Goal: Transaction & Acquisition: Purchase product/service

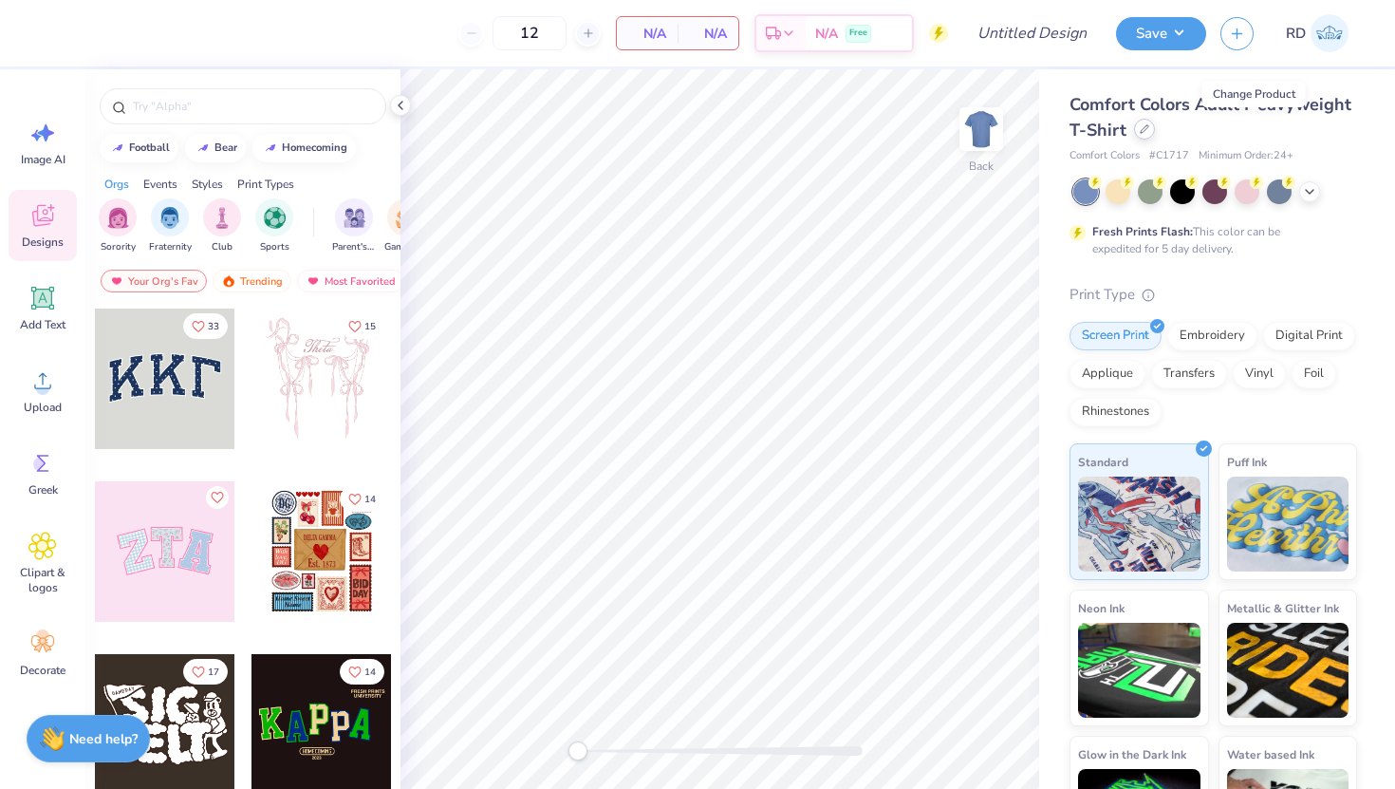
click at [1155, 135] on div at bounding box center [1144, 129] width 21 height 21
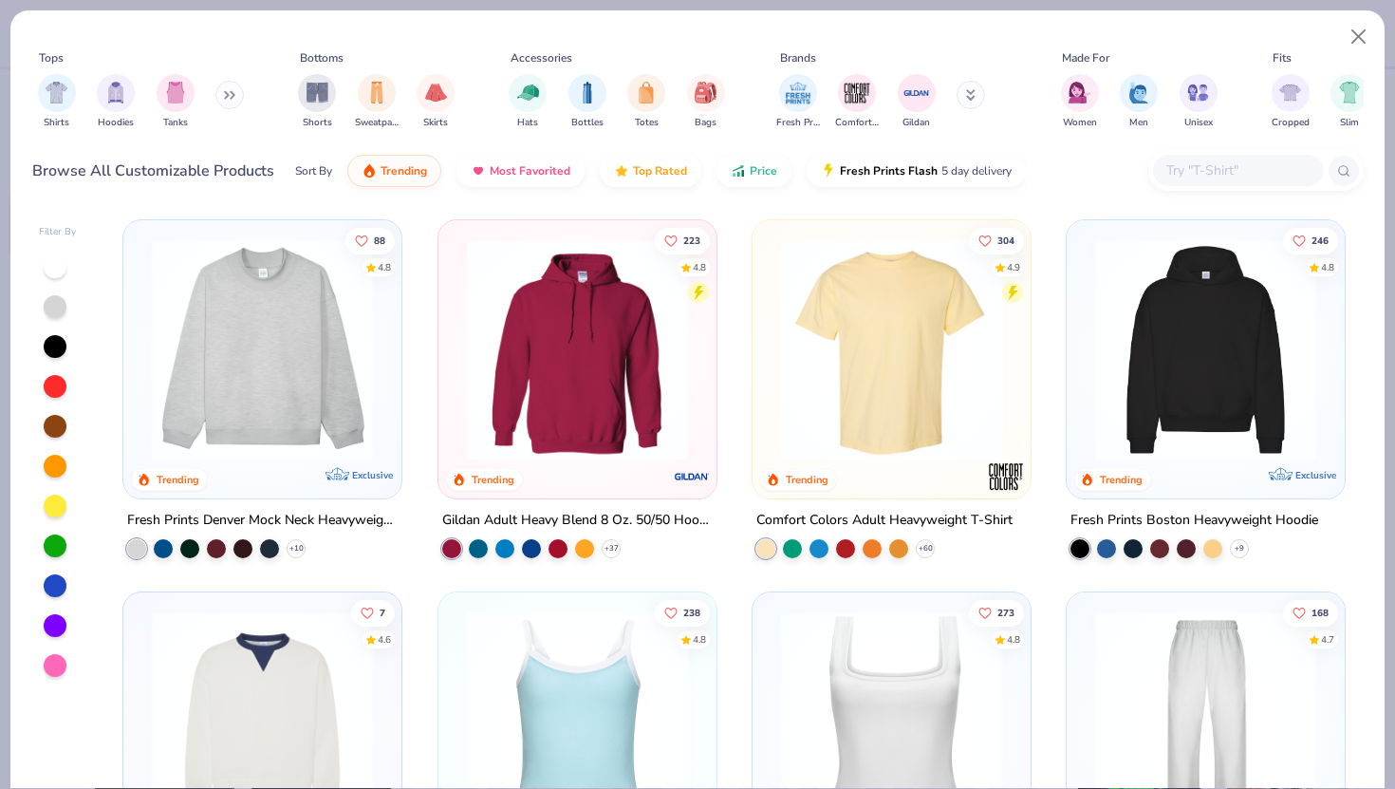
click at [1197, 381] on img at bounding box center [1206, 349] width 240 height 221
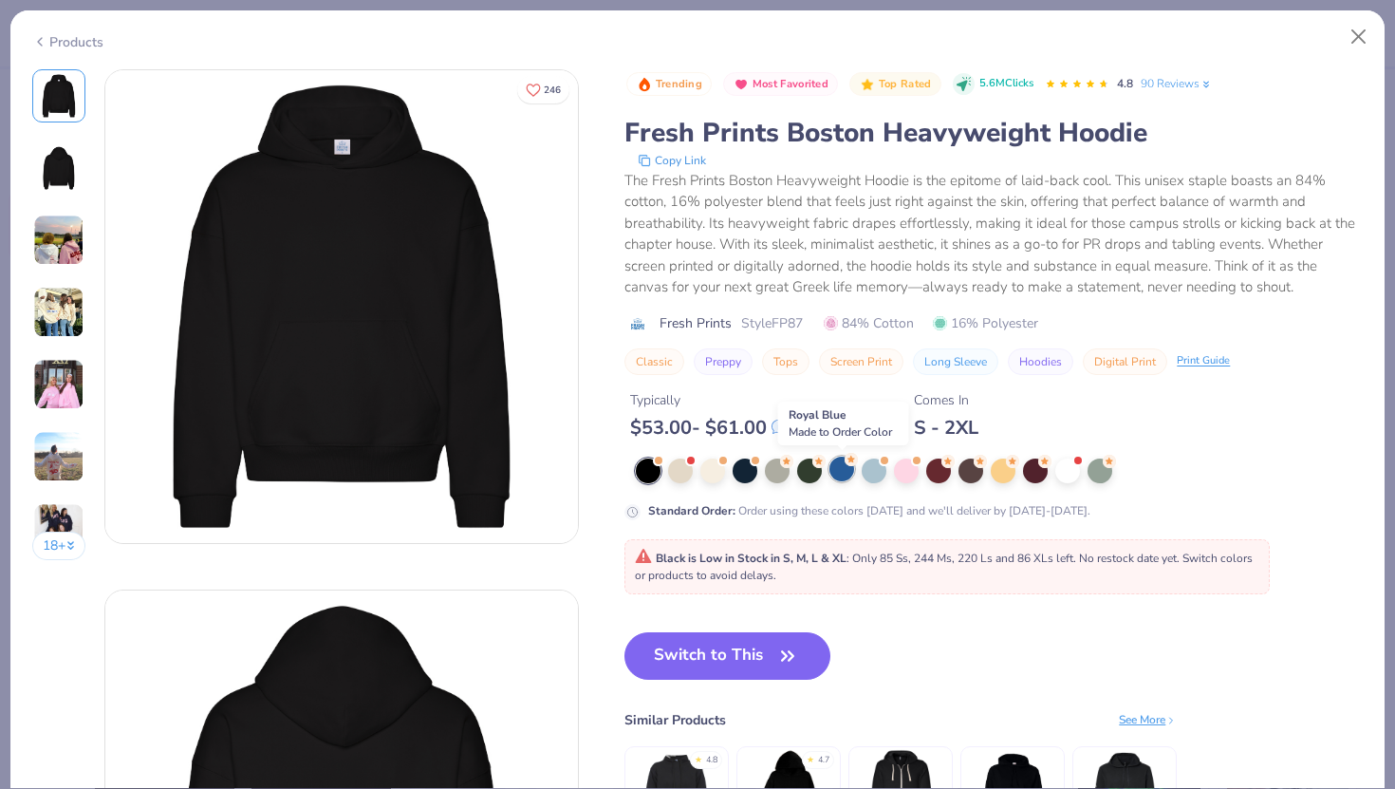
click at [838, 474] on div at bounding box center [842, 469] width 25 height 25
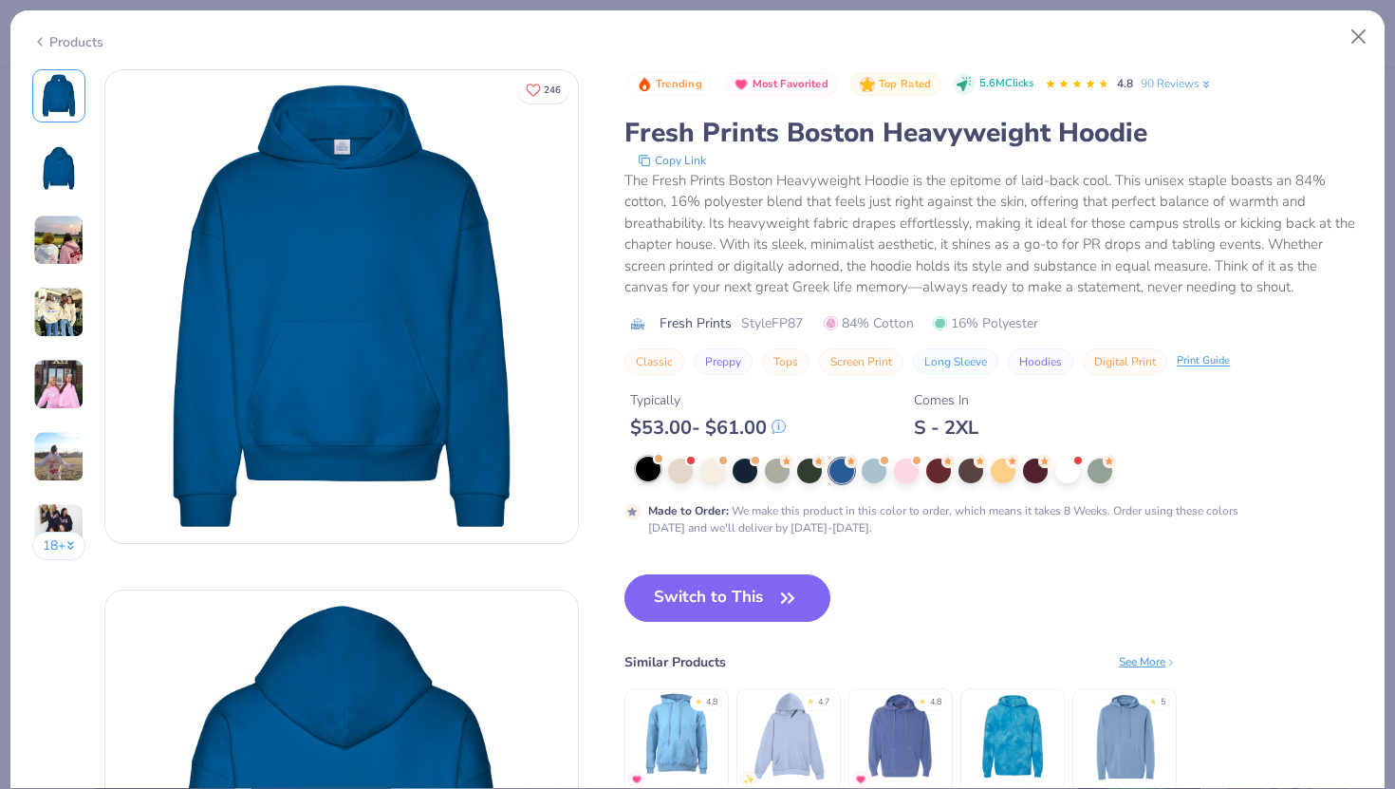
click at [654, 473] on div at bounding box center [648, 469] width 25 height 25
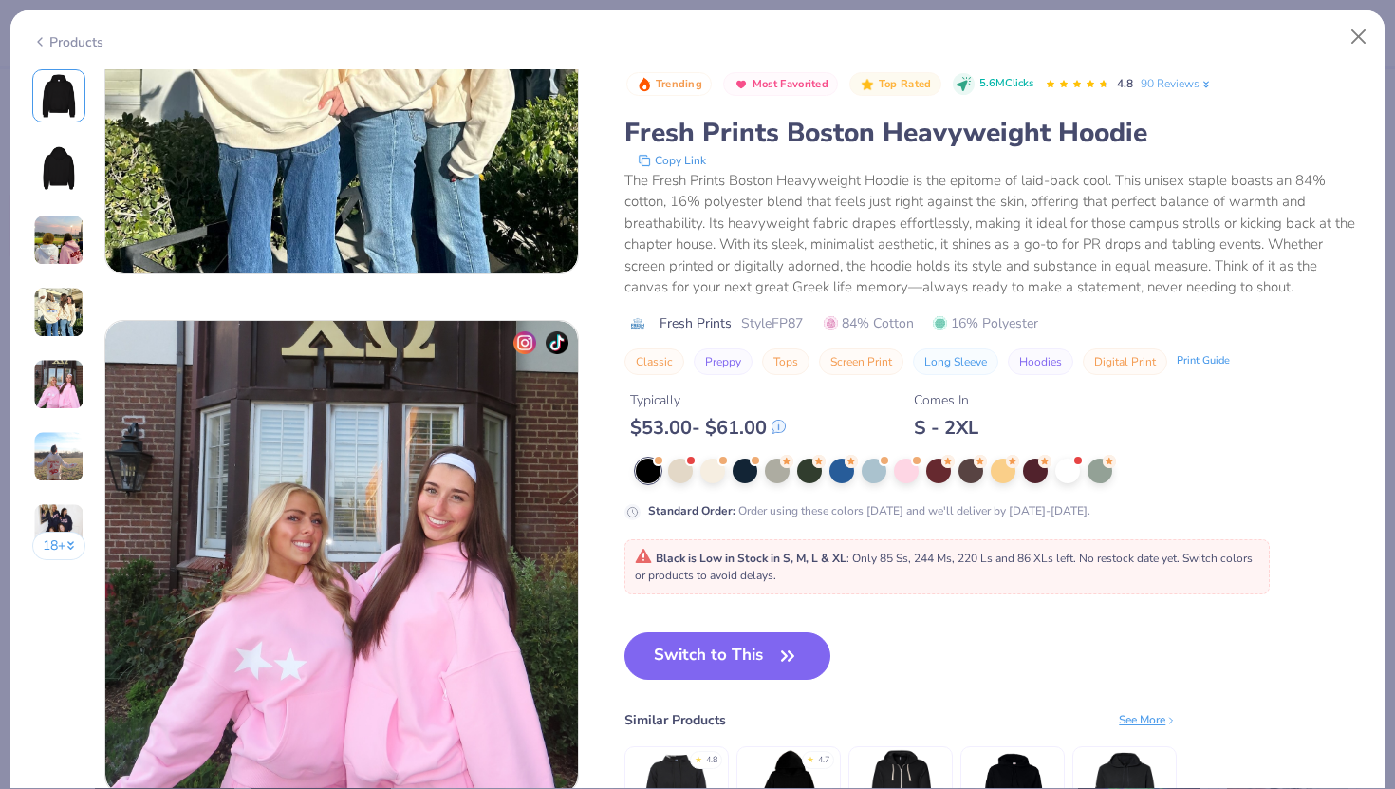
scroll to position [1832, 0]
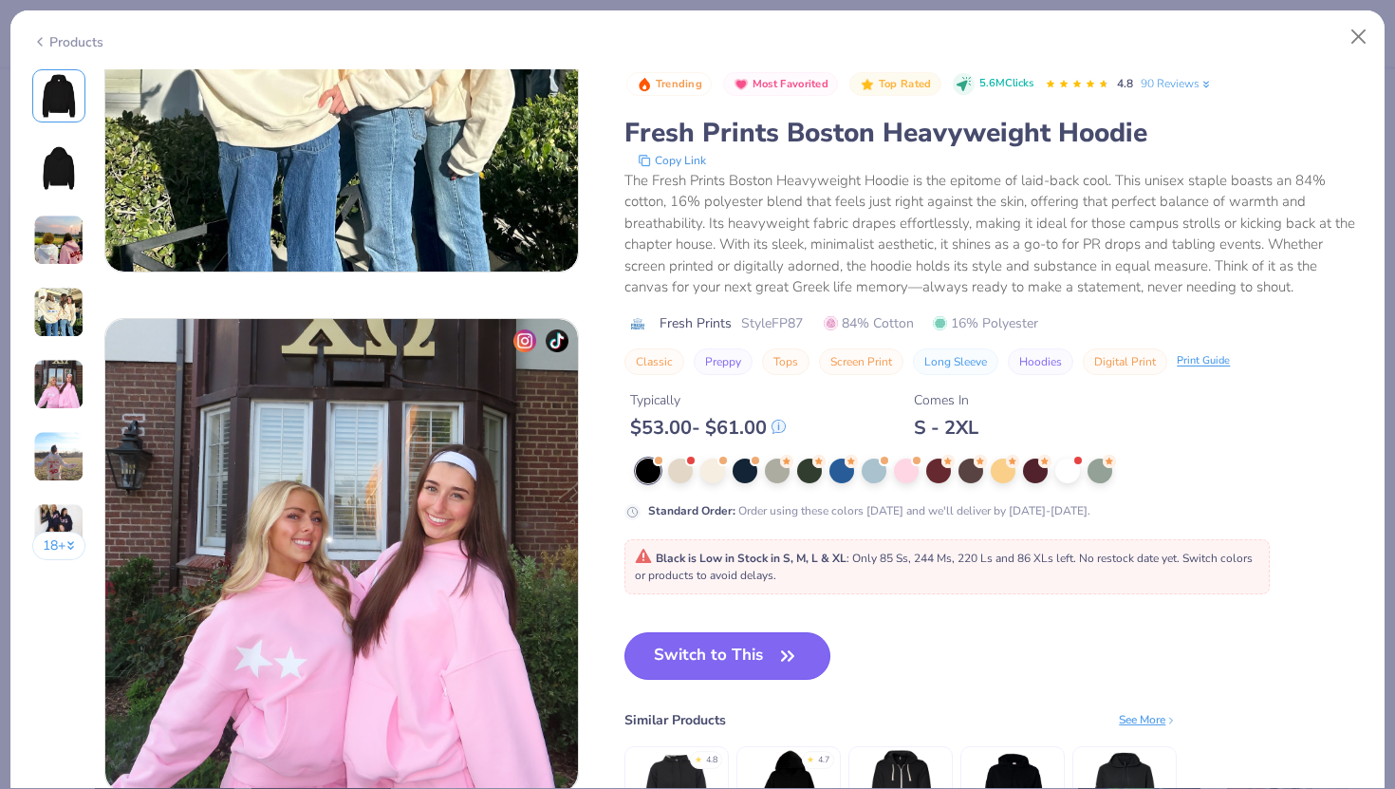
click at [732, 663] on button "Switch to This" at bounding box center [728, 655] width 206 height 47
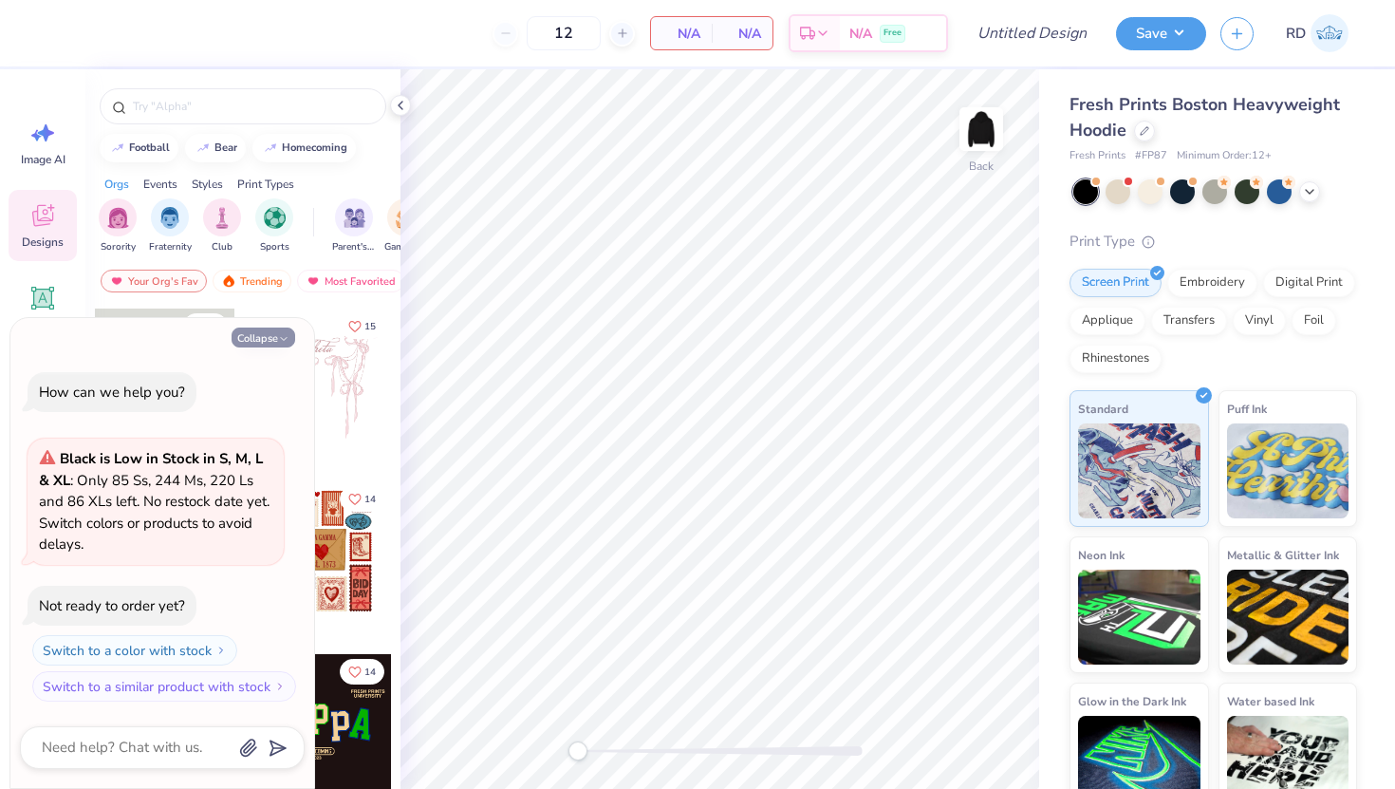
click at [263, 343] on button "Collapse" at bounding box center [264, 337] width 64 height 20
type textarea "x"
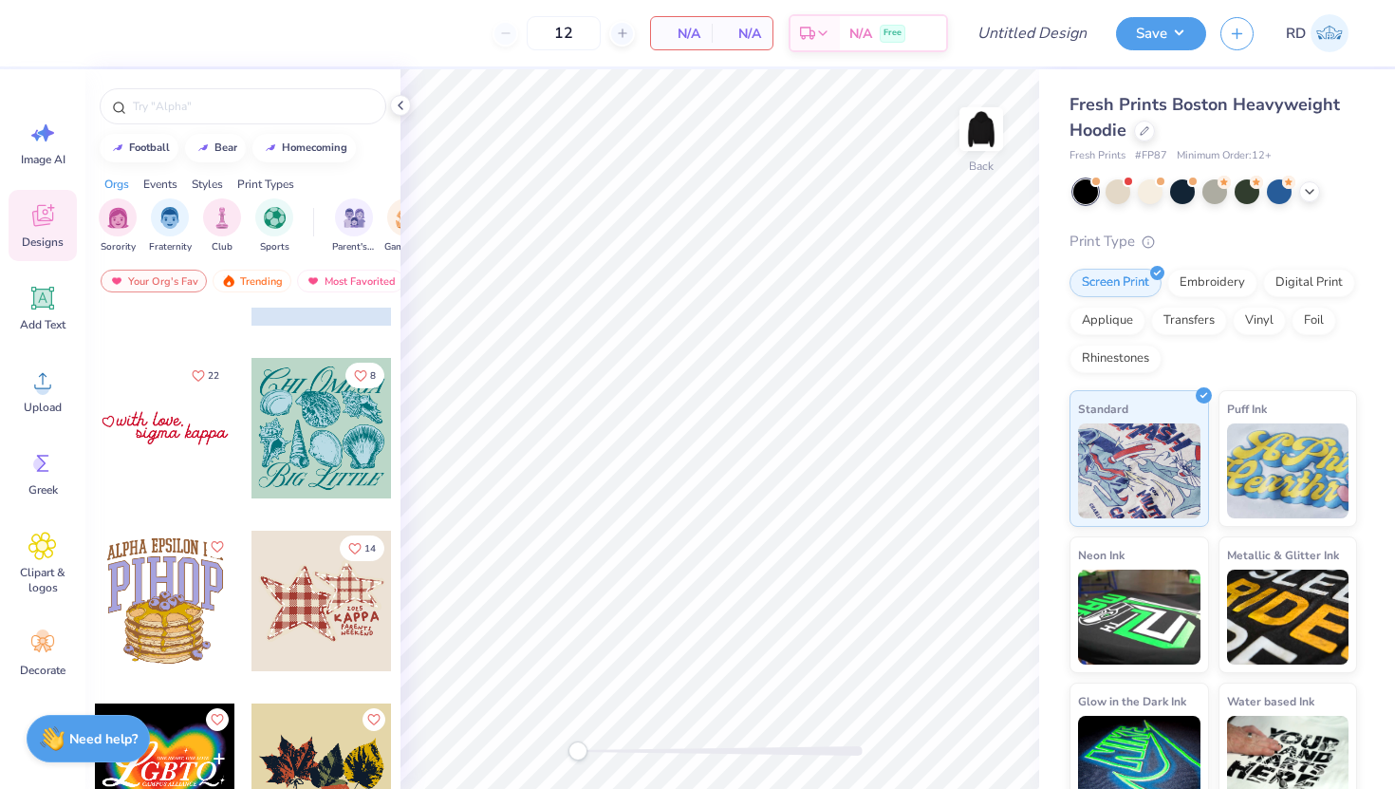
scroll to position [6526, 0]
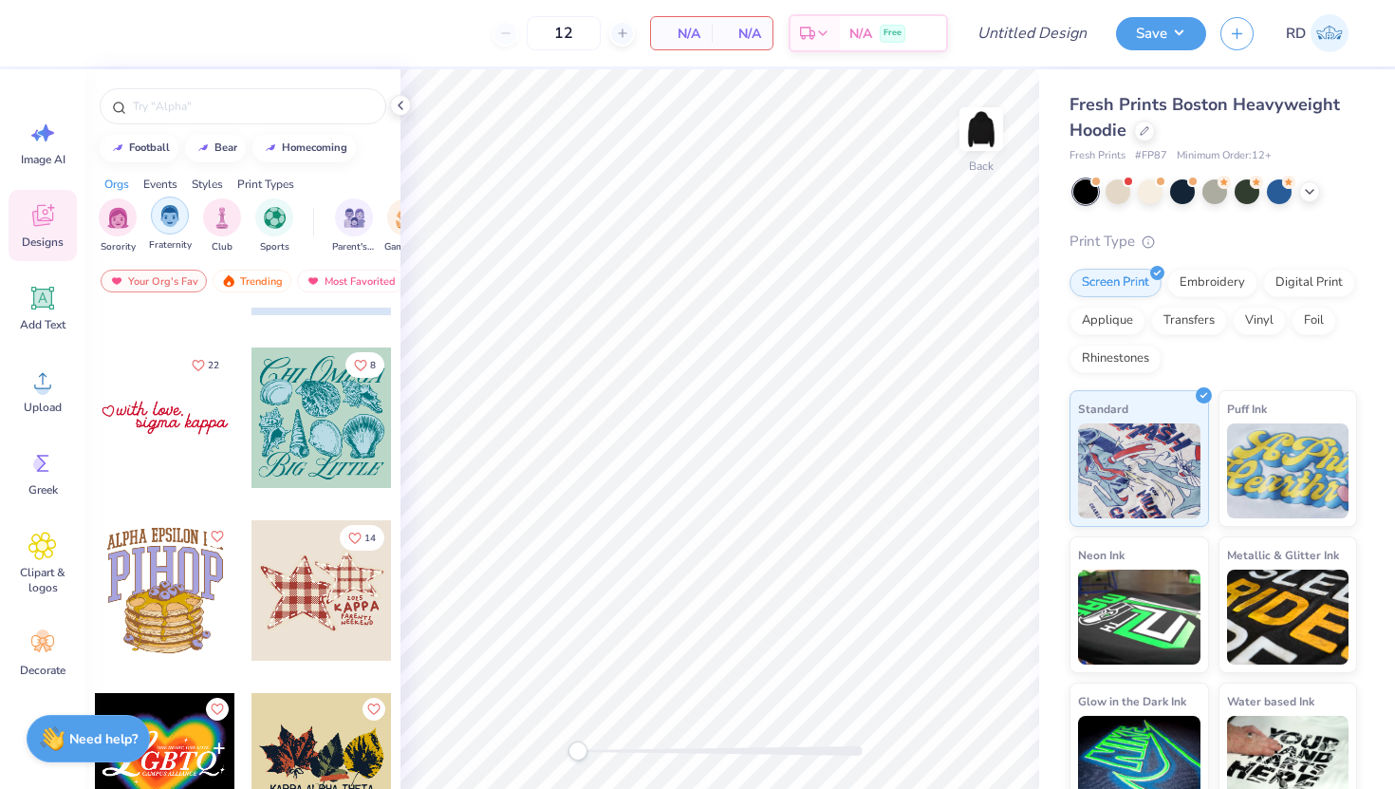
click at [168, 220] on img "filter for Fraternity" at bounding box center [169, 216] width 21 height 22
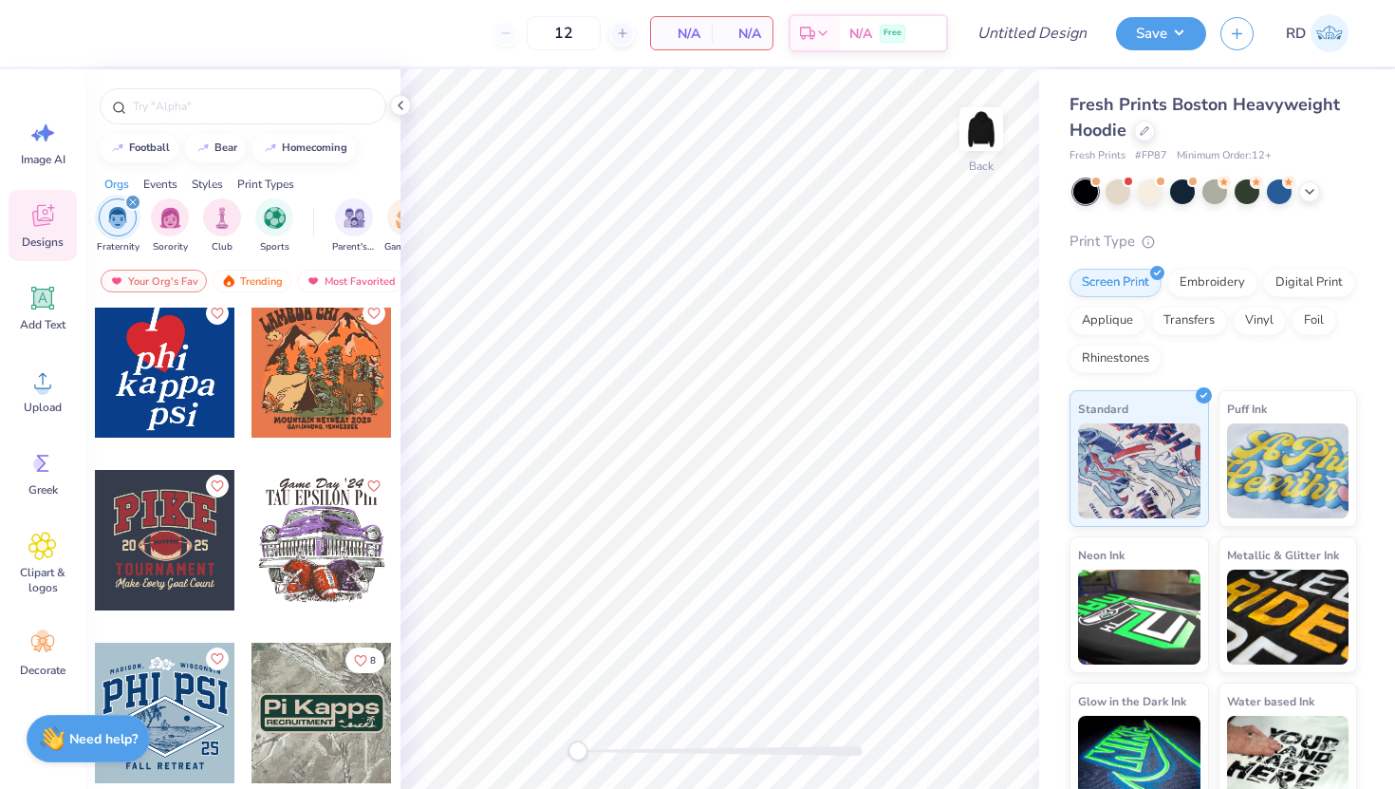
scroll to position [0, 0]
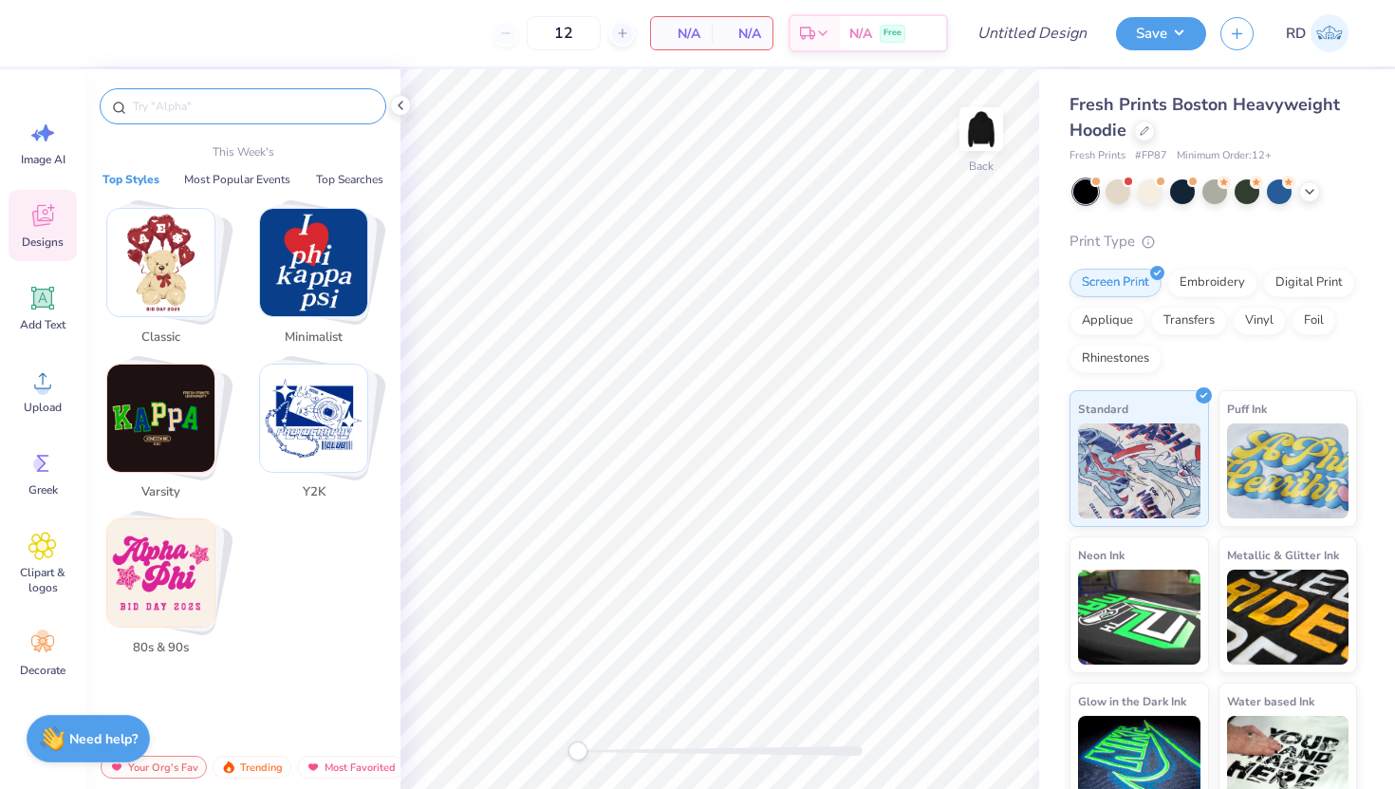
click at [269, 107] on input "text" at bounding box center [252, 106] width 243 height 19
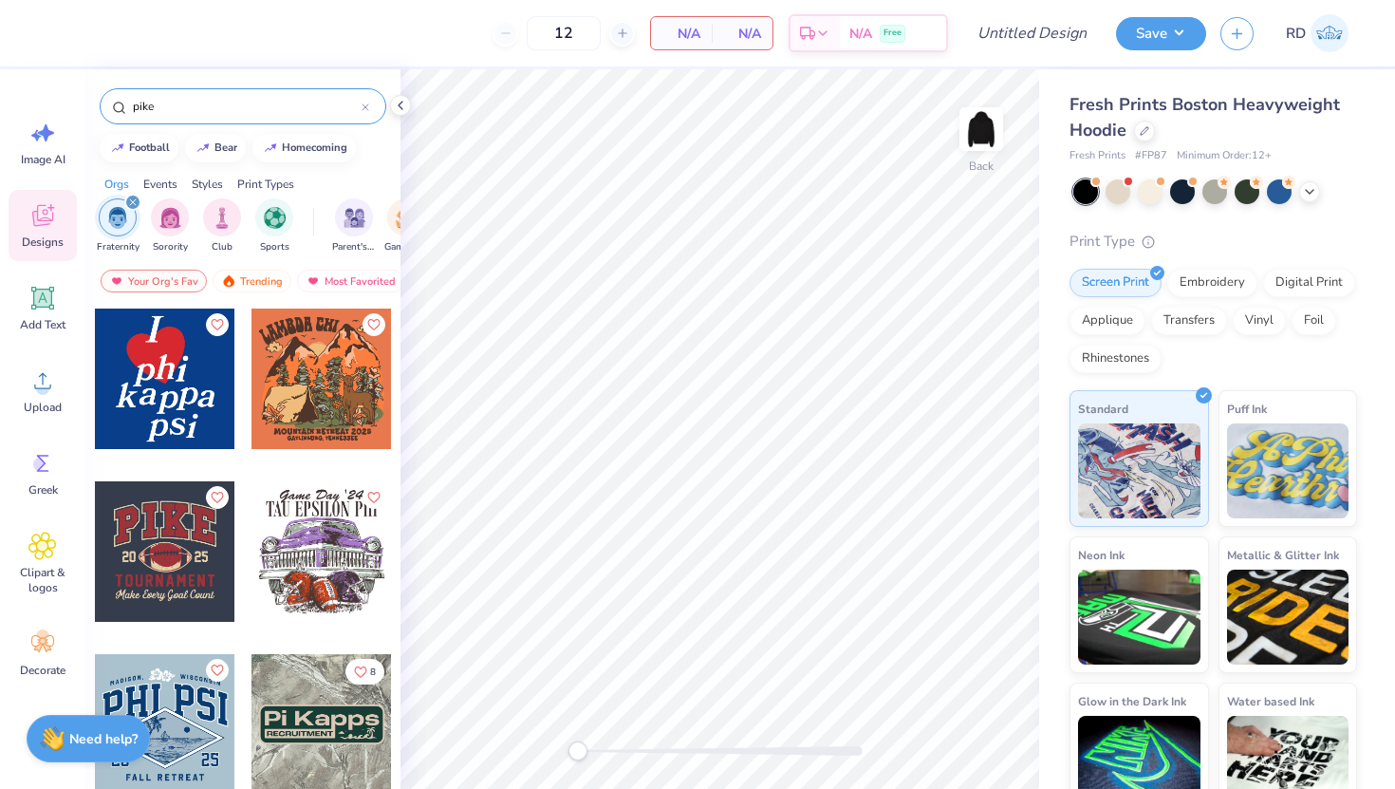
type input "pike"
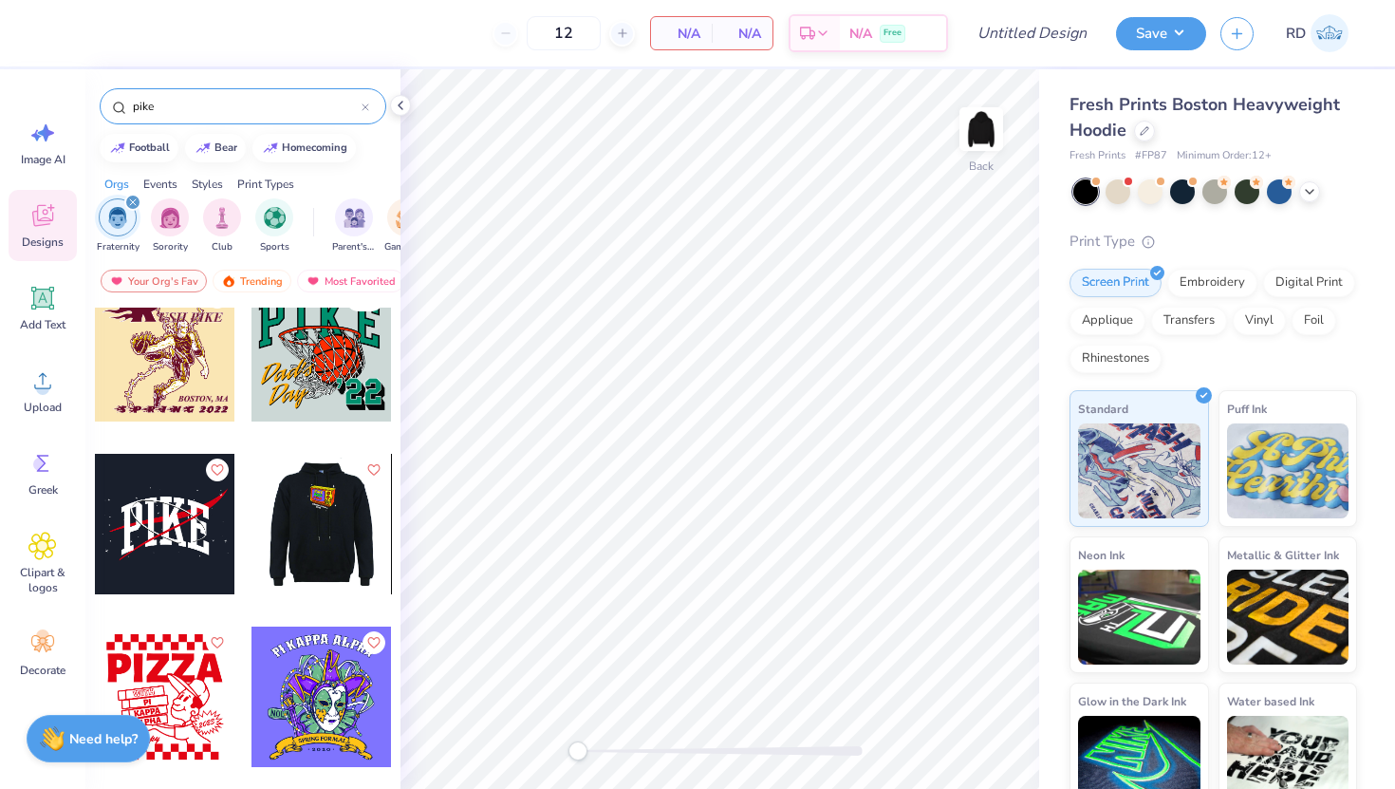
scroll to position [7310, 0]
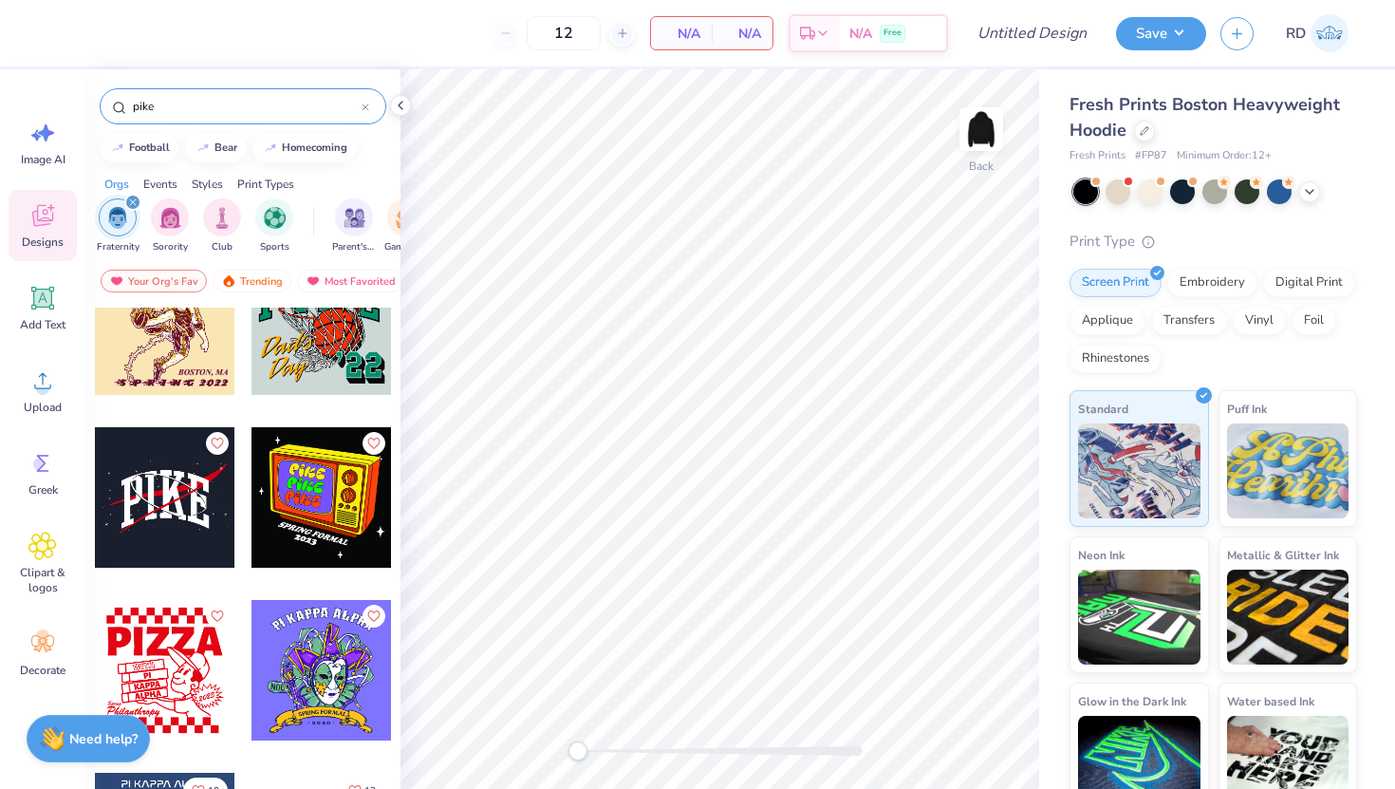
click at [178, 524] on div at bounding box center [165, 497] width 140 height 140
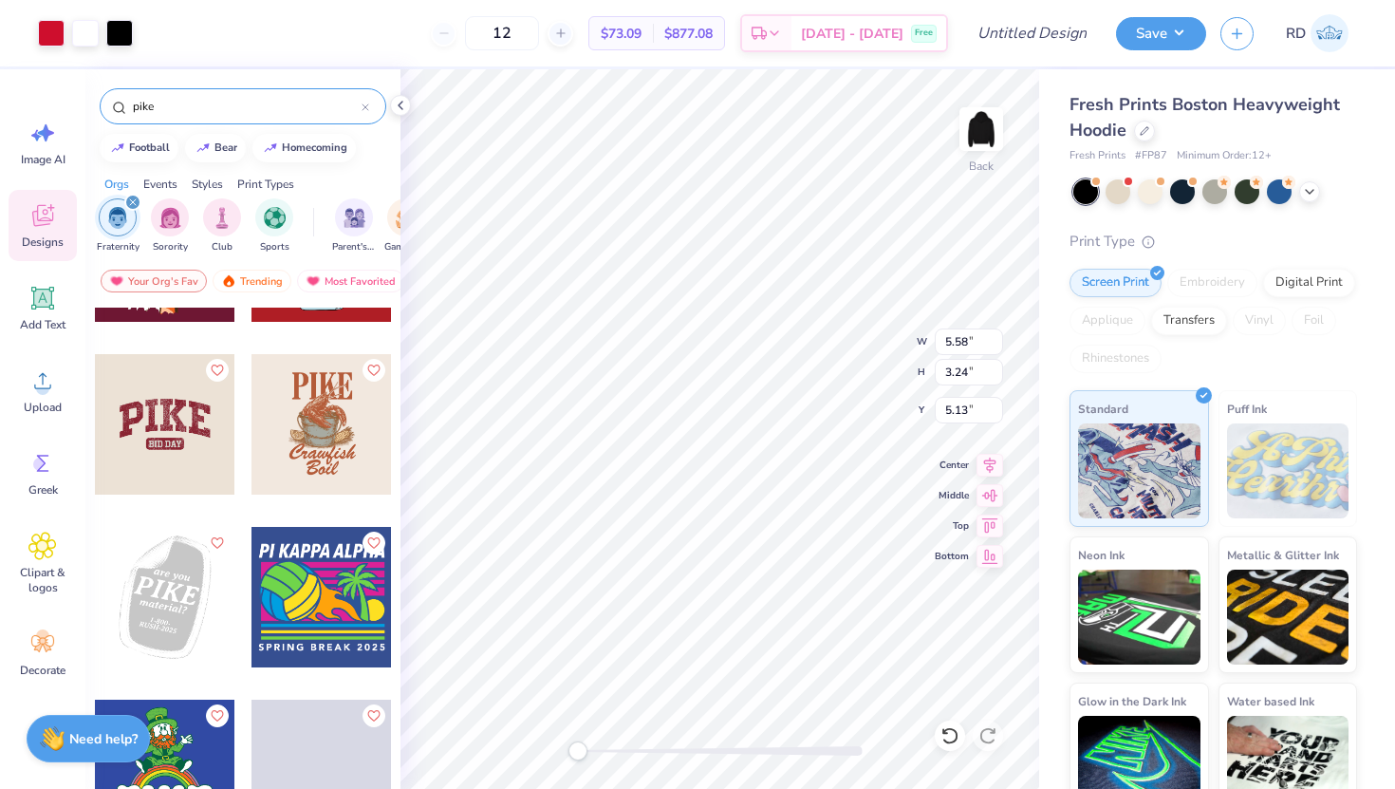
scroll to position [8079, 0]
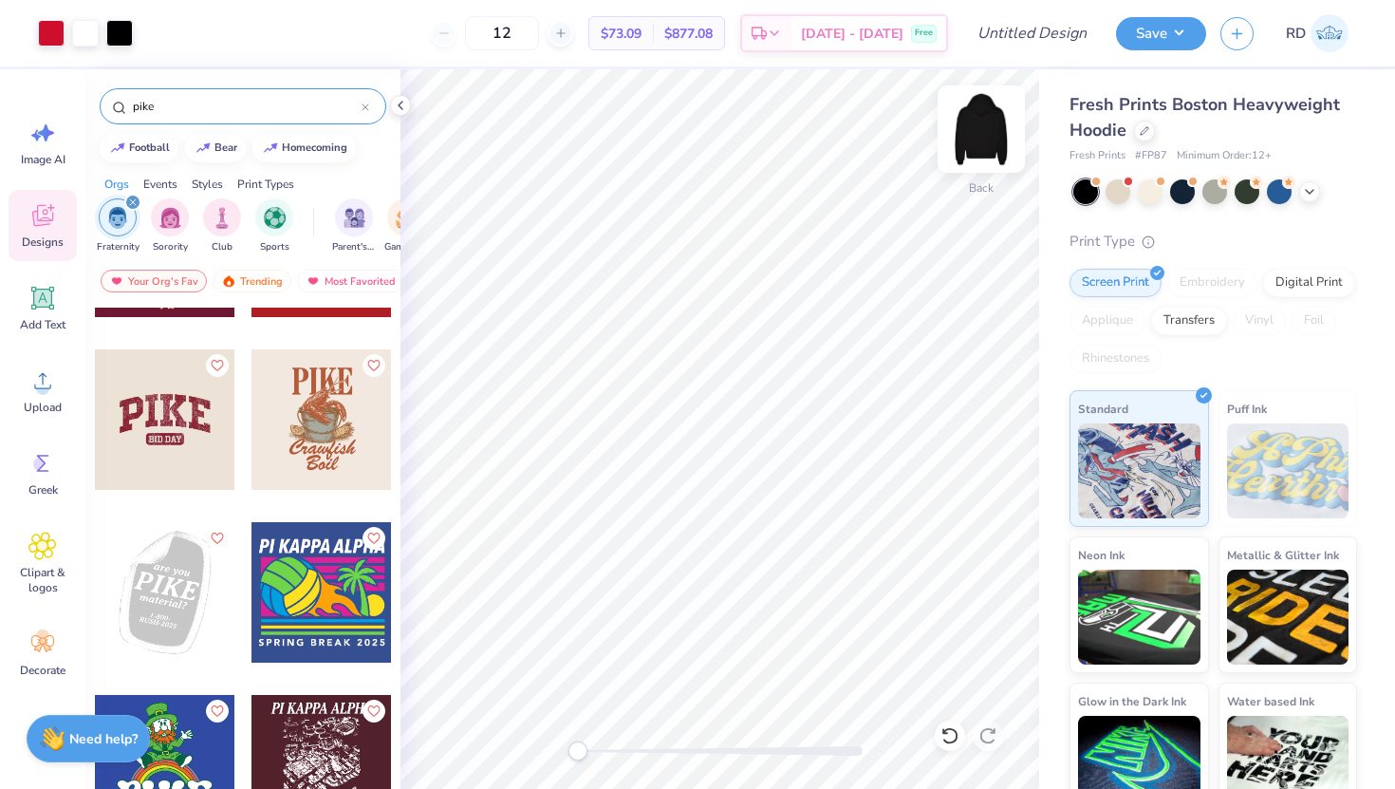
click at [984, 124] on img at bounding box center [982, 129] width 76 height 76
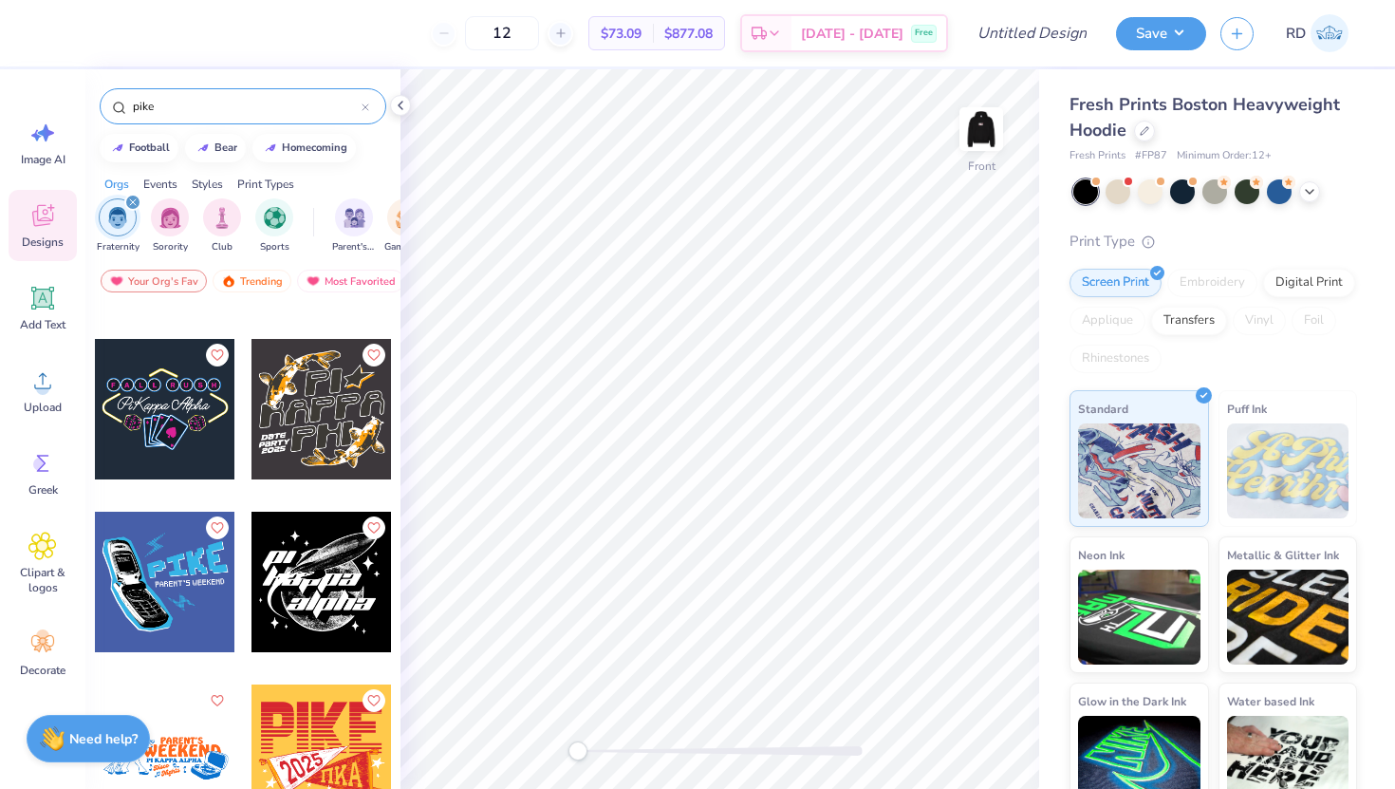
scroll to position [2666, 0]
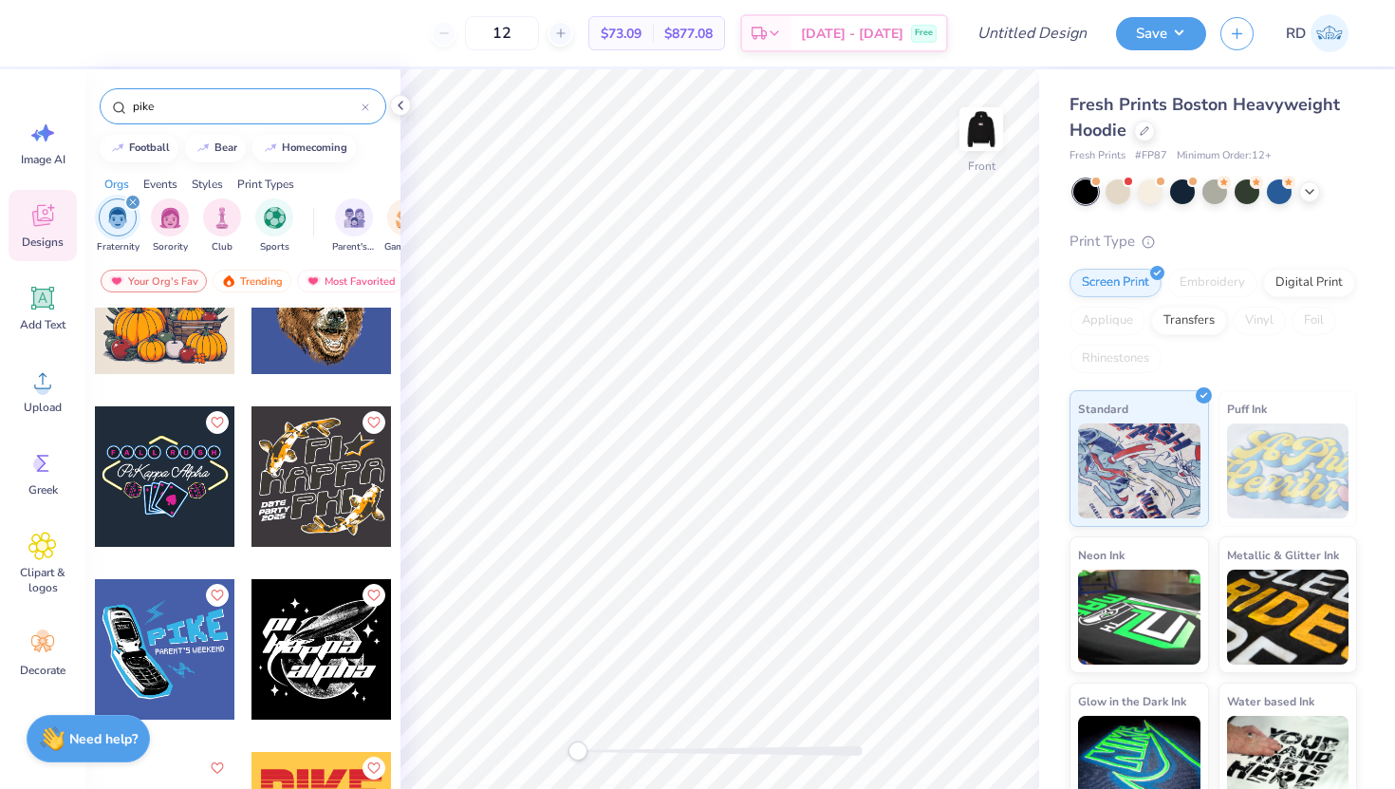
click at [304, 666] on div at bounding box center [322, 649] width 140 height 140
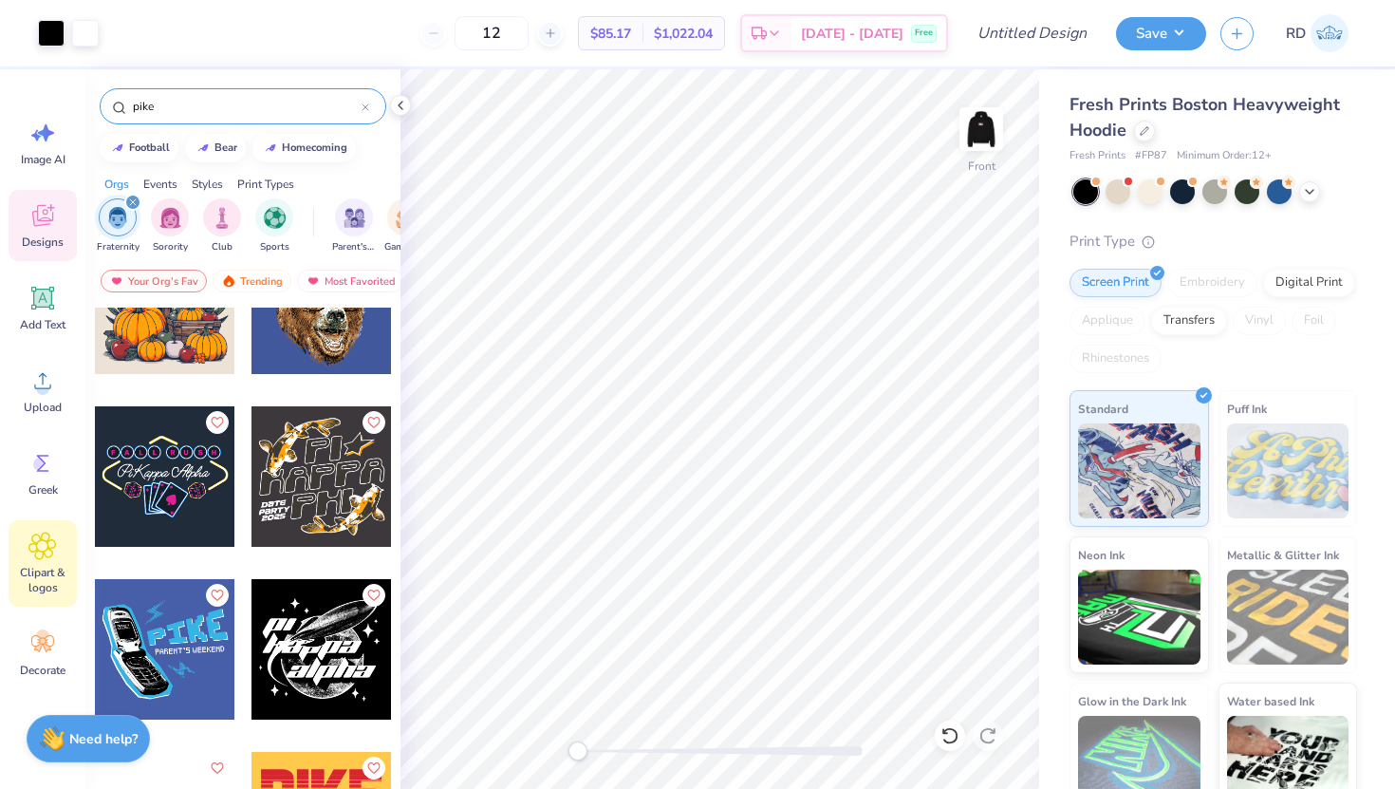
click at [34, 548] on icon at bounding box center [42, 546] width 28 height 28
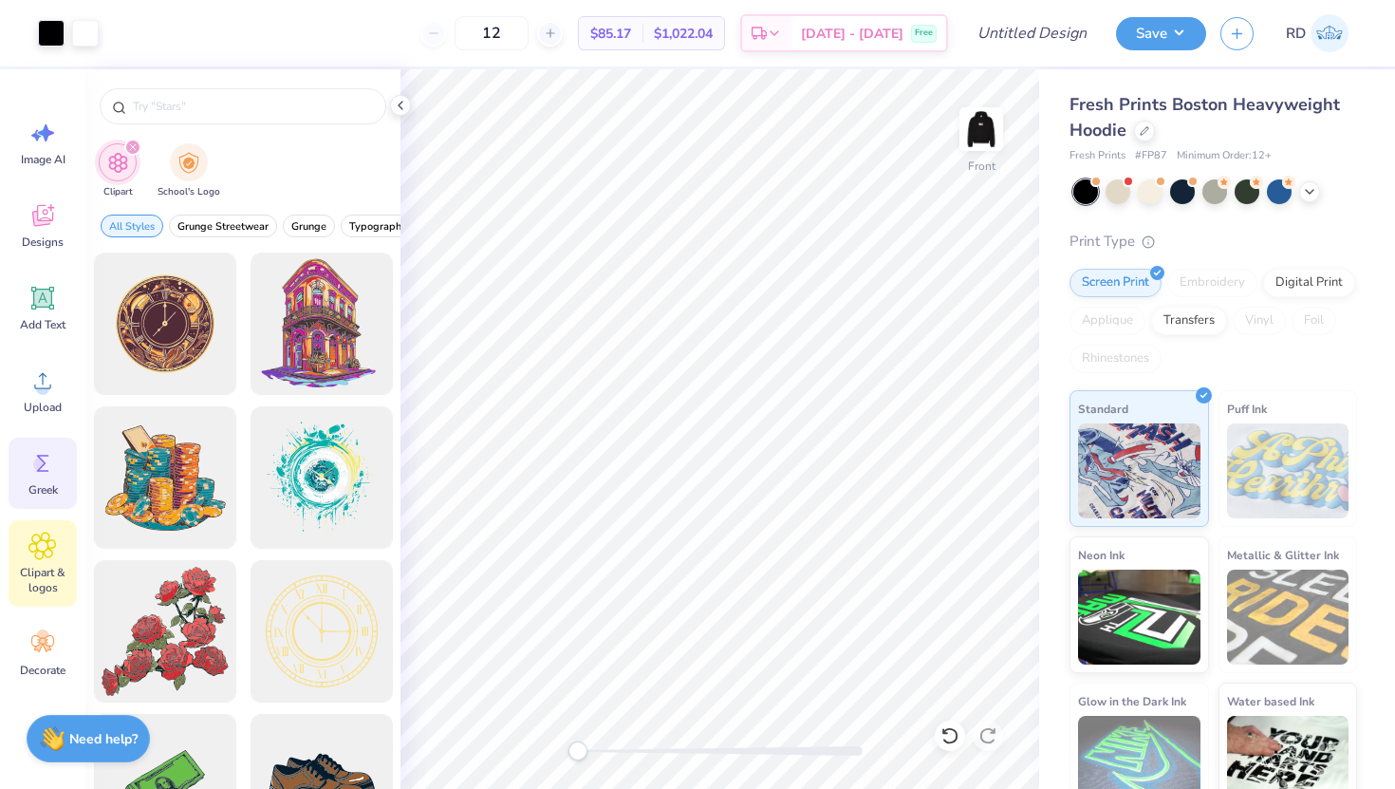
click at [42, 475] on icon at bounding box center [42, 463] width 28 height 28
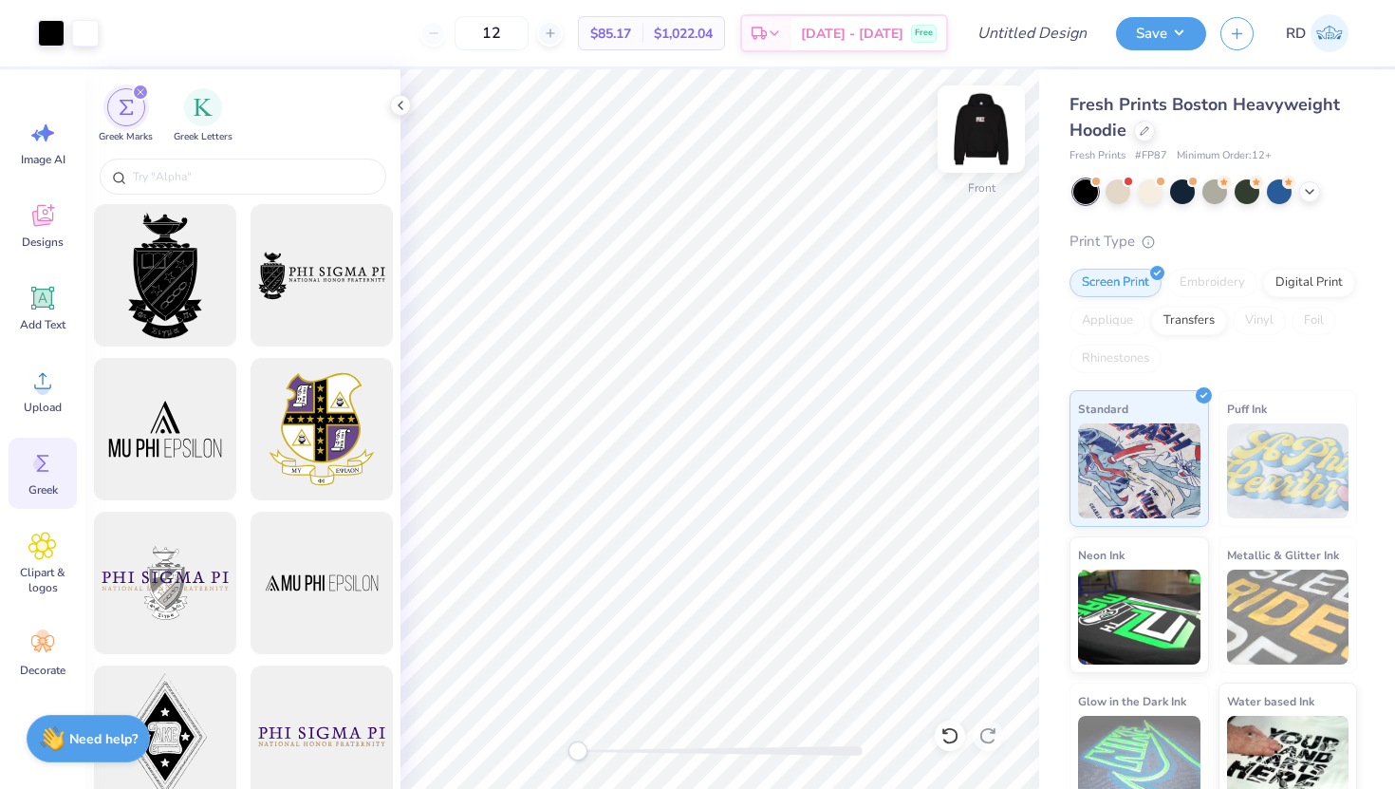
click at [991, 121] on img at bounding box center [982, 129] width 76 height 76
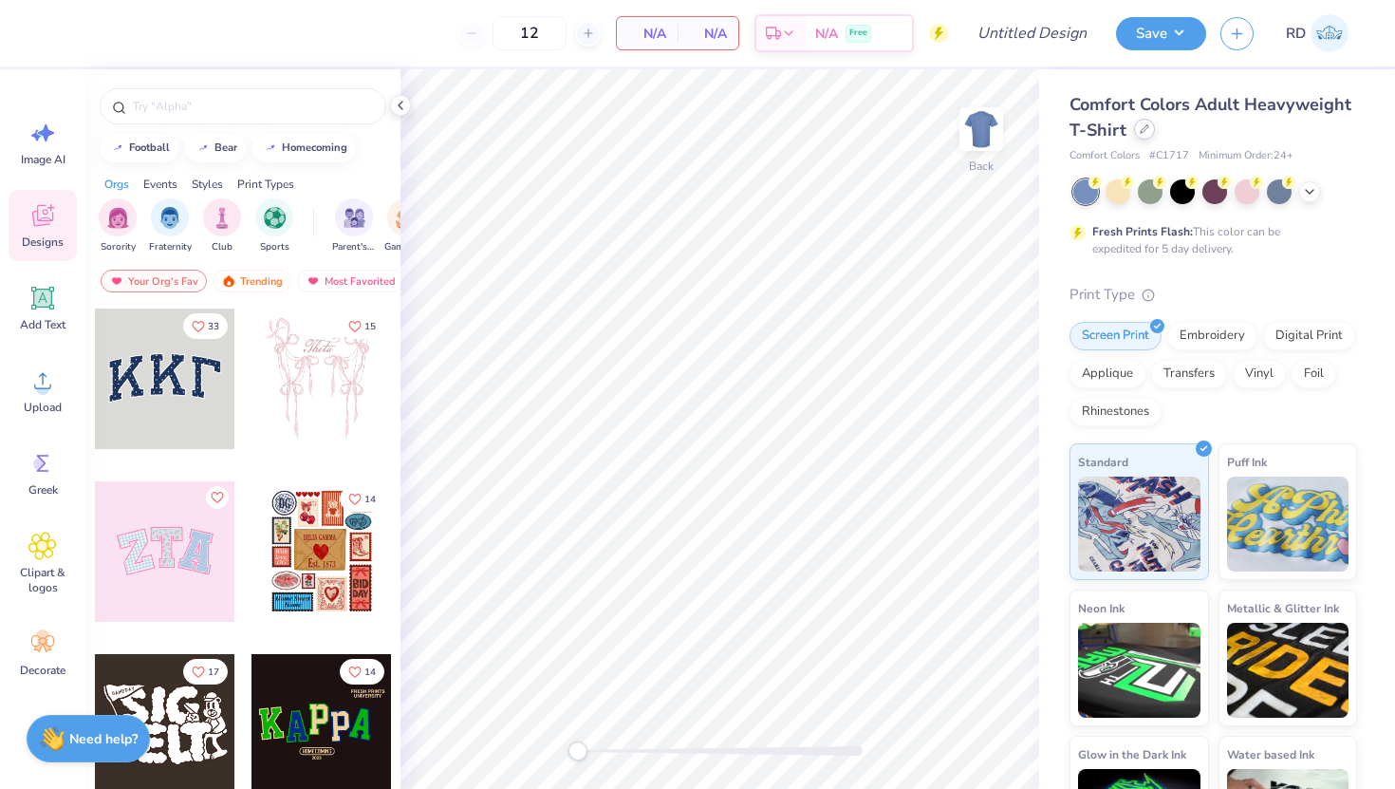
click at [1150, 128] on icon at bounding box center [1144, 128] width 9 height 9
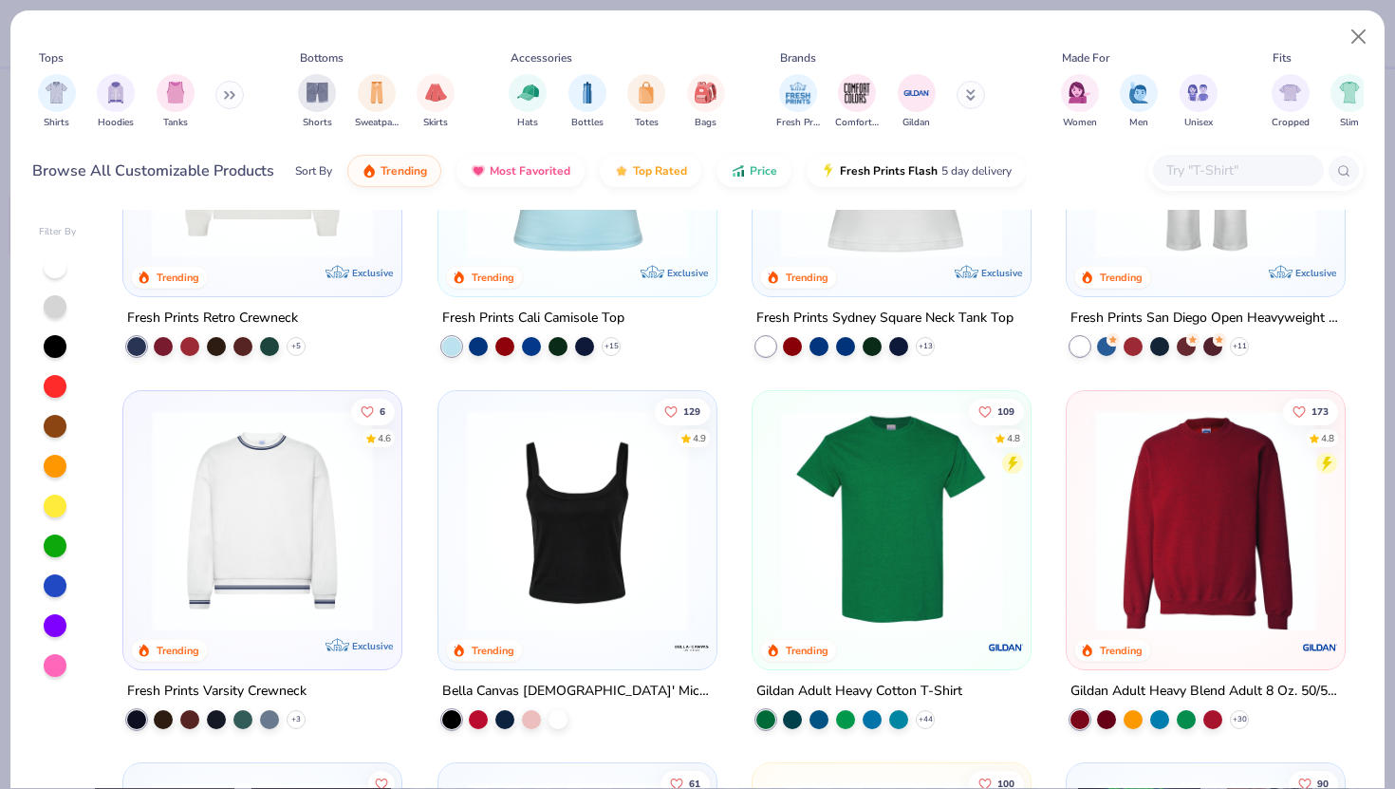
scroll to position [589, 0]
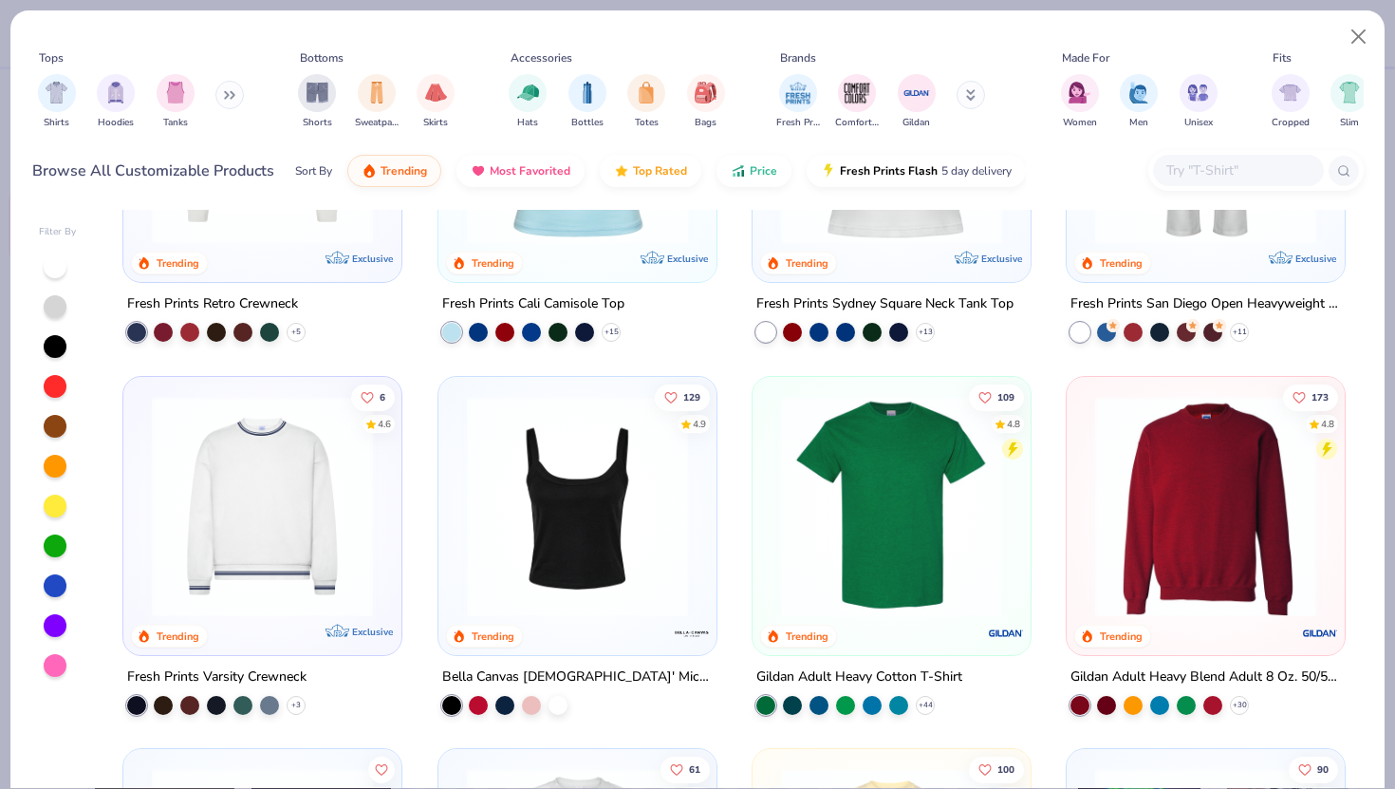
click at [754, 493] on div "109 4.8 Trending" at bounding box center [892, 515] width 278 height 278
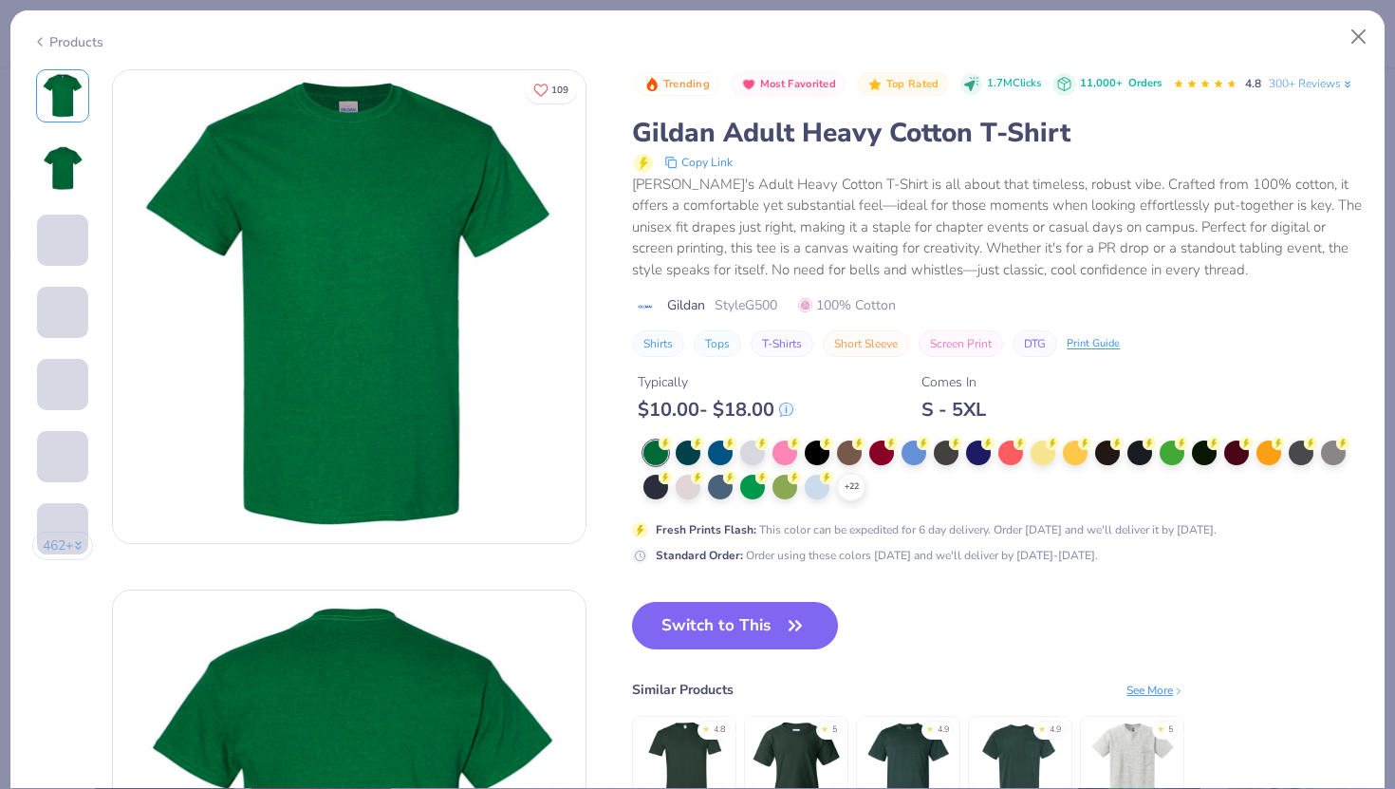
click at [830, 421] on div "Typically $ 10.00 - $ 18.00 Comes In S - 5XL" at bounding box center [997, 389] width 731 height 65
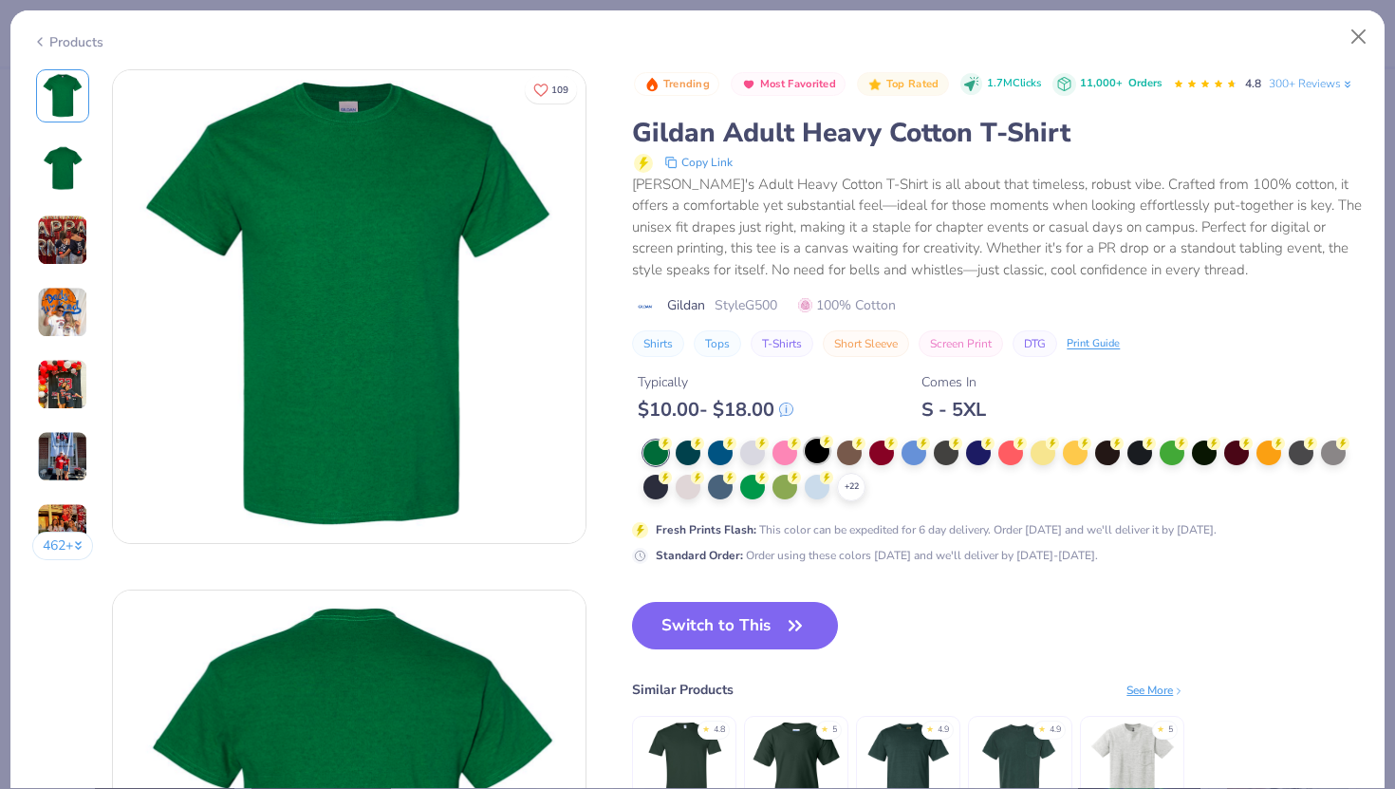
click at [814, 463] on div at bounding box center [817, 451] width 25 height 25
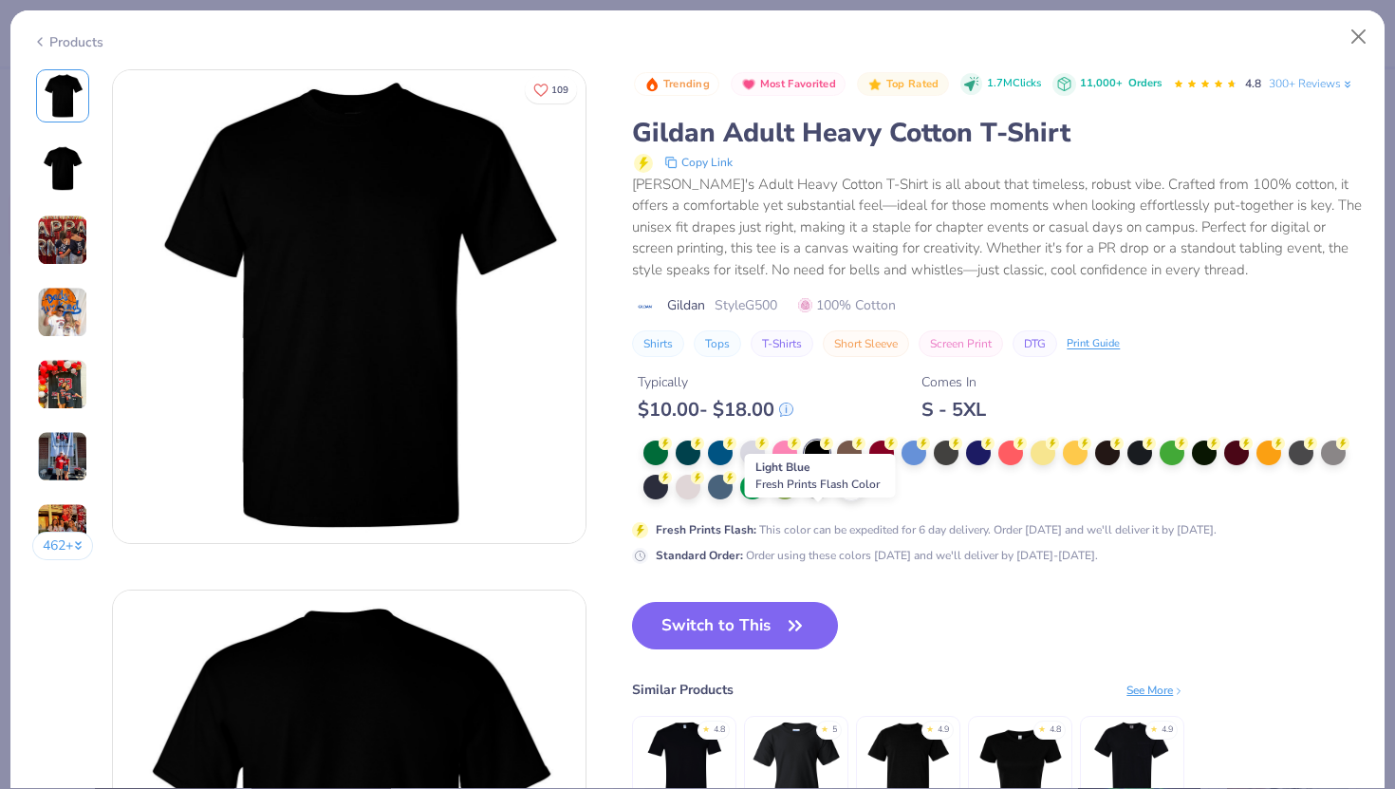
click at [811, 497] on div at bounding box center [817, 485] width 25 height 25
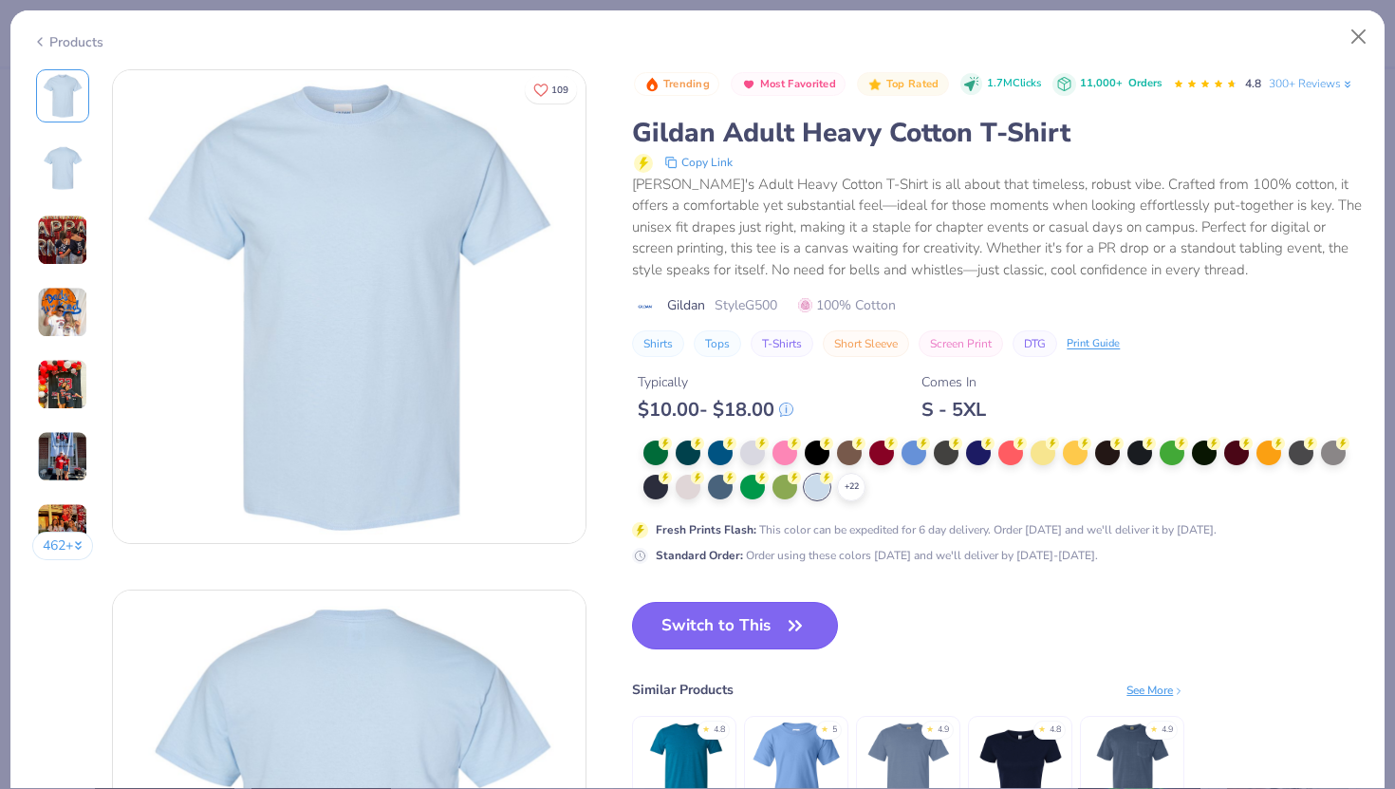
click at [764, 642] on button "Switch to This" at bounding box center [735, 625] width 206 height 47
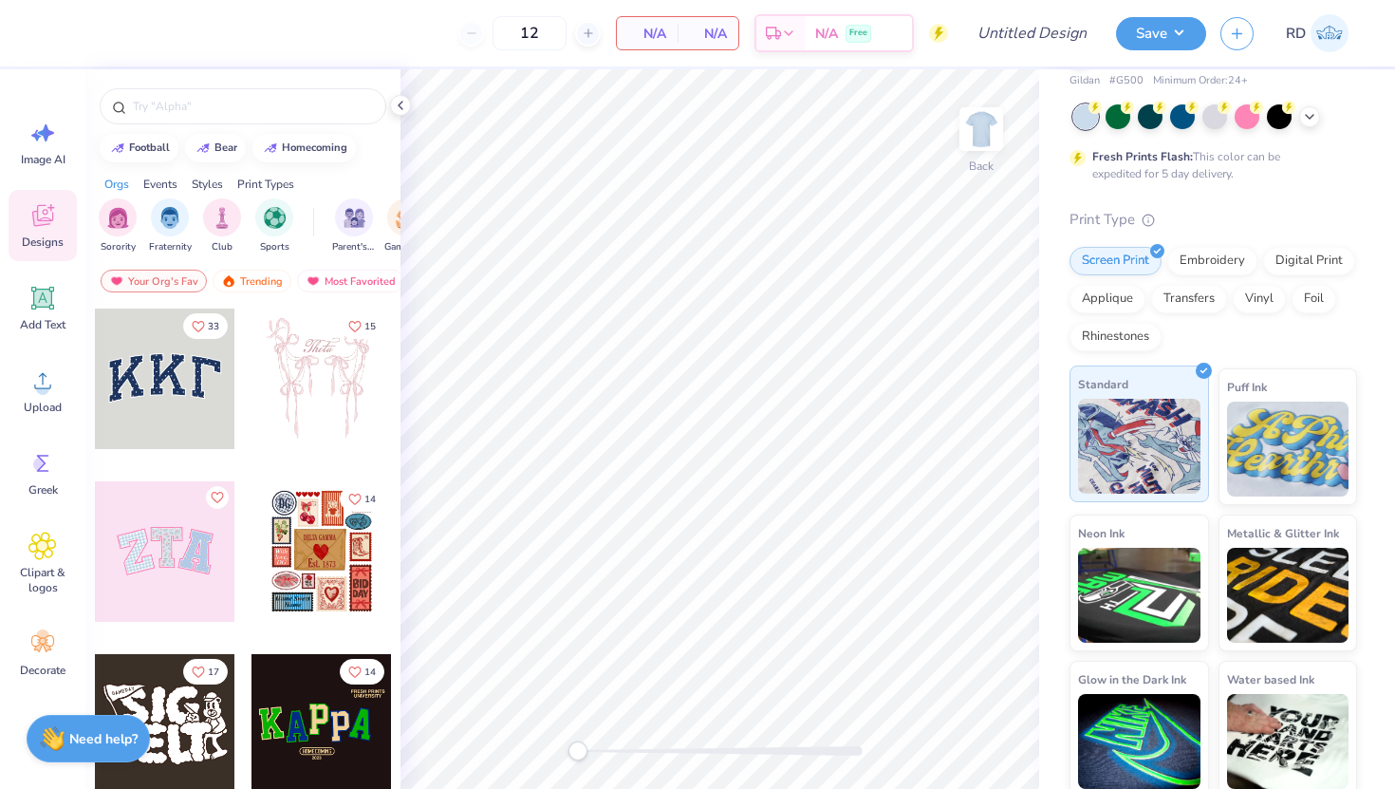
scroll to position [84, 0]
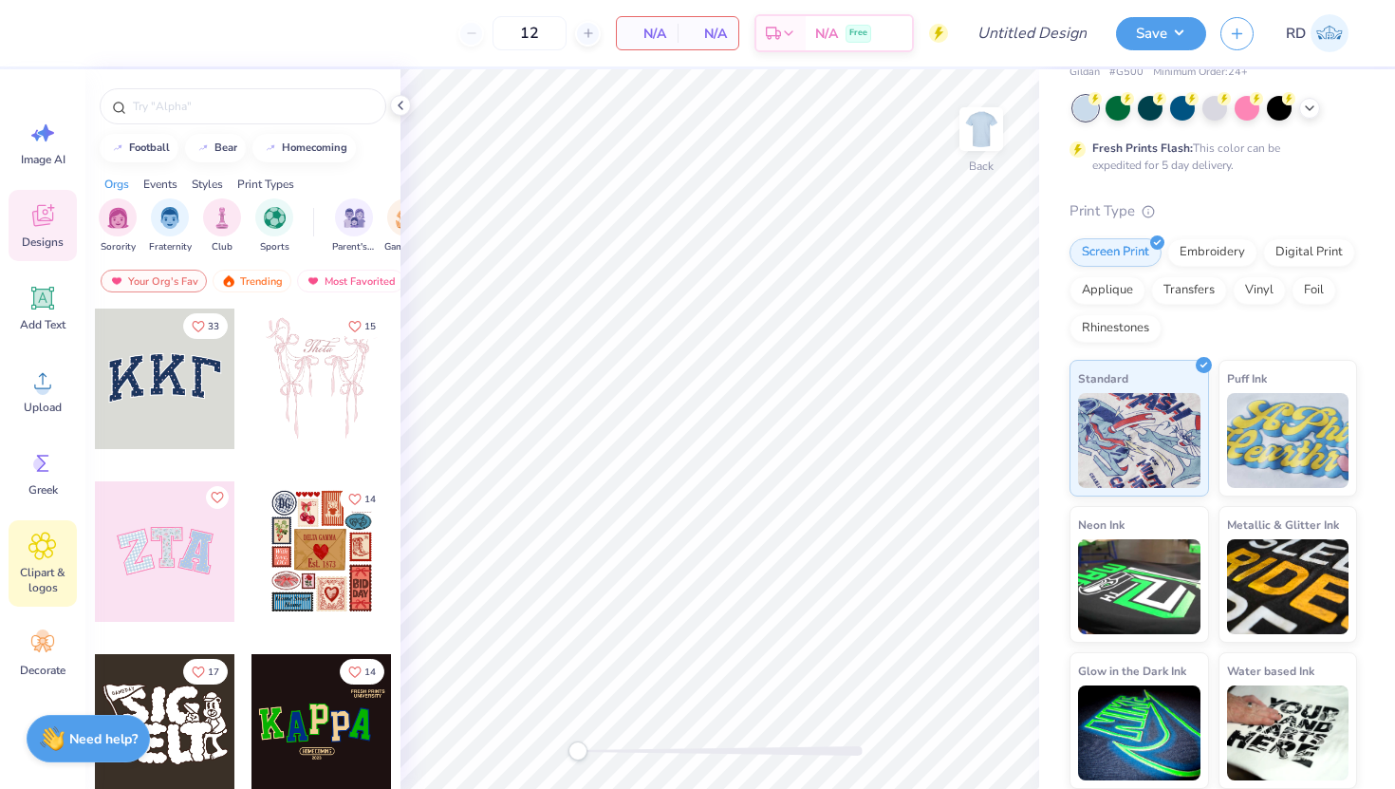
click at [42, 538] on icon at bounding box center [42, 546] width 27 height 27
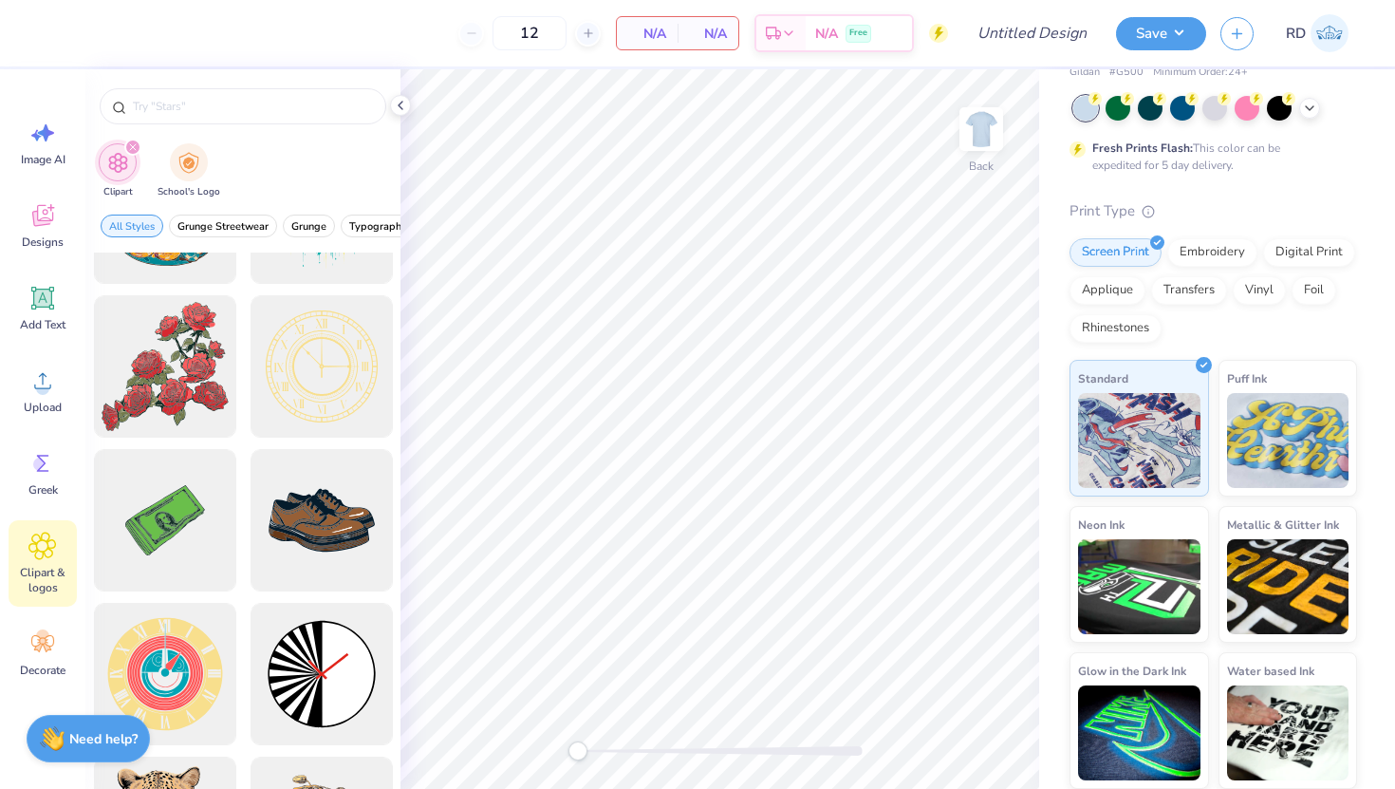
scroll to position [145, 0]
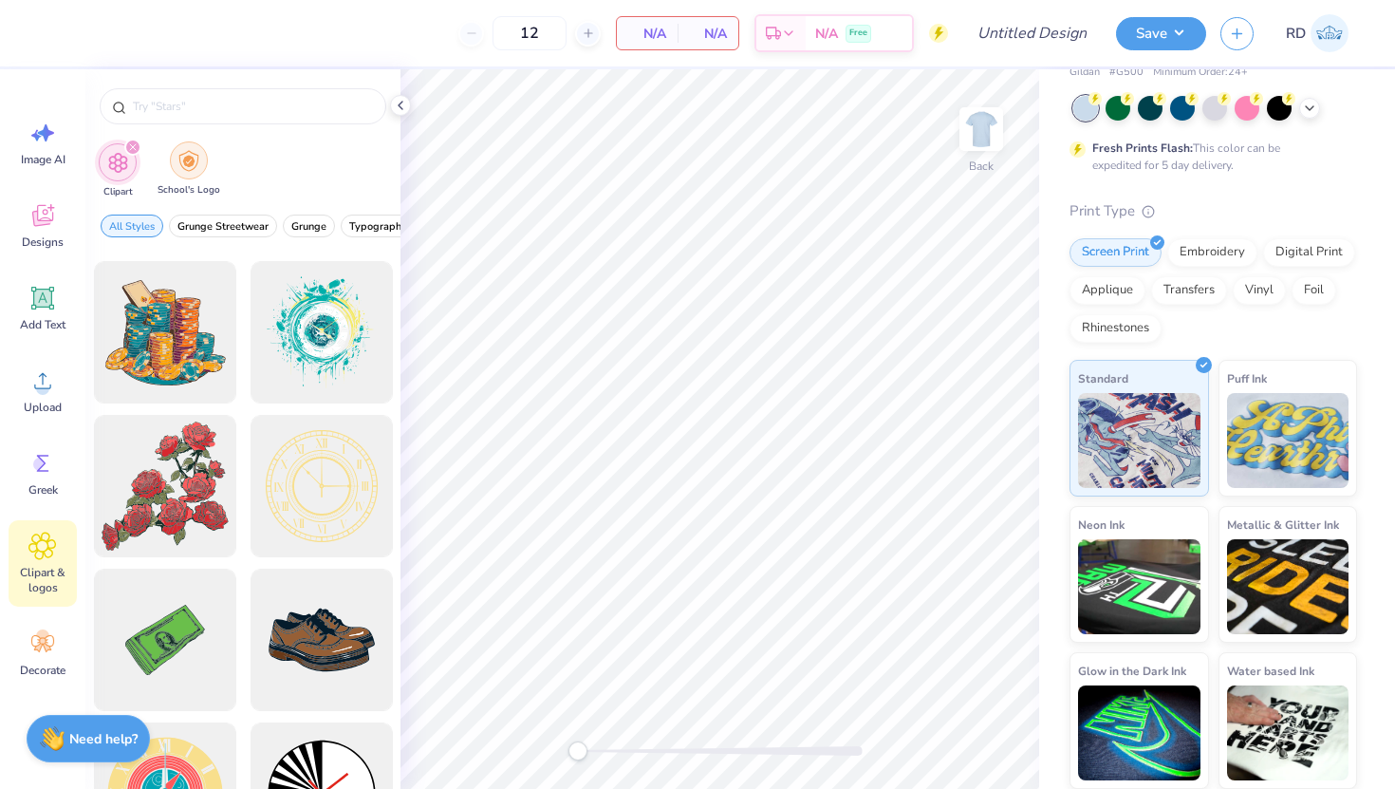
click at [196, 163] on img "filter for School's Logo" at bounding box center [188, 161] width 21 height 22
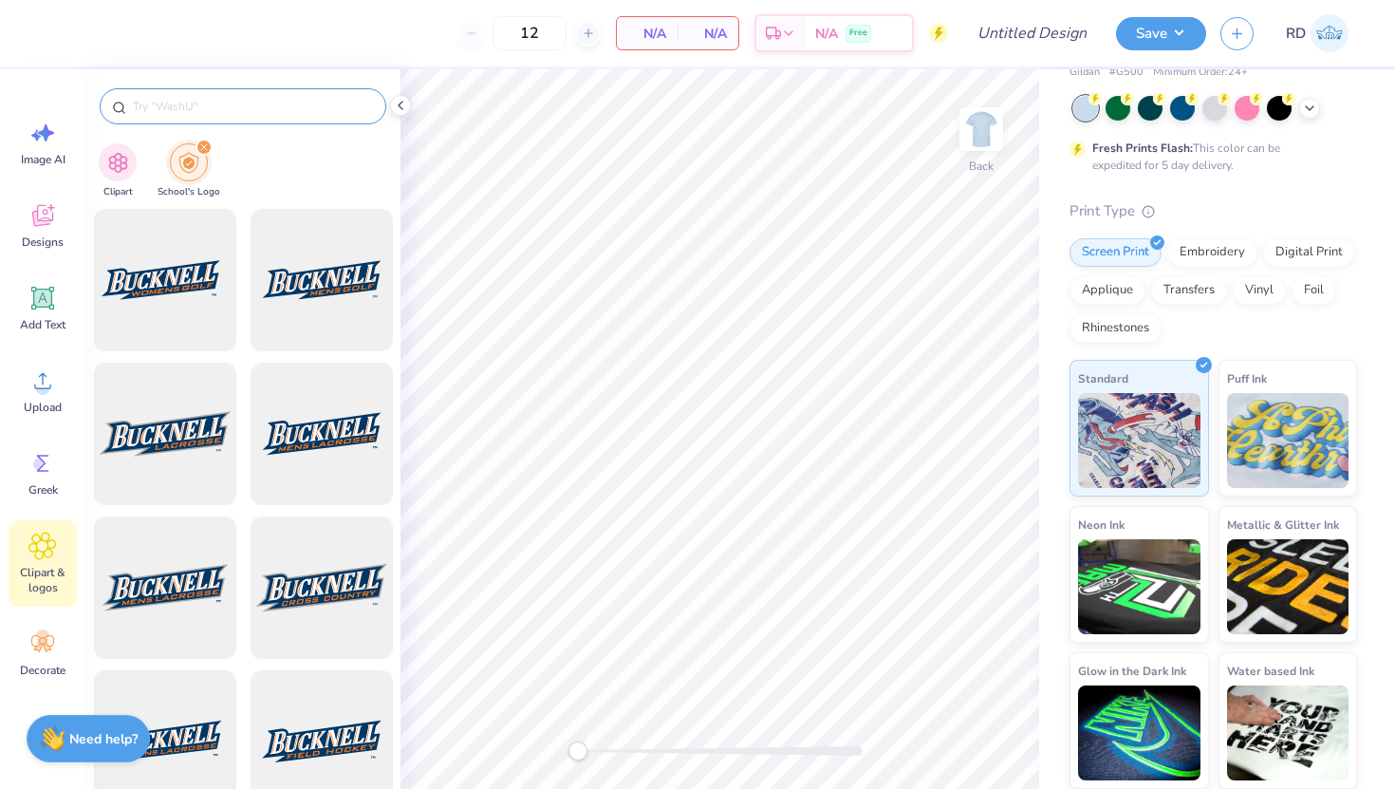
click at [216, 110] on input "text" at bounding box center [252, 106] width 243 height 19
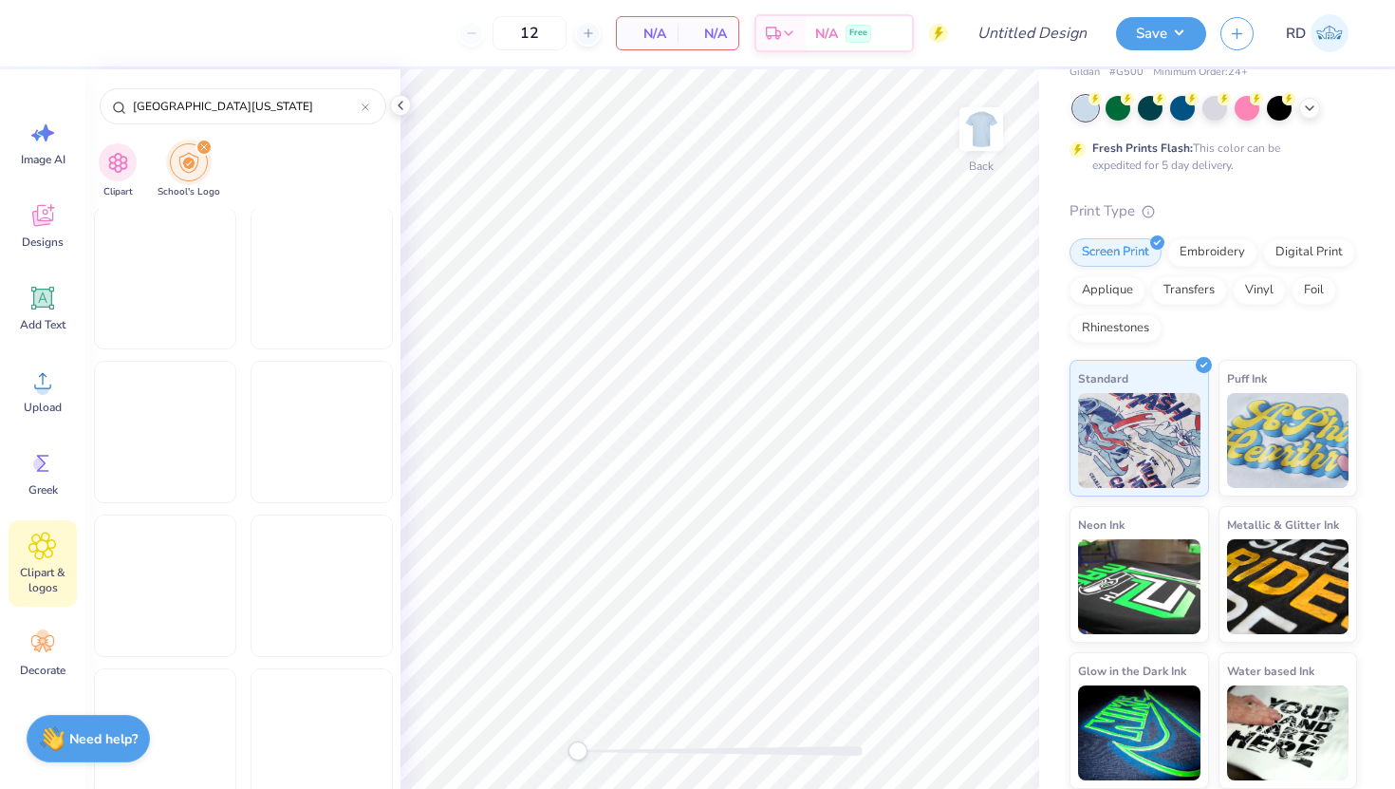
scroll to position [5707, 0]
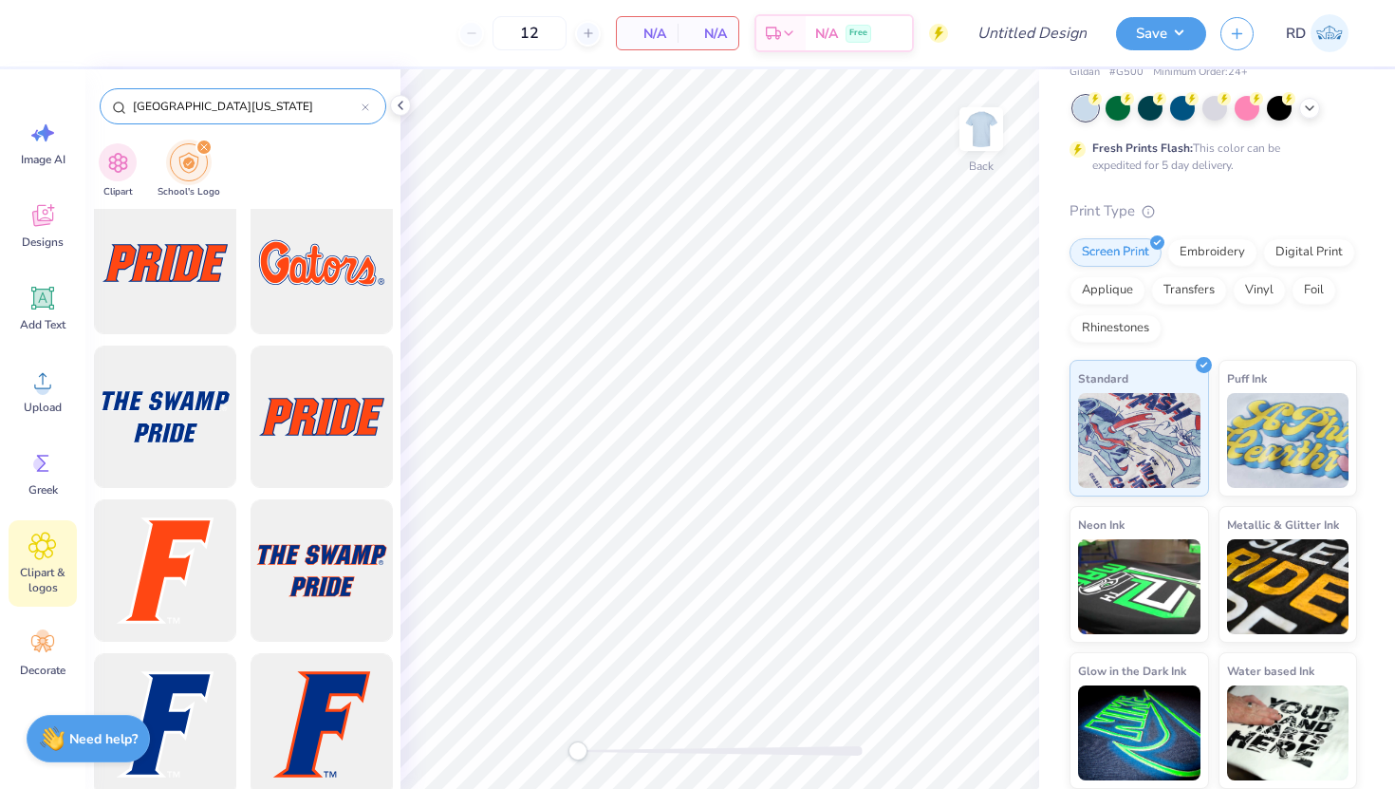
click at [233, 93] on div "University of Washington" at bounding box center [243, 106] width 287 height 36
click at [238, 107] on input "University of Washington" at bounding box center [246, 106] width 231 height 19
click at [238, 103] on input "University of Washington" at bounding box center [246, 106] width 231 height 19
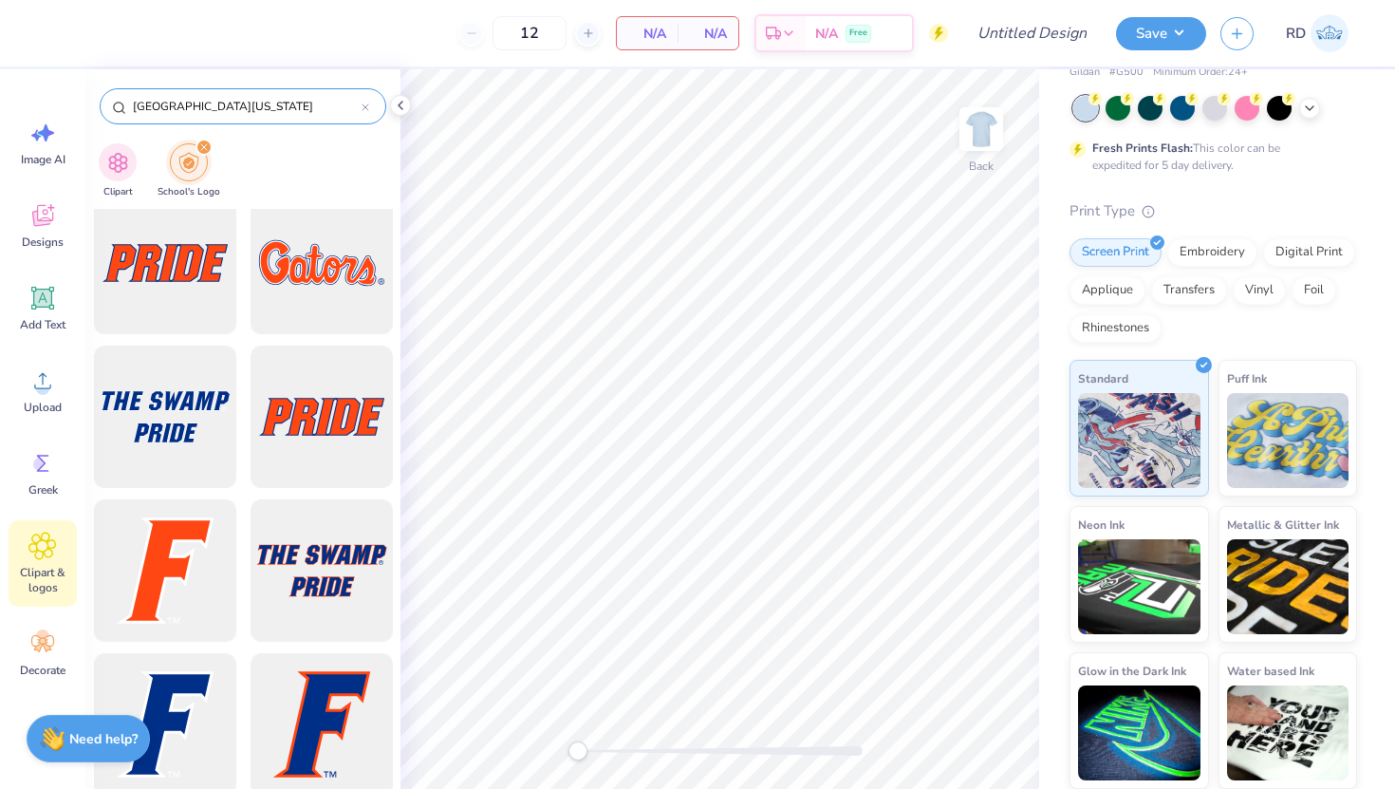
click at [238, 103] on input "University of Washington" at bounding box center [246, 106] width 231 height 19
type input "Huskies"
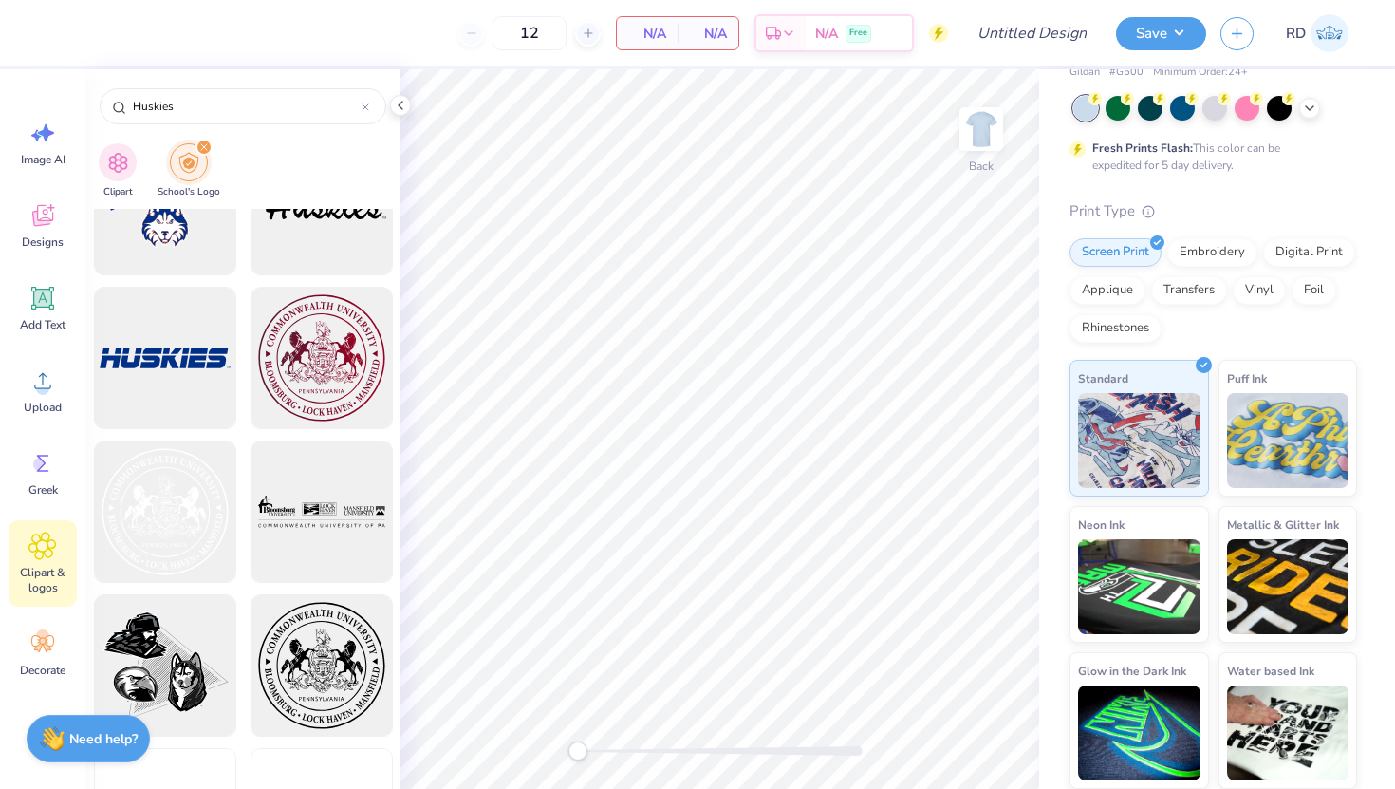
scroll to position [1168, 0]
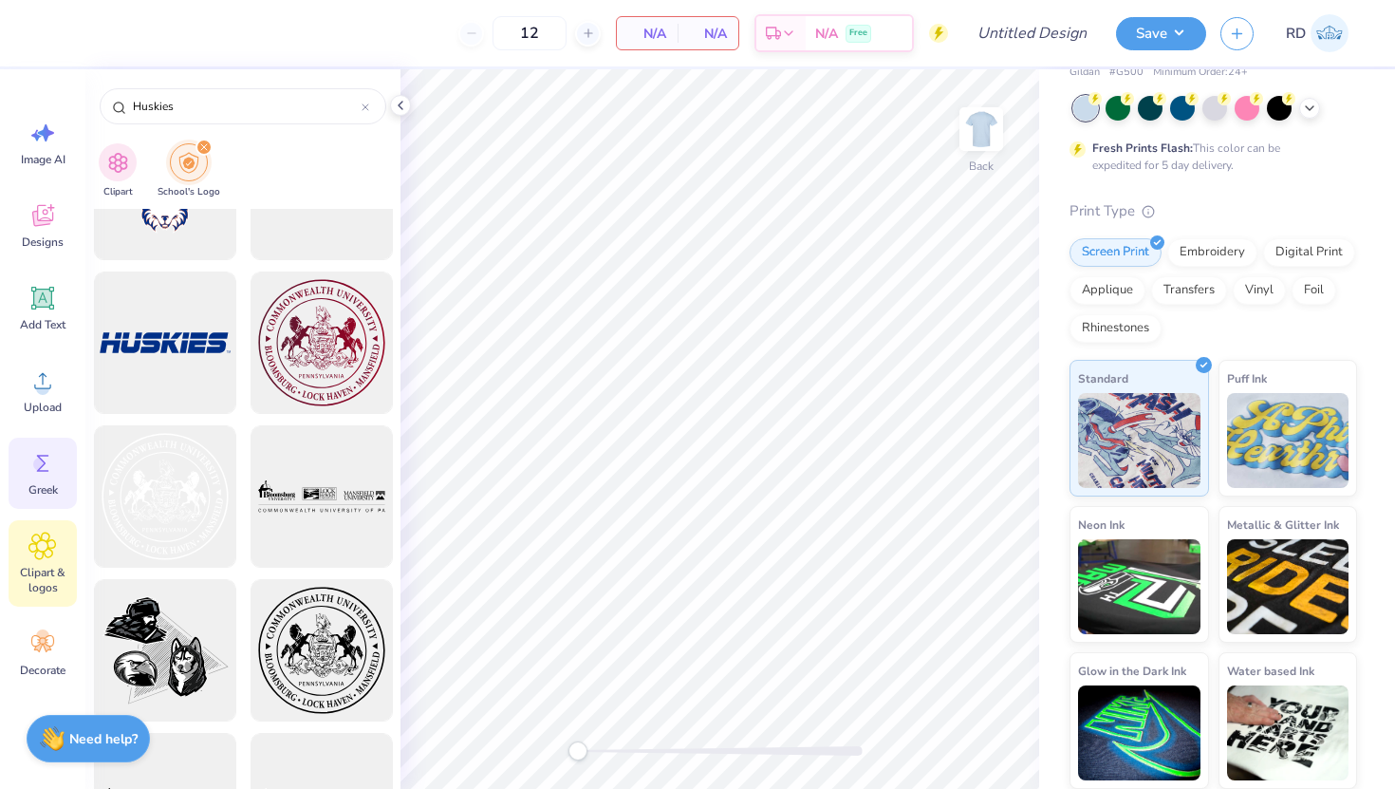
click at [31, 475] on icon at bounding box center [42, 463] width 28 height 28
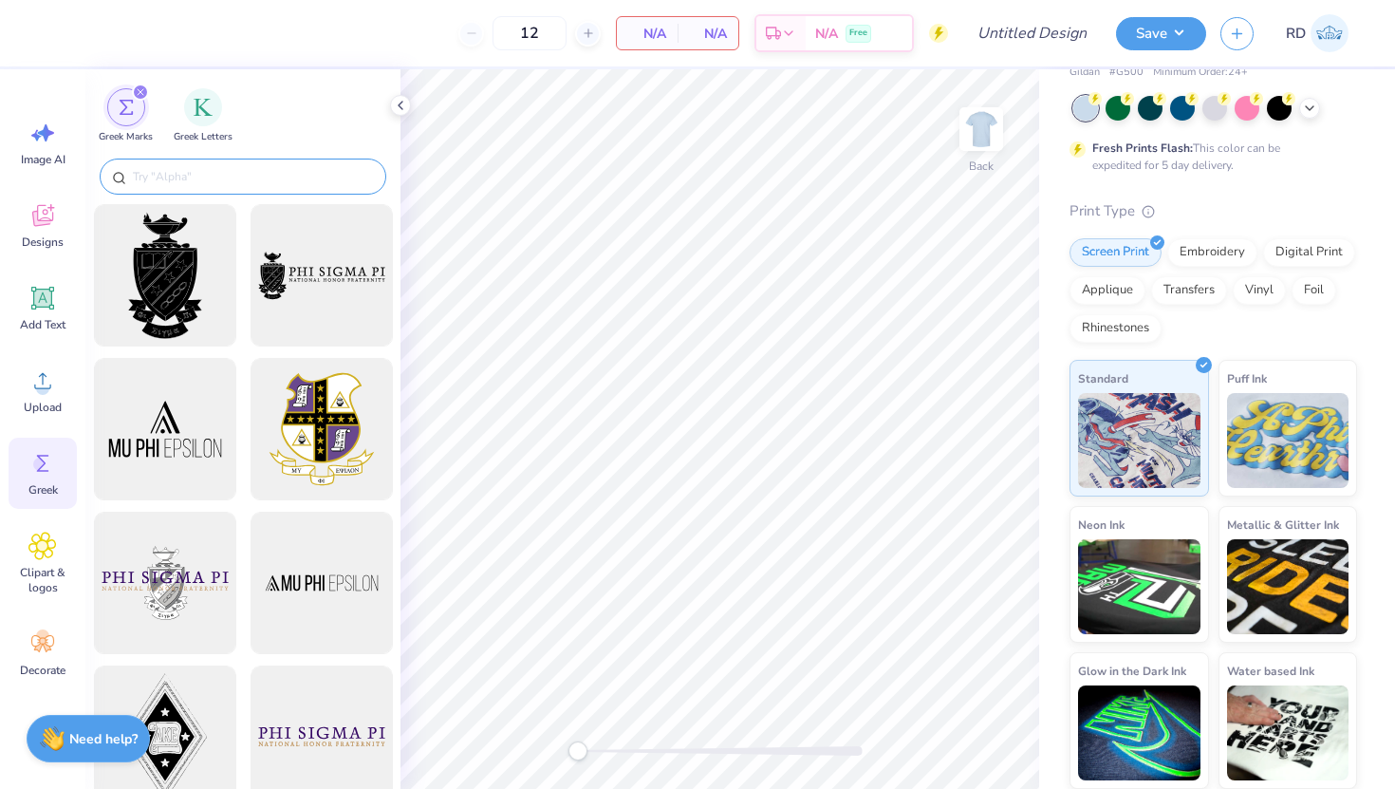
click at [204, 174] on input "text" at bounding box center [252, 176] width 243 height 19
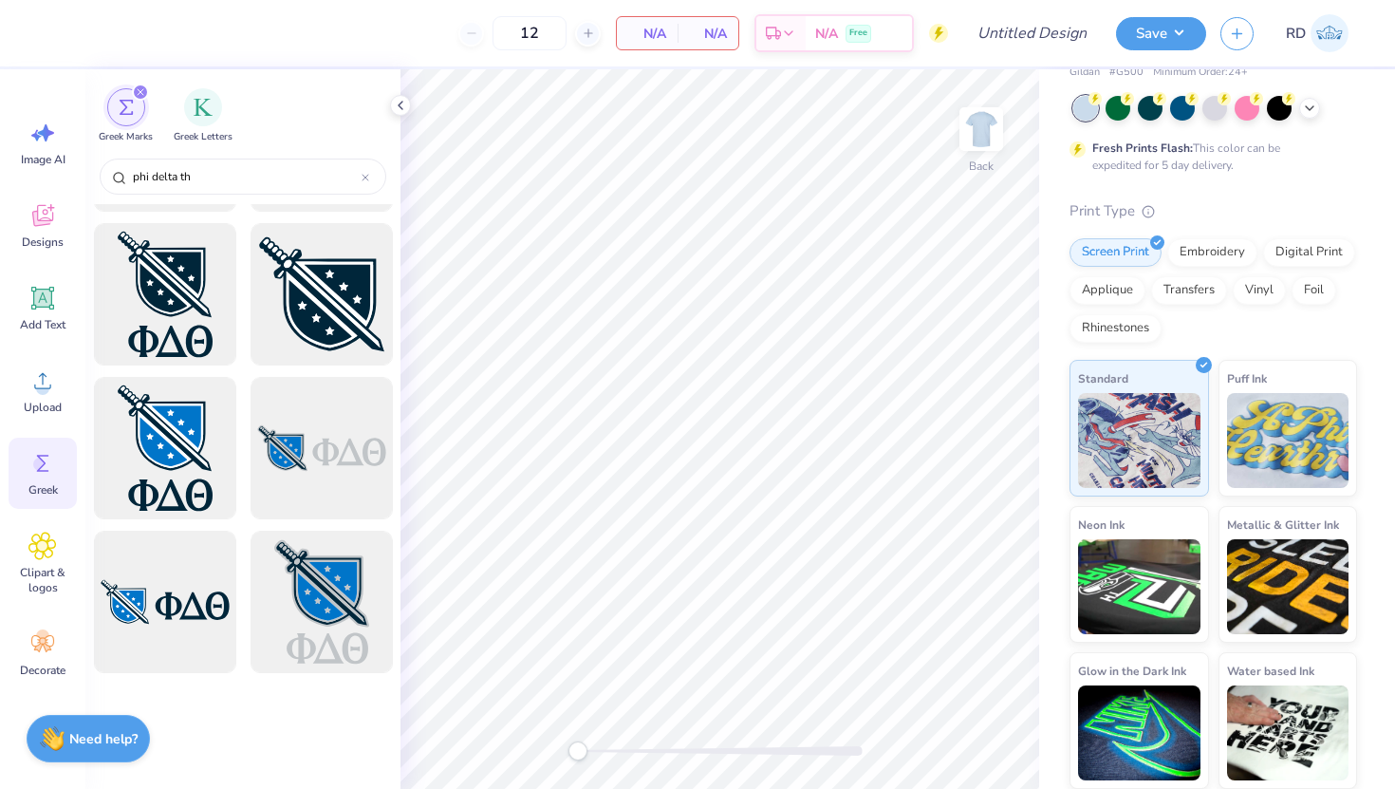
scroll to position [0, 0]
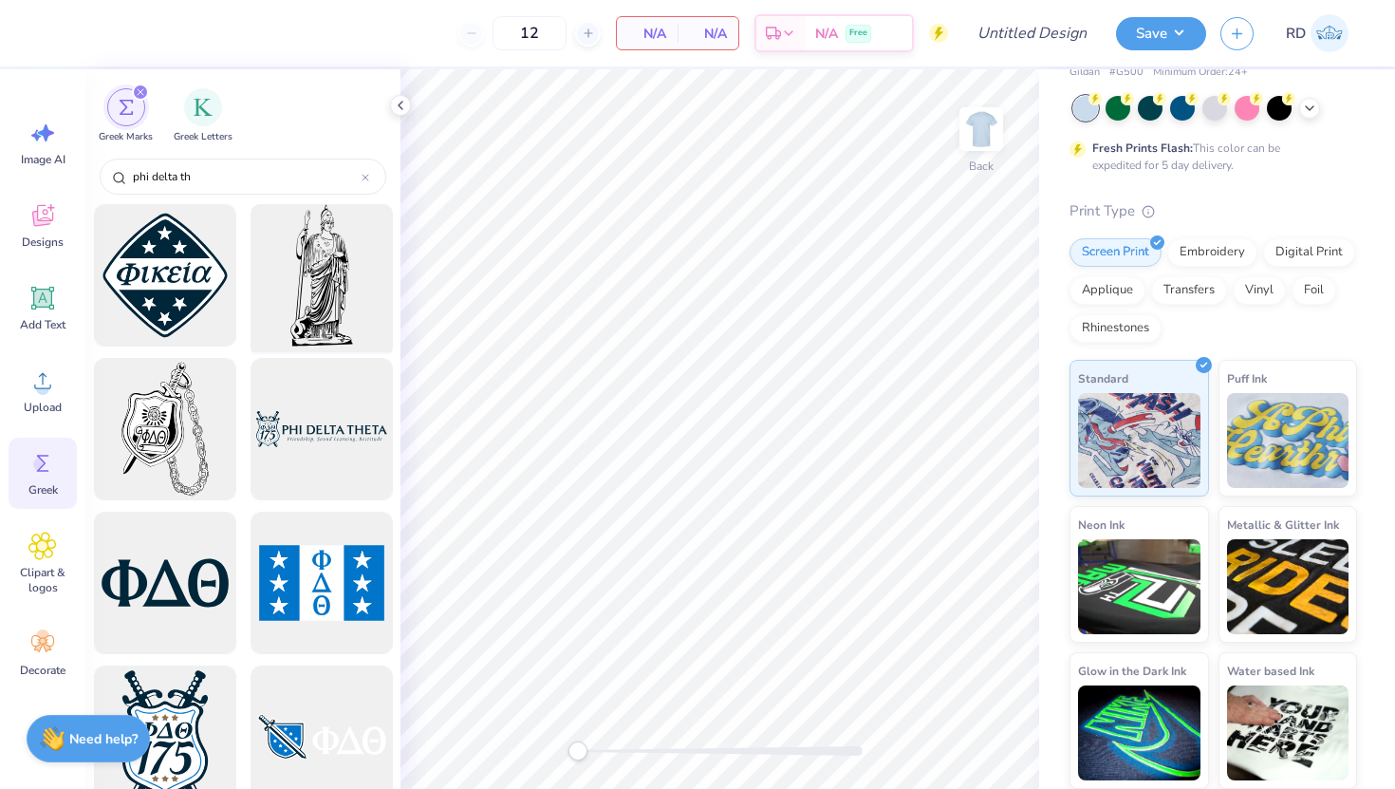
type input "phi delta th"
drag, startPoint x: 334, startPoint y: 284, endPoint x: 274, endPoint y: 283, distance: 59.8
click at [274, 283] on div at bounding box center [321, 275] width 157 height 157
click at [37, 211] on icon at bounding box center [42, 216] width 21 height 22
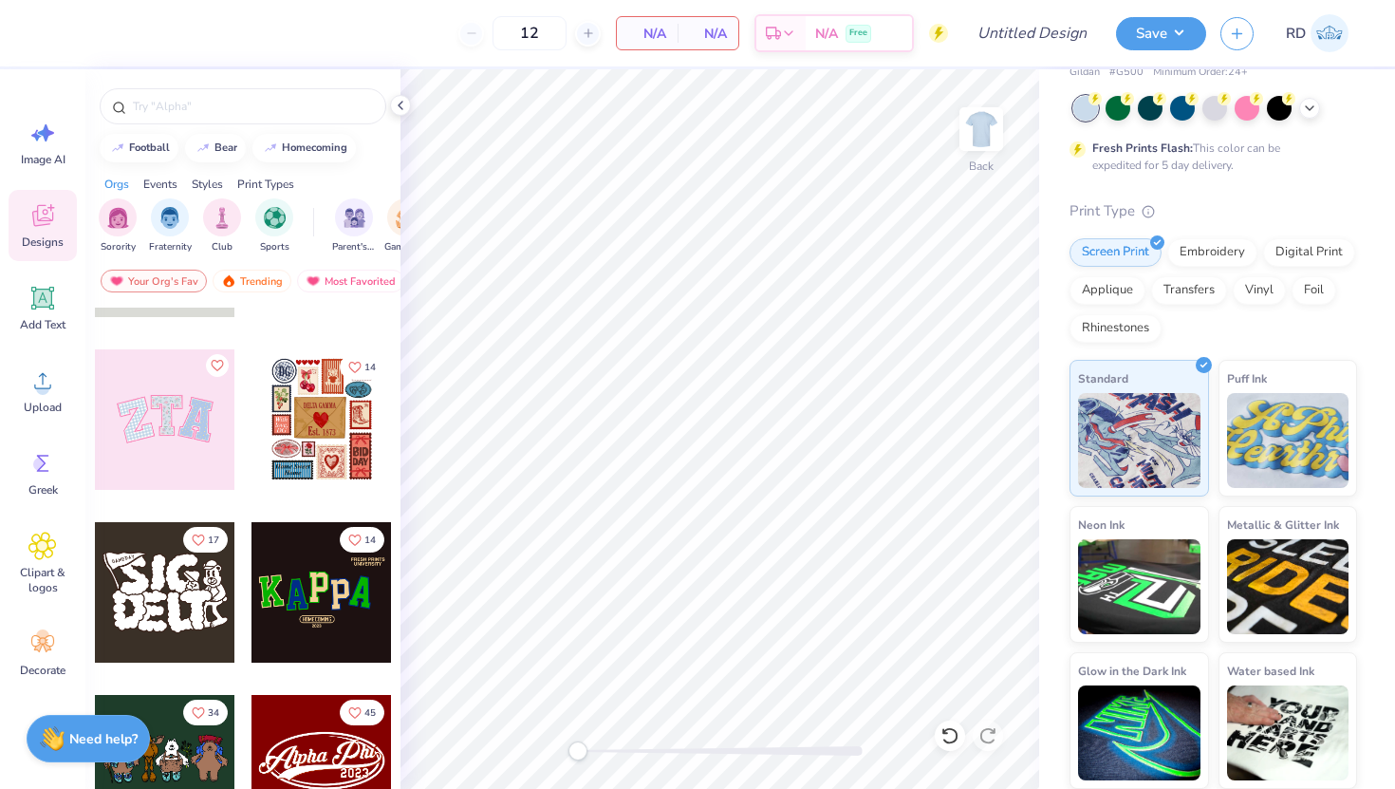
scroll to position [136, 0]
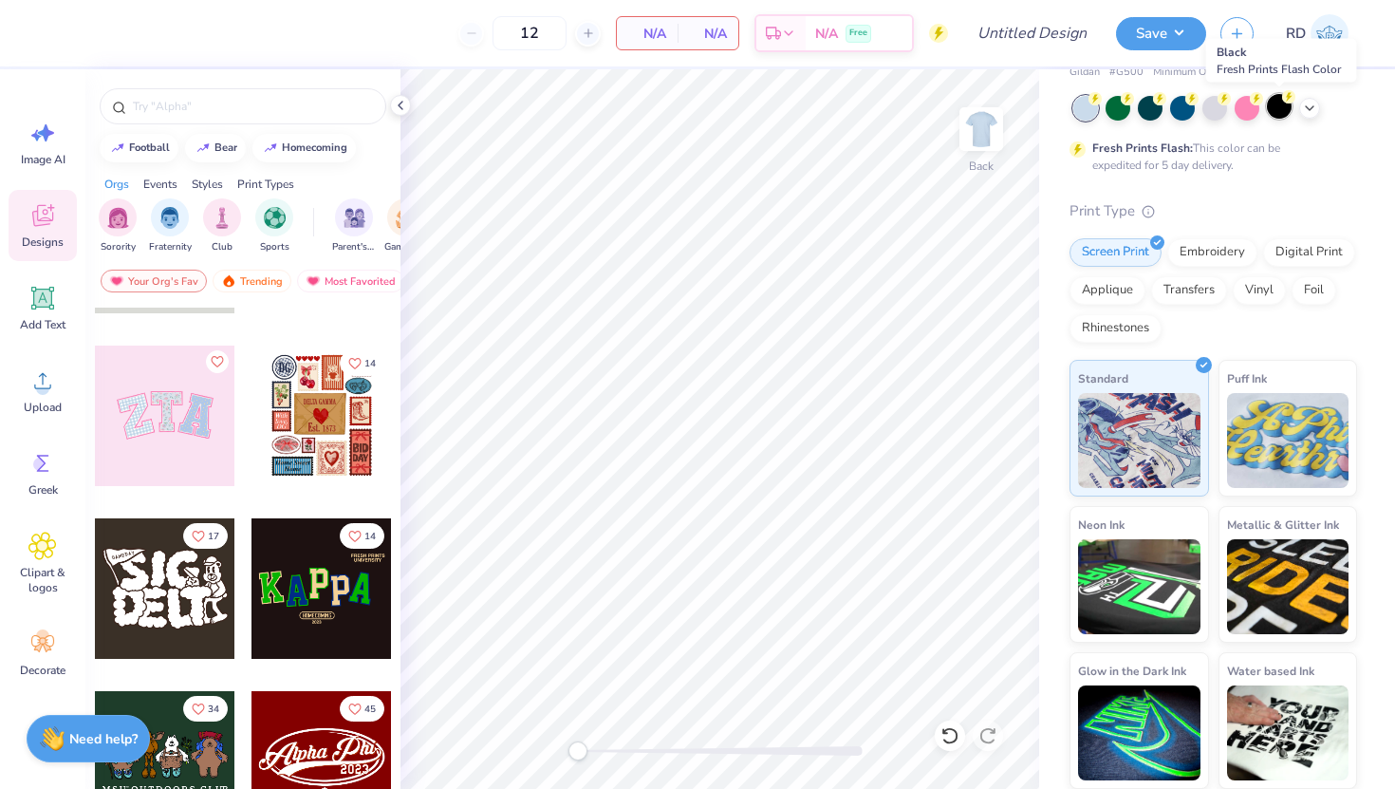
click at [1284, 111] on div at bounding box center [1279, 106] width 25 height 25
click at [968, 122] on img at bounding box center [982, 129] width 76 height 76
click at [36, 380] on icon at bounding box center [42, 380] width 28 height 28
click at [33, 376] on icon at bounding box center [42, 380] width 28 height 28
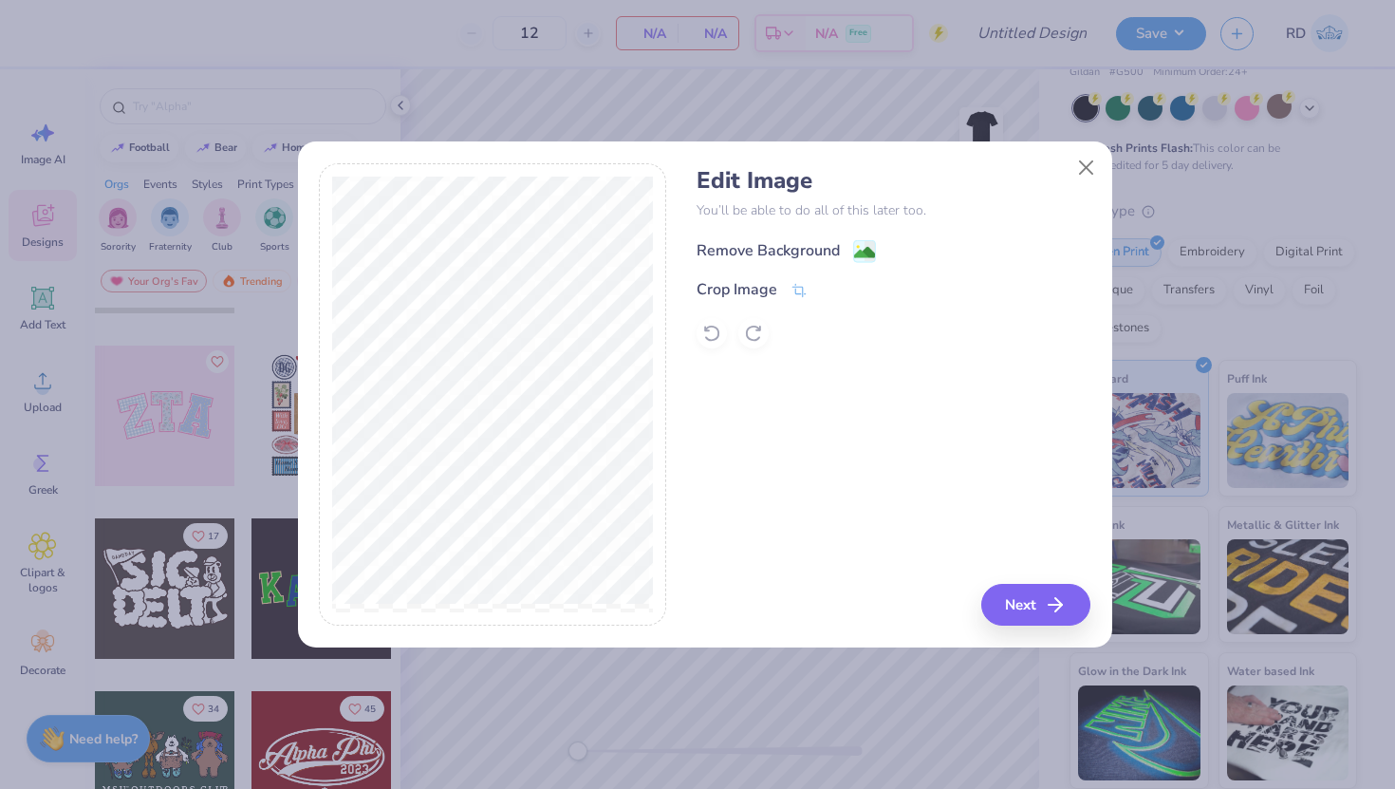
click at [759, 253] on div "Remove Background" at bounding box center [768, 250] width 143 height 23
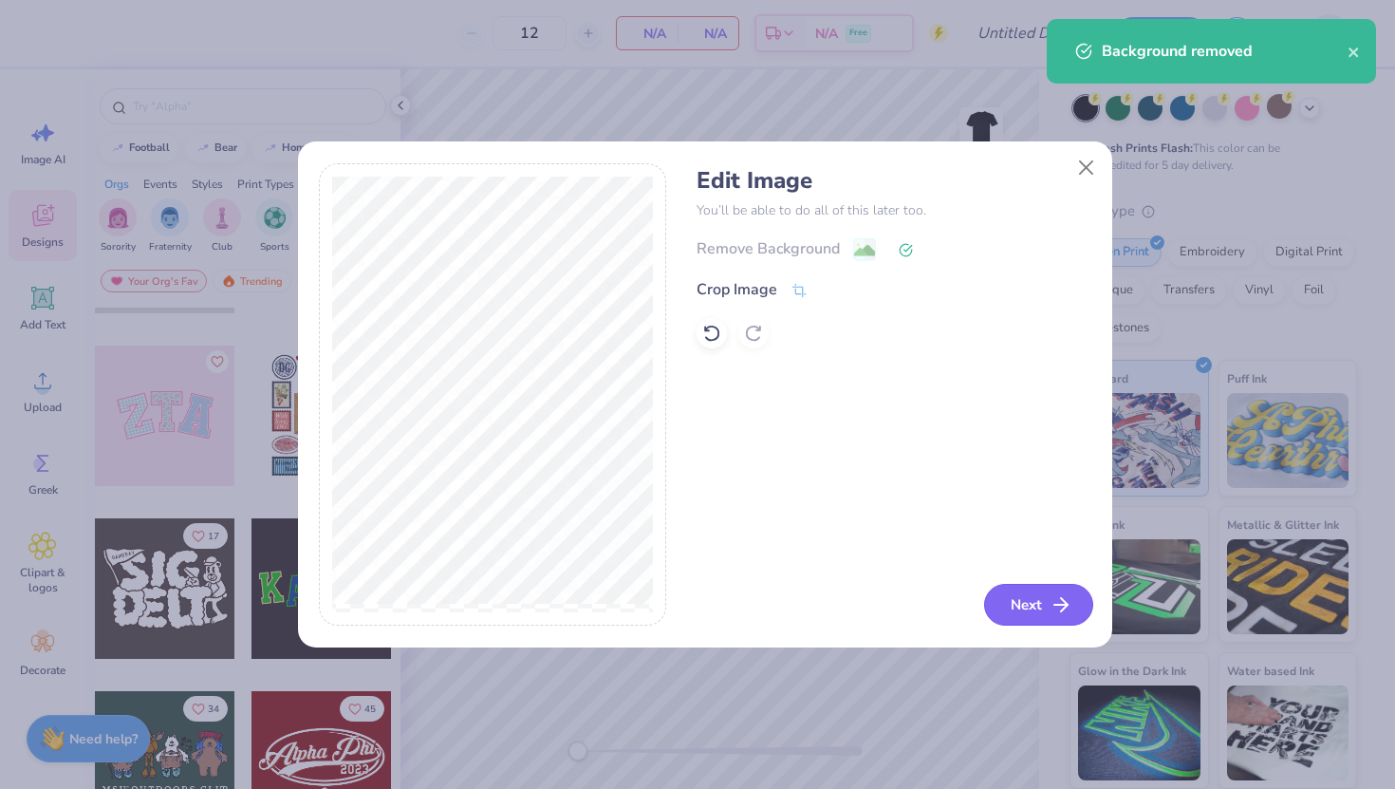
click at [996, 604] on button "Next" at bounding box center [1038, 605] width 109 height 42
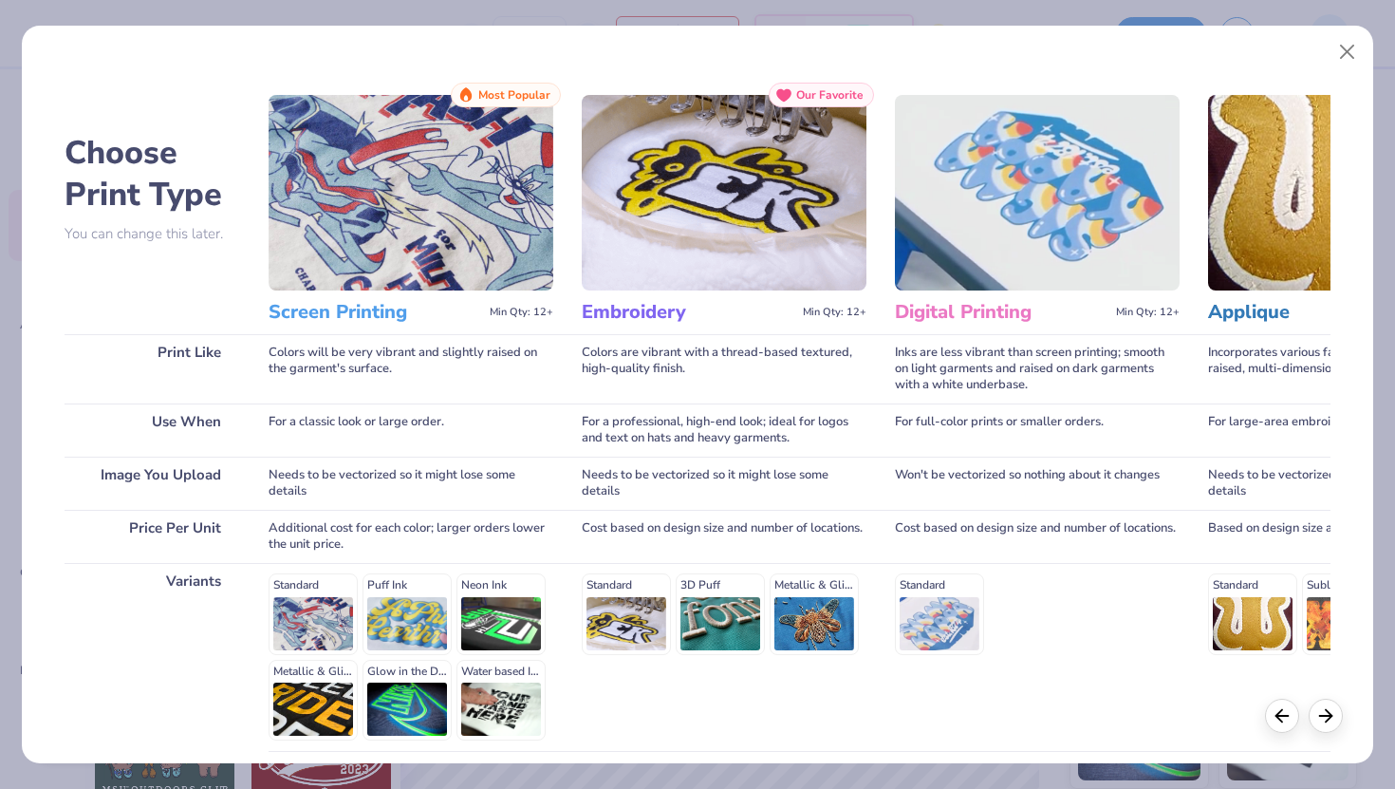
click at [389, 130] on img at bounding box center [411, 193] width 285 height 196
click at [405, 202] on img at bounding box center [411, 193] width 285 height 196
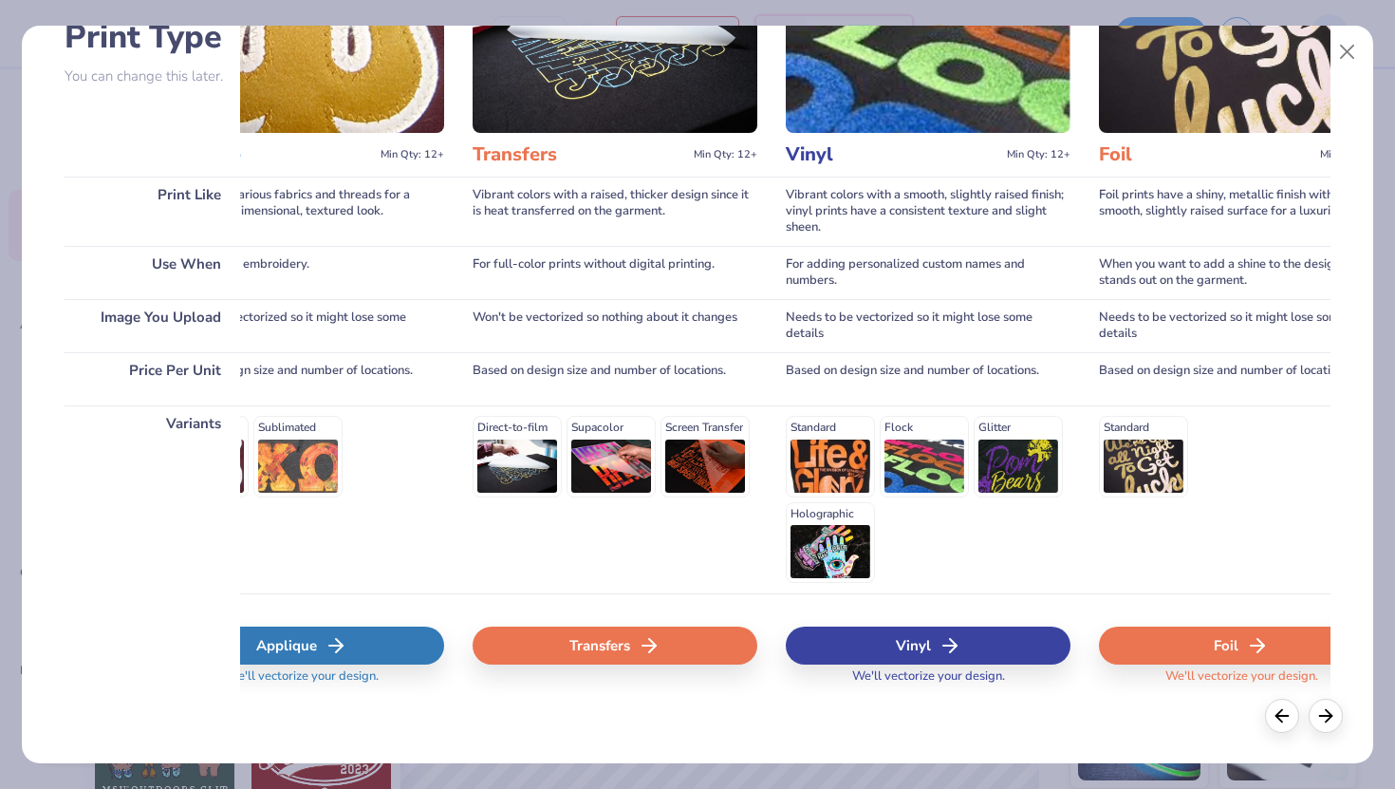
scroll to position [0, 1051]
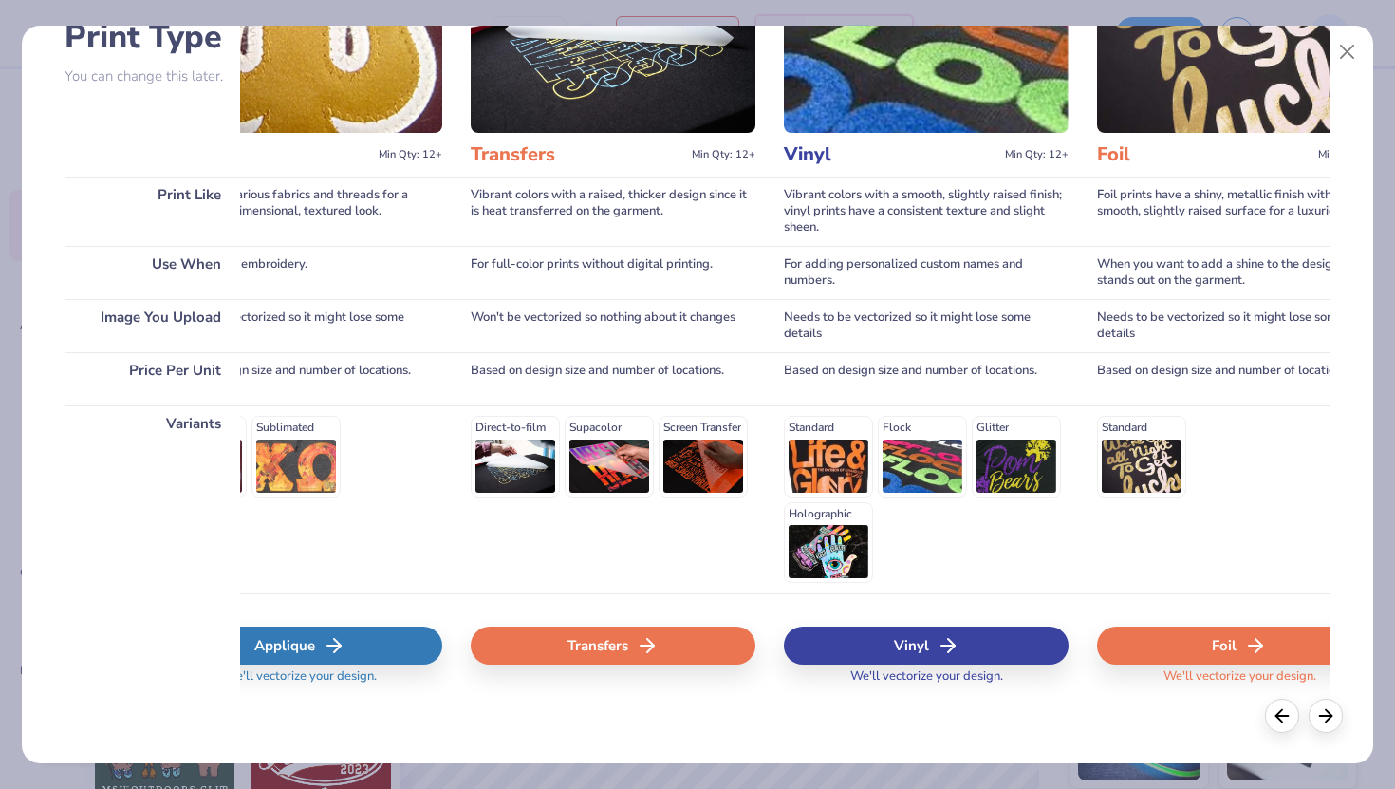
click at [615, 646] on div "Transfers" at bounding box center [613, 646] width 285 height 38
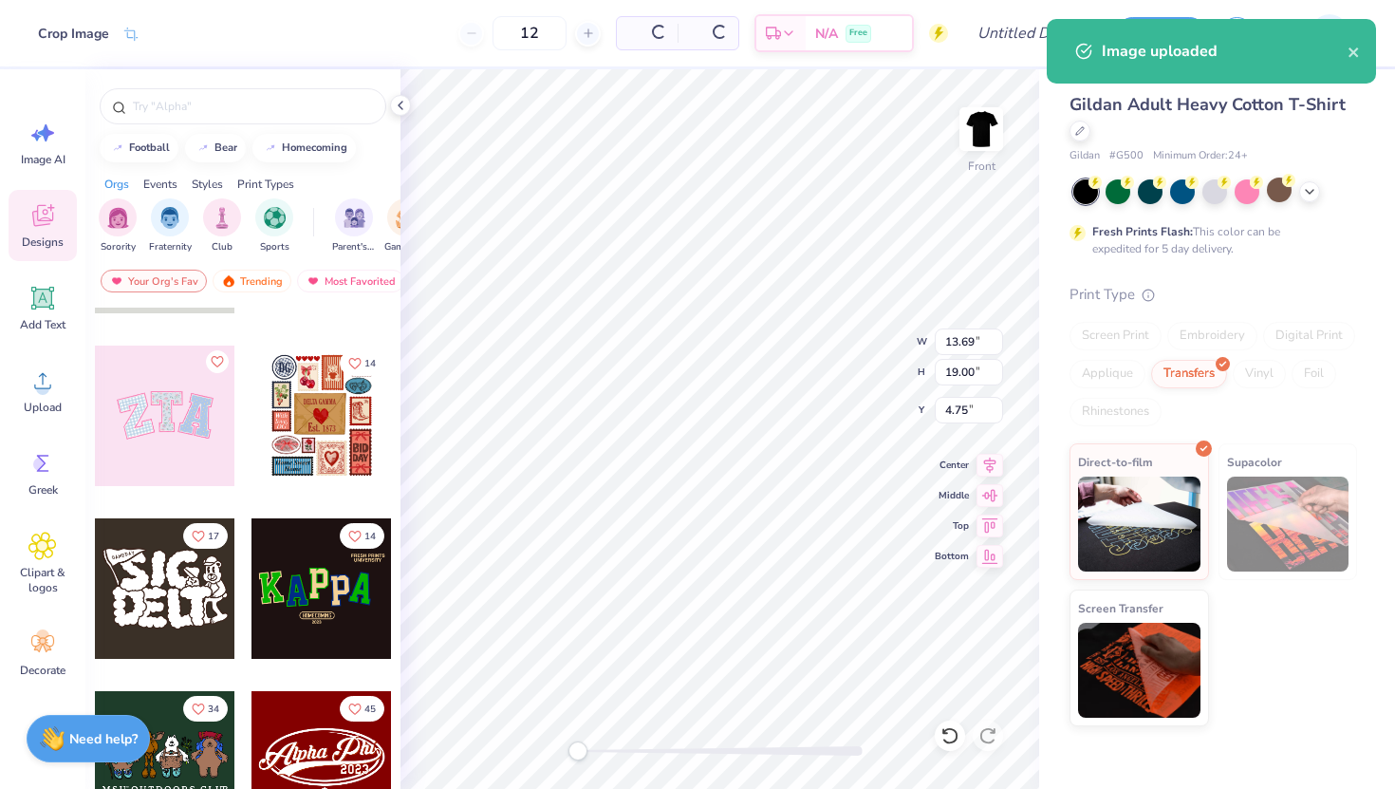
scroll to position [0, 0]
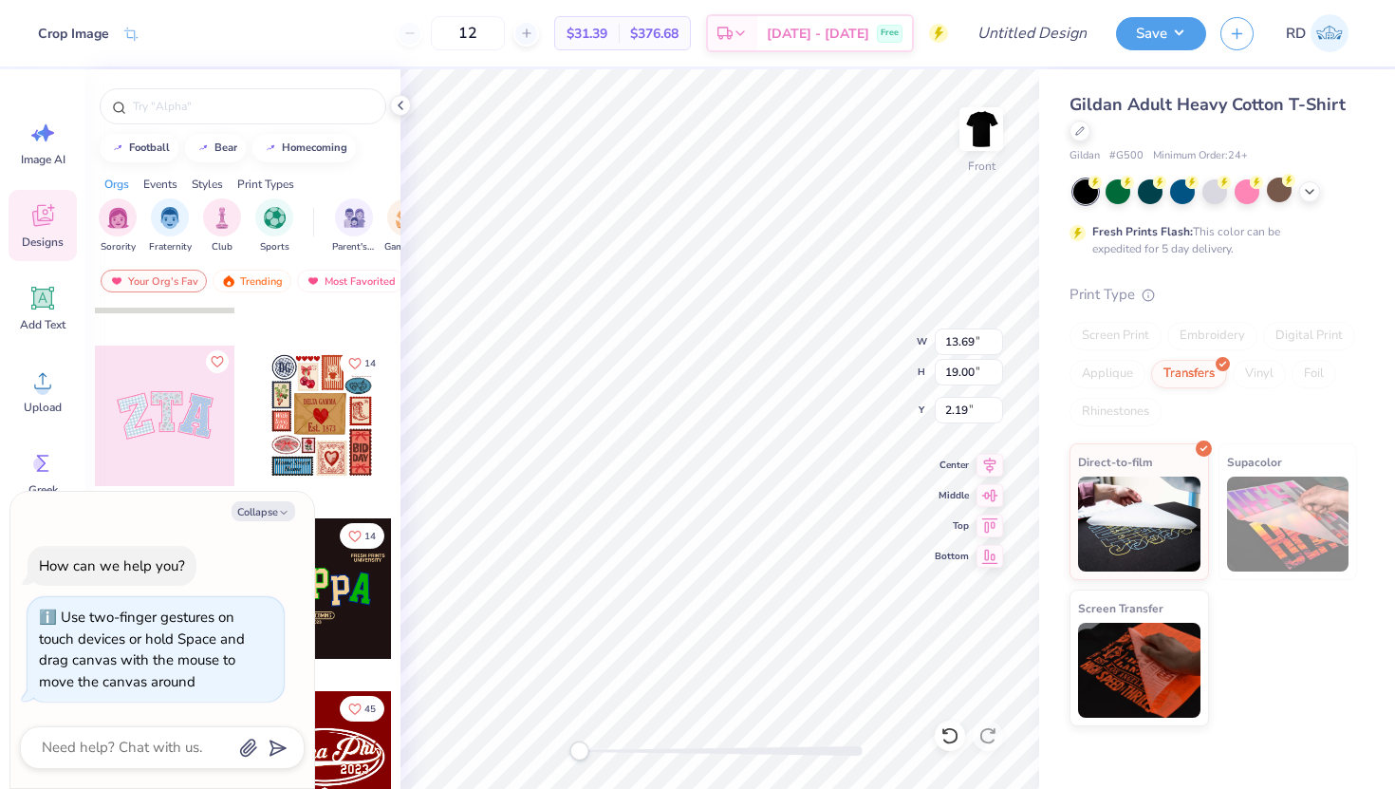
drag, startPoint x: 591, startPoint y: 749, endPoint x: 579, endPoint y: 752, distance: 12.7
click at [579, 752] on div at bounding box center [720, 750] width 285 height 9
click at [986, 158] on img at bounding box center [982, 129] width 76 height 76
click at [183, 221] on div "filter for Fraternity" at bounding box center [170, 215] width 38 height 38
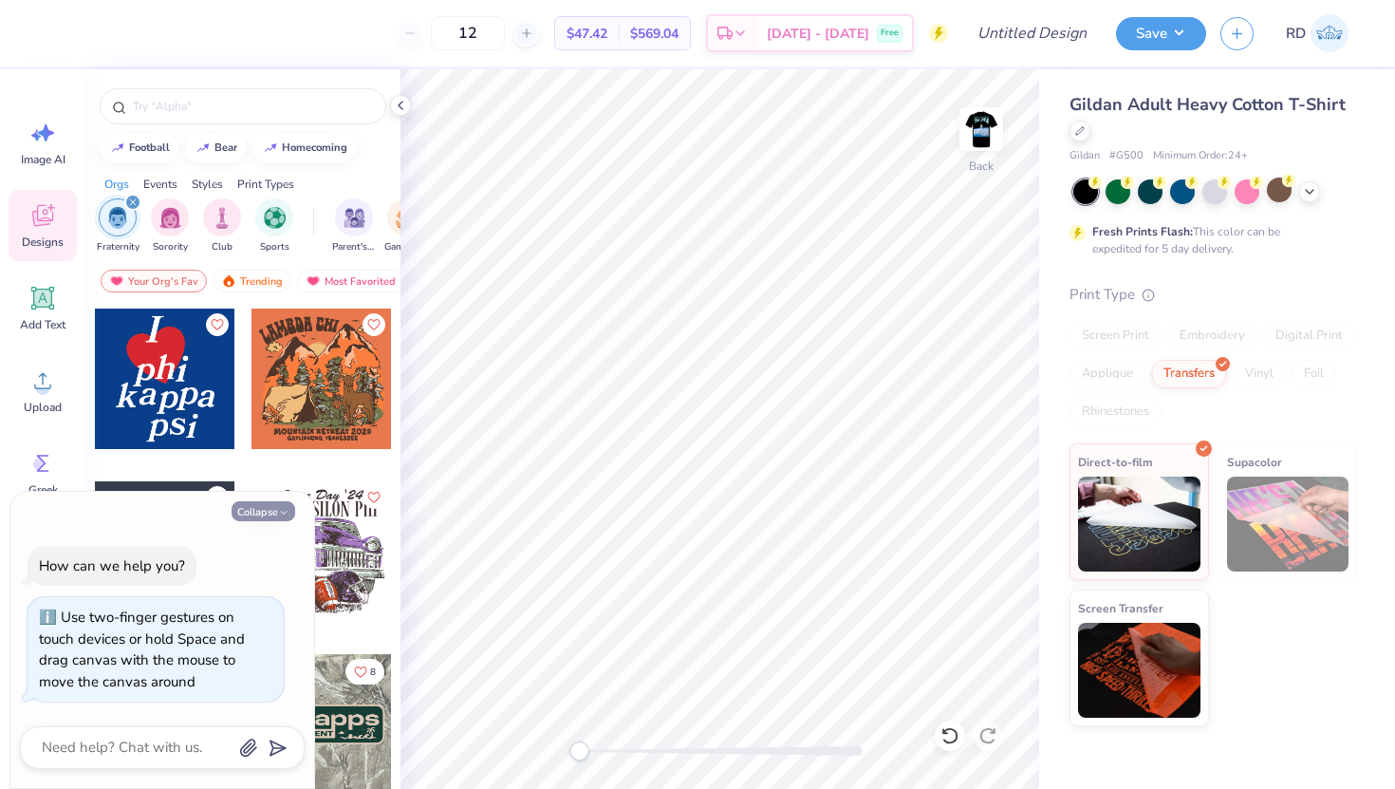
click at [262, 514] on button "Collapse" at bounding box center [264, 511] width 64 height 20
type textarea "x"
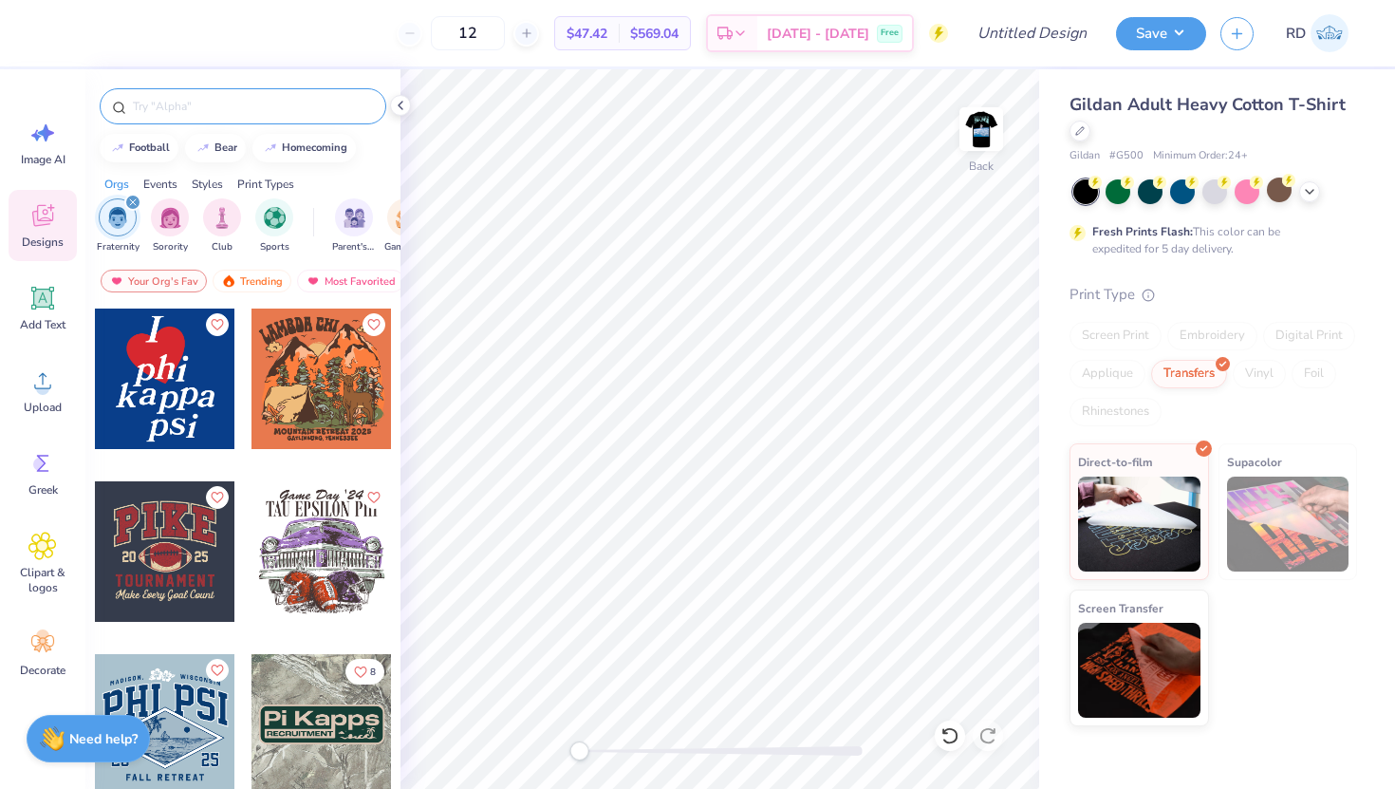
click at [187, 107] on input "text" at bounding box center [252, 106] width 243 height 19
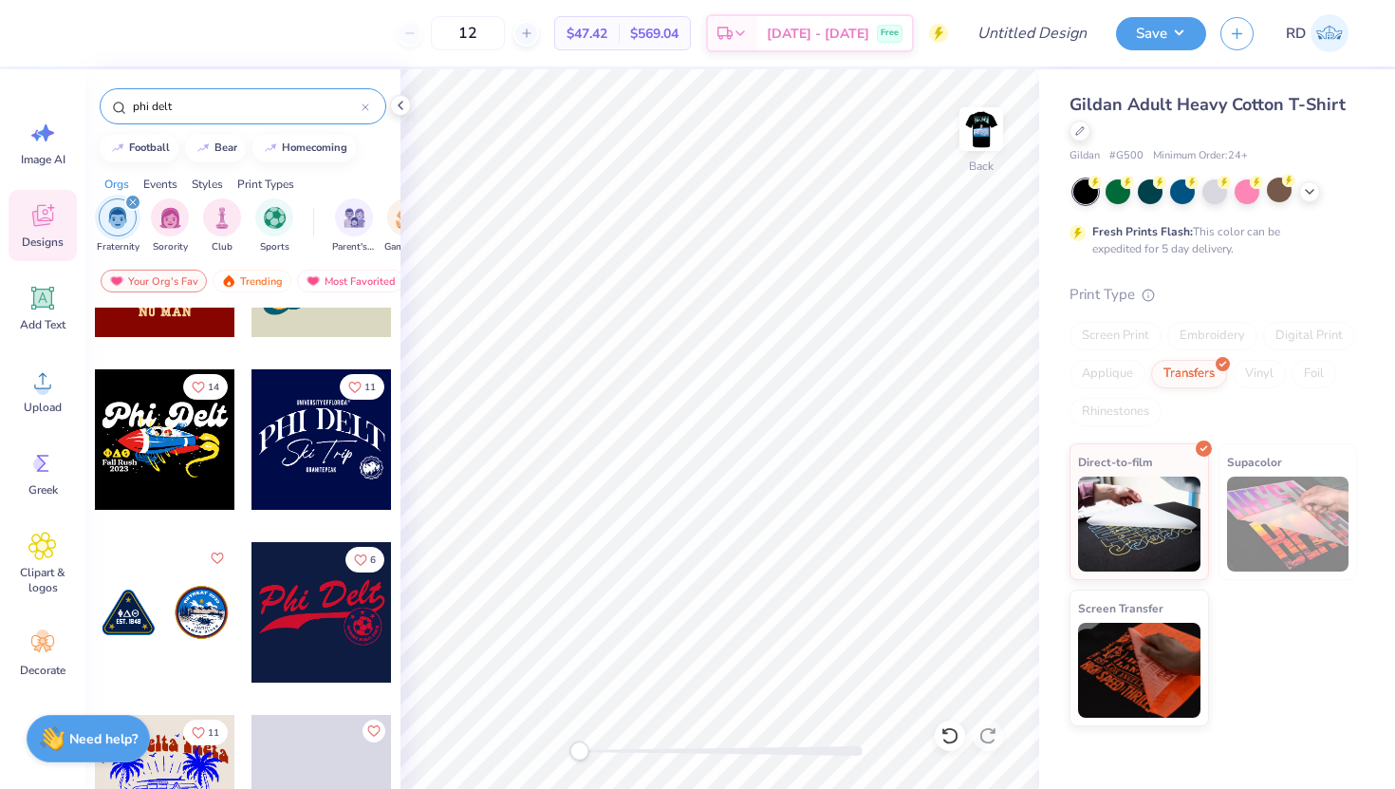
scroll to position [3223, 0]
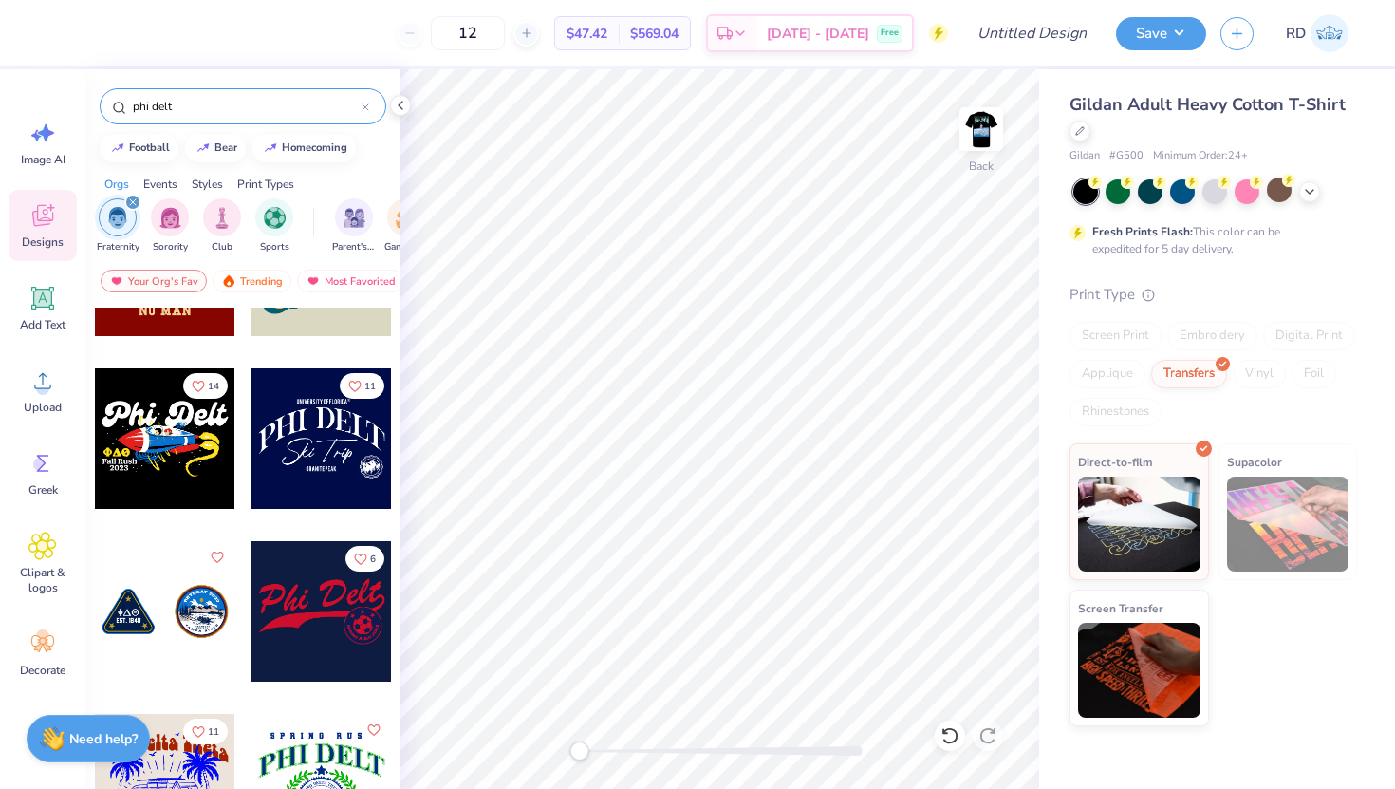
type input "phi delt"
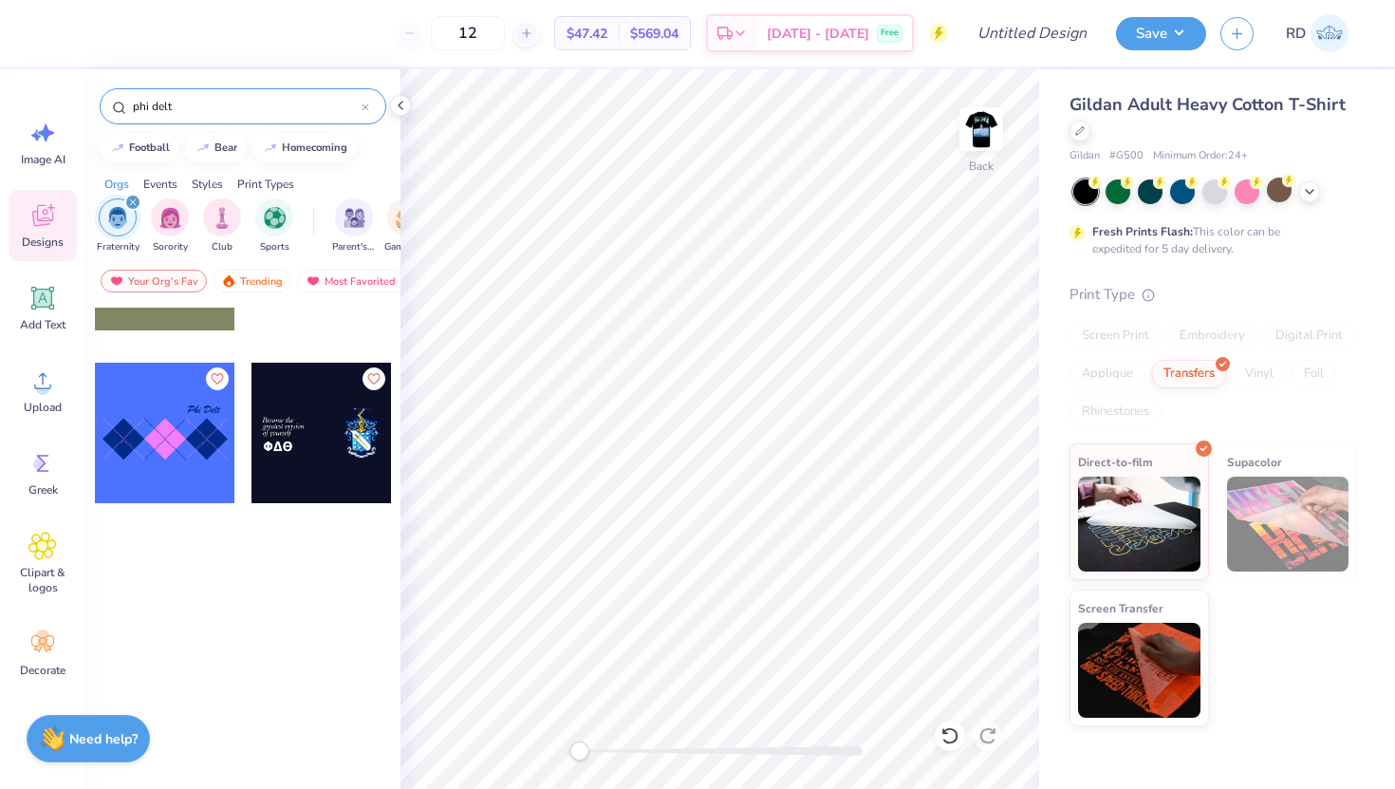
scroll to position [3619, 0]
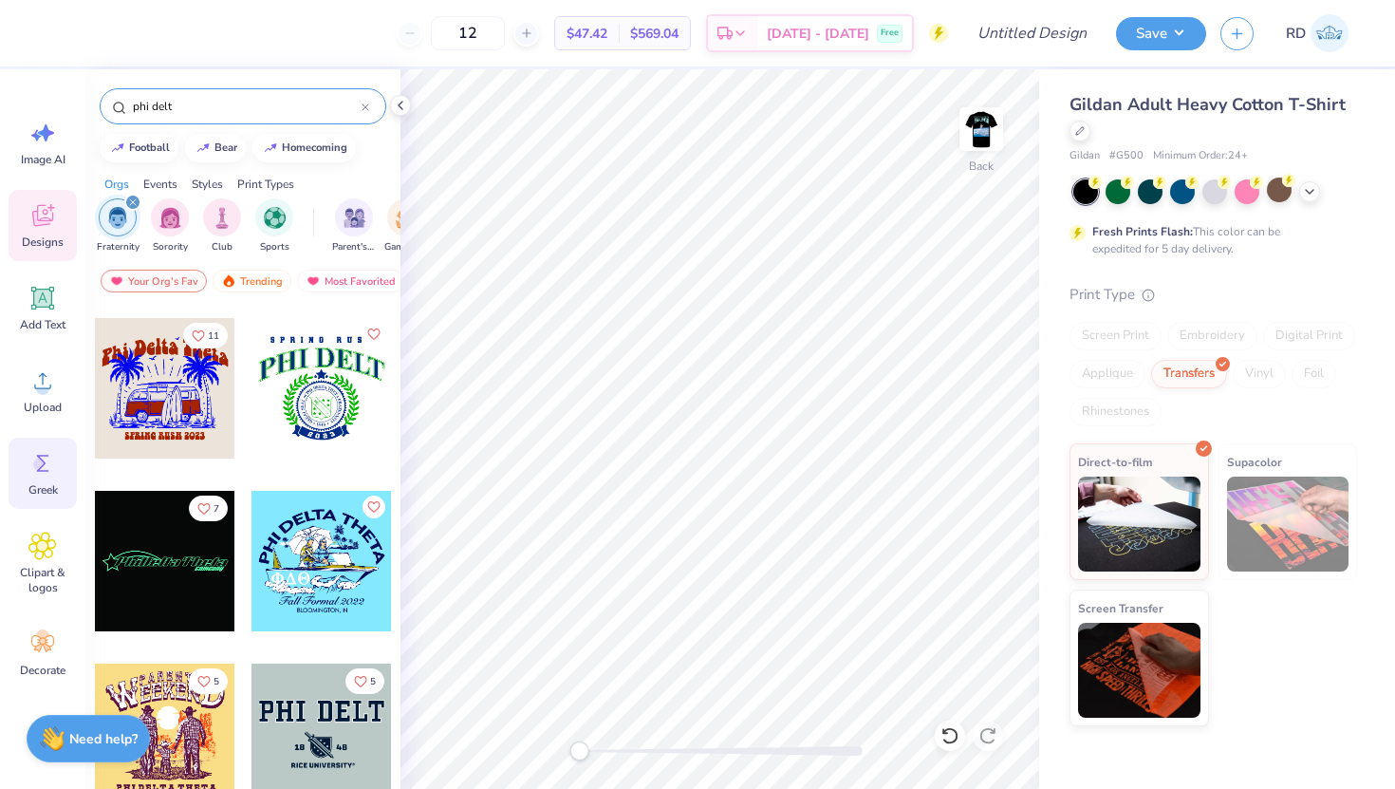
click at [45, 475] on icon at bounding box center [42, 463] width 28 height 28
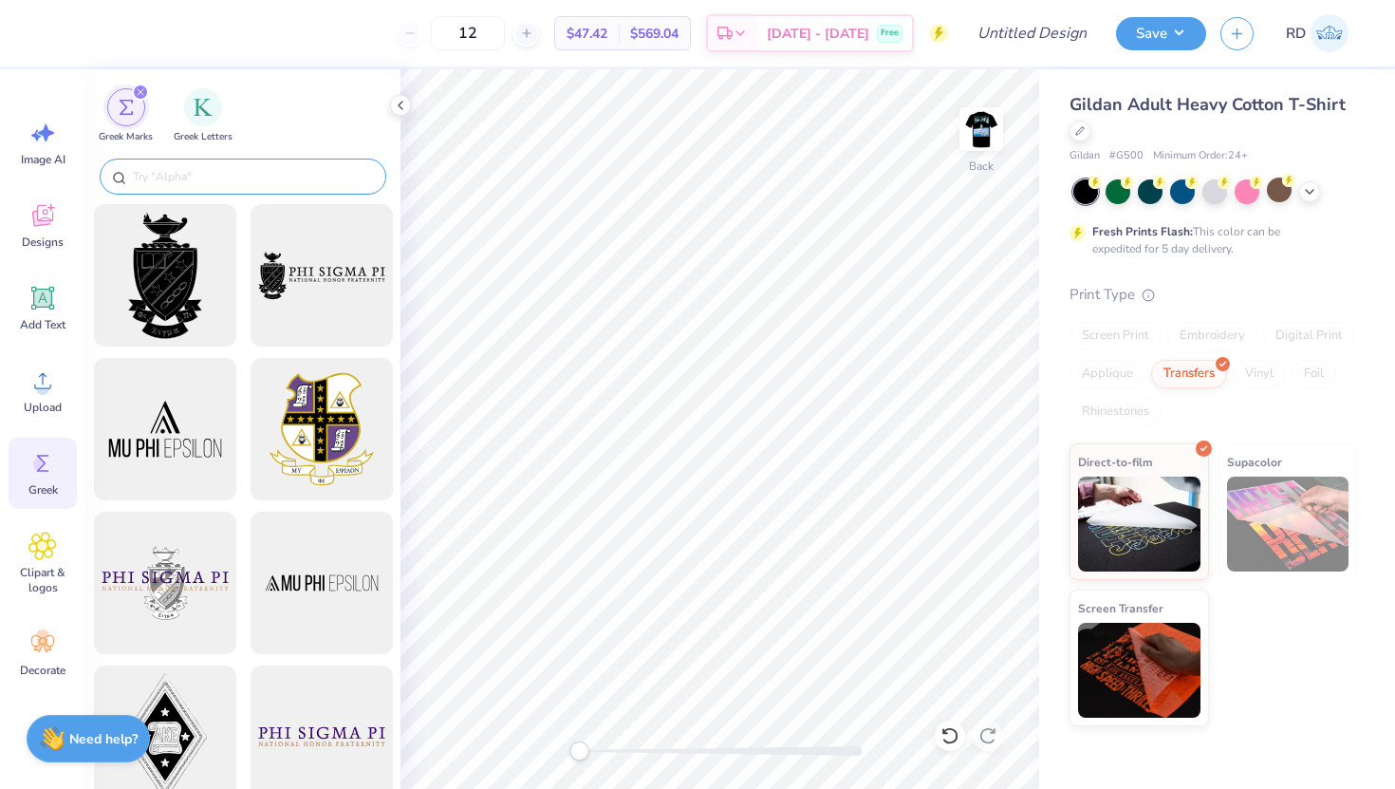
click at [208, 168] on input "text" at bounding box center [252, 176] width 243 height 19
click at [216, 112] on div "filter for Greek Letters" at bounding box center [203, 105] width 38 height 38
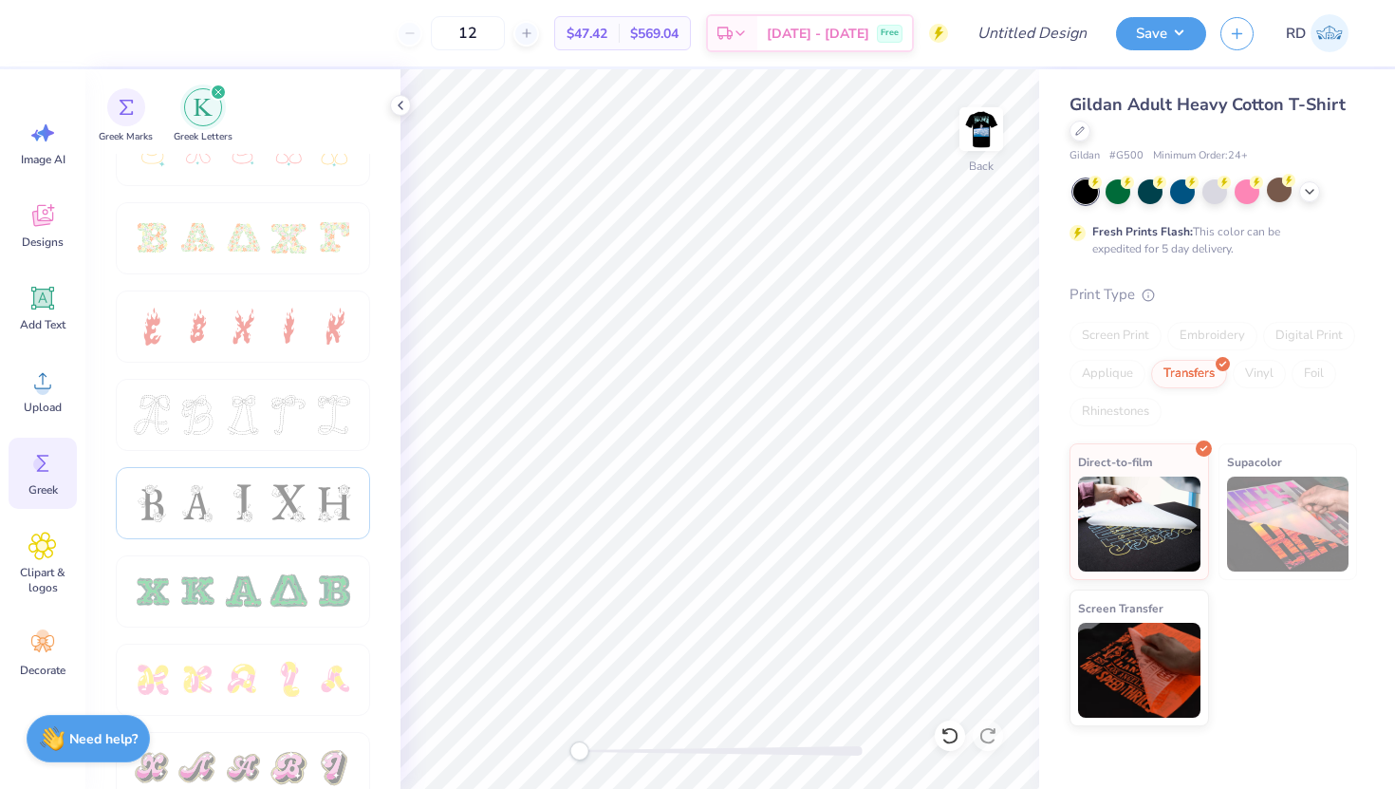
scroll to position [575, 0]
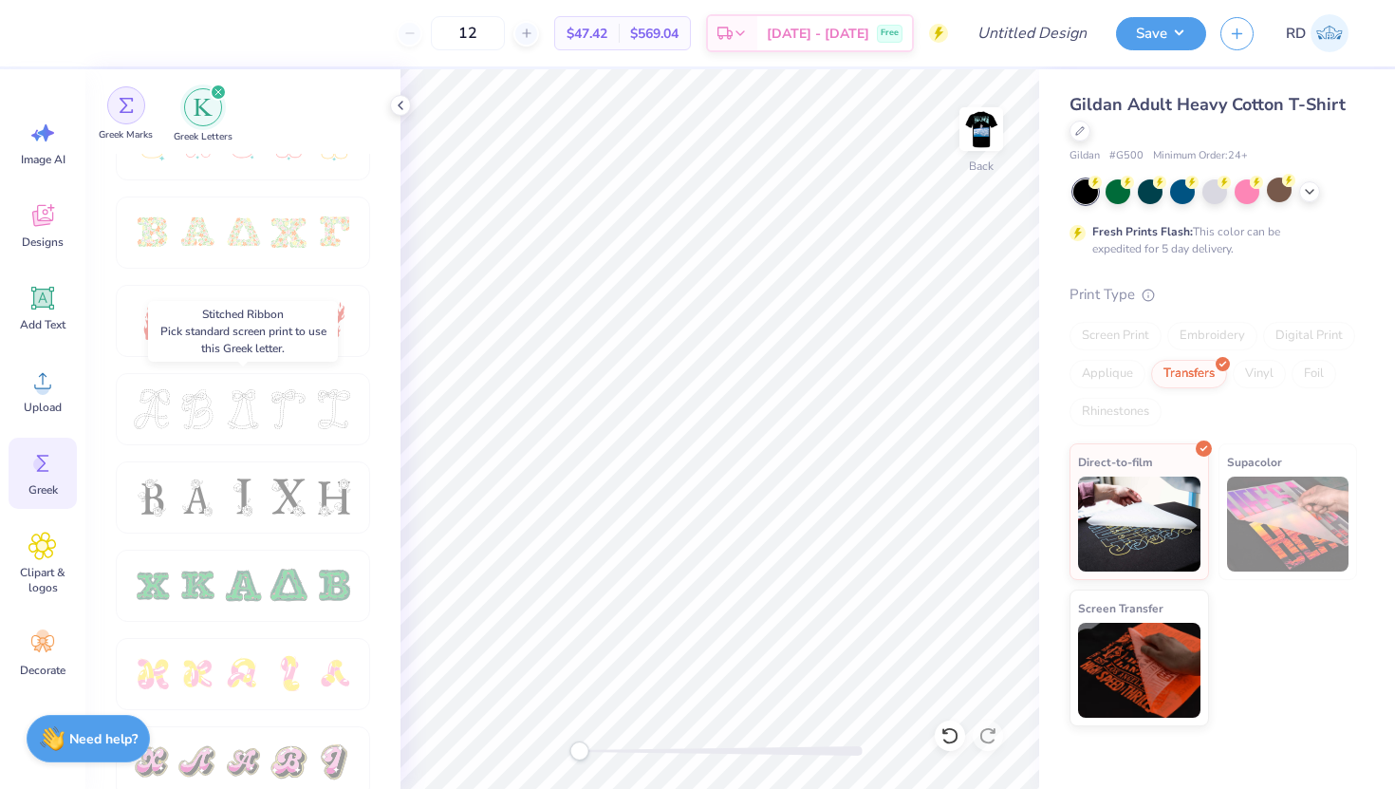
click at [131, 122] on div "filter for Greek Marks" at bounding box center [126, 105] width 38 height 38
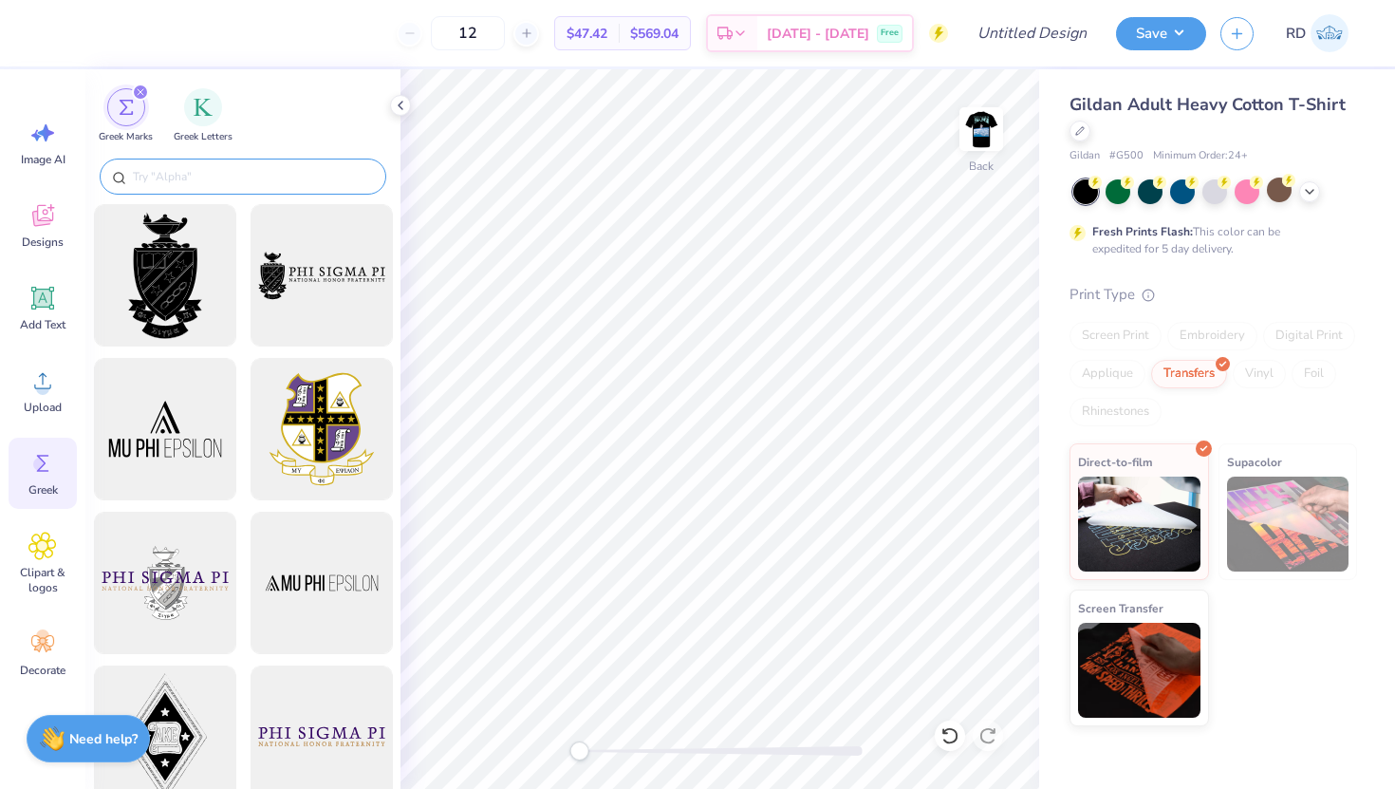
click at [175, 181] on input "text" at bounding box center [252, 176] width 243 height 19
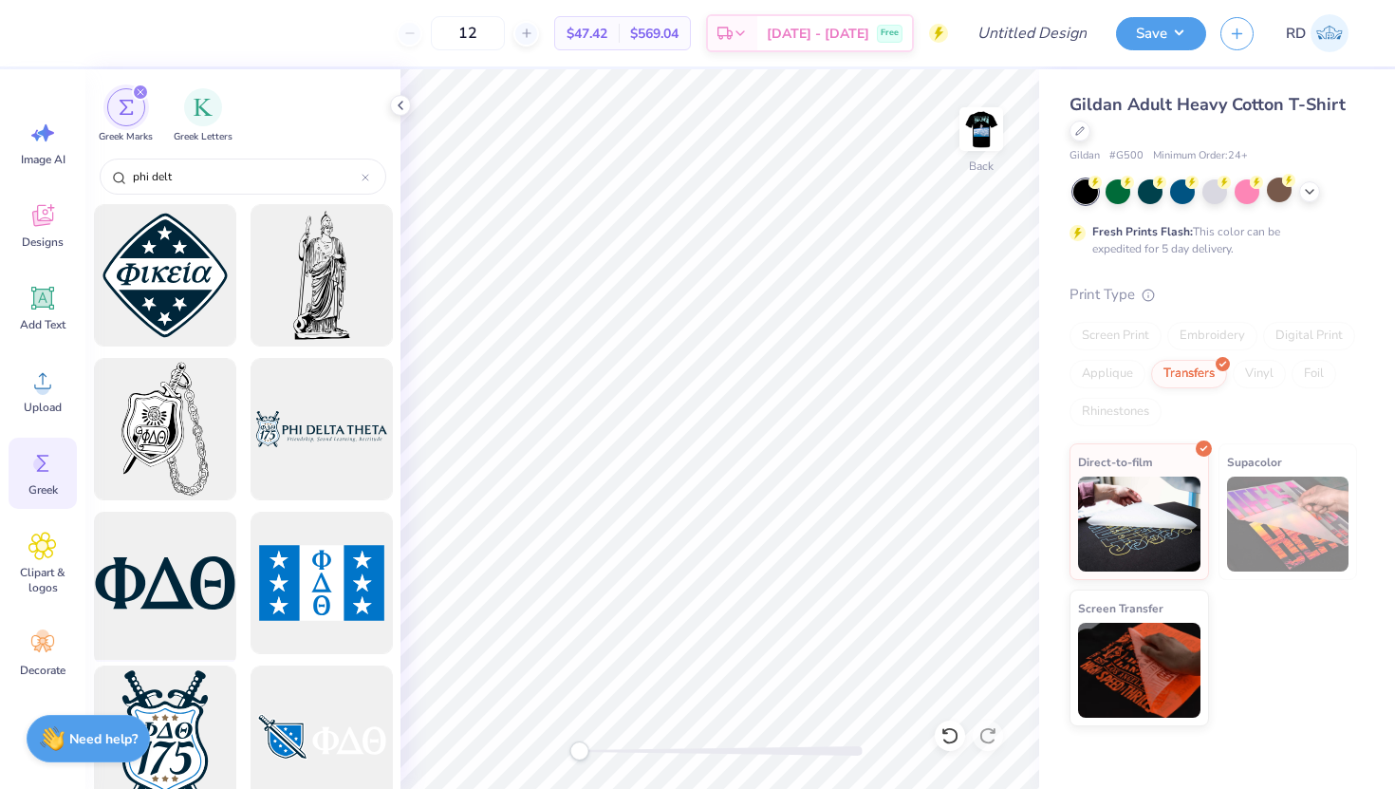
type input "phi delt"
click at [203, 580] on div at bounding box center [164, 583] width 157 height 157
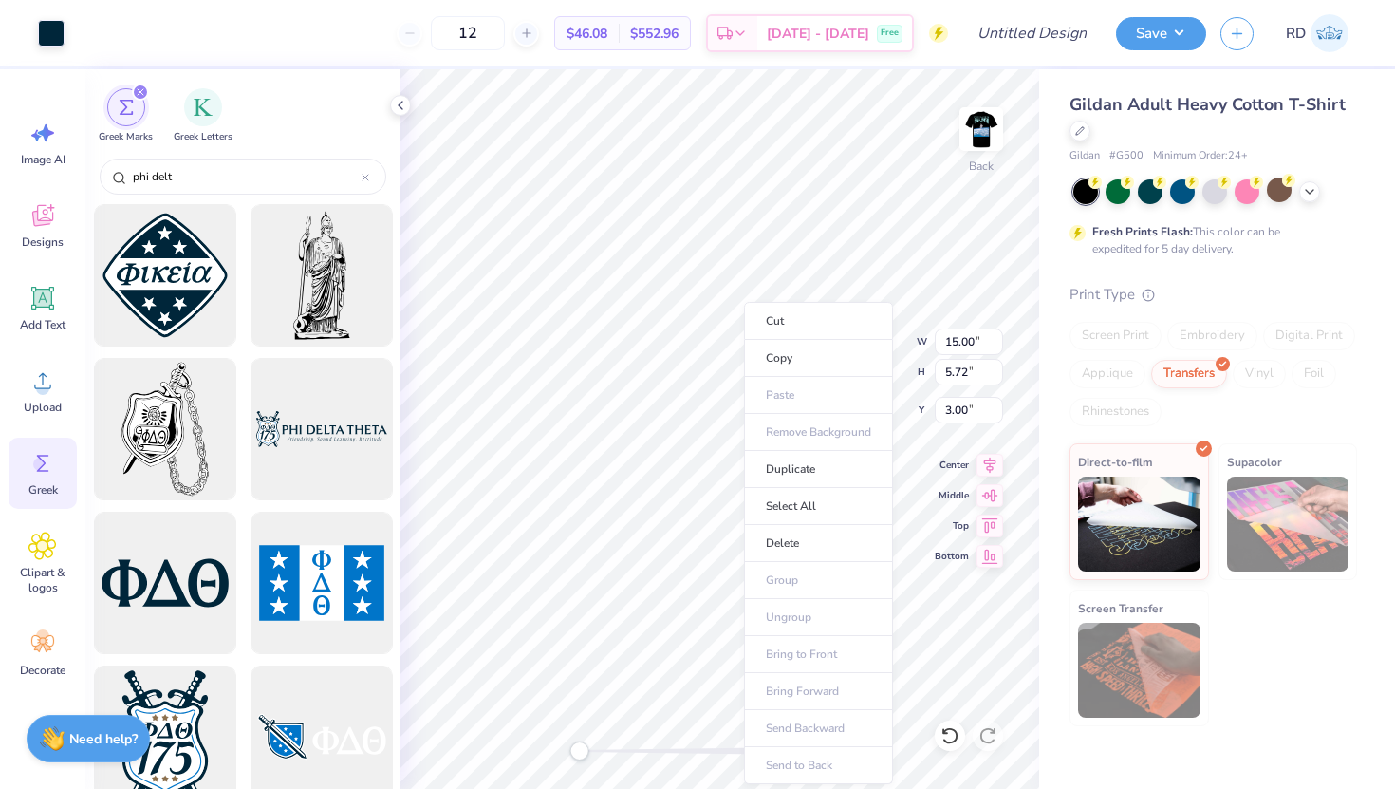
click at [1228, 289] on div "Print Type" at bounding box center [1214, 295] width 288 height 22
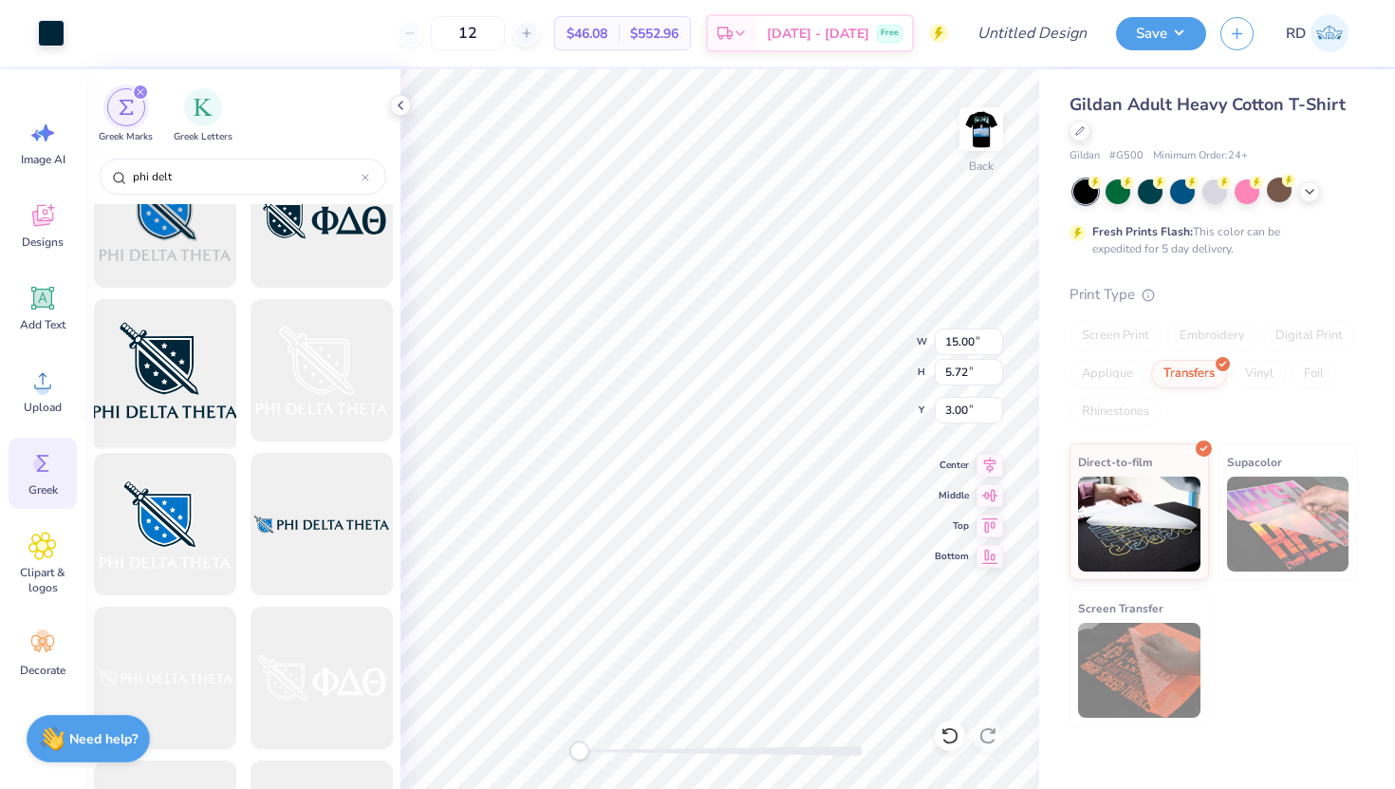
scroll to position [1325, 0]
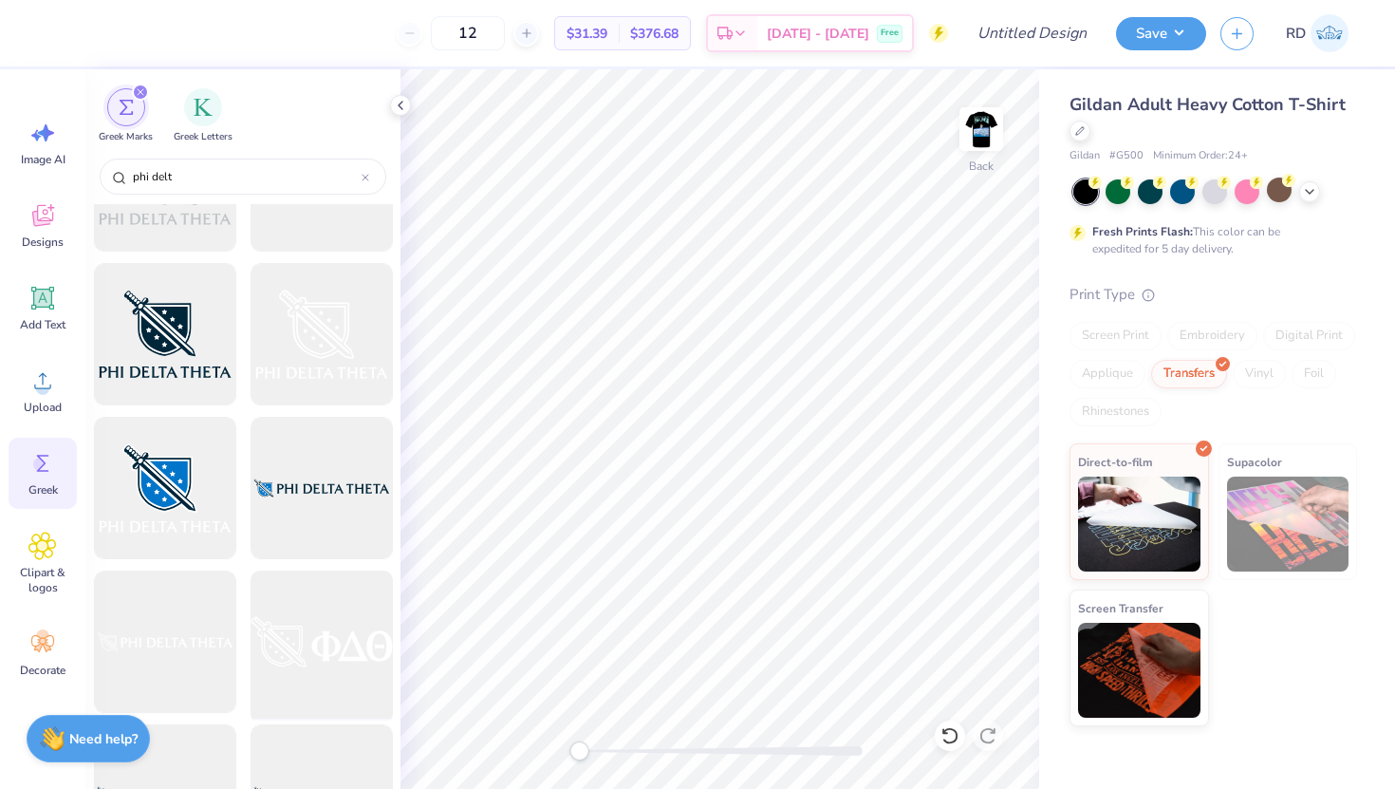
click at [288, 611] on div at bounding box center [321, 642] width 157 height 157
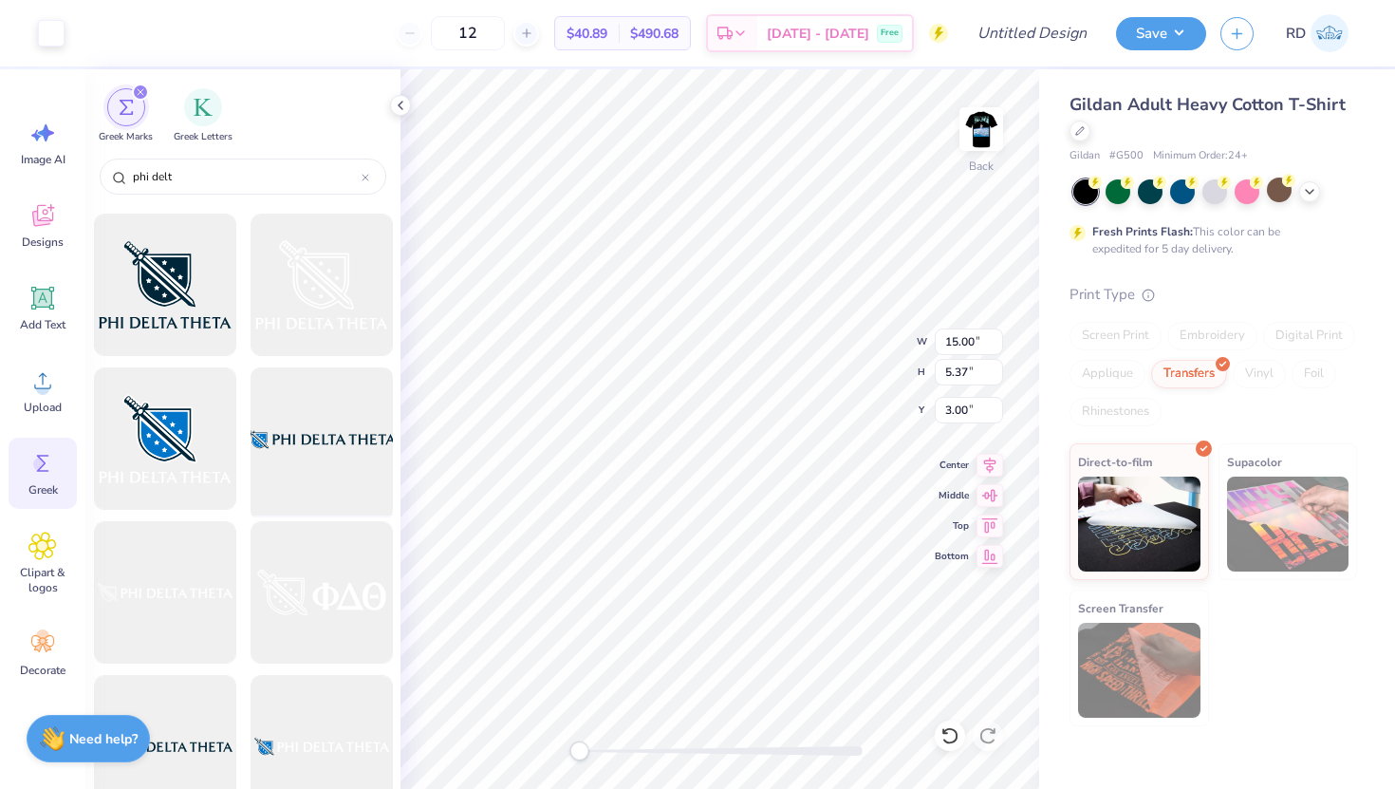
scroll to position [1362, 0]
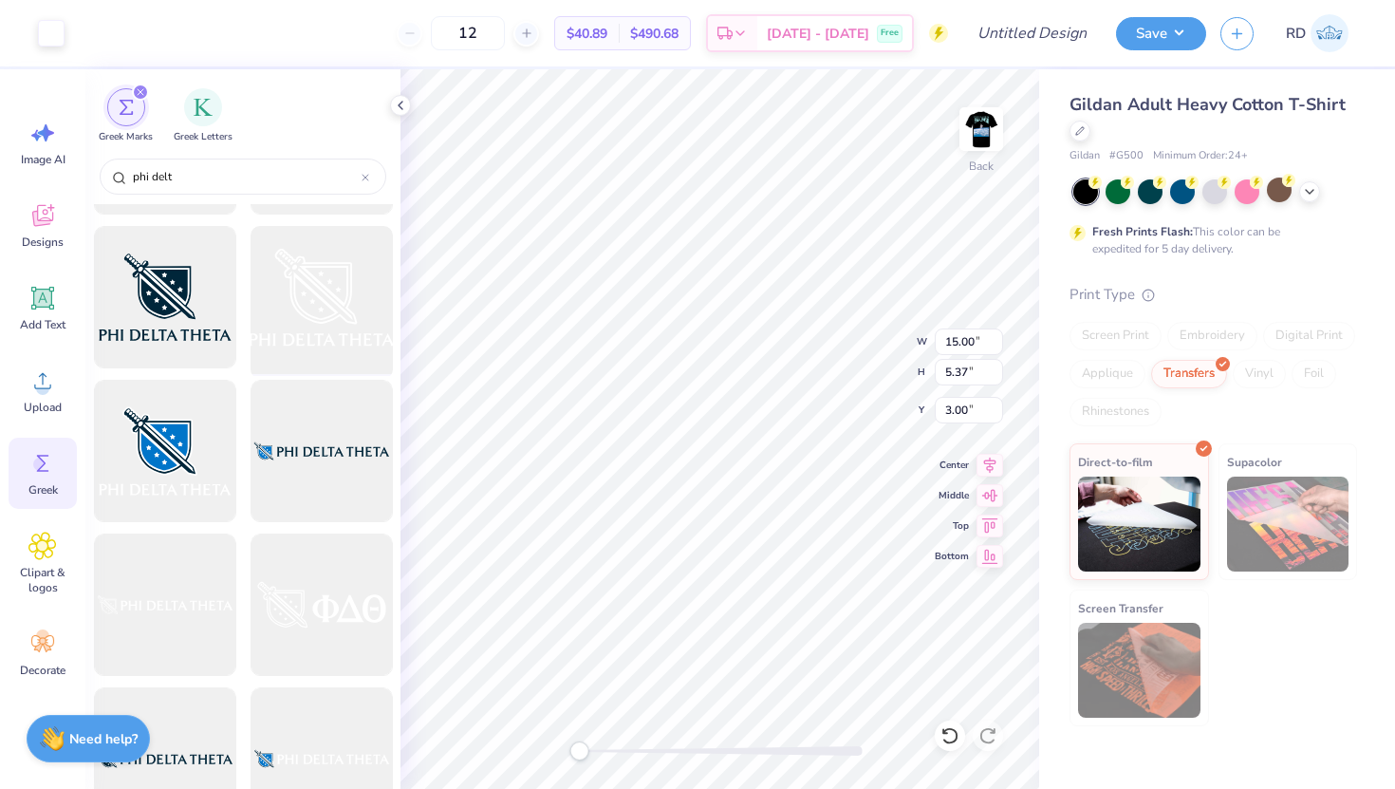
click at [300, 330] on div at bounding box center [321, 297] width 157 height 157
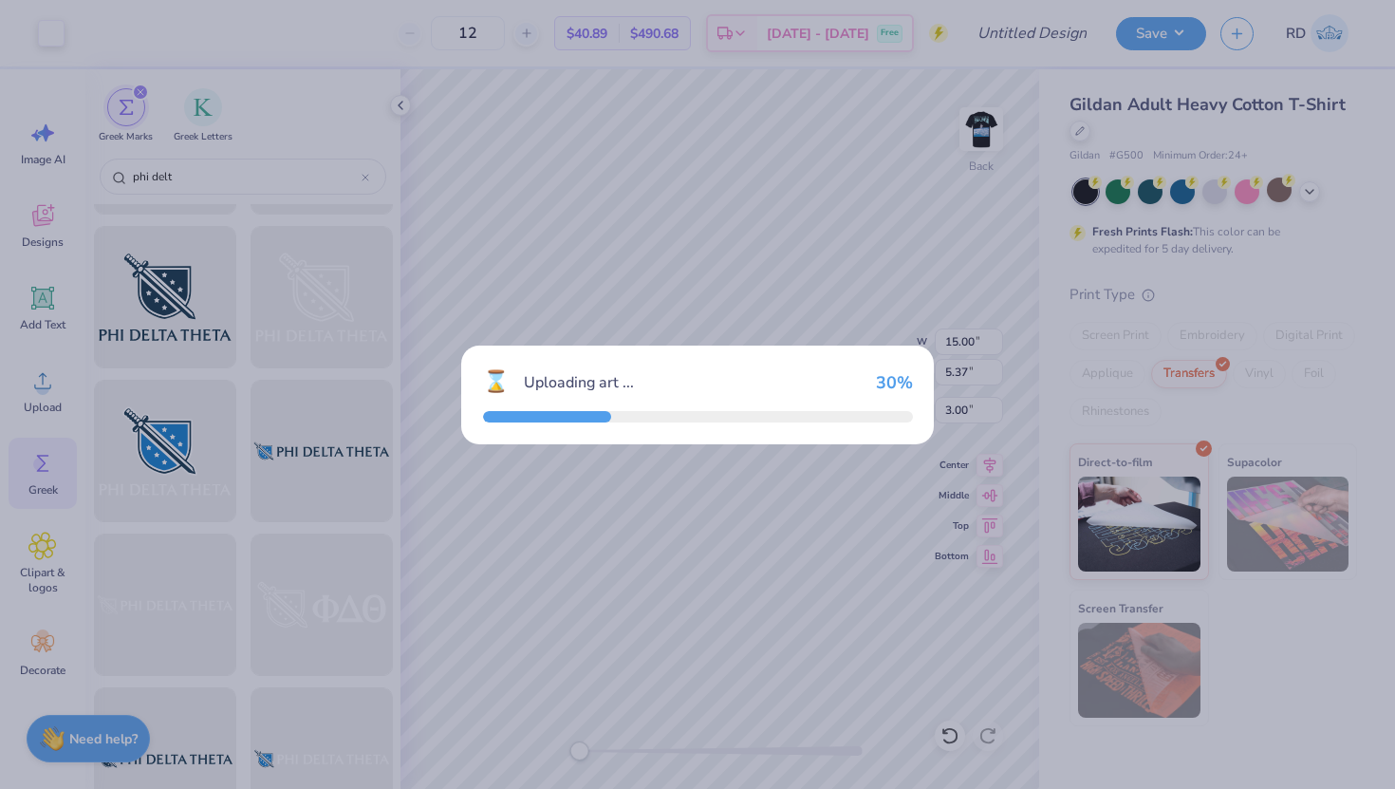
type input "10.03"
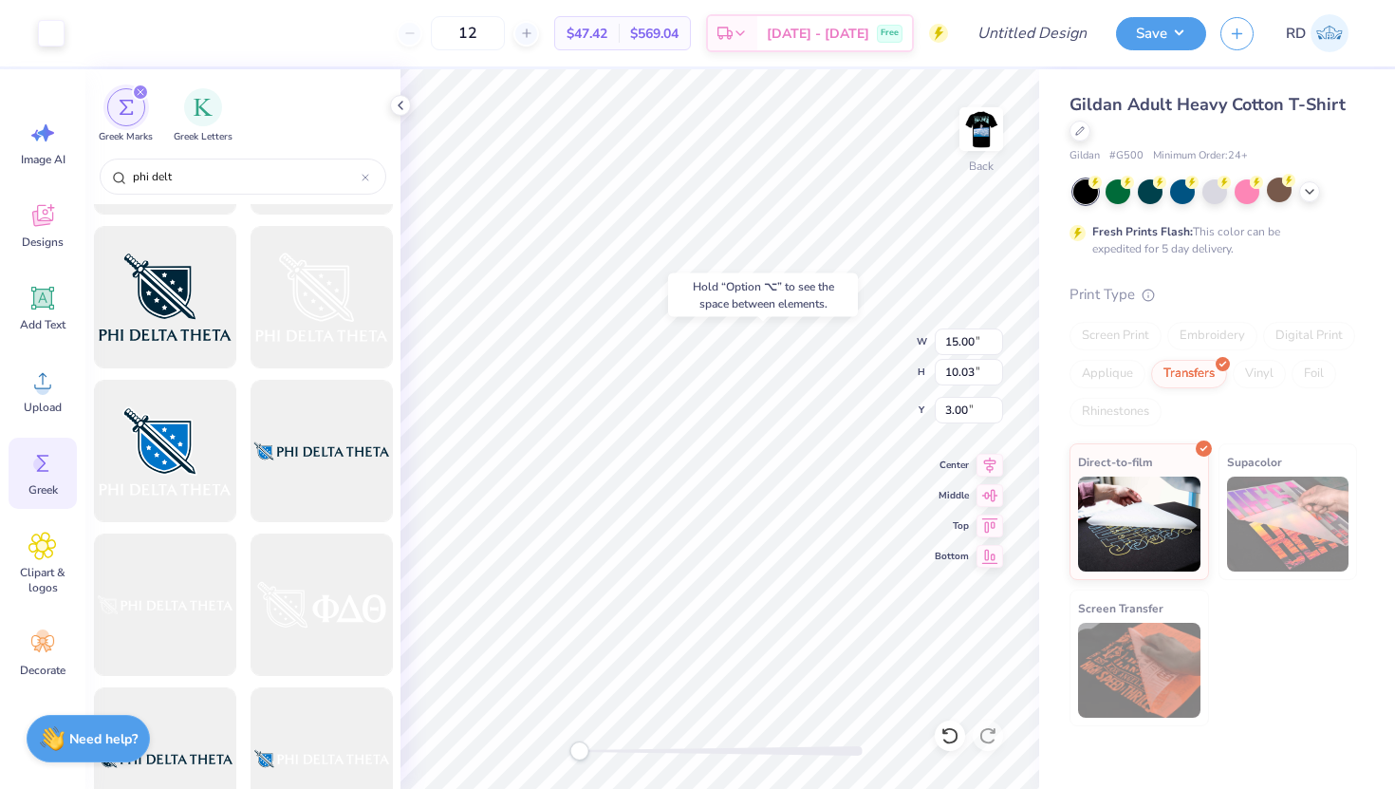
type input "4.62"
type input "1.65"
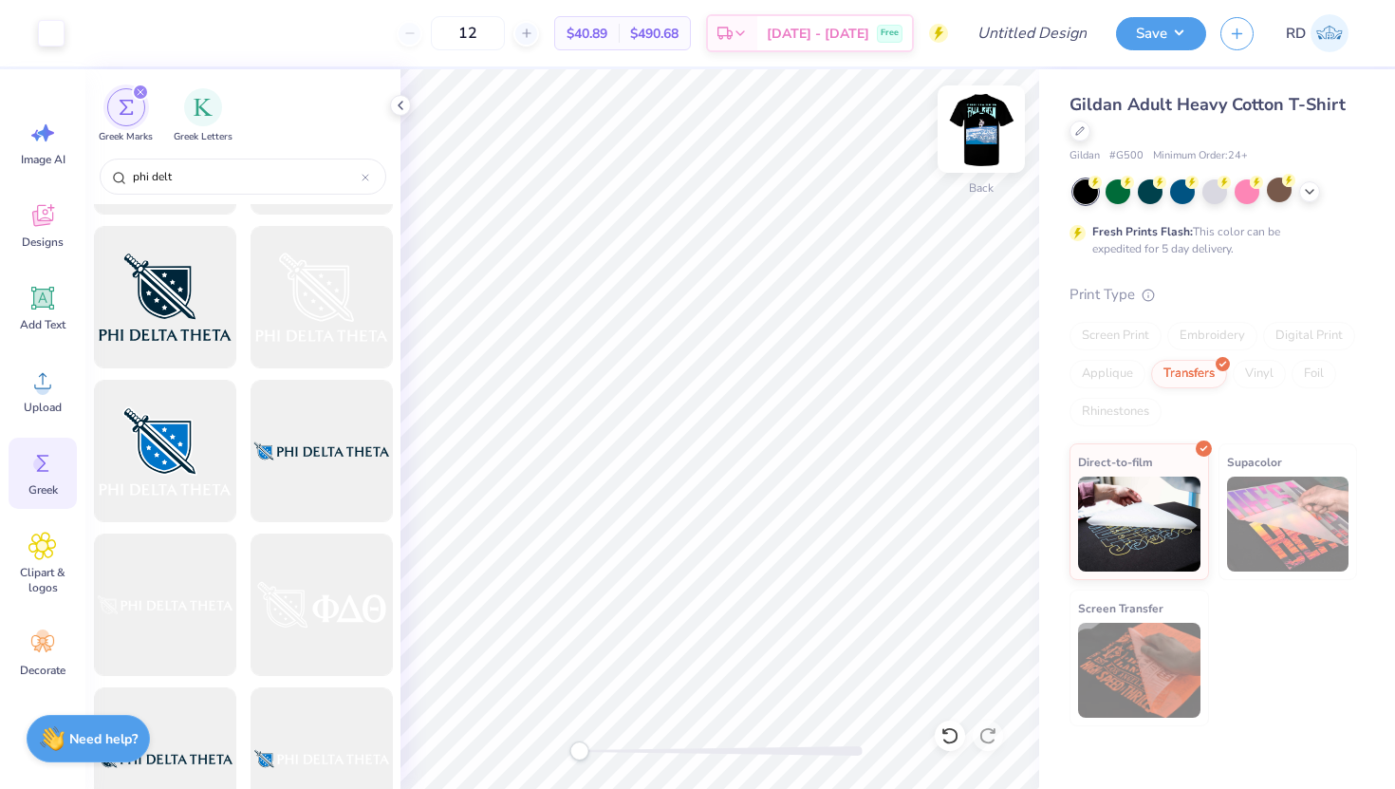
click at [987, 129] on img at bounding box center [982, 129] width 76 height 76
click at [987, 129] on img at bounding box center [982, 129] width 38 height 38
click at [1068, 37] on input "Design Title" at bounding box center [1055, 33] width 93 height 38
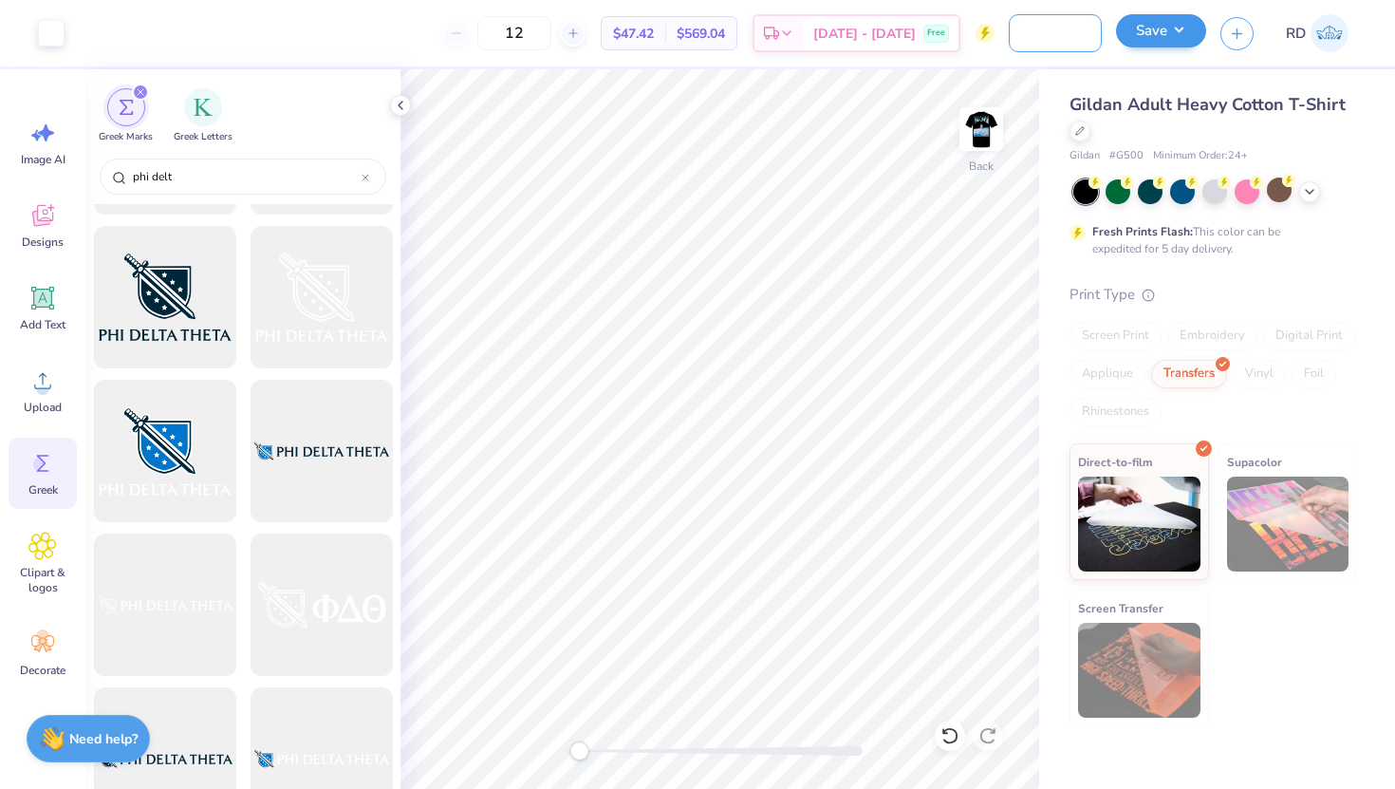
type input "Phi Delta Theta Fall 2025"
click at [1145, 38] on button "Save" at bounding box center [1161, 30] width 90 height 33
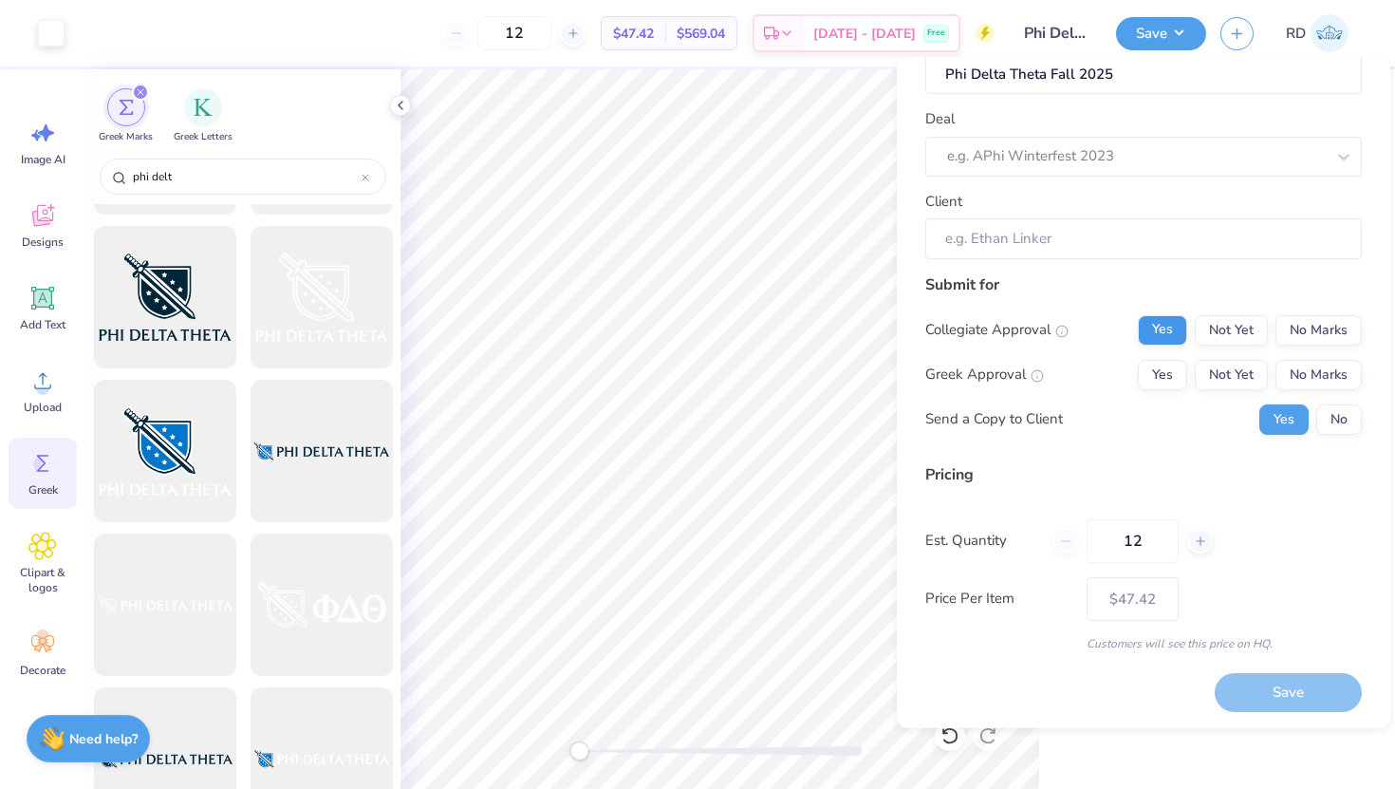
scroll to position [53, 0]
click at [444, 44] on div "12 $47.42 Per Item $569.04 Total Est. Delivery Sep 20 - 23 Free" at bounding box center [537, 33] width 916 height 66
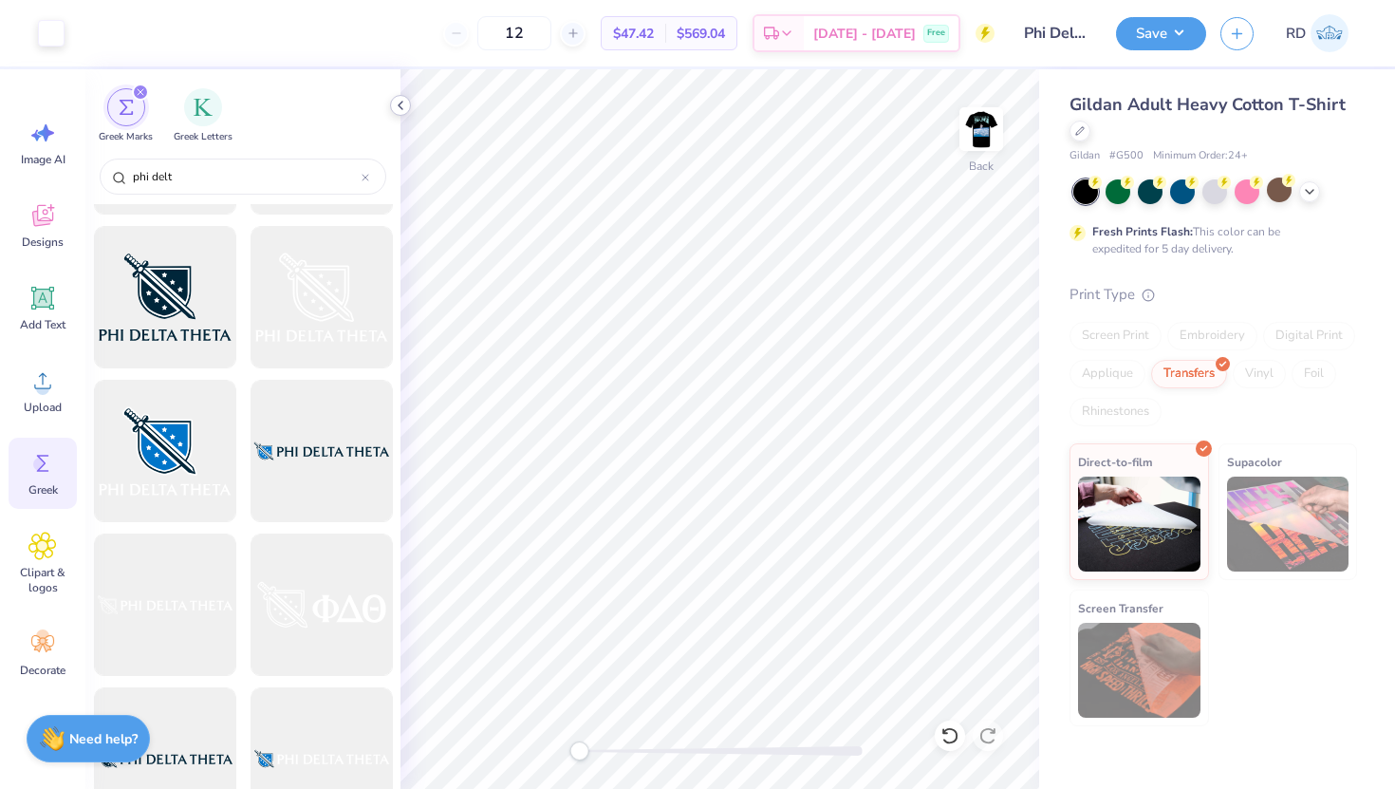
click at [404, 109] on icon at bounding box center [400, 105] width 15 height 15
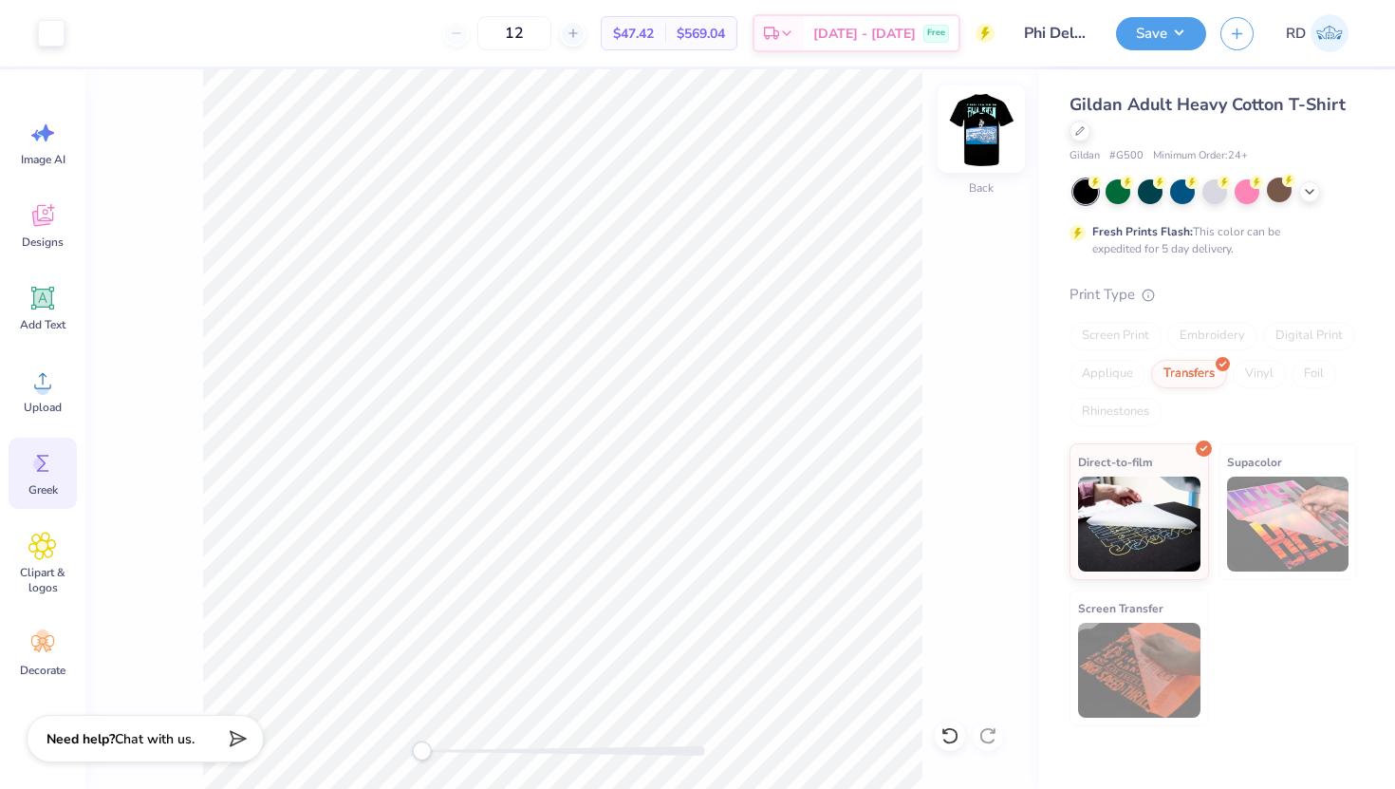
click at [975, 129] on img at bounding box center [982, 129] width 76 height 76
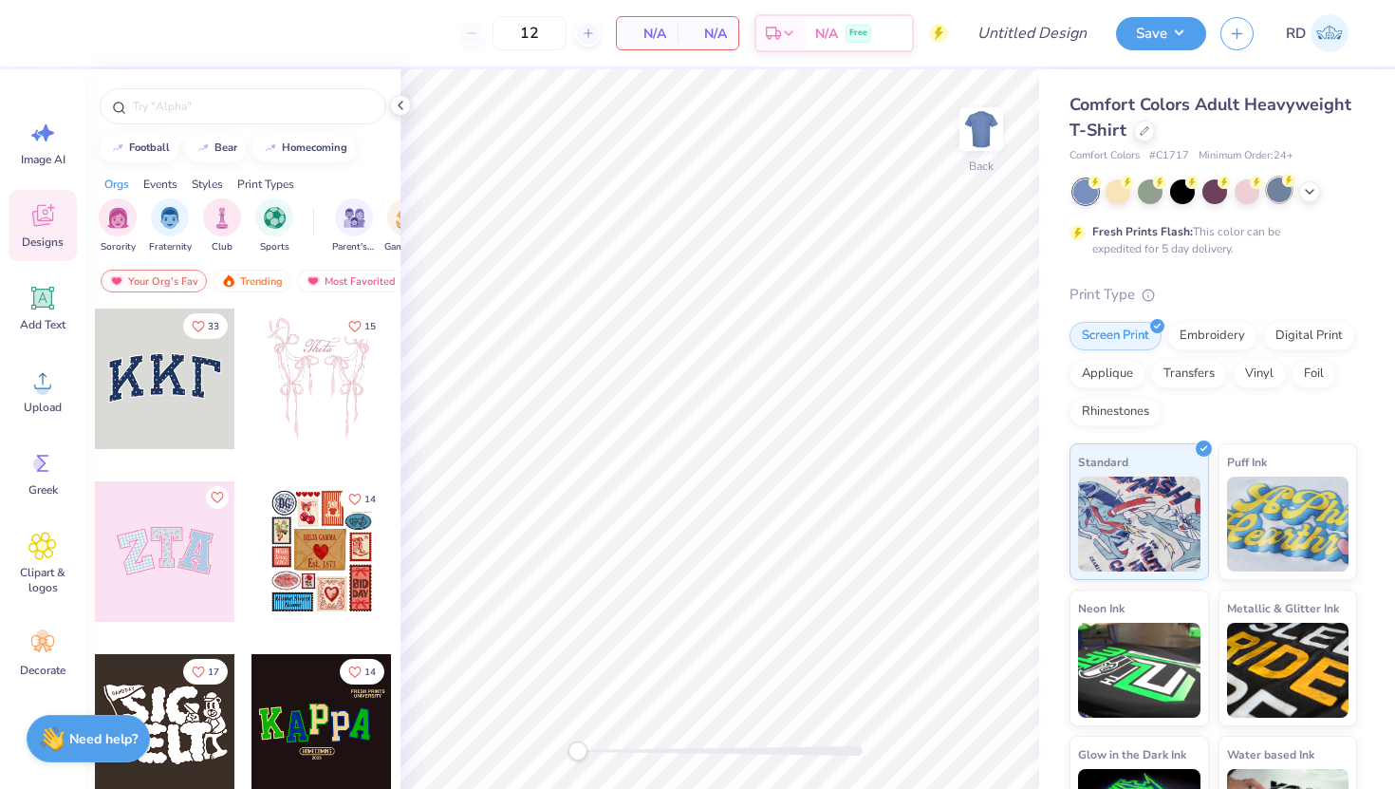
click at [1279, 196] on div at bounding box center [1279, 190] width 25 height 25
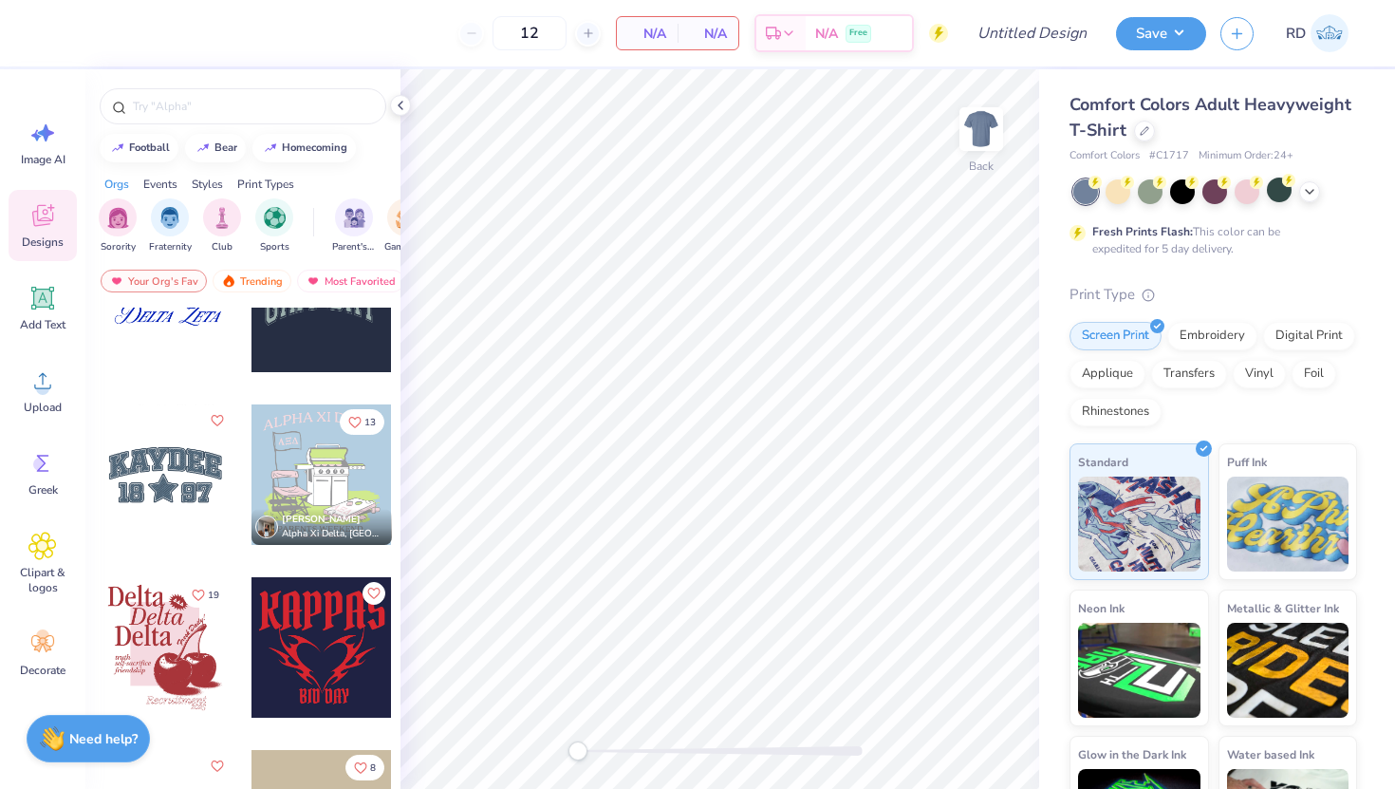
scroll to position [2669, 0]
click at [173, 224] on img "filter for Fraternity" at bounding box center [169, 216] width 21 height 22
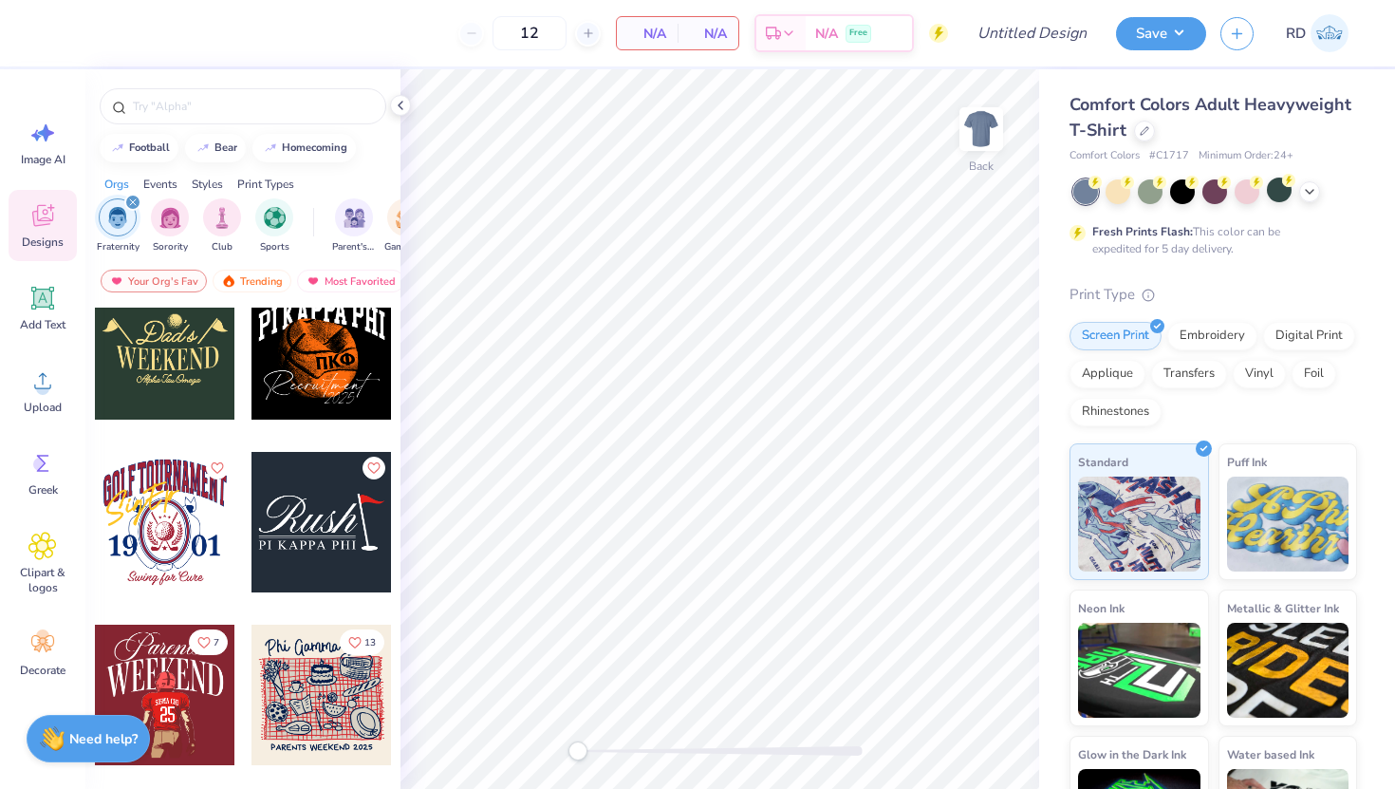
scroll to position [2622, 0]
click at [309, 518] on div at bounding box center [322, 521] width 140 height 140
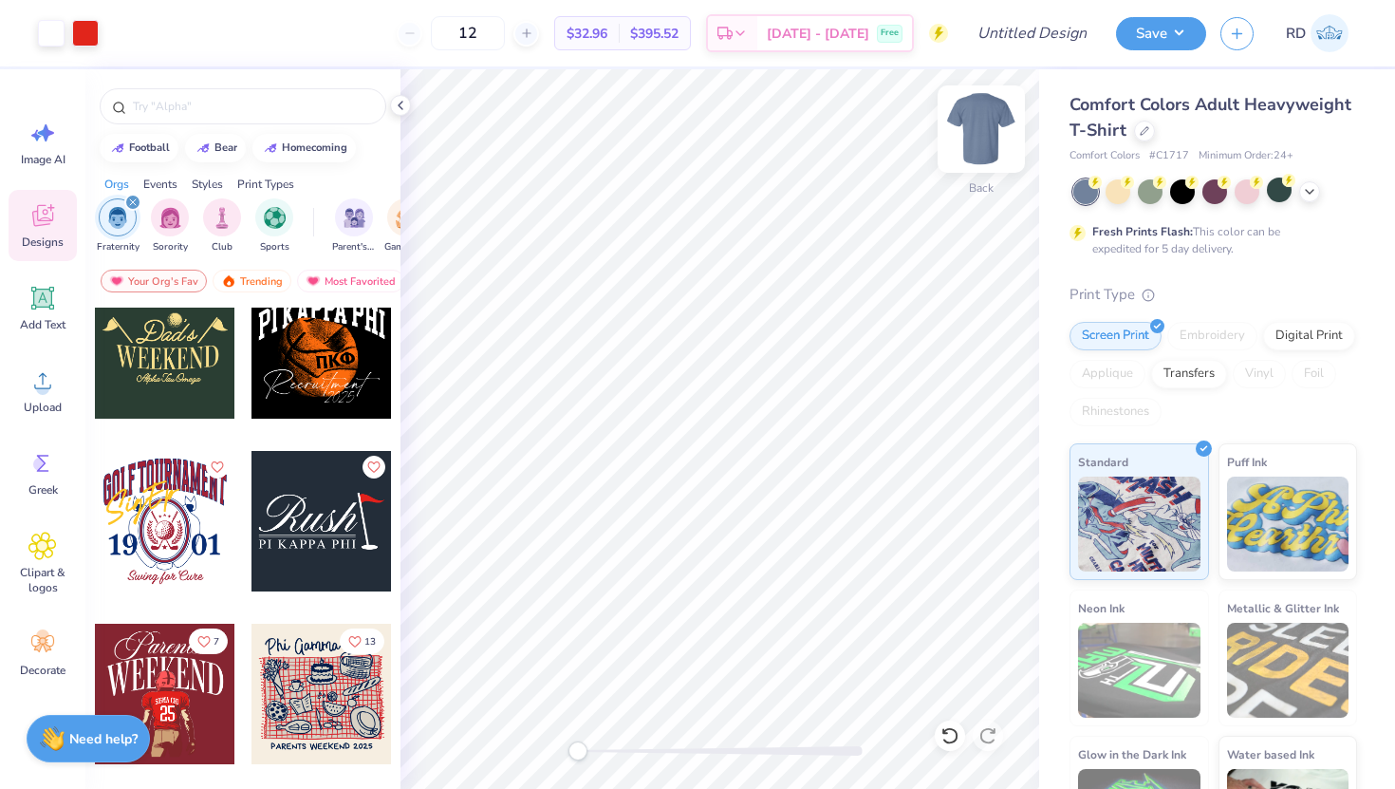
click at [982, 125] on img at bounding box center [982, 129] width 76 height 76
click at [197, 110] on input "text" at bounding box center [252, 106] width 243 height 19
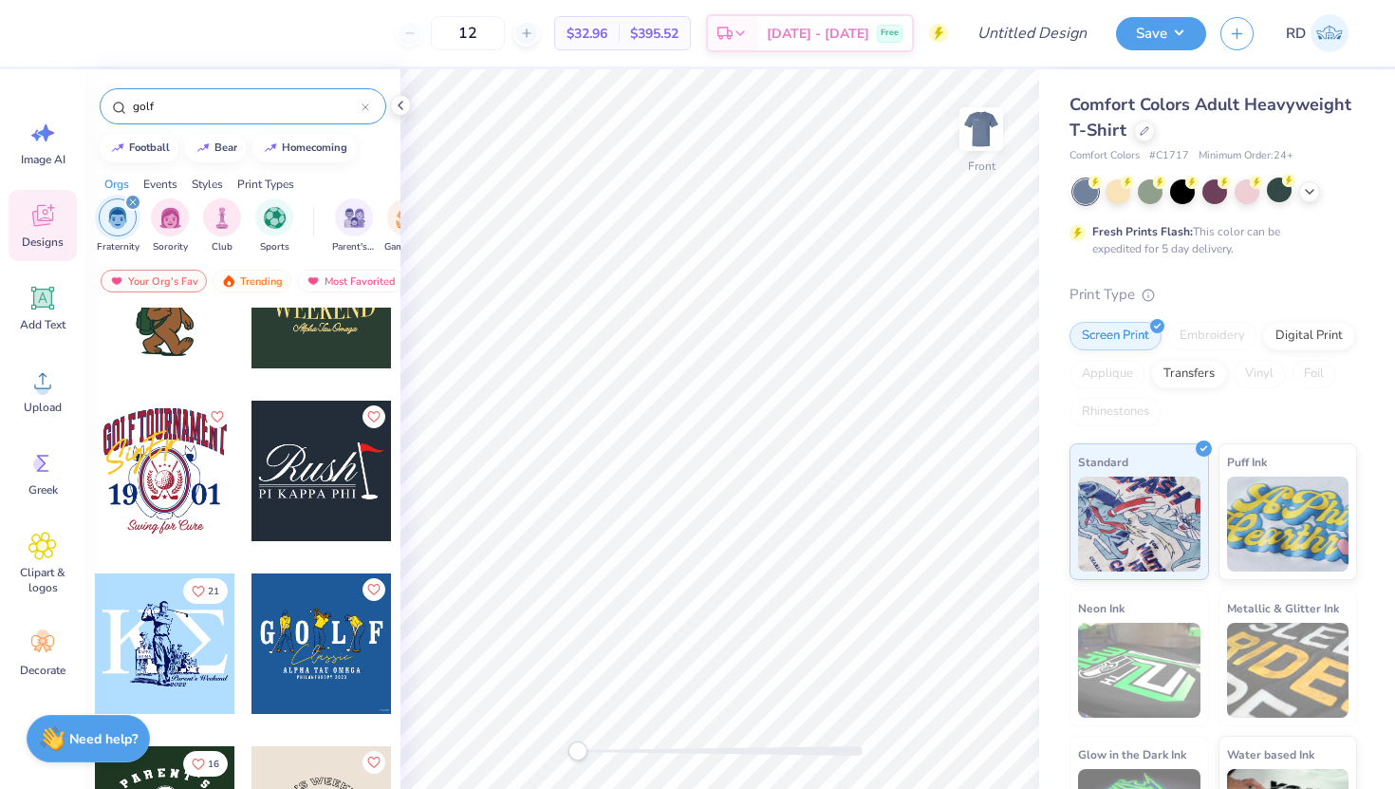
scroll to position [78, 0]
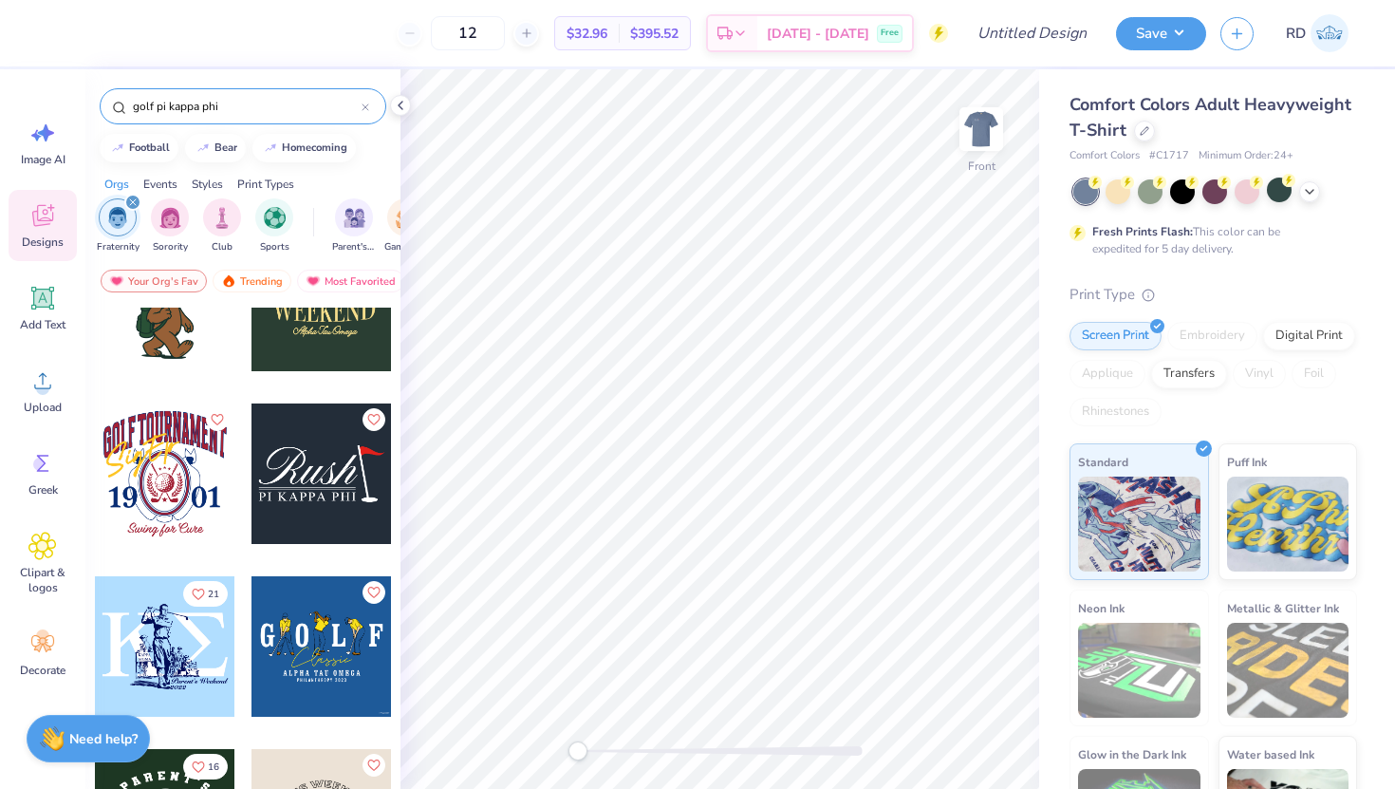
type input "golf pi kappa phi"
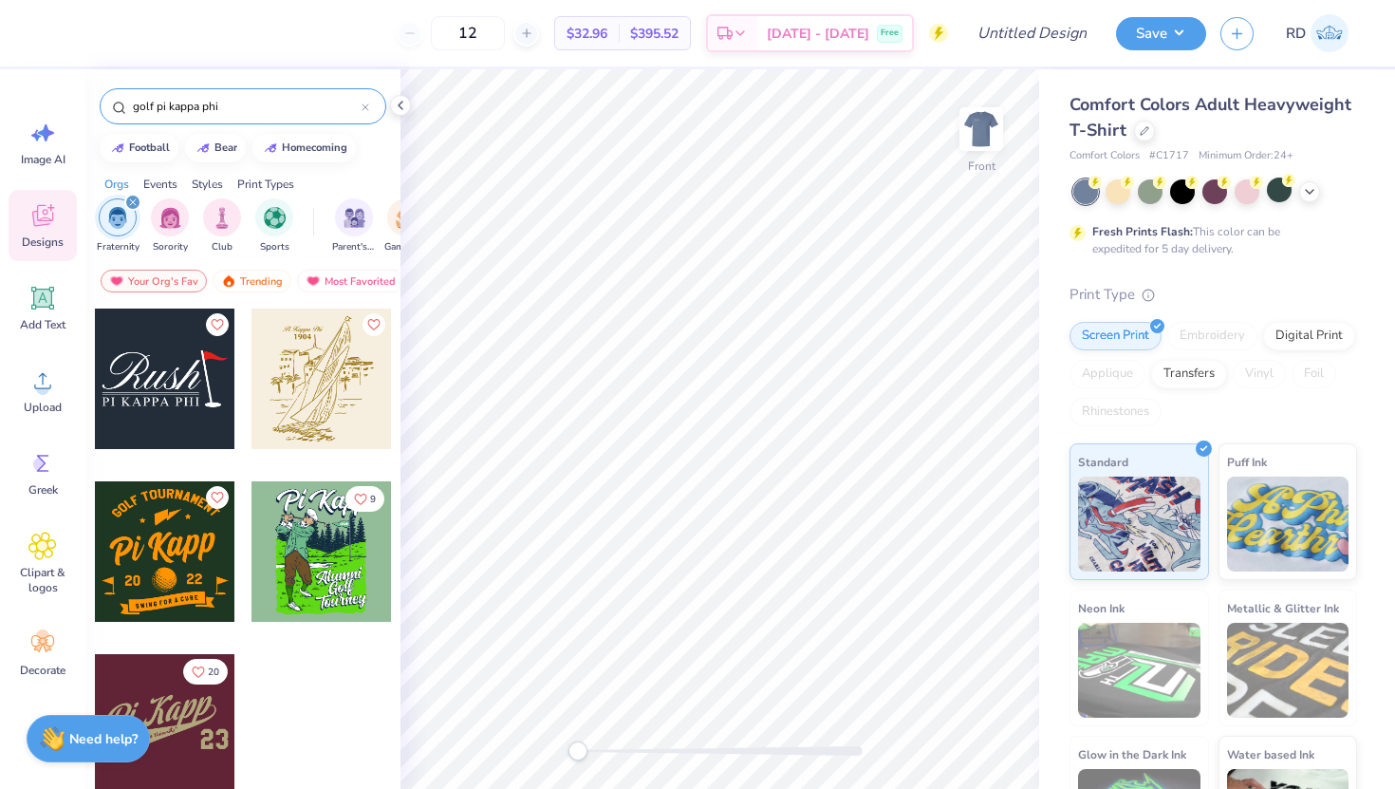
click at [284, 726] on div at bounding box center [322, 739] width 142 height 172
click at [314, 593] on div at bounding box center [322, 551] width 140 height 140
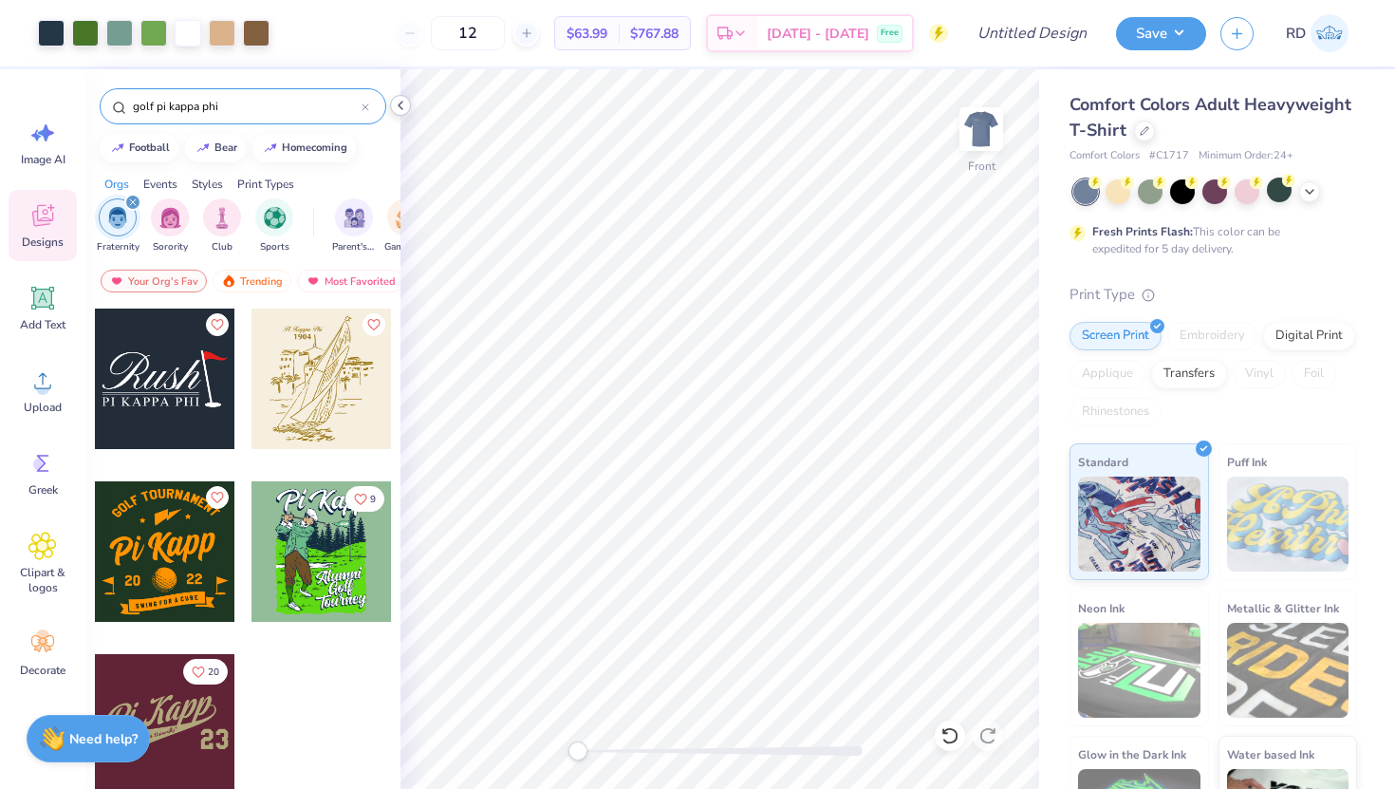
click at [401, 111] on icon at bounding box center [400, 105] width 15 height 15
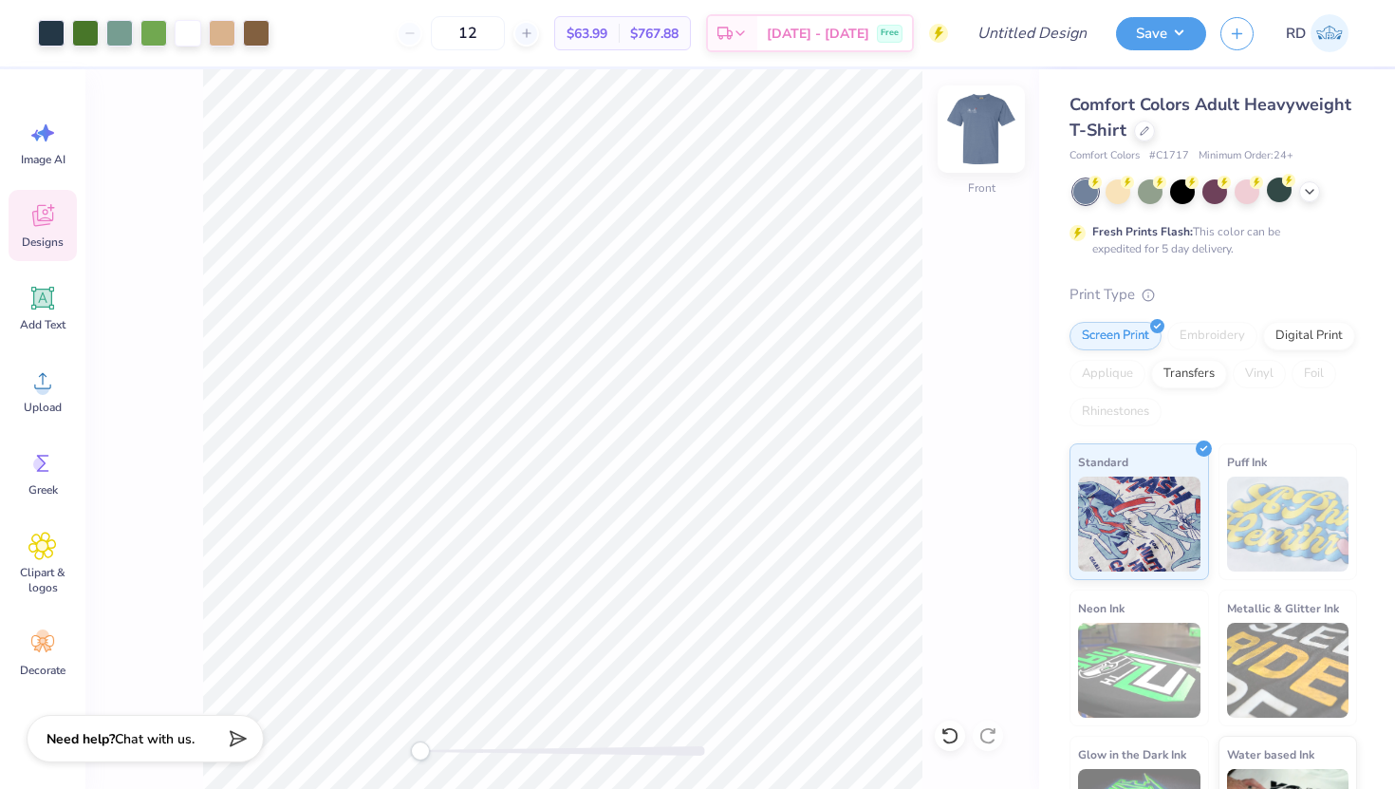
click at [988, 122] on img at bounding box center [982, 129] width 76 height 76
click at [1303, 194] on icon at bounding box center [1309, 189] width 15 height 15
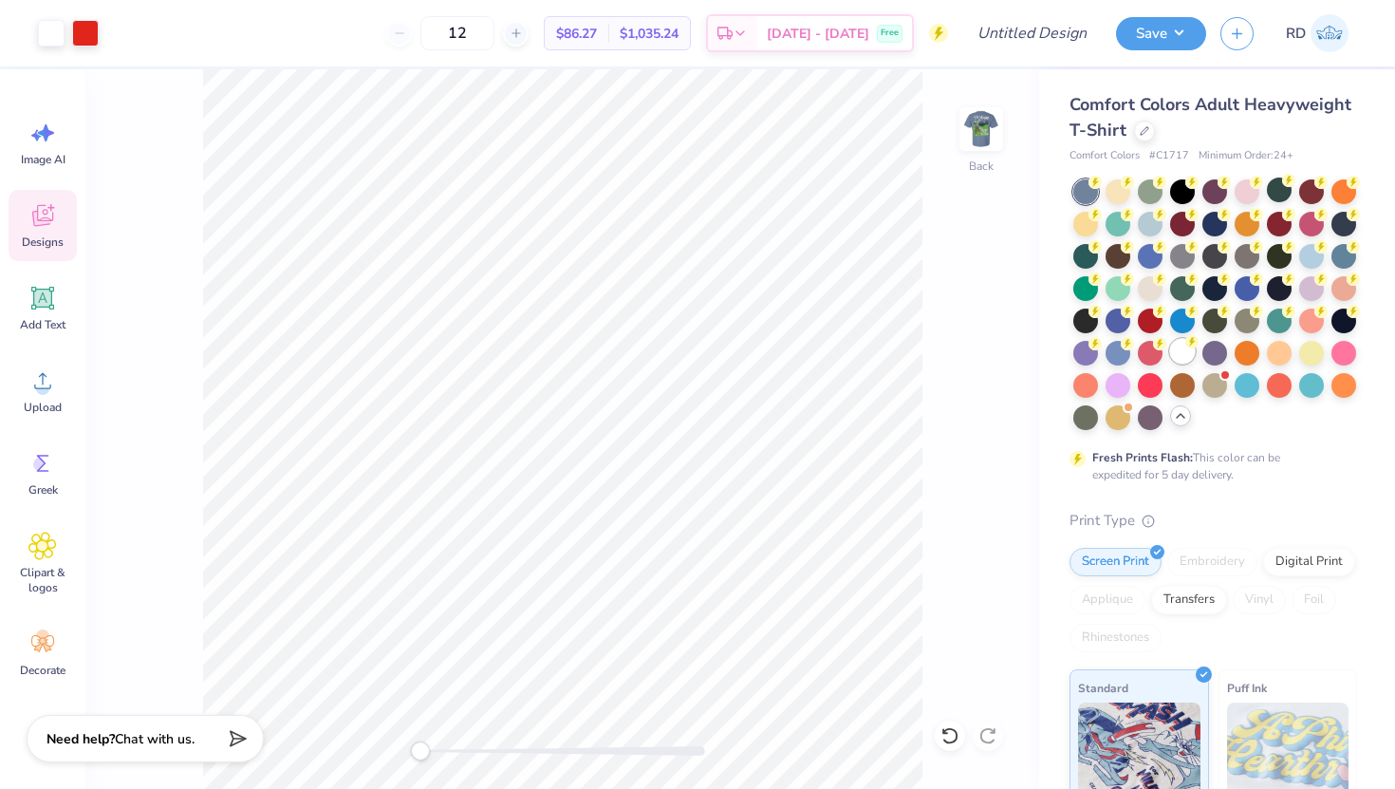
click at [1170, 364] on div at bounding box center [1182, 351] width 25 height 25
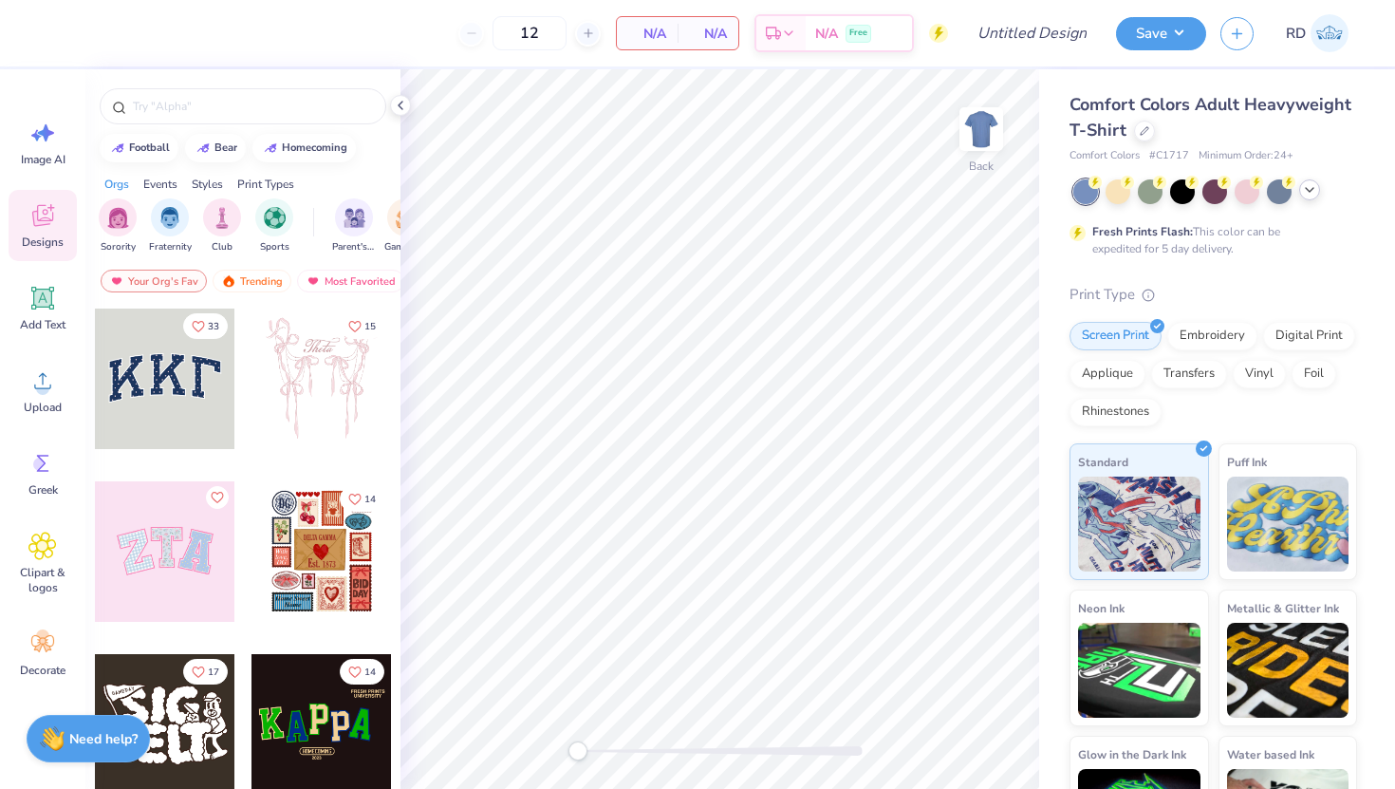
click at [1308, 187] on icon at bounding box center [1309, 189] width 15 height 15
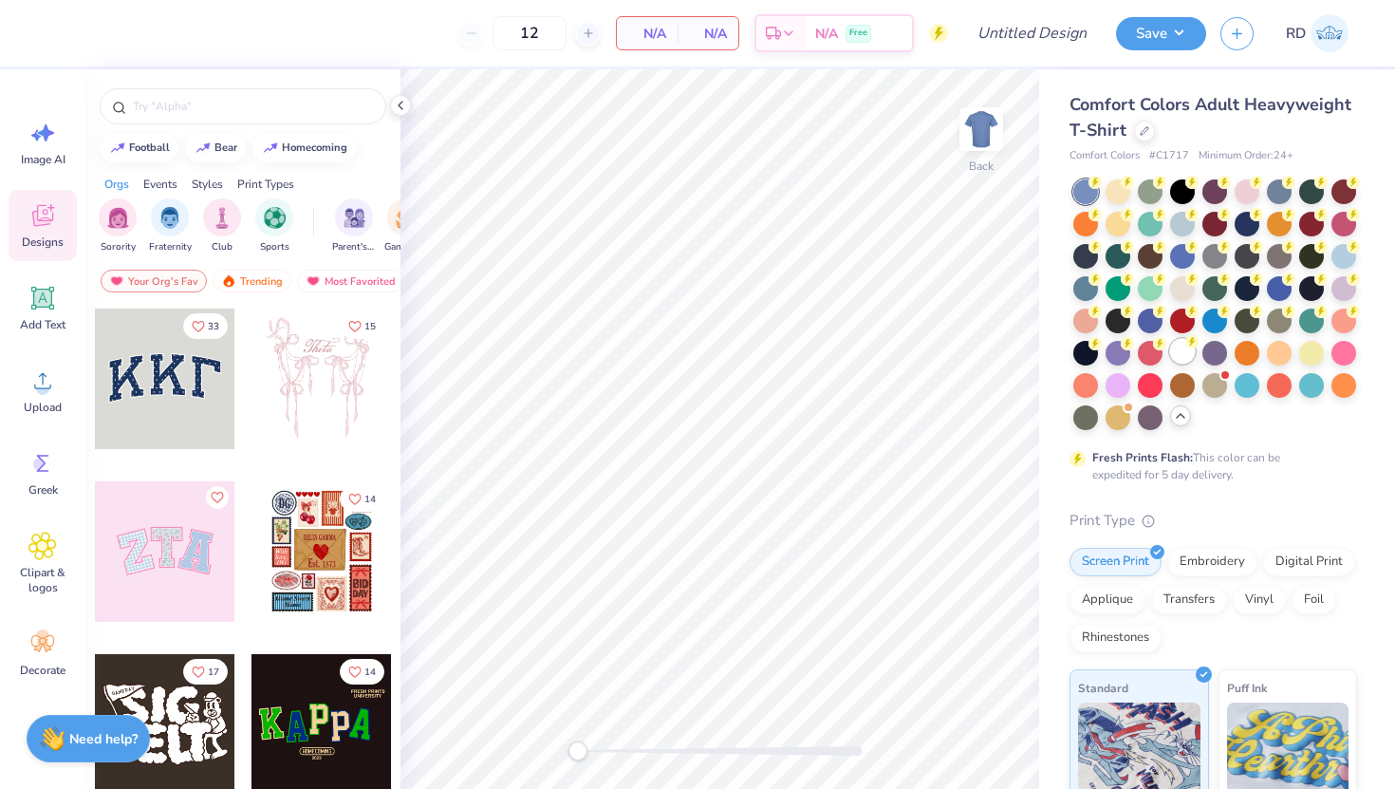
click at [1170, 364] on div at bounding box center [1182, 351] width 25 height 25
click at [351, 109] on input "text" at bounding box center [252, 106] width 243 height 19
type input "z"
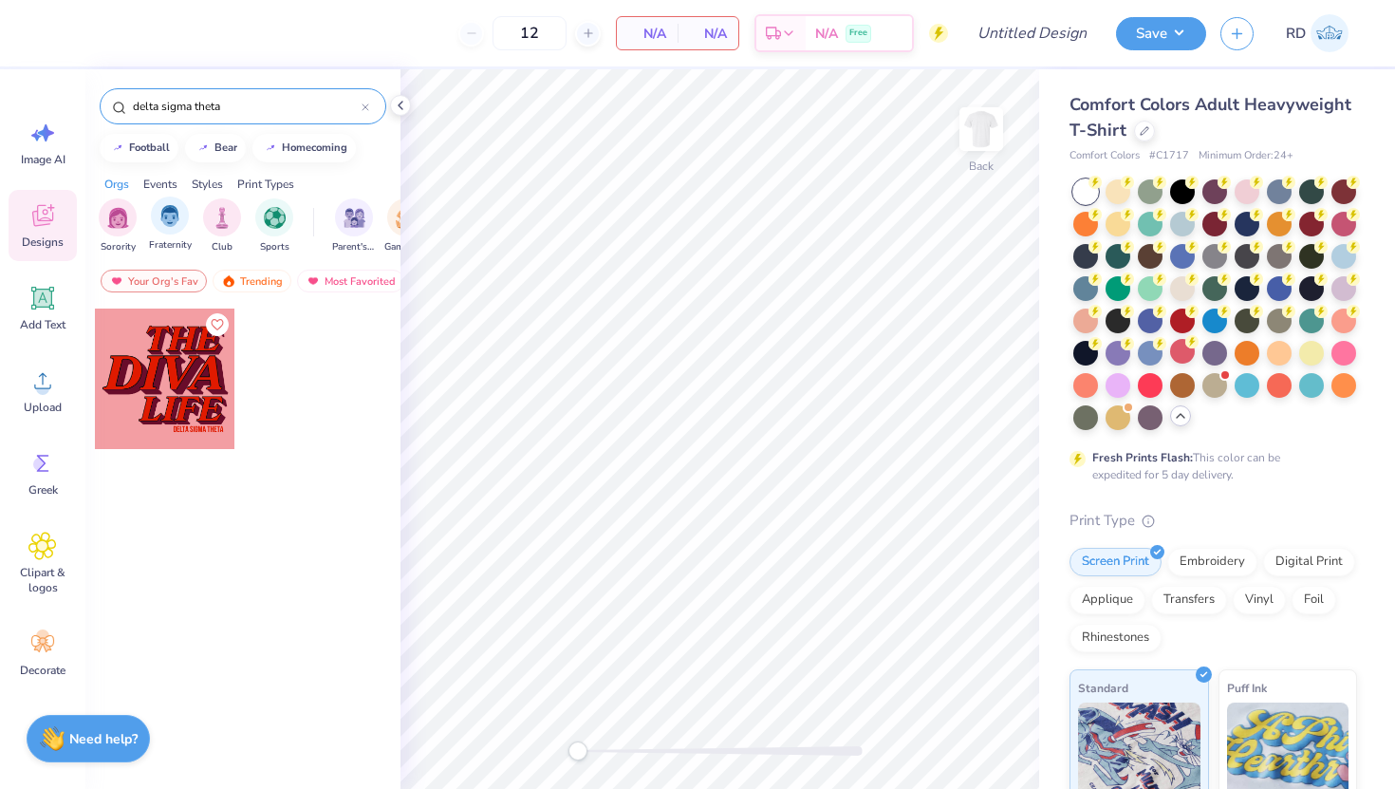
type input "delta sigma theta"
click at [185, 233] on div "Fraternity" at bounding box center [170, 224] width 43 height 56
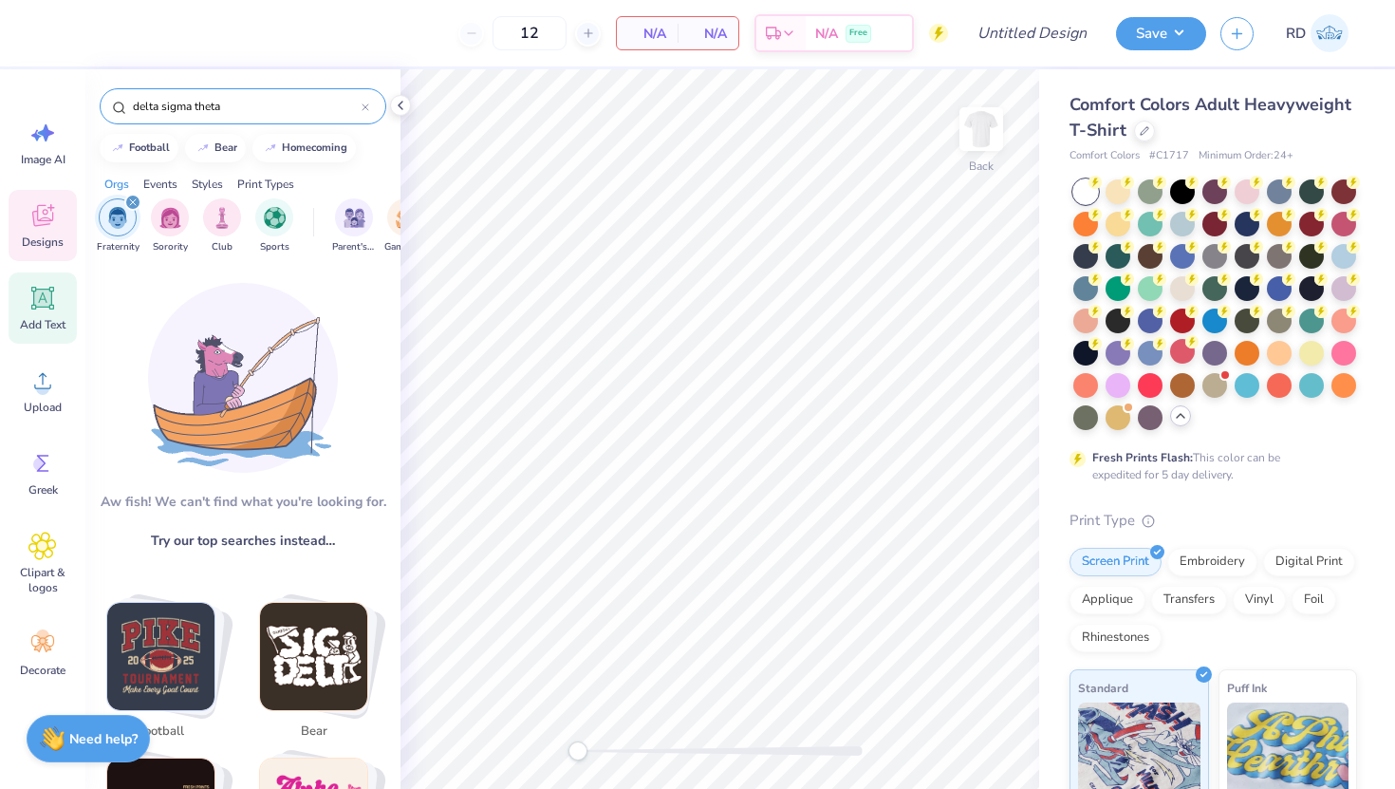
click at [37, 308] on icon at bounding box center [42, 298] width 28 height 28
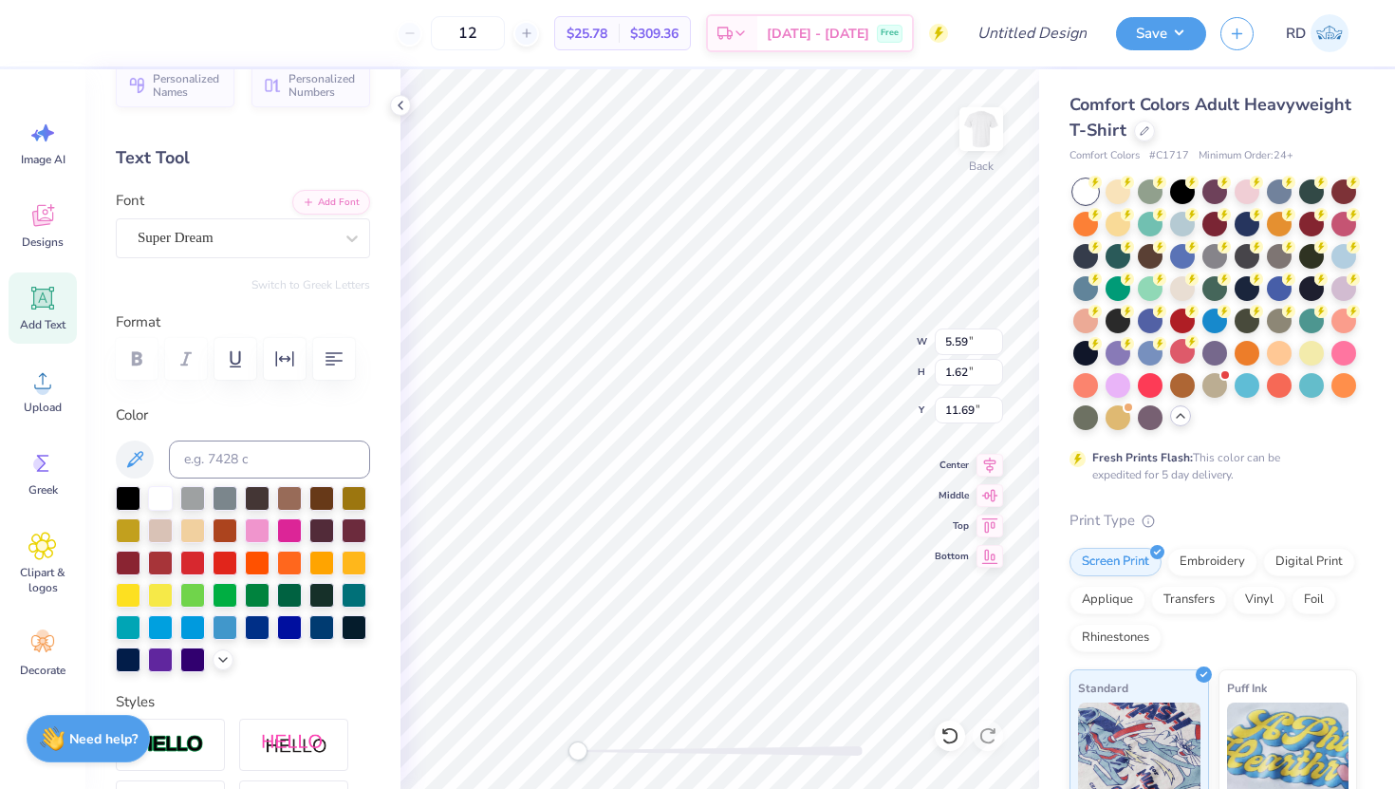
scroll to position [15, 2]
type textarea "T"
click at [29, 468] on icon at bounding box center [42, 463] width 28 height 28
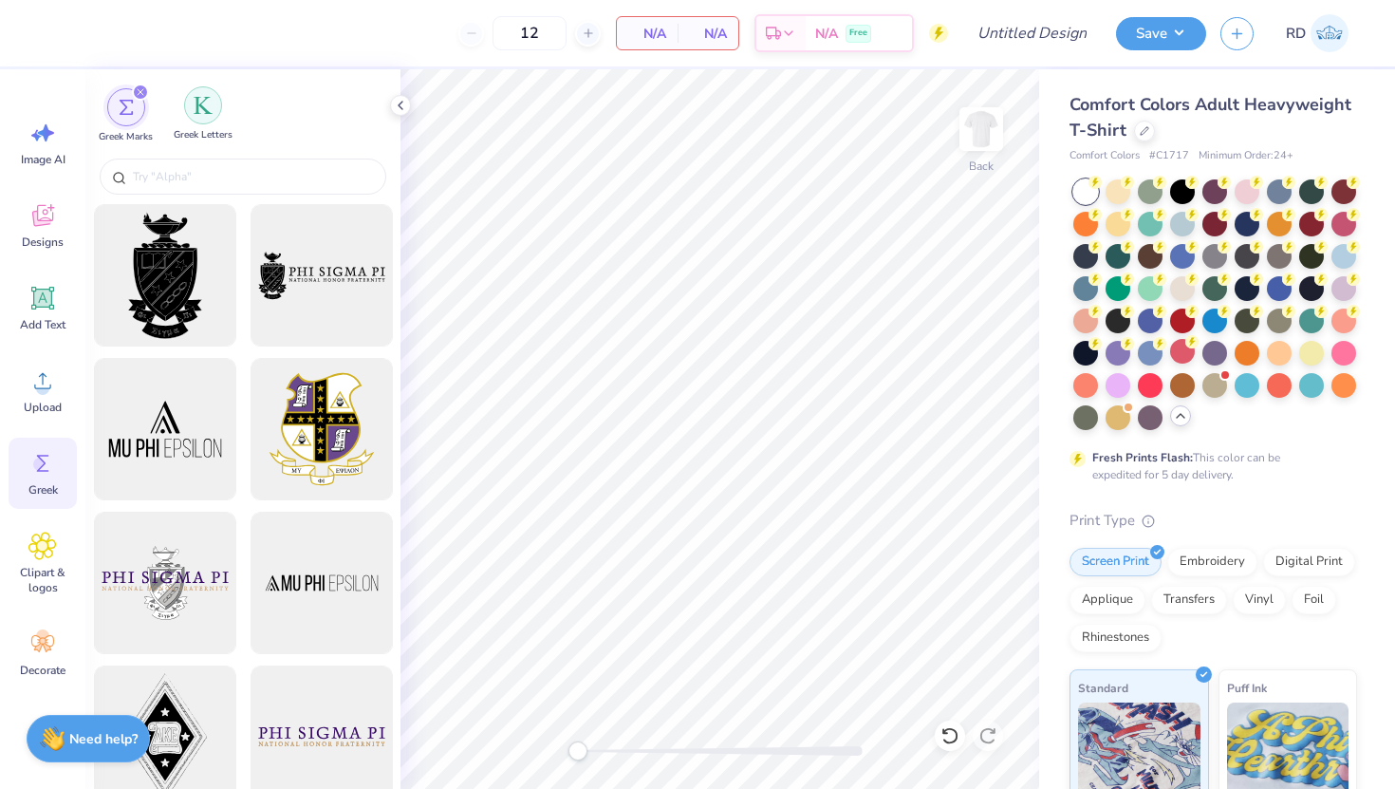
click at [194, 119] on div "filter for Greek Letters" at bounding box center [203, 105] width 38 height 38
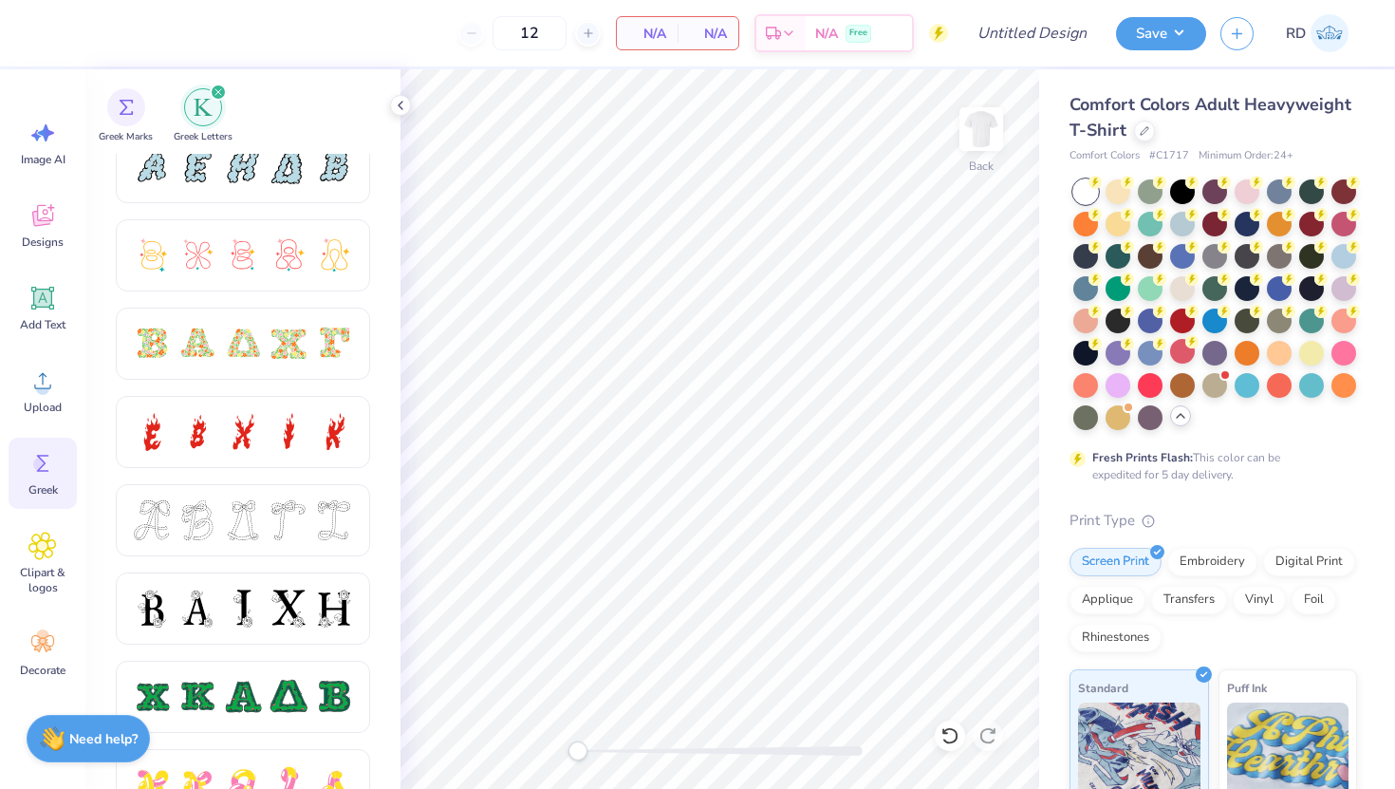
scroll to position [468, 0]
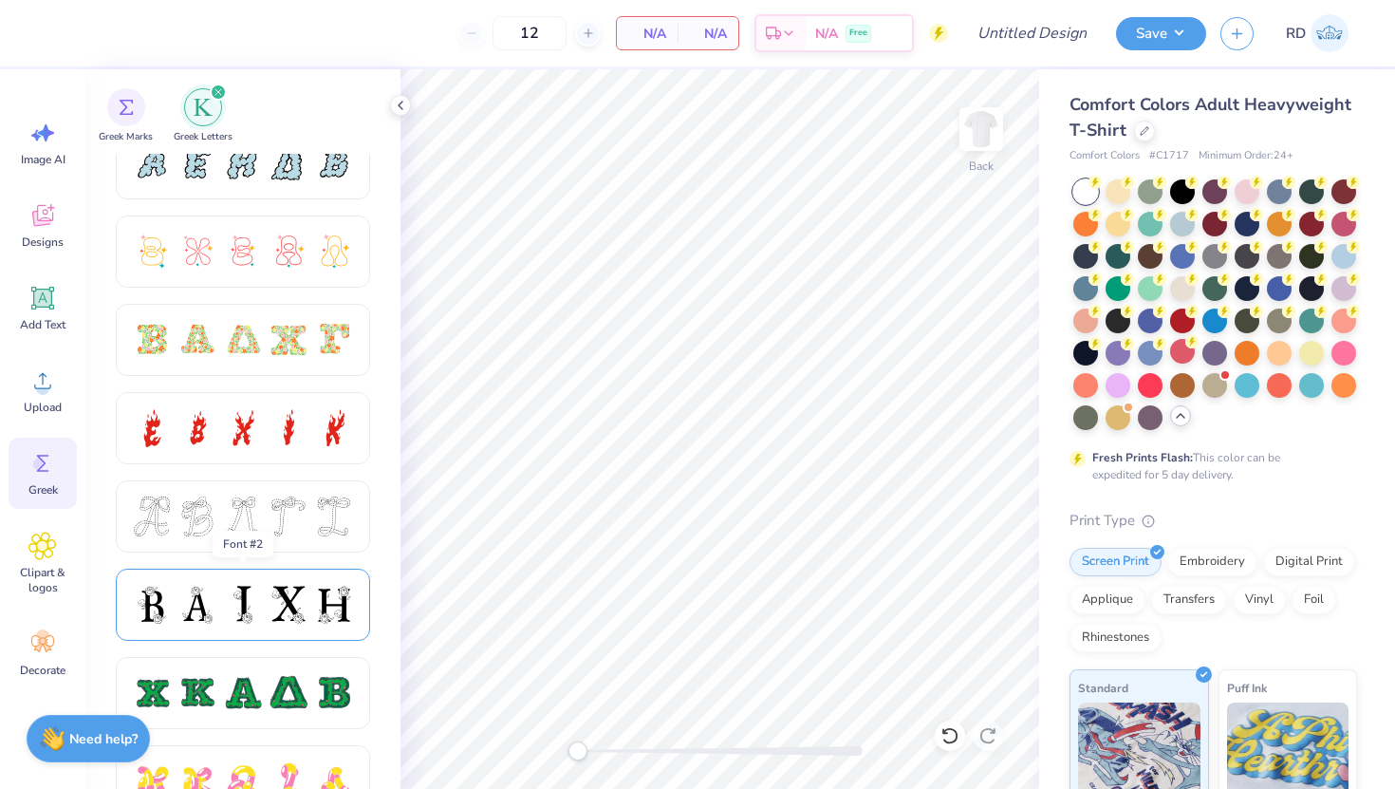
click at [285, 617] on div at bounding box center [289, 605] width 40 height 40
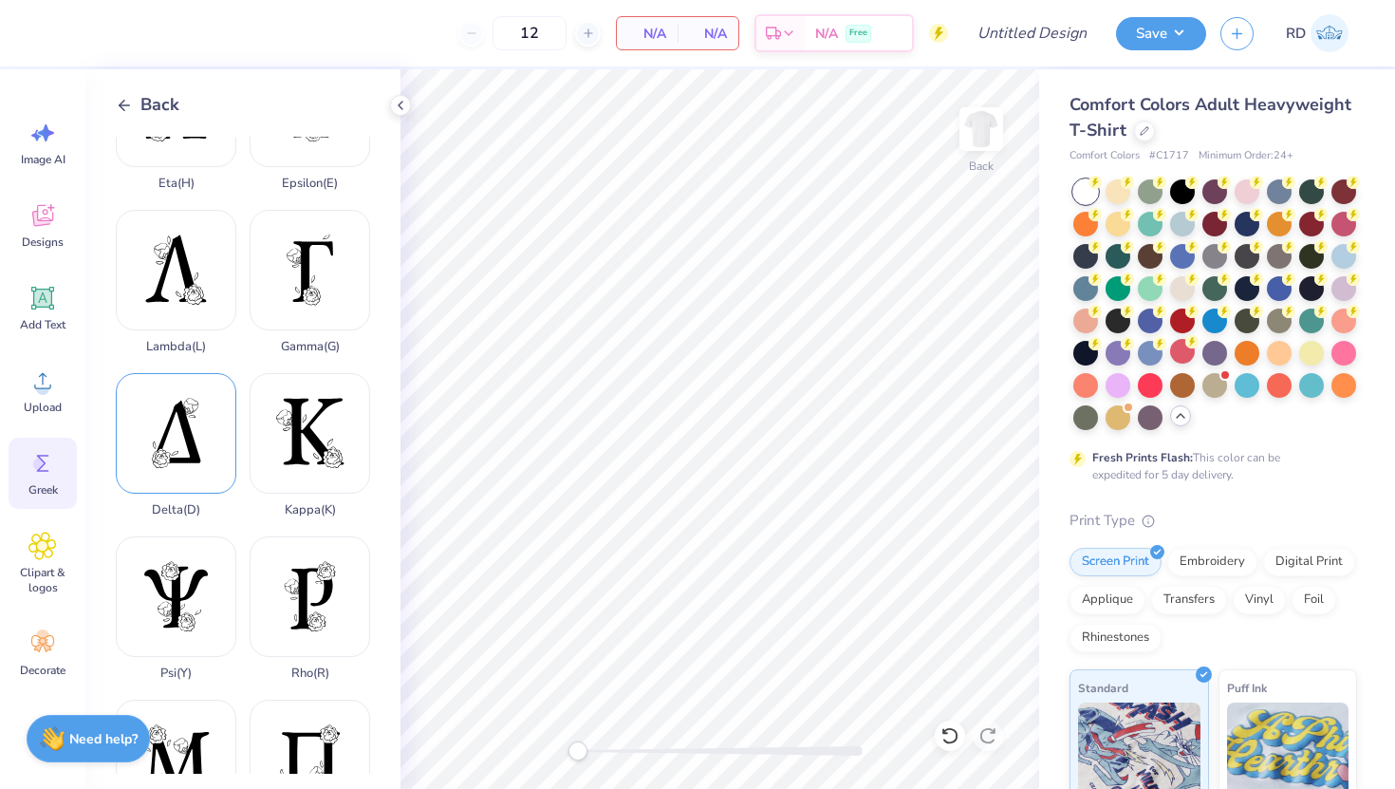
scroll to position [418, 0]
click at [181, 386] on div "Delta ( D )" at bounding box center [176, 444] width 121 height 144
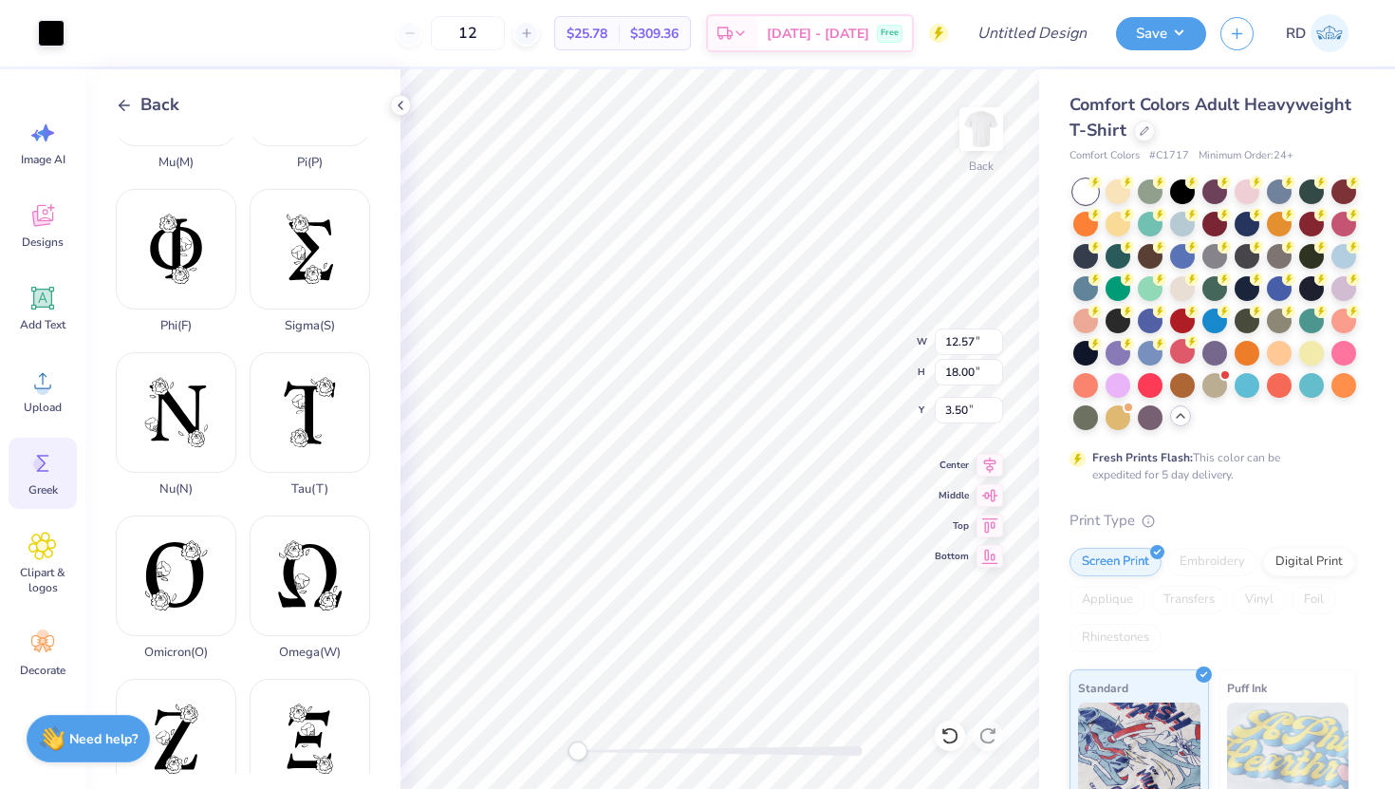
scroll to position [1085, 0]
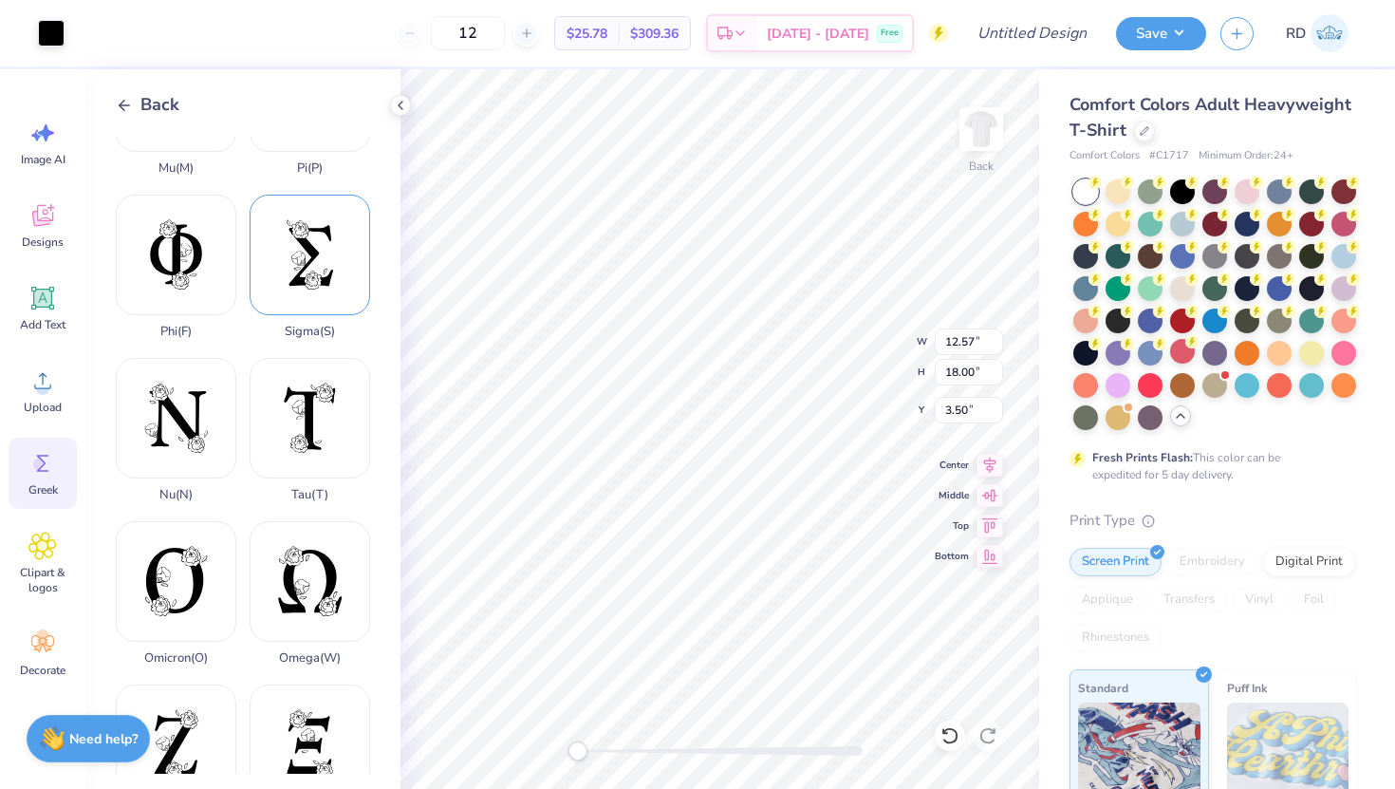
click at [302, 230] on div "Sigma ( S )" at bounding box center [310, 267] width 121 height 144
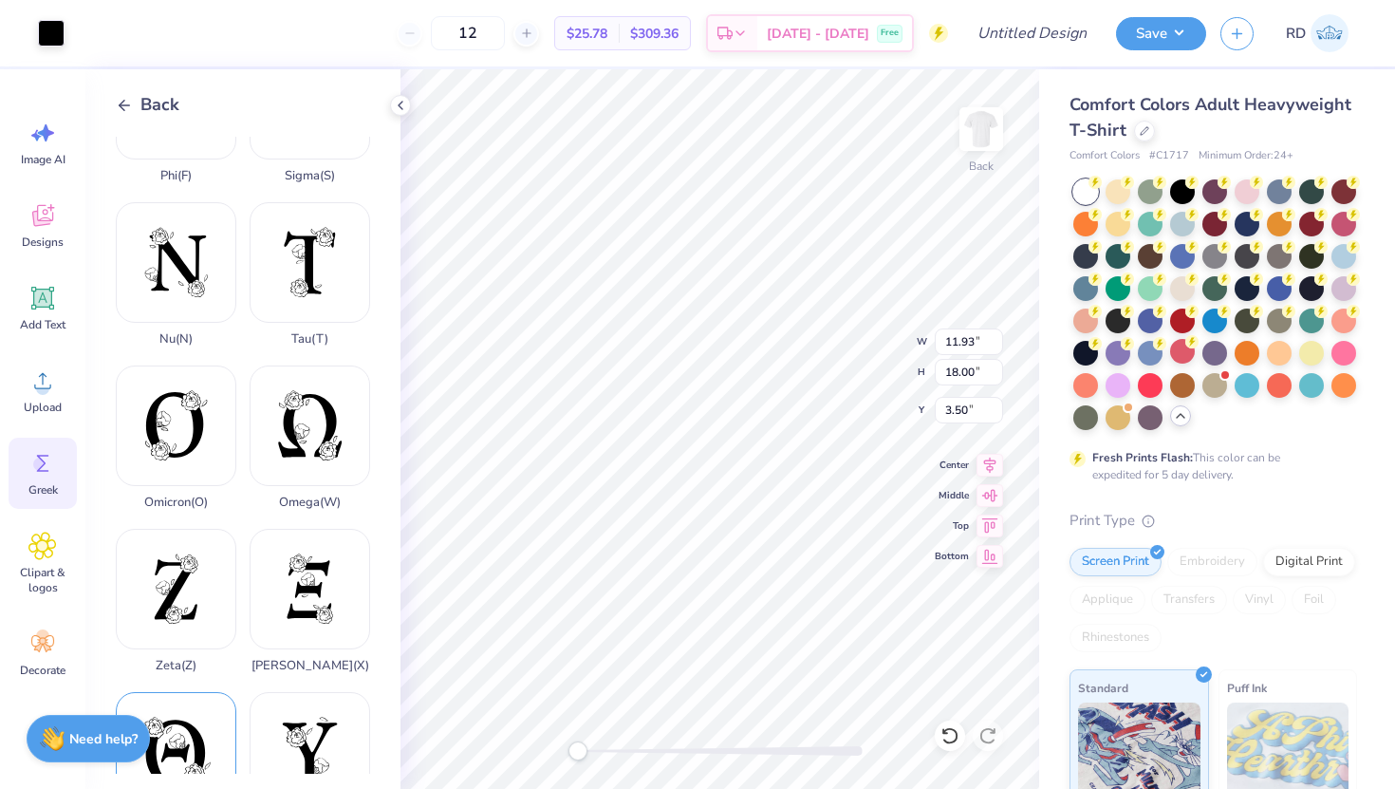
click at [182, 692] on div "Theta ( Q )" at bounding box center [176, 764] width 121 height 144
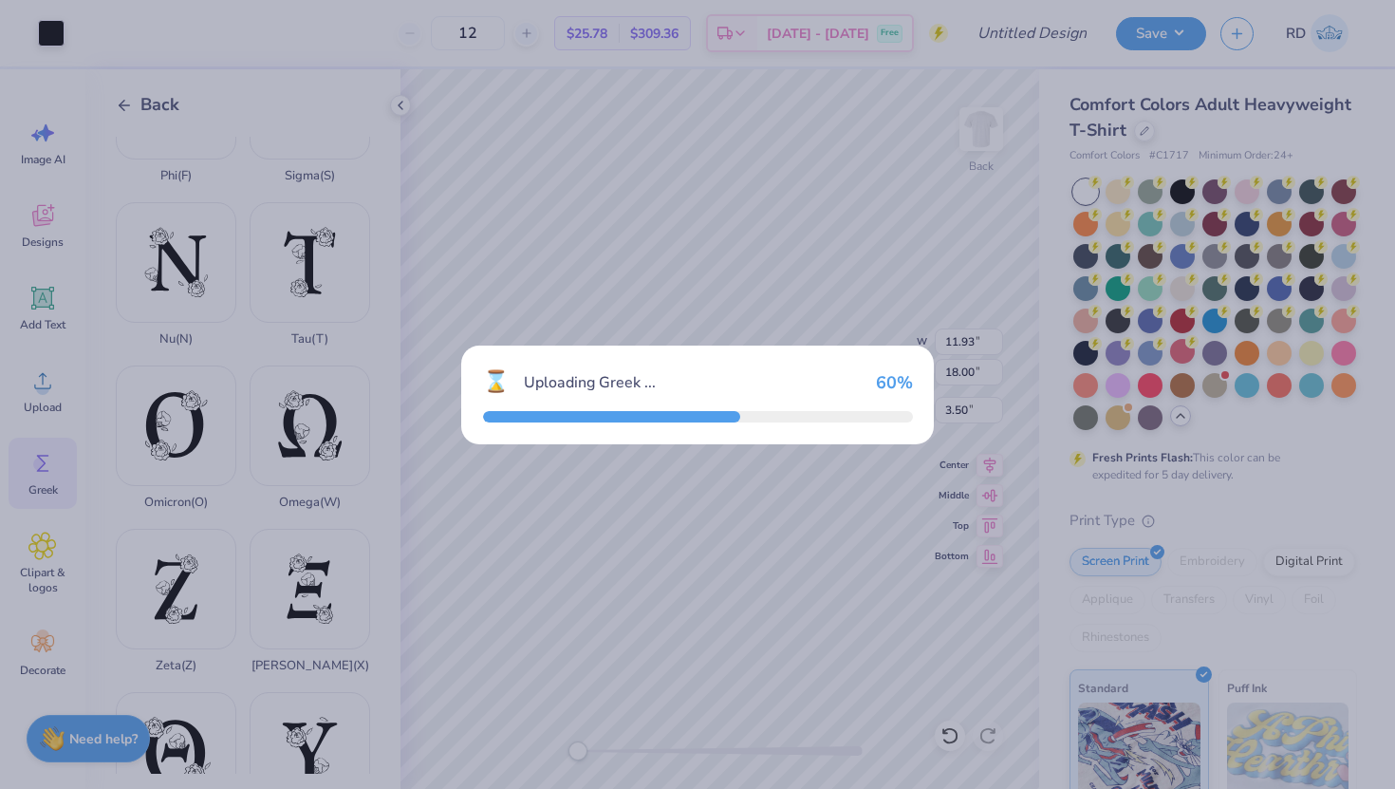
type input "14.24"
type input "14.59"
type input "5.20"
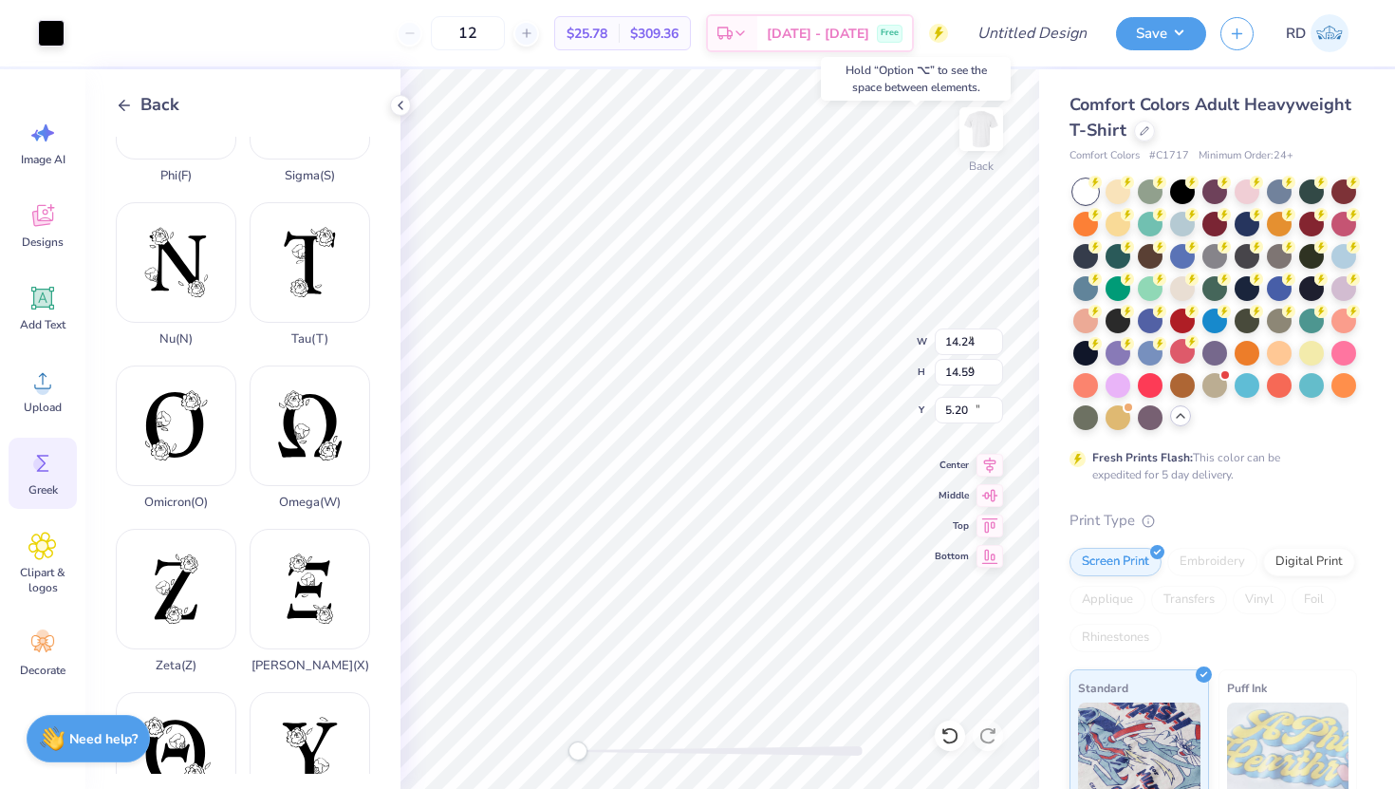
type input "3.64"
type input "3.73"
type input "16.06"
type input "11.93"
type input "18.00"
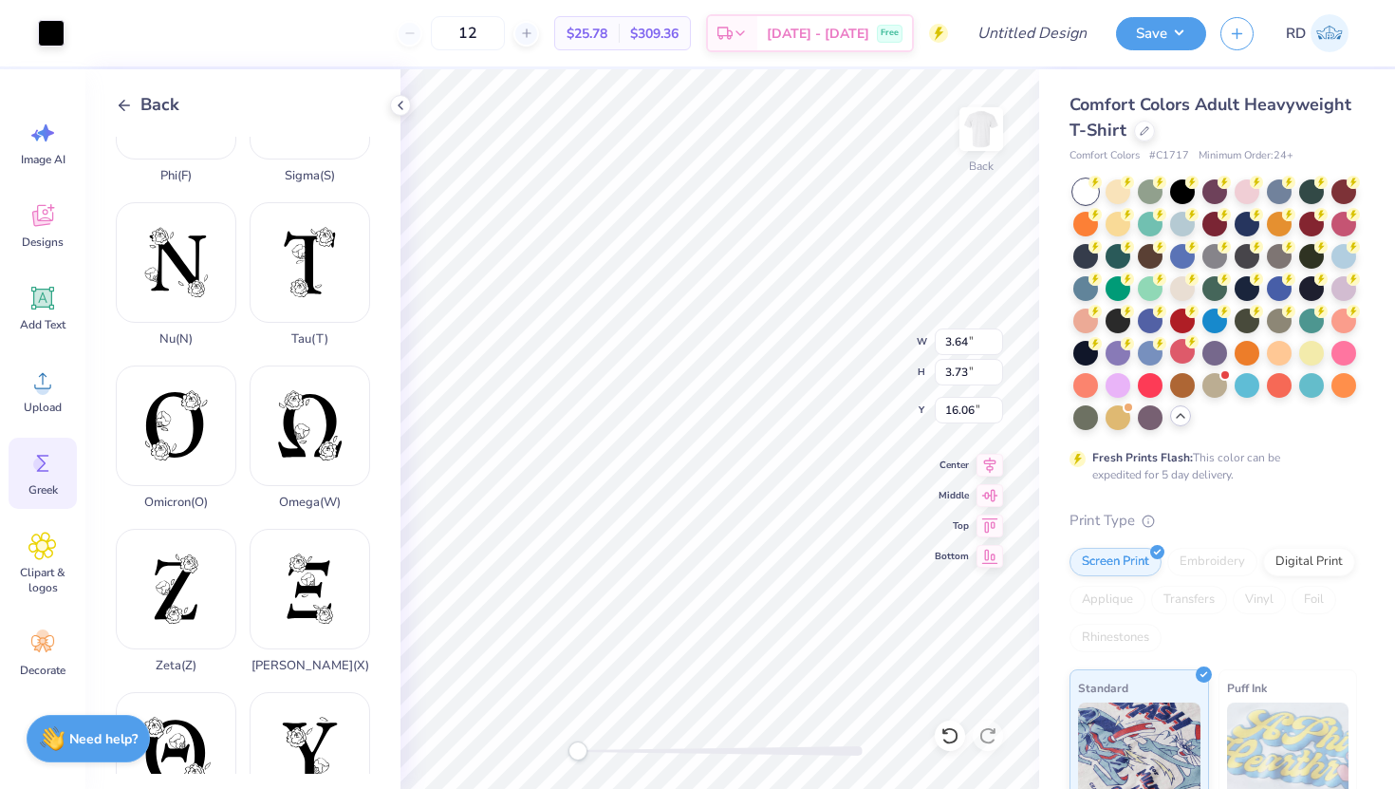
type input "3.50"
type input "6.13"
type input "9.25"
type input "12.25"
type input "12.57"
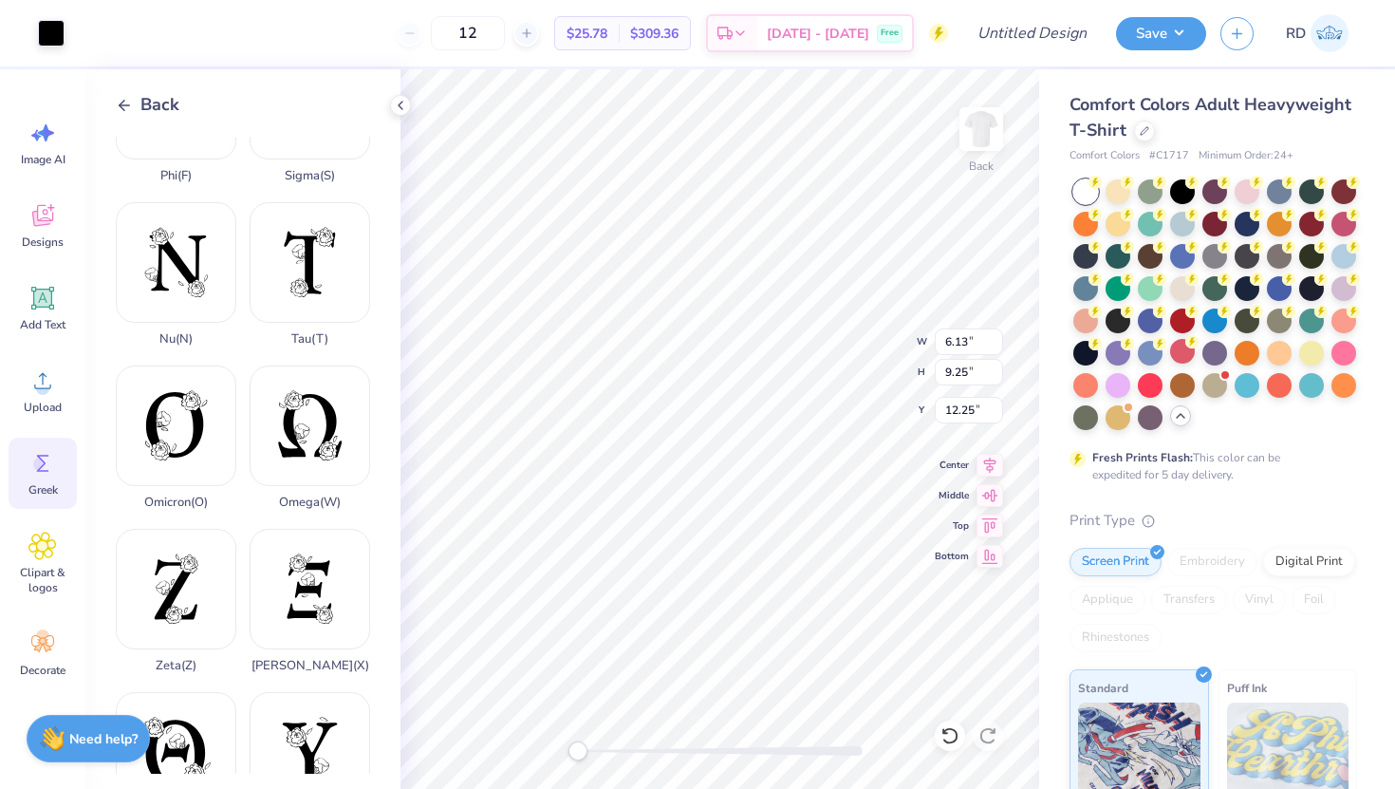
type input "18.00"
type input "3.50"
type input "6.13"
type input "9.25"
type input "12.25"
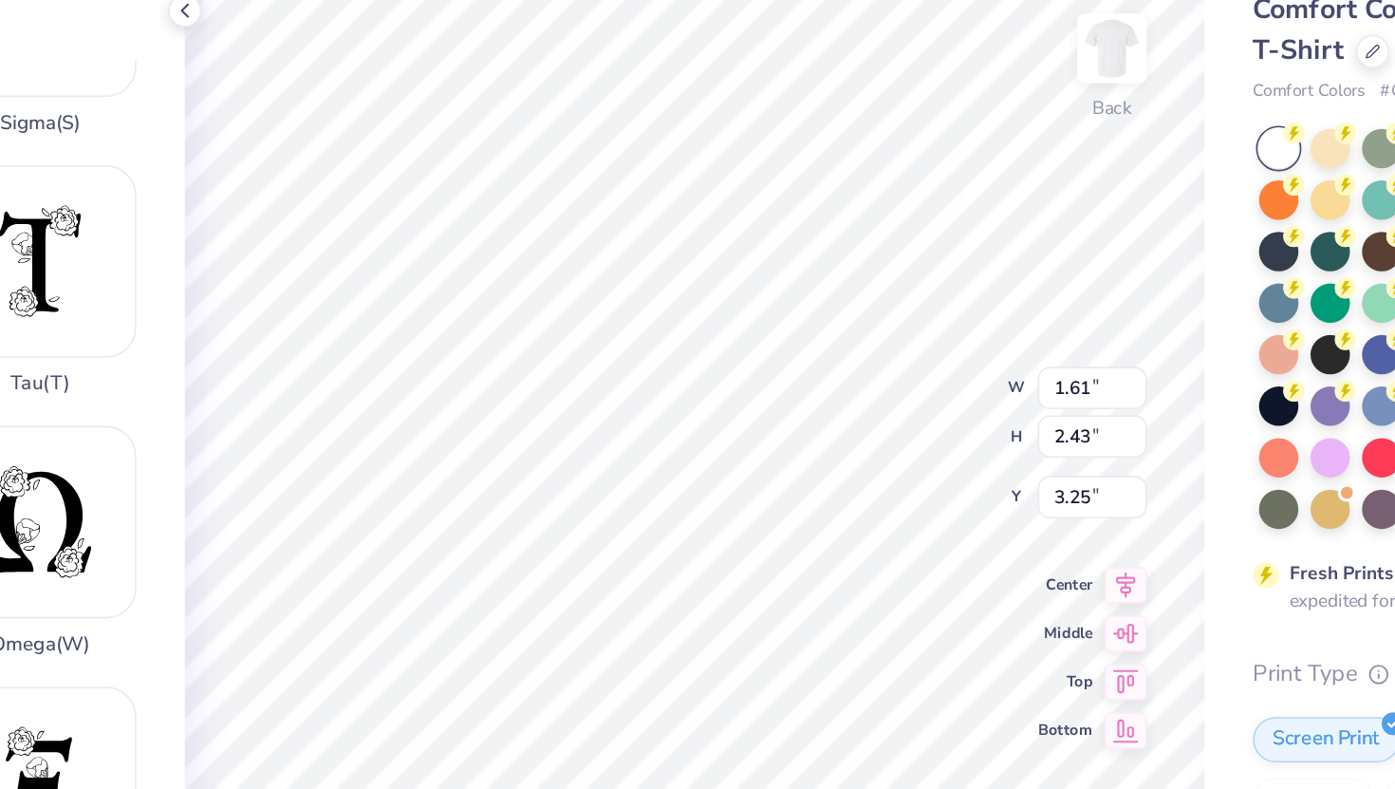
type input "1.59"
type input "2.27"
type input "3.00"
type input "1.32"
type input "1.99"
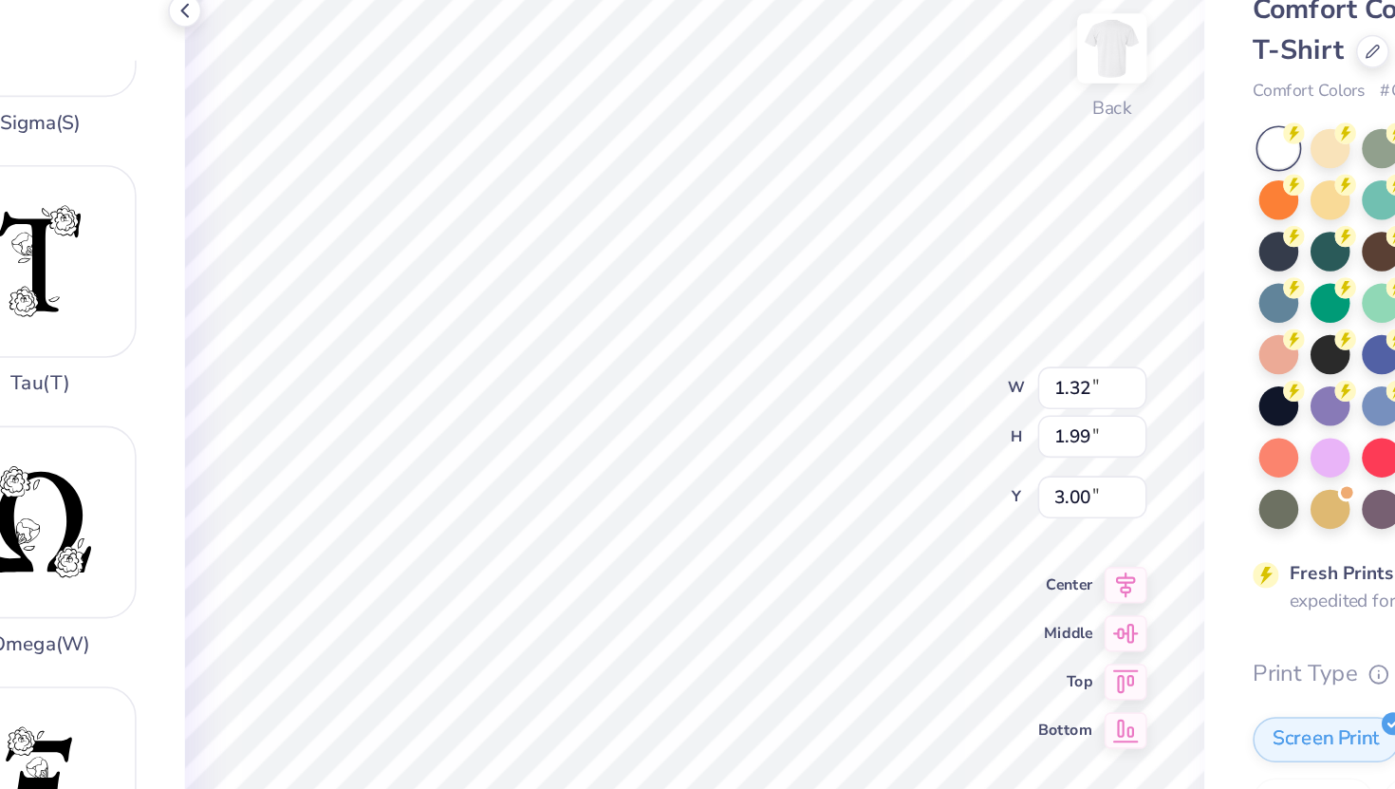
type input "1.59"
type input "2.27"
type input "1.32"
type input "1.99"
type input "1.59"
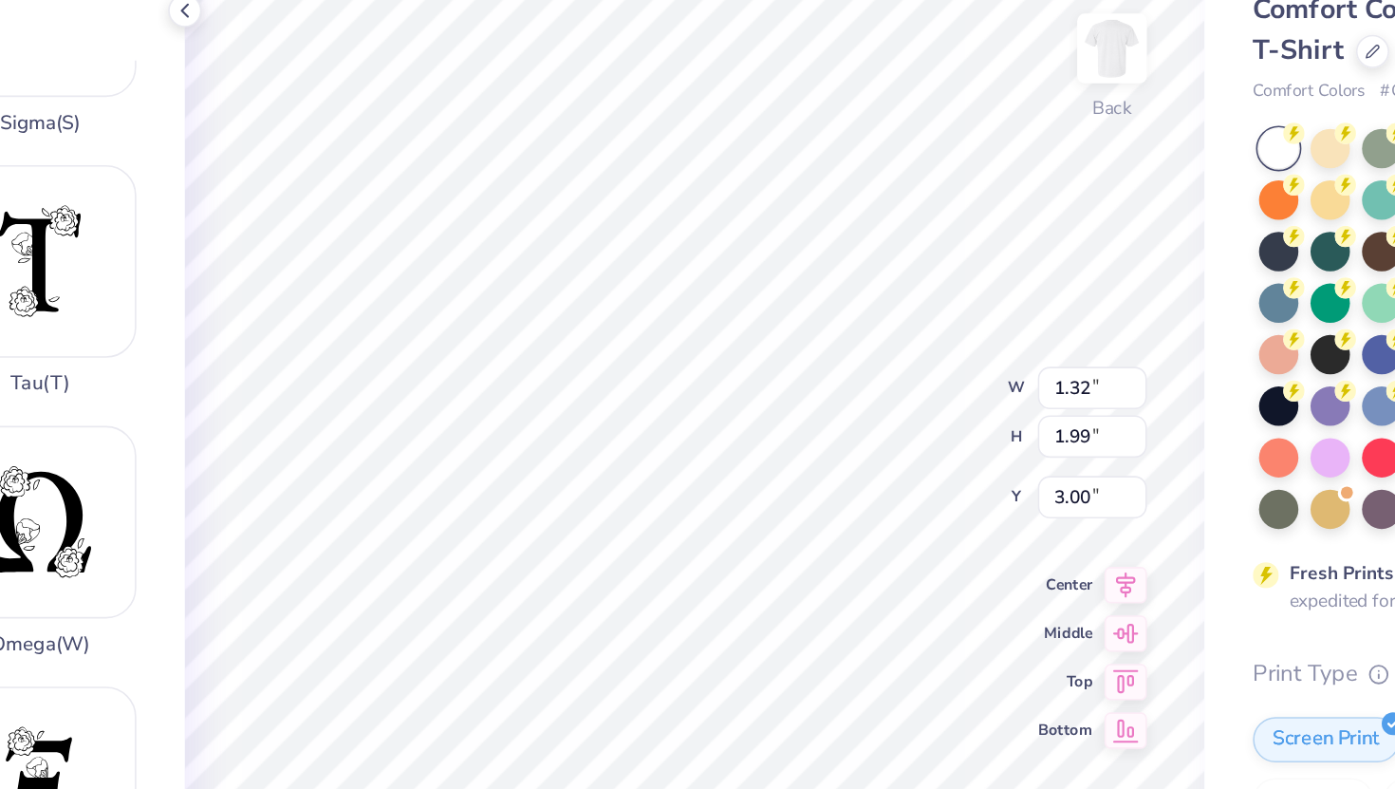
type input "2.27"
type input "1.49"
type input "2.25"
type input "1.59"
type input "2.27"
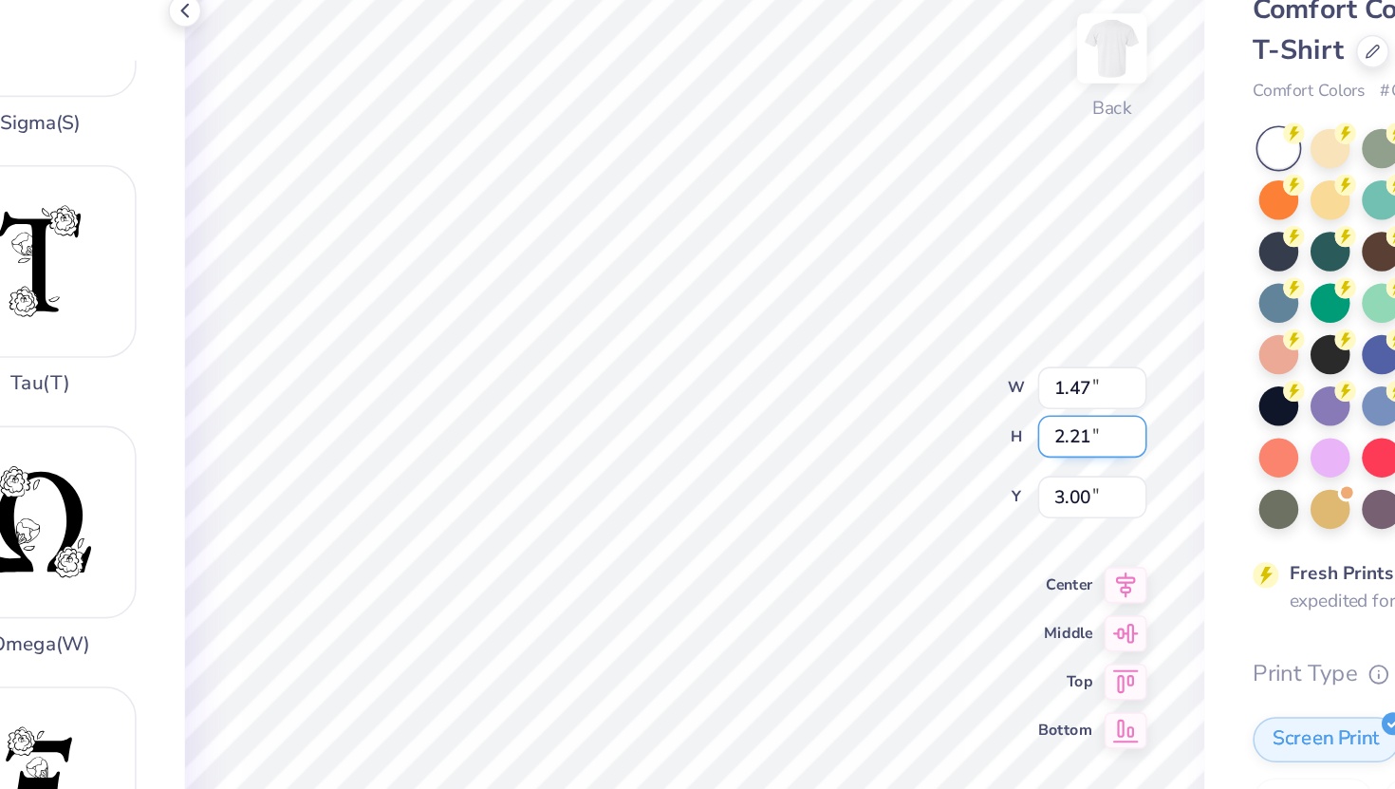
click at [966, 373] on input "2.21" at bounding box center [969, 372] width 68 height 27
type input "2.27"
type input "1.54"
type input "2.33"
type input "2.94"
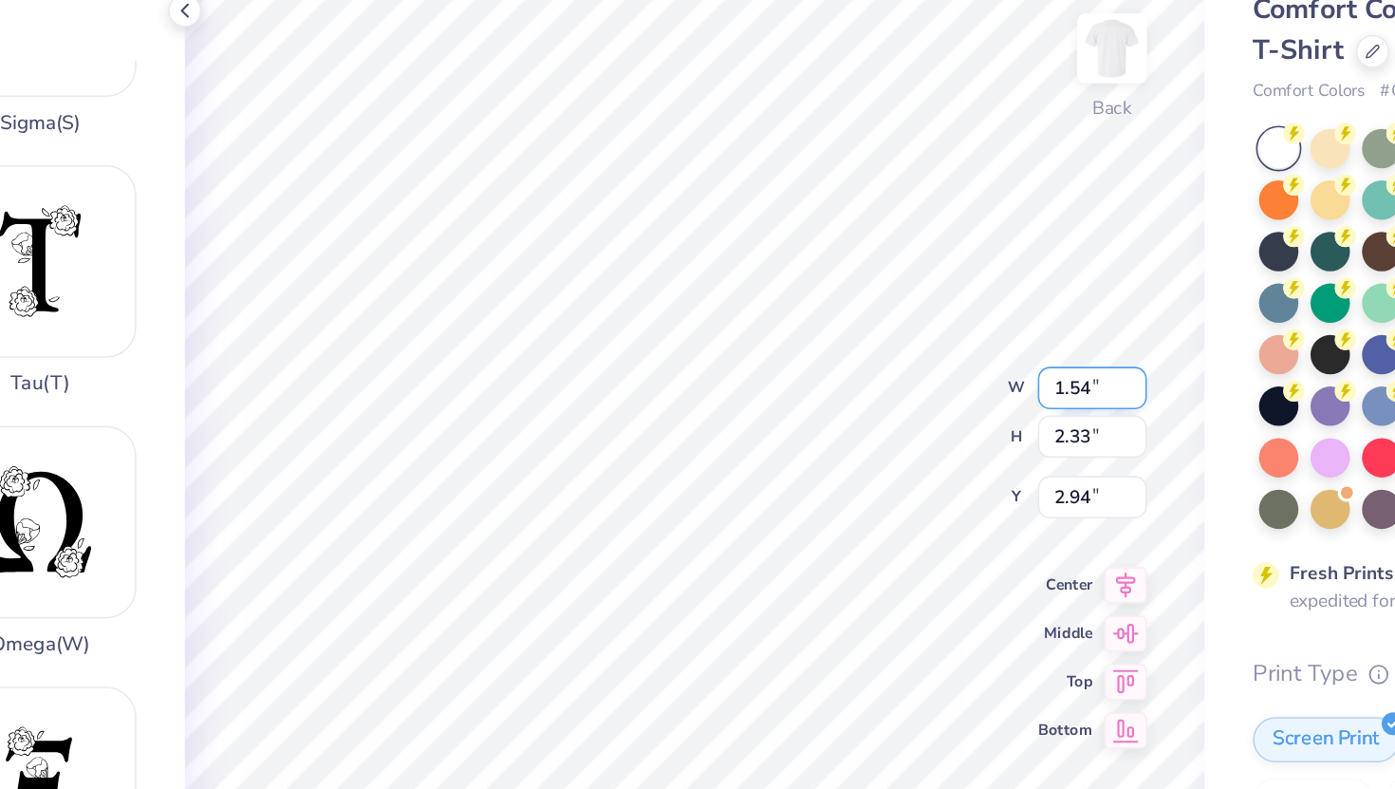
click at [967, 340] on input "1.54" at bounding box center [969, 341] width 68 height 27
type input "1.59"
type input "2.27"
type input "3.00"
type input "1.64"
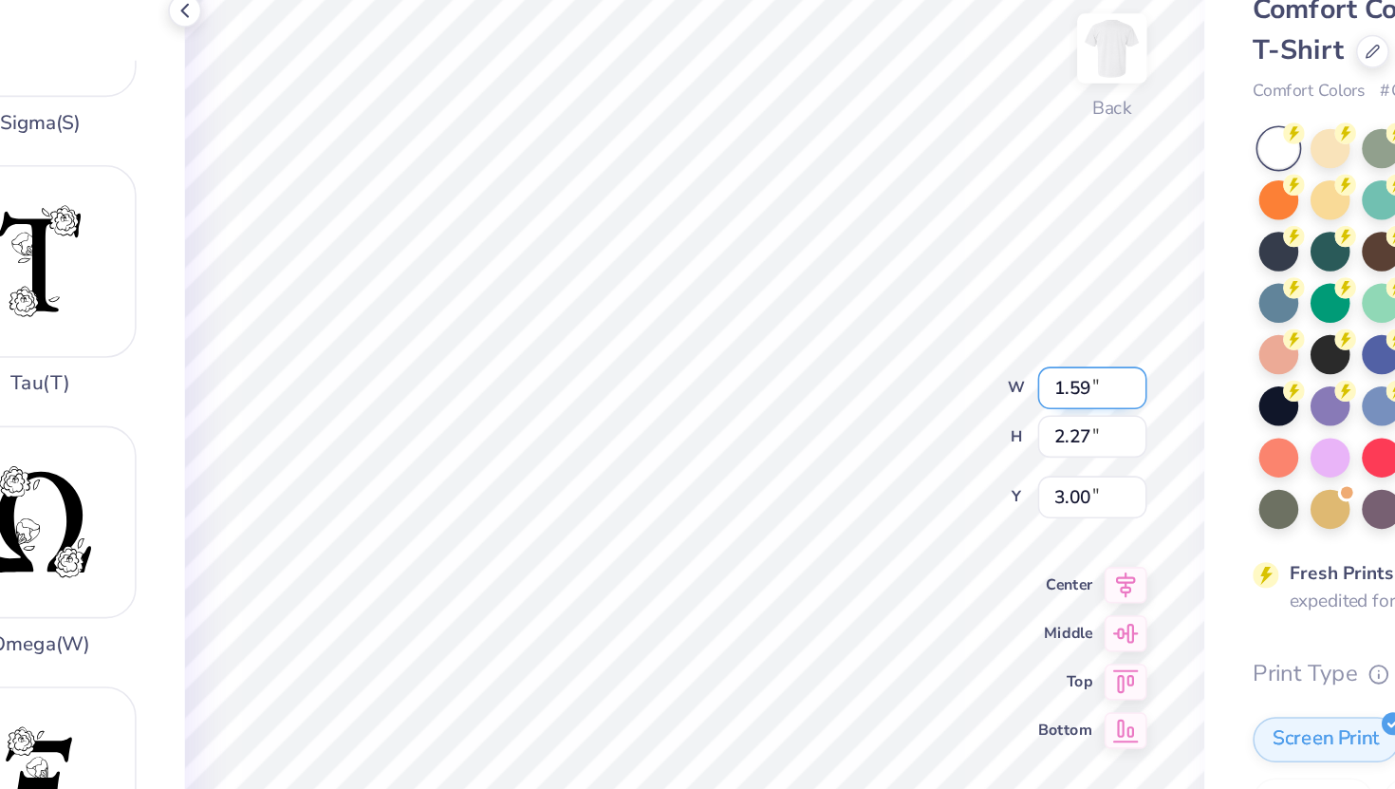
type input "2.47"
type input "2.87"
type input "1.59"
type input "2.27"
type input "3.00"
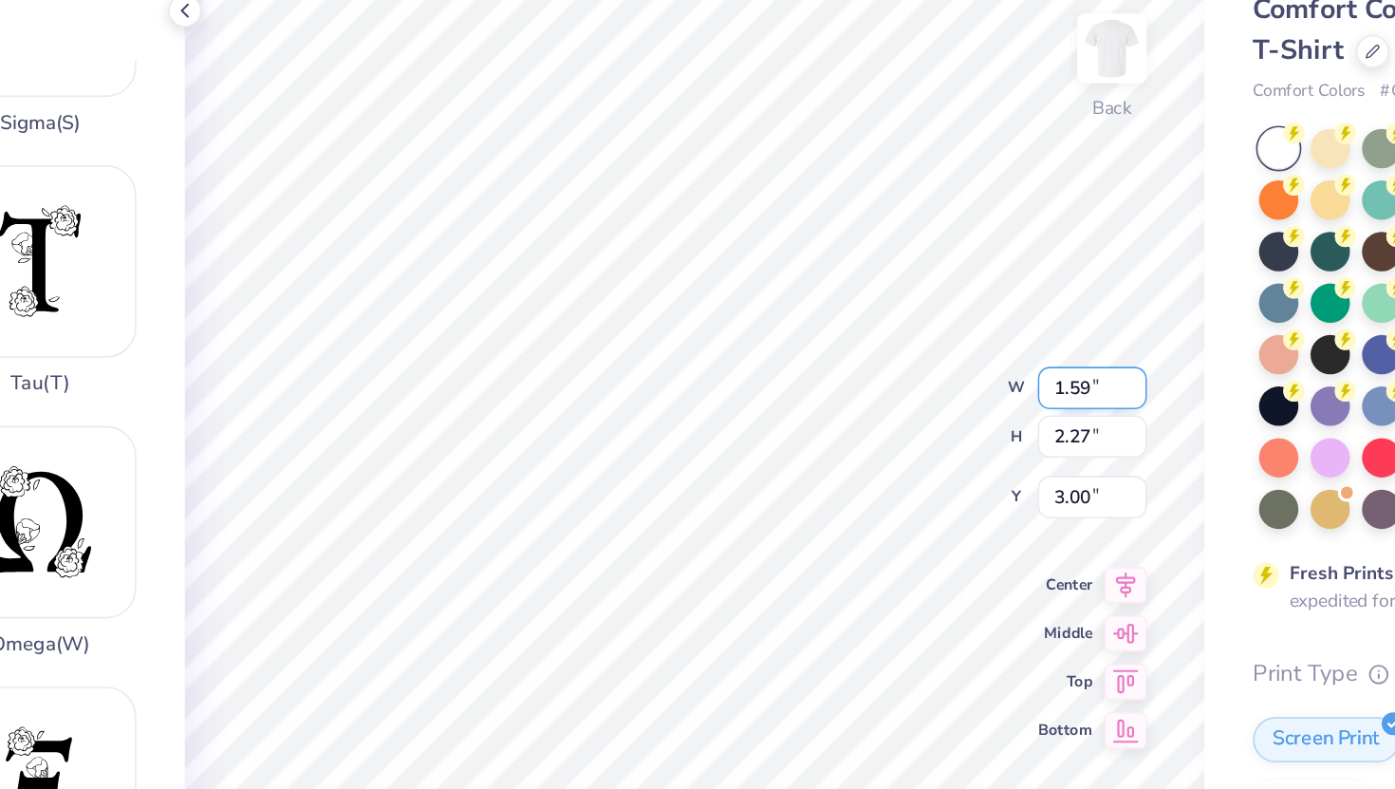
type input "1.64"
type input "2.47"
type input "2.87"
click at [963, 346] on input "1.64" at bounding box center [969, 341] width 68 height 27
click at [966, 346] on input "1.64" at bounding box center [969, 341] width 68 height 27
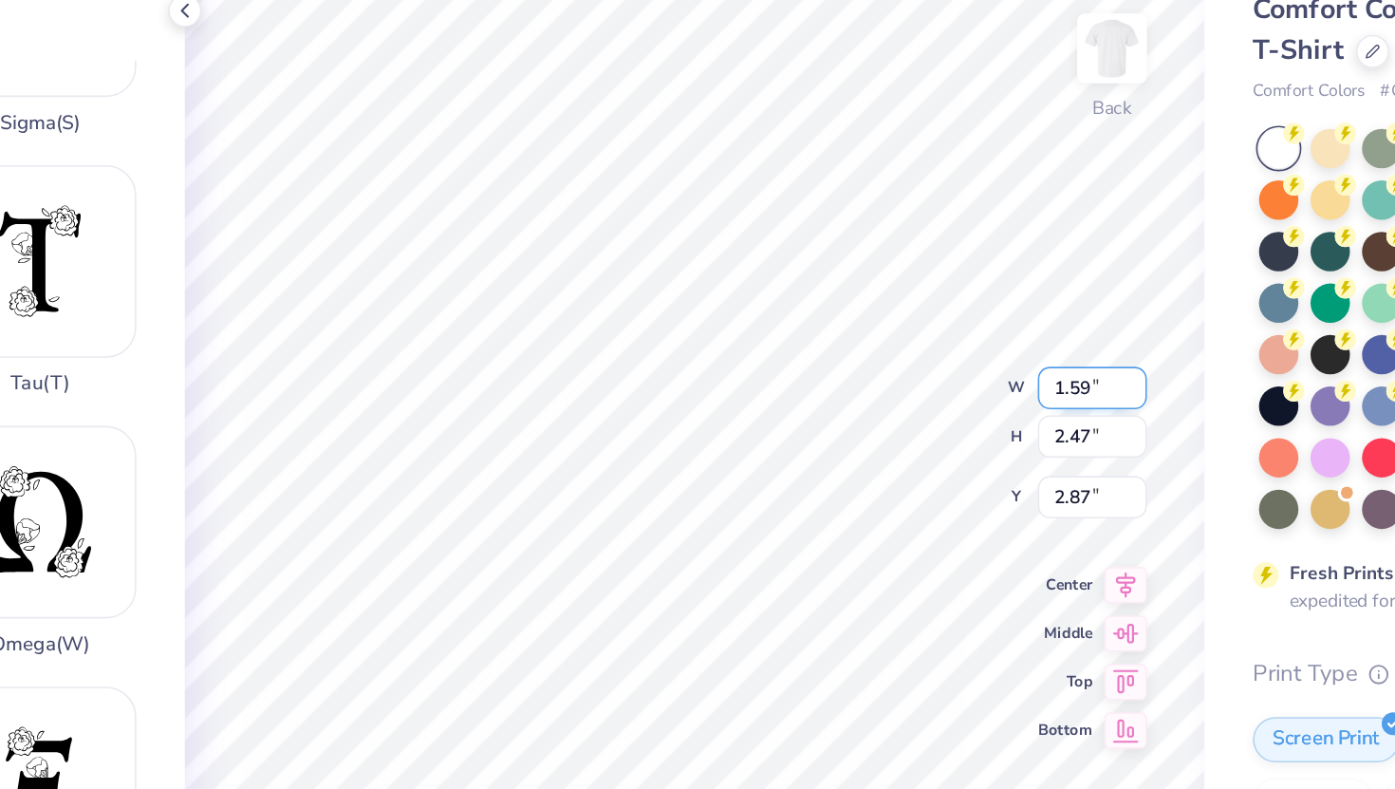
type input "1.59"
click at [968, 374] on input "2.47" at bounding box center [969, 372] width 68 height 27
type input "2.27"
type input "3.00"
type input "1.30"
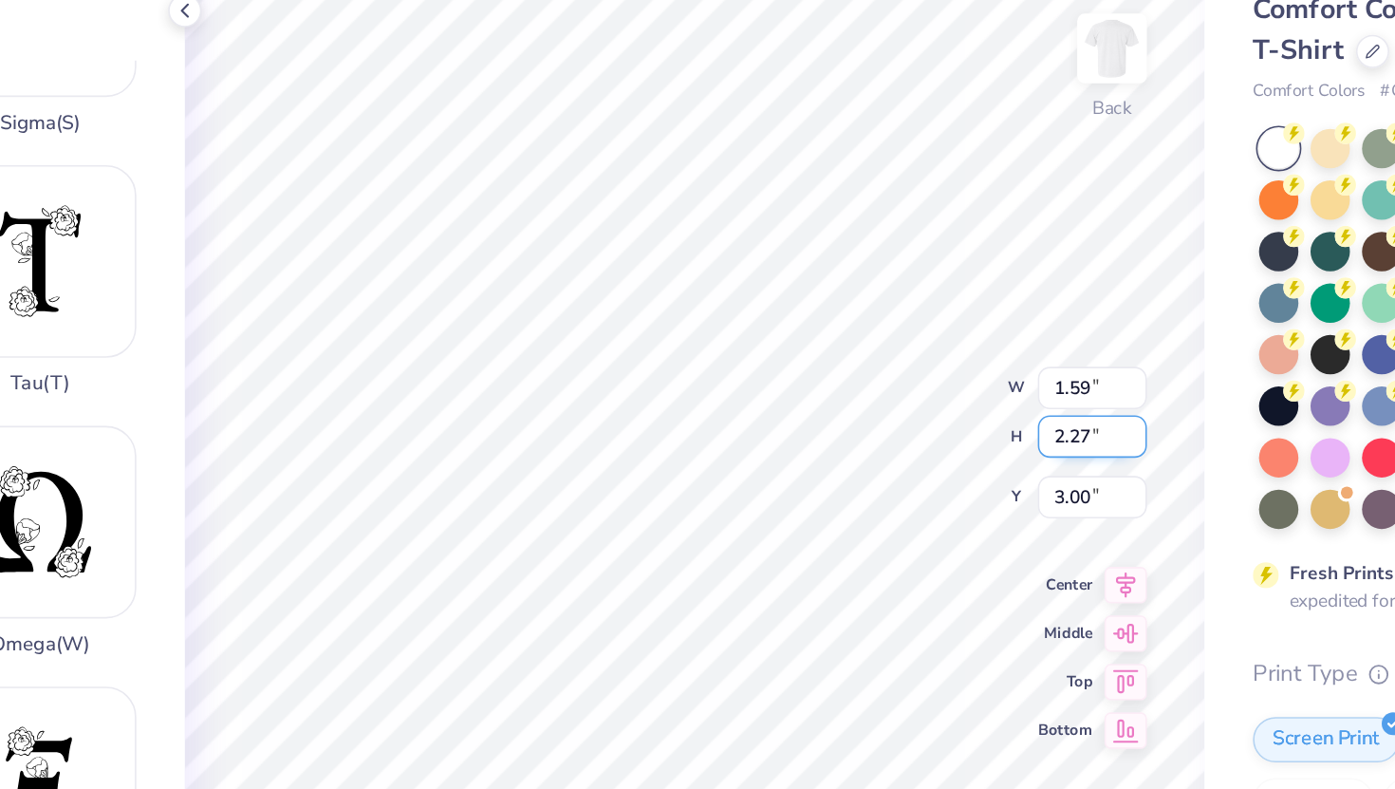
type input "1.97"
type input "3.12"
type input "1.59"
type input "2.27"
type input "3.00"
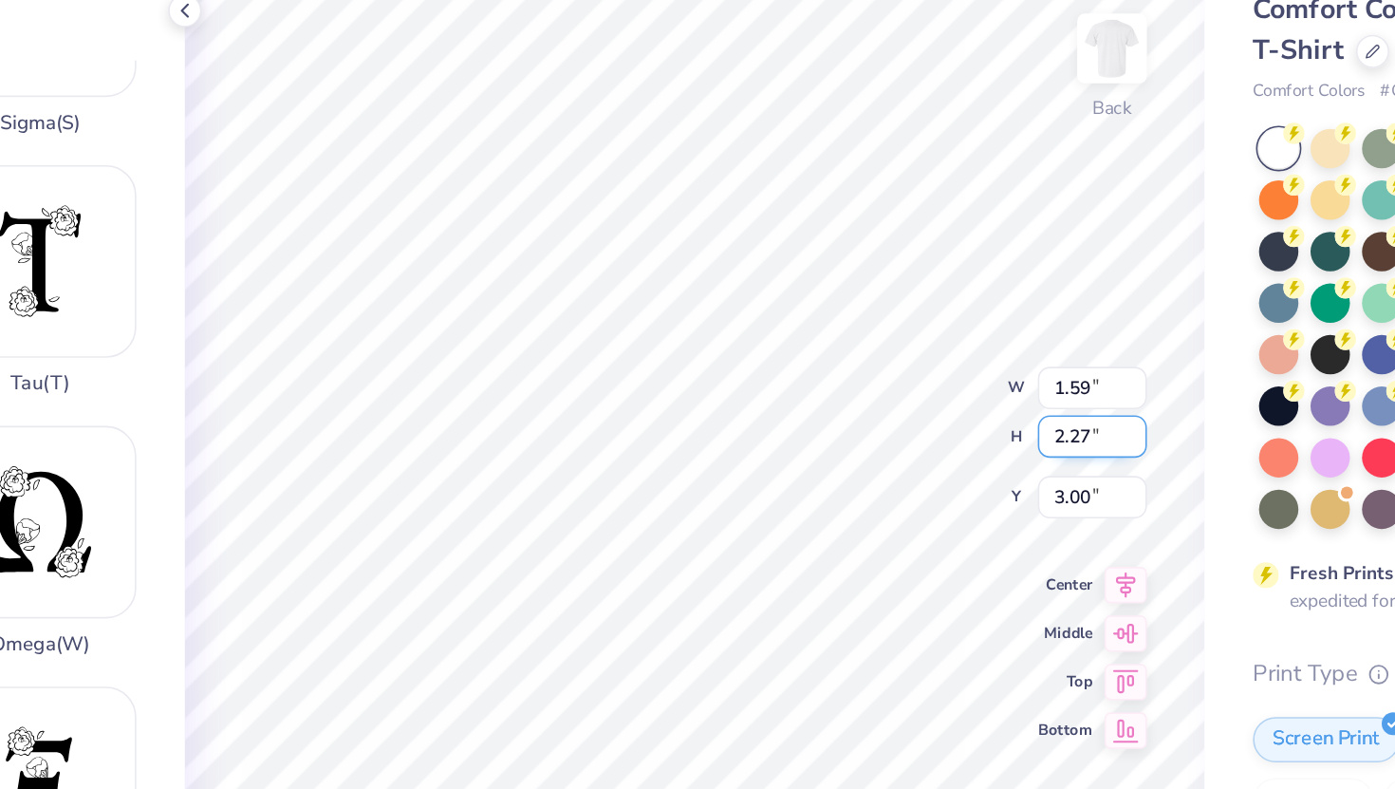
type input "1.30"
type input "1.97"
type input "3.12"
click at [970, 344] on input "1.30" at bounding box center [969, 341] width 68 height 27
type input "1.59"
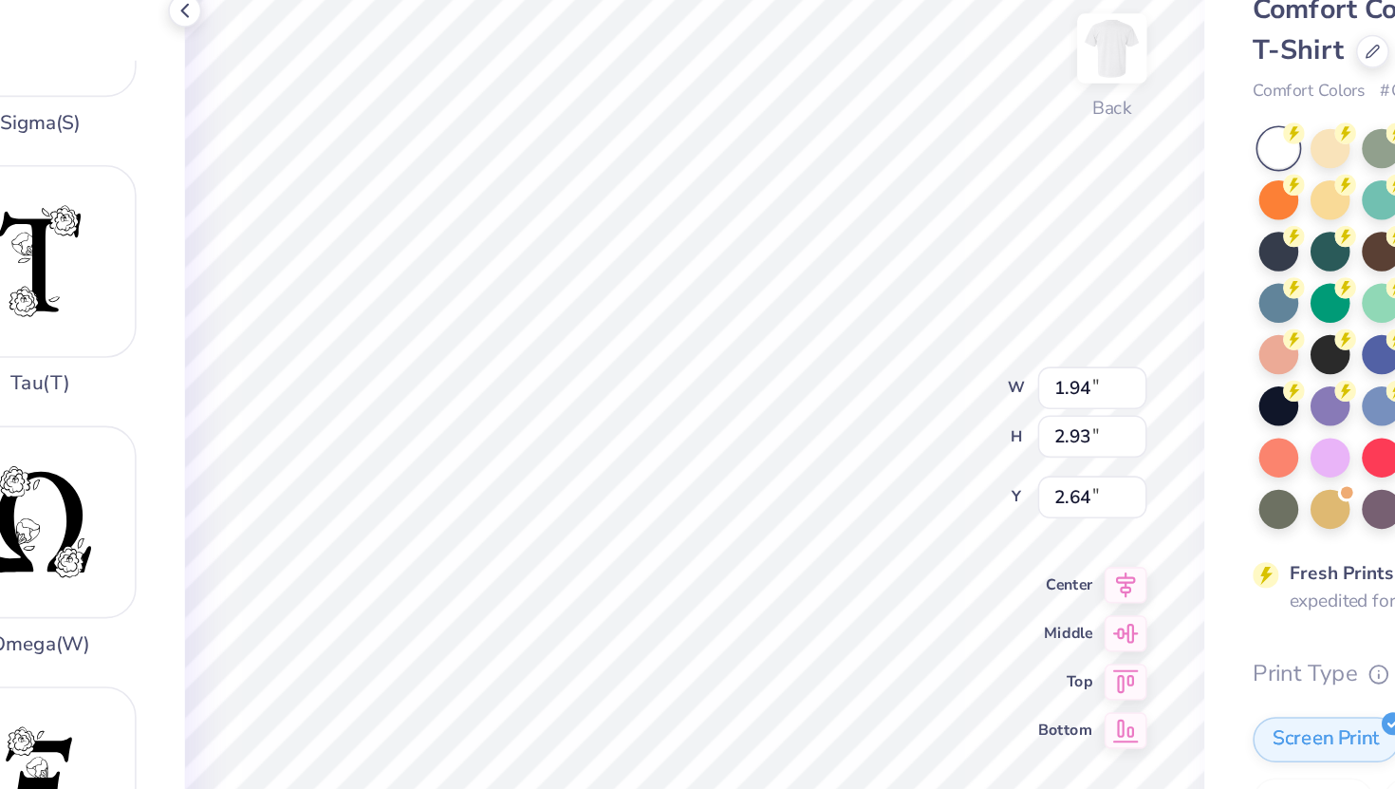
type input "1.59"
type input "2.27"
type input "3.00"
type input "1.94"
type input "2.93"
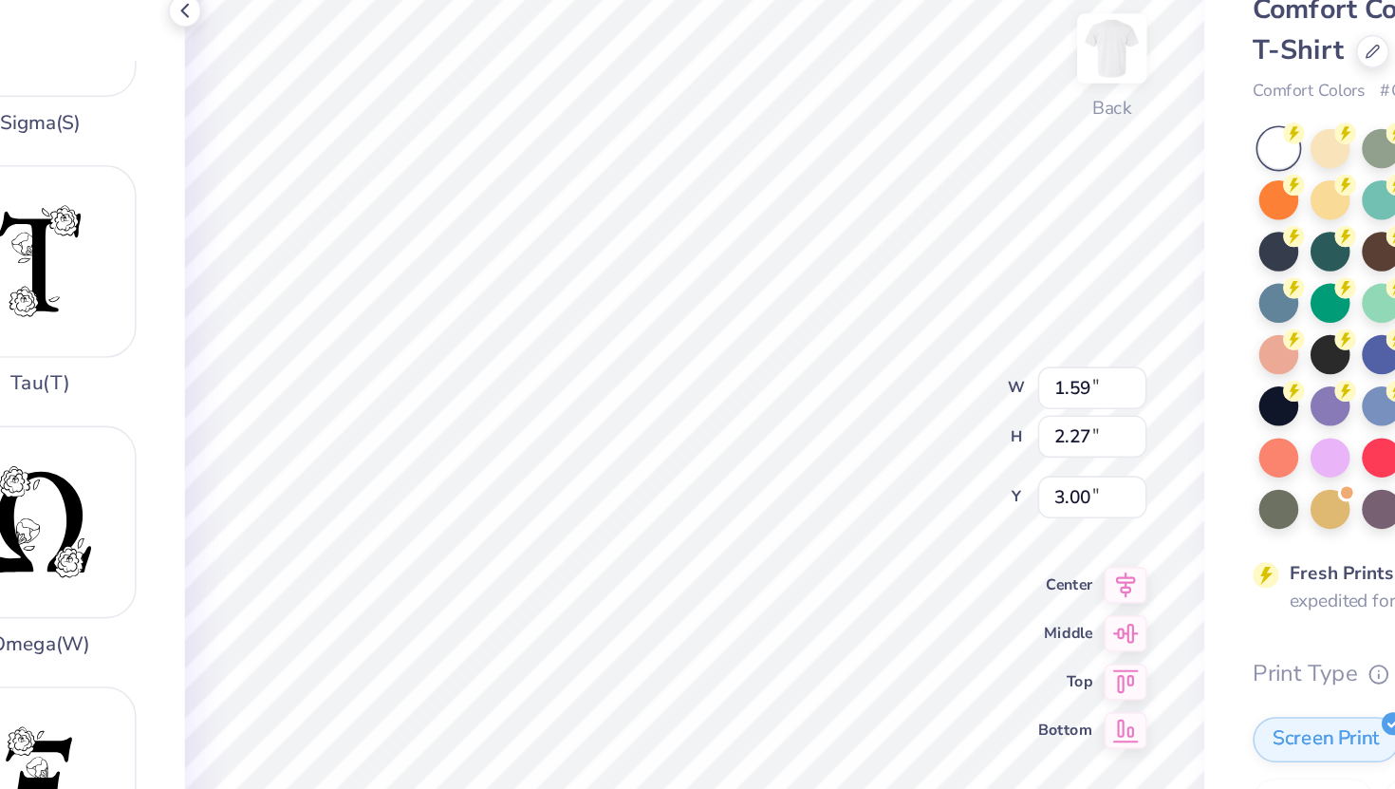
type input "2.67"
type input "1.59"
type input "2.27"
type input "3.00"
type input "1.94"
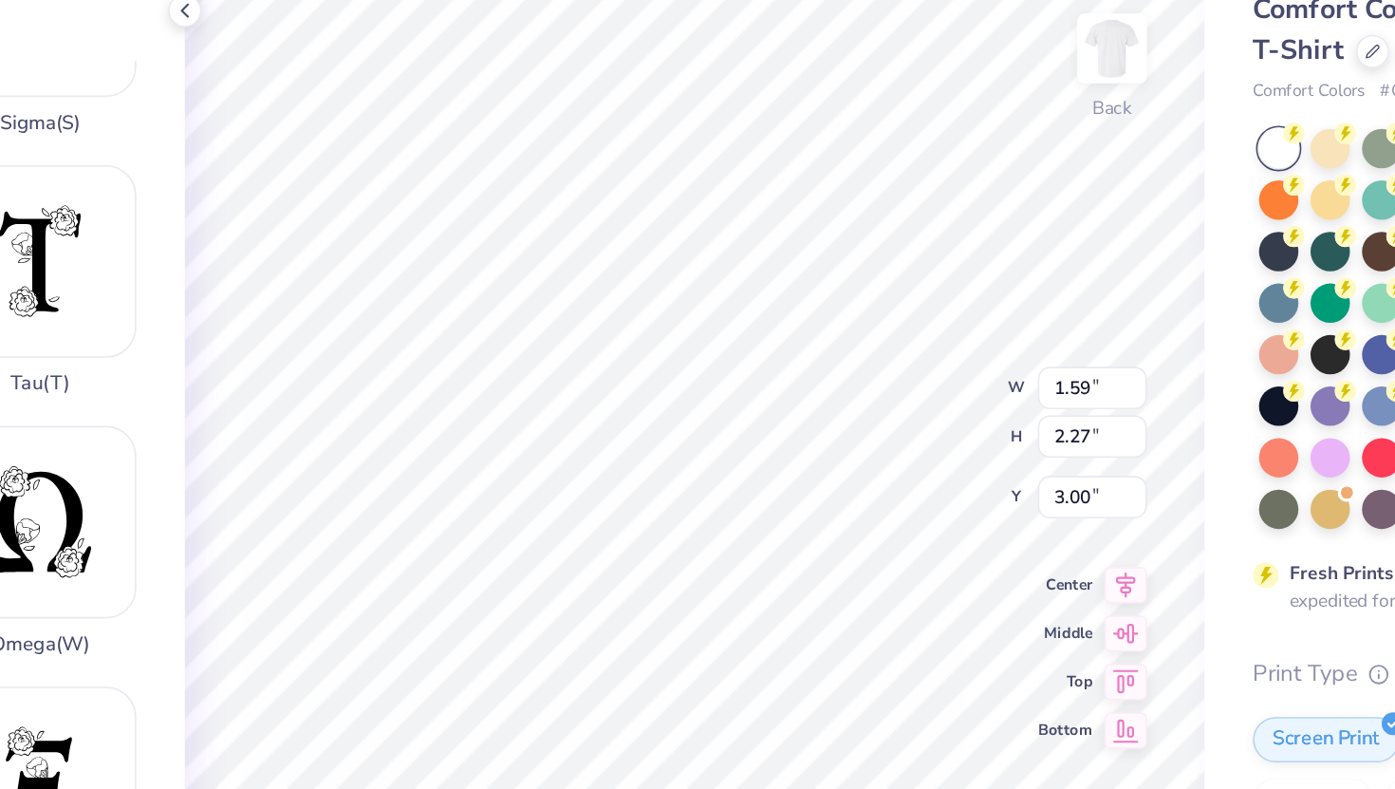
type input "2.93"
type input "2.67"
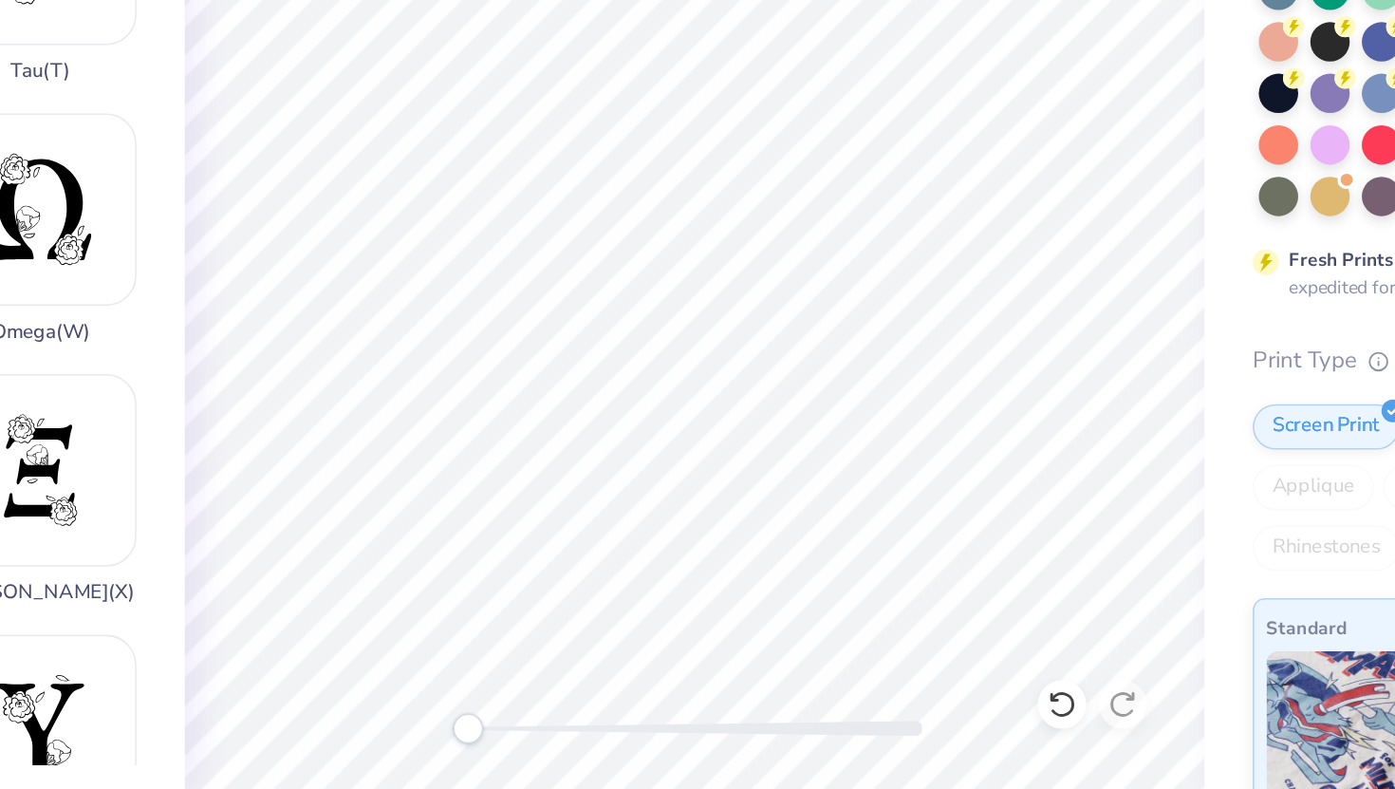
scroll to position [0, 0]
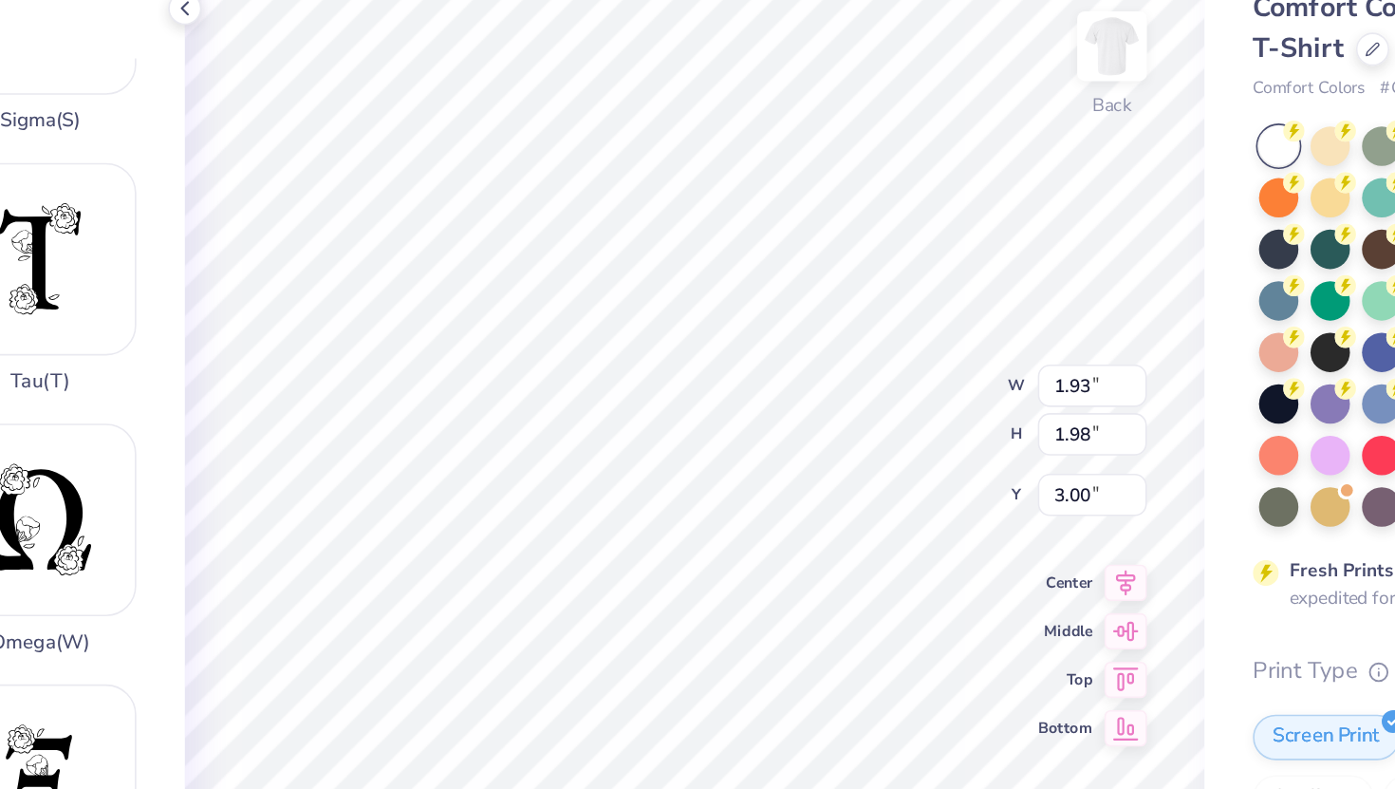
type input "1.43"
type input "2.16"
type input "1.93"
type input "1.98"
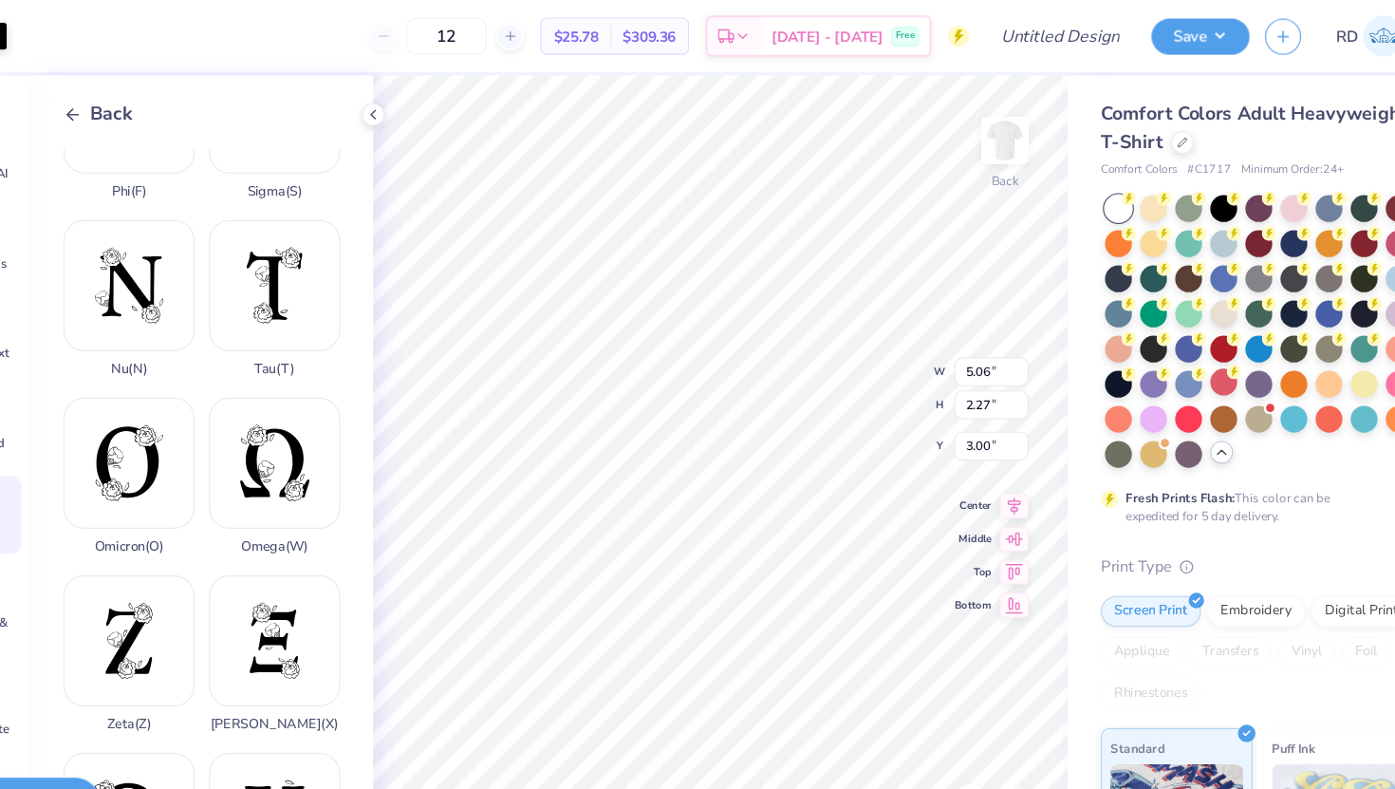
type input "3.69"
type input "1.43"
type input "3.00"
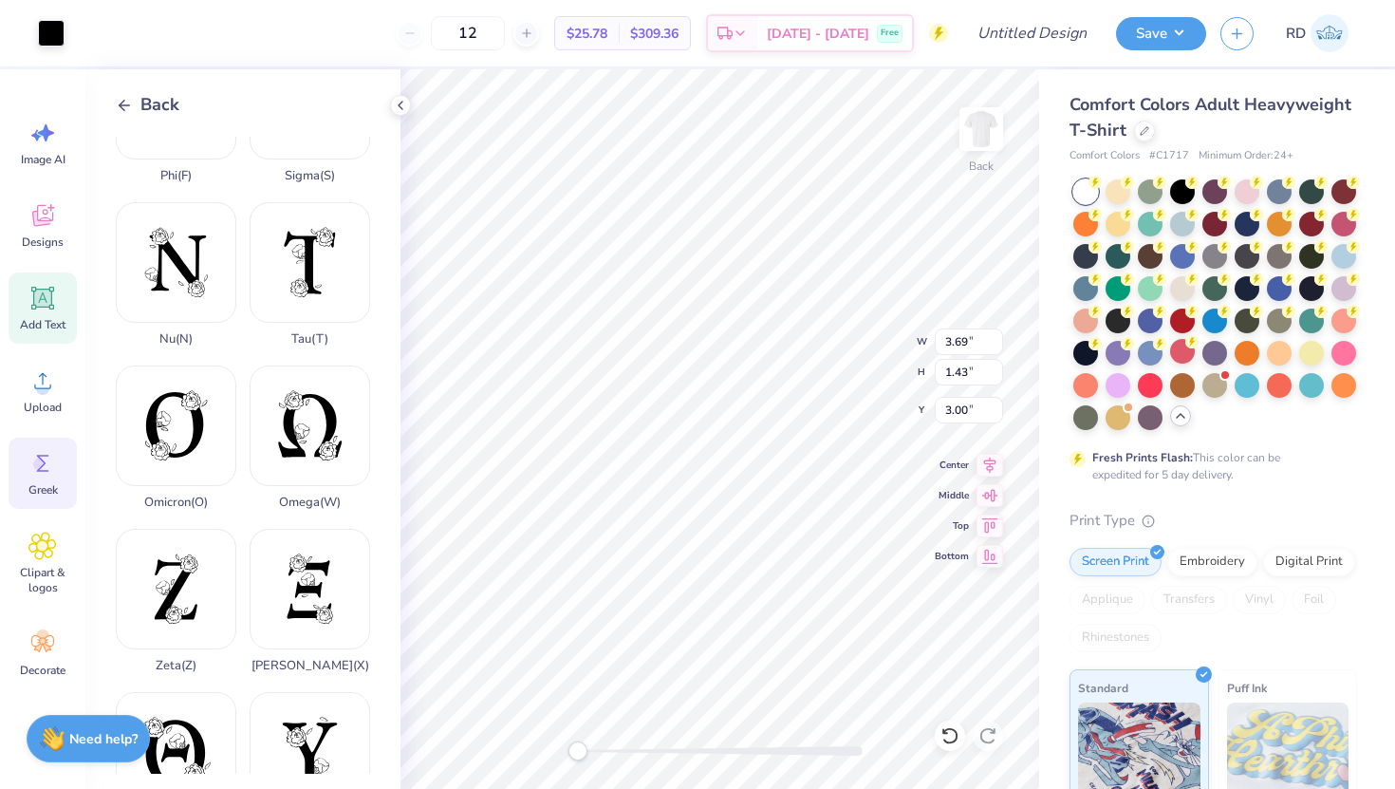
click at [44, 286] on icon at bounding box center [42, 298] width 28 height 28
type input "5.59"
type input "1.62"
type input "11.69"
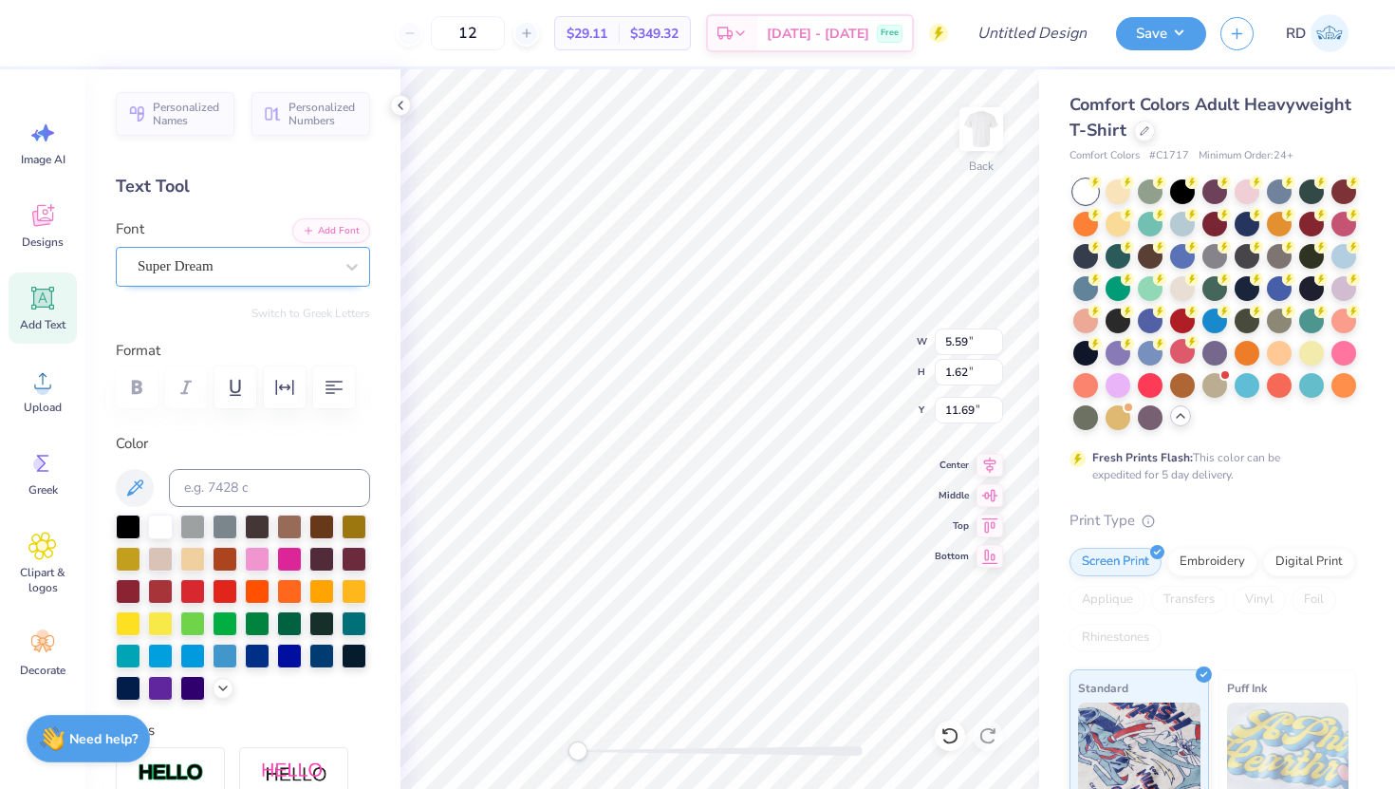
click at [244, 253] on div at bounding box center [236, 266] width 196 height 26
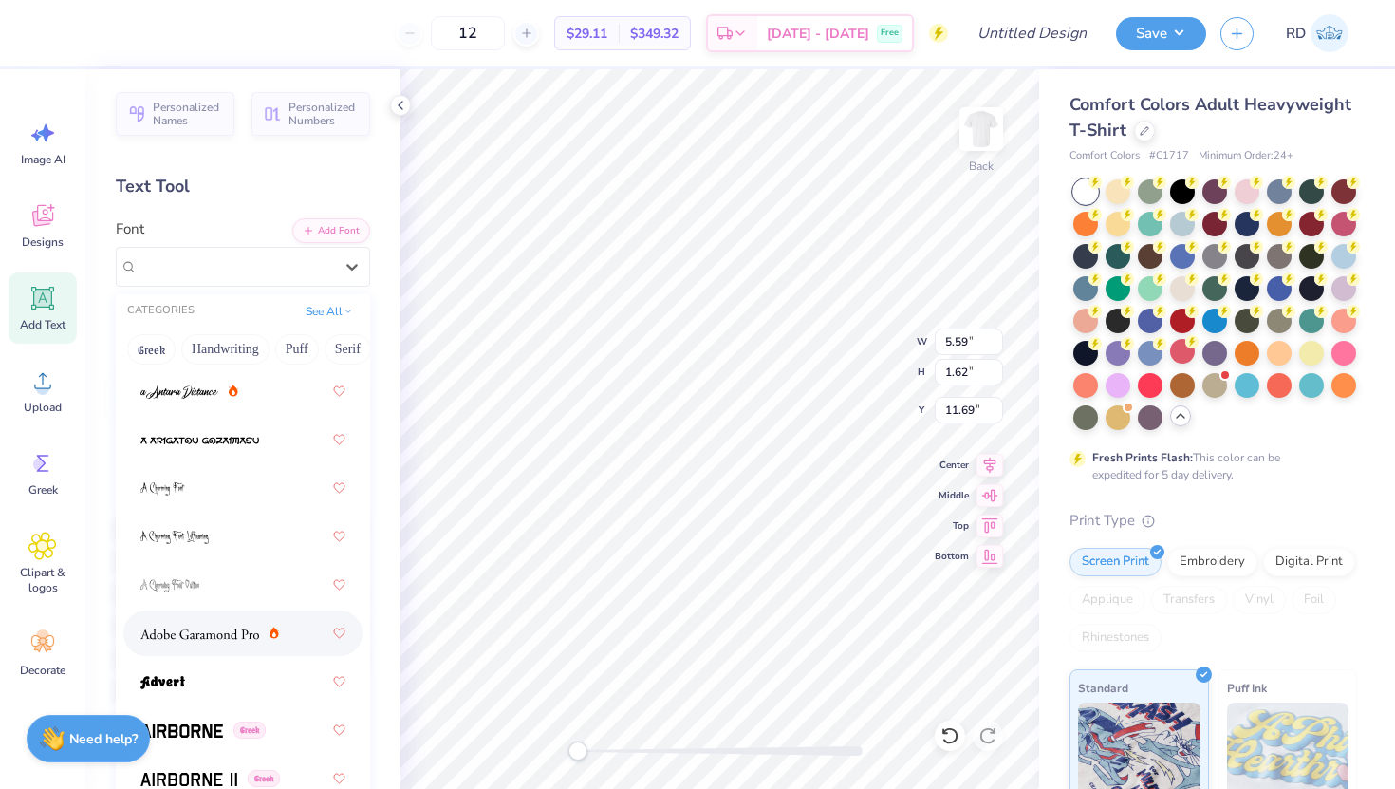
scroll to position [133, 0]
click at [239, 633] on img at bounding box center [199, 630] width 119 height 13
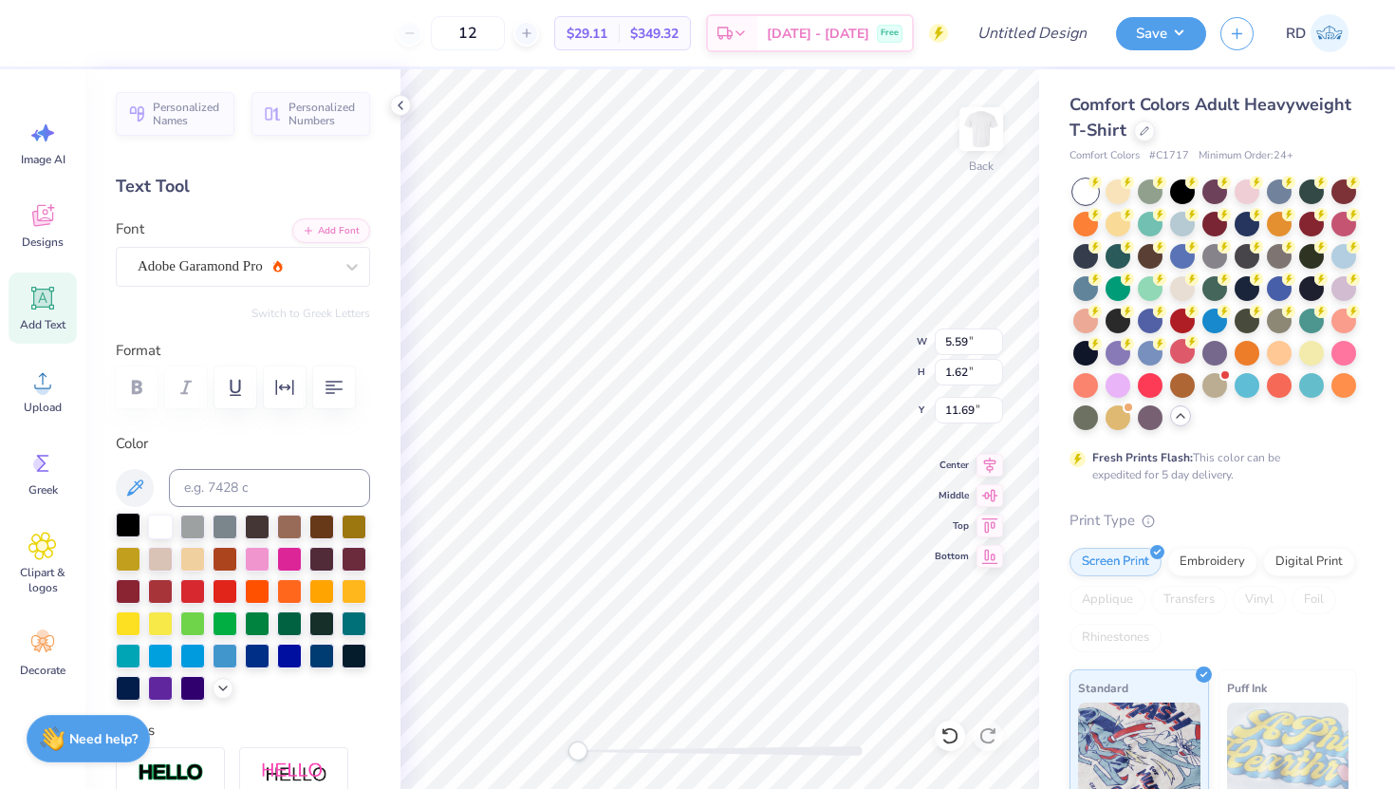
click at [122, 532] on div at bounding box center [128, 525] width 25 height 25
type textarea "T"
type textarea "B"
type textarea "BROTHERS"
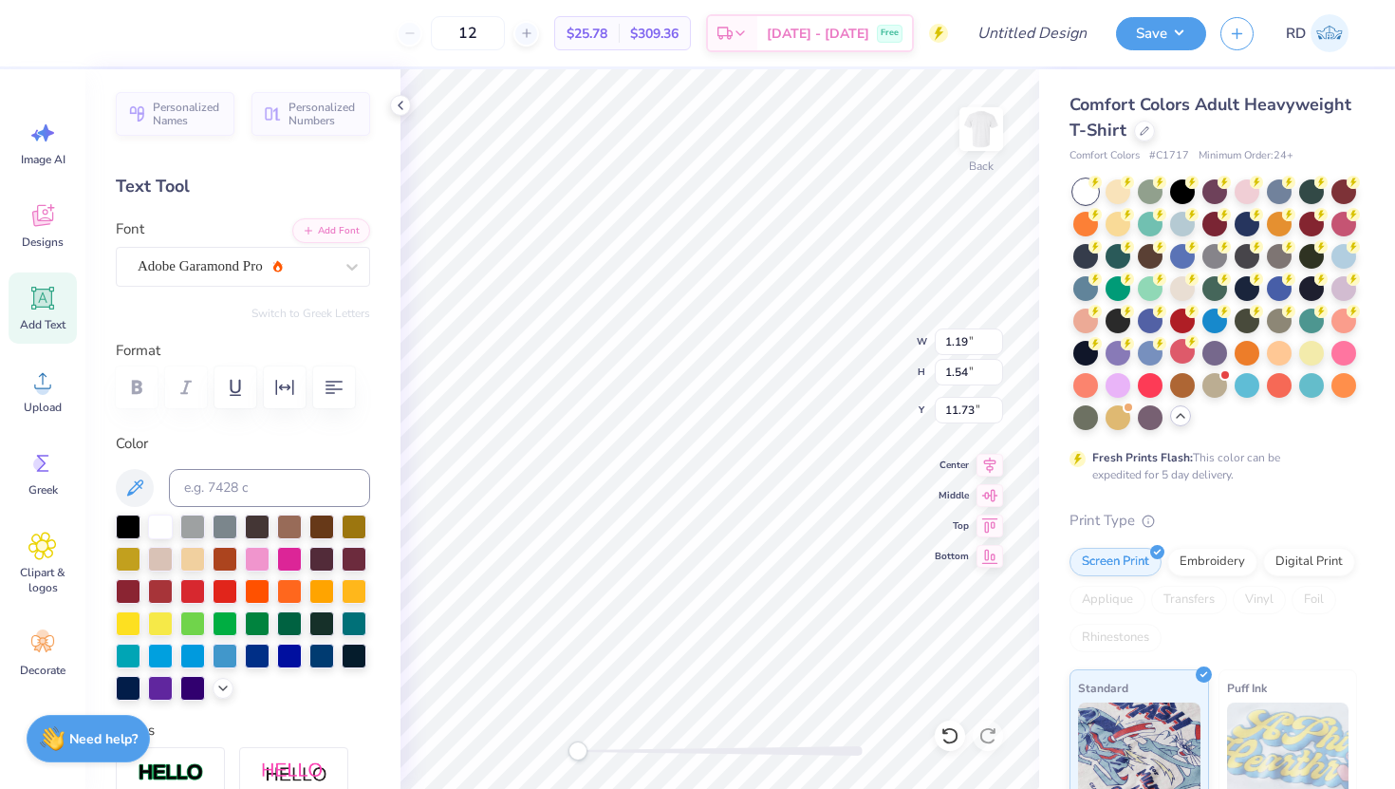
scroll to position [15, 6]
click at [979, 131] on img at bounding box center [982, 129] width 76 height 76
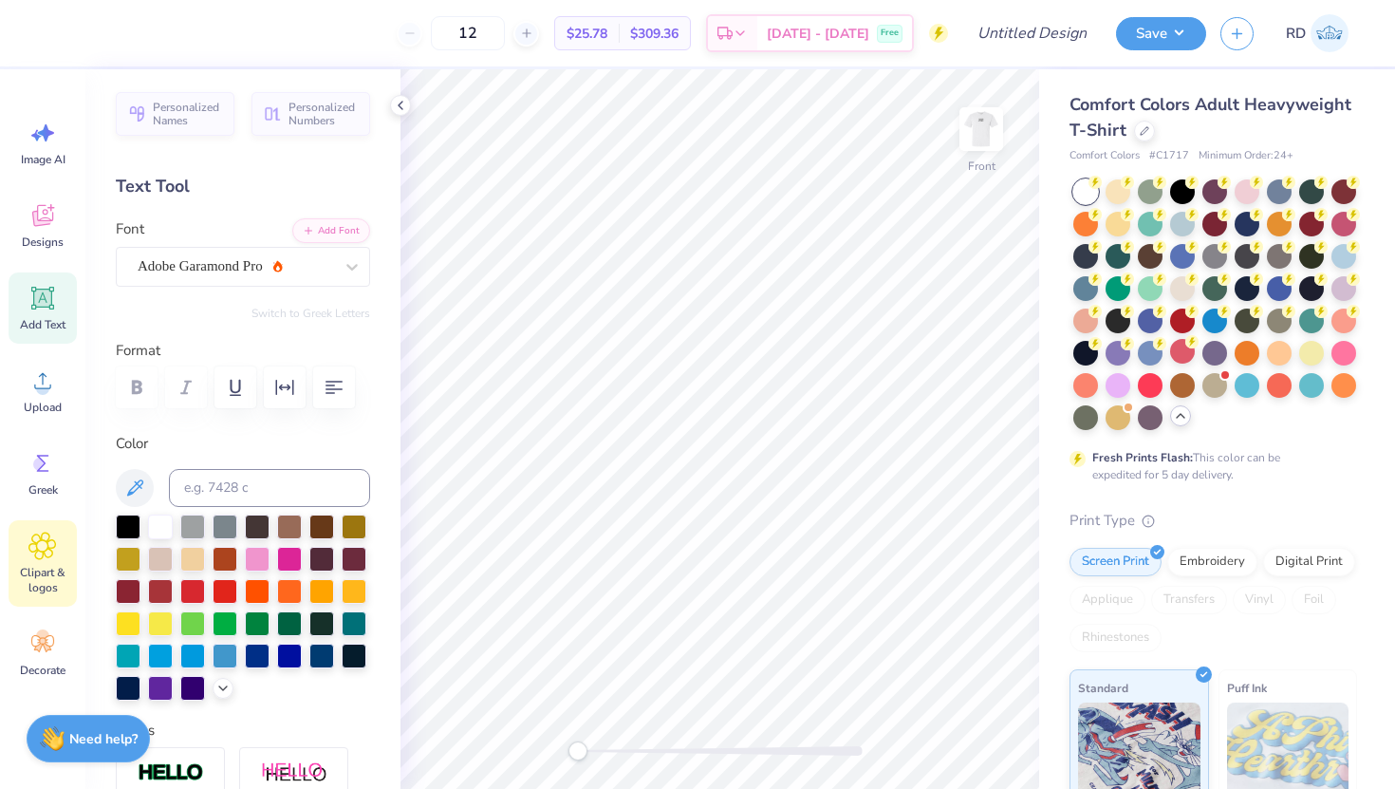
click at [54, 553] on icon at bounding box center [42, 546] width 28 height 28
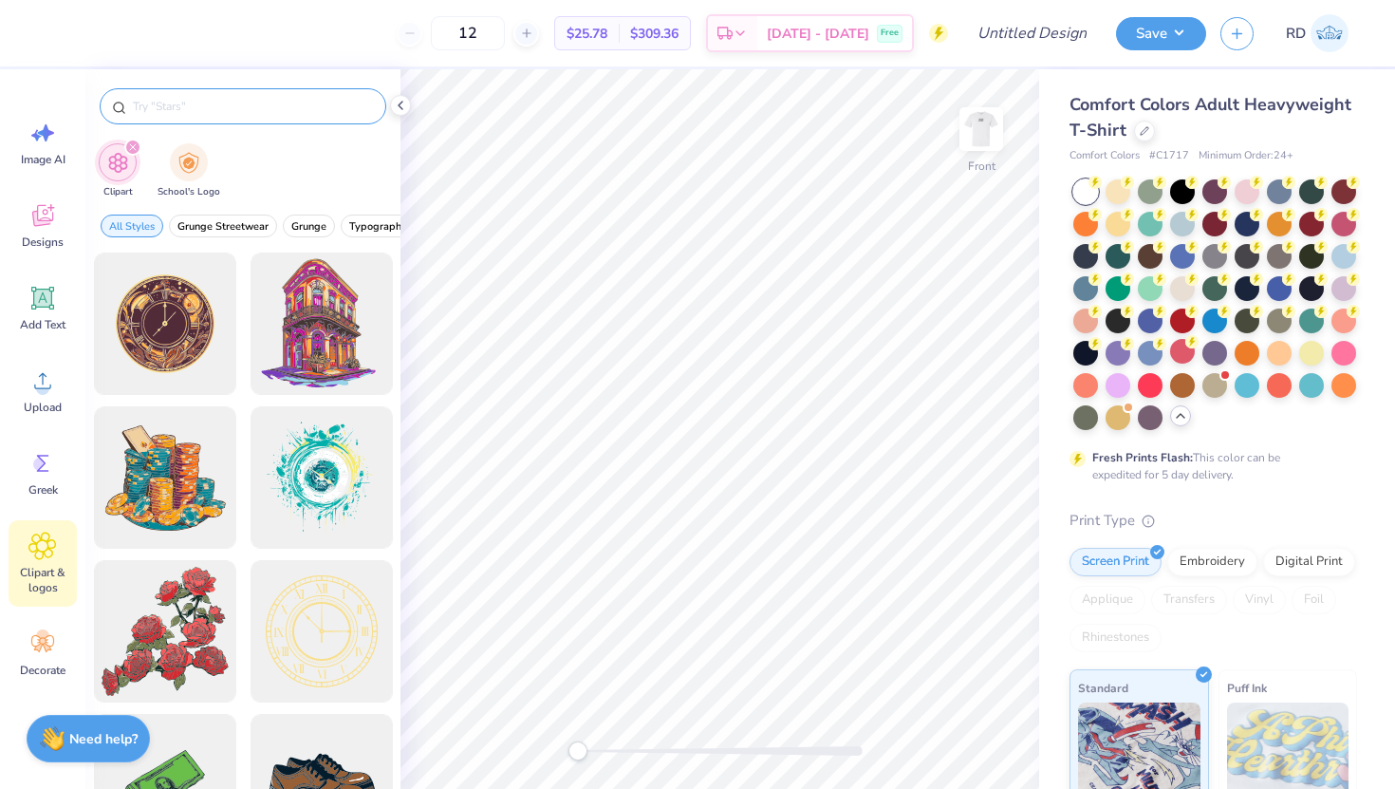
click at [188, 109] on input "text" at bounding box center [252, 106] width 243 height 19
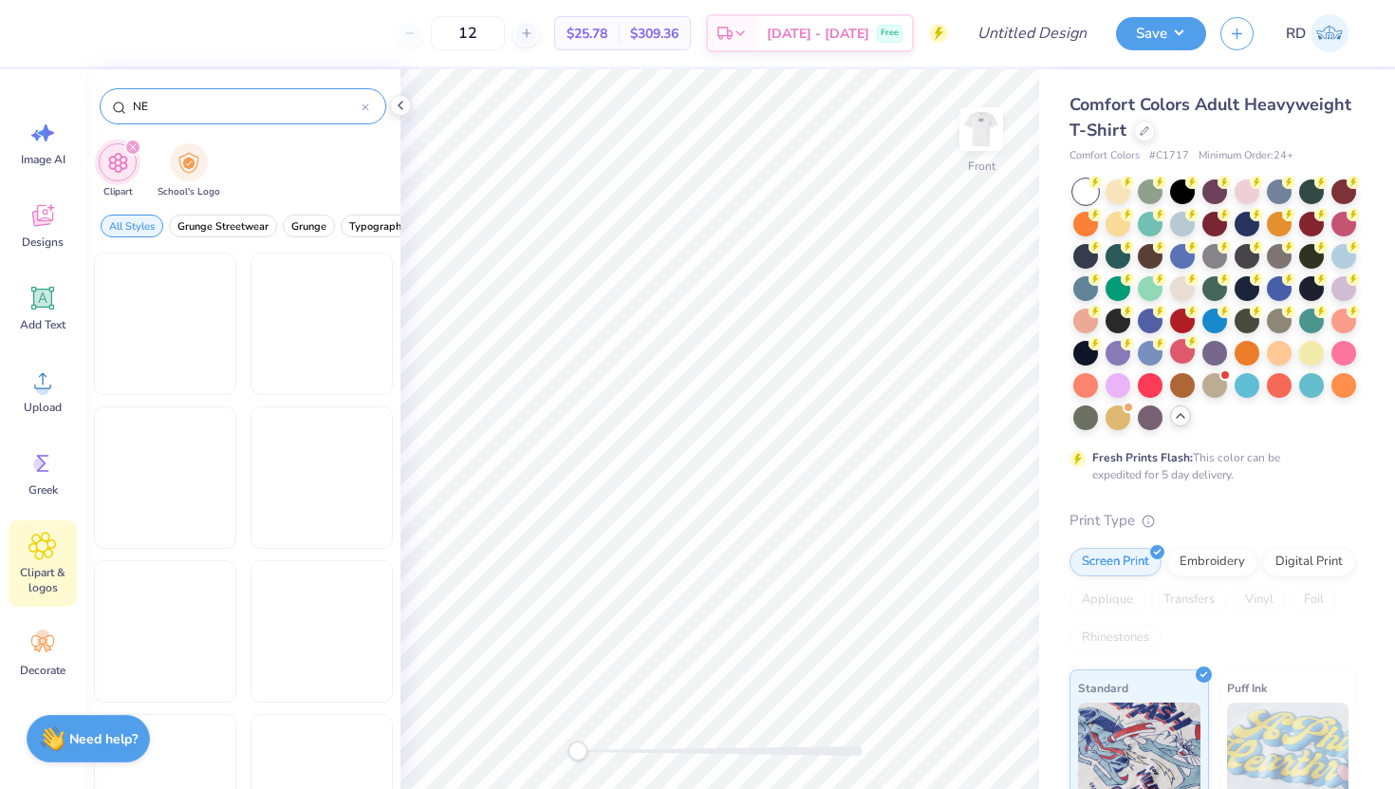
type input "N"
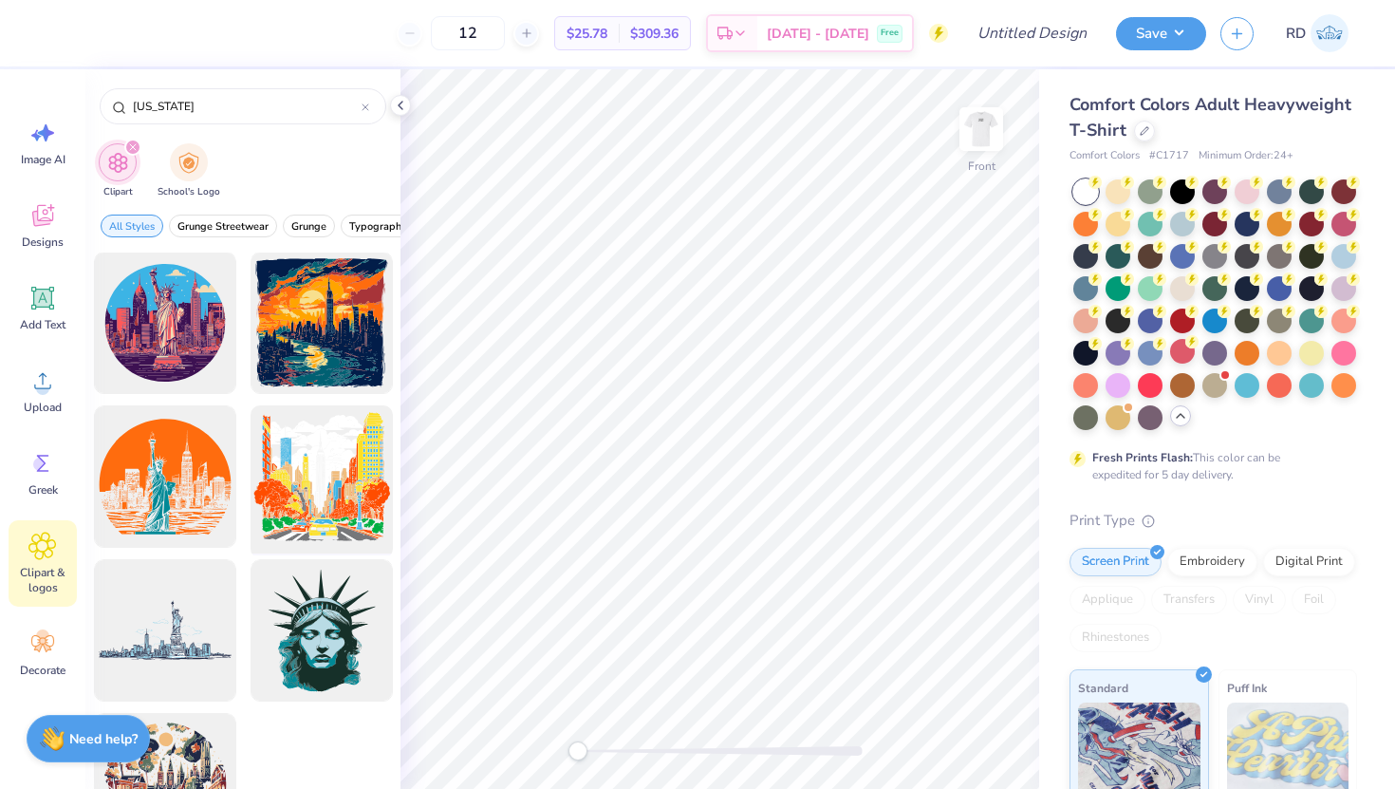
scroll to position [0, 0]
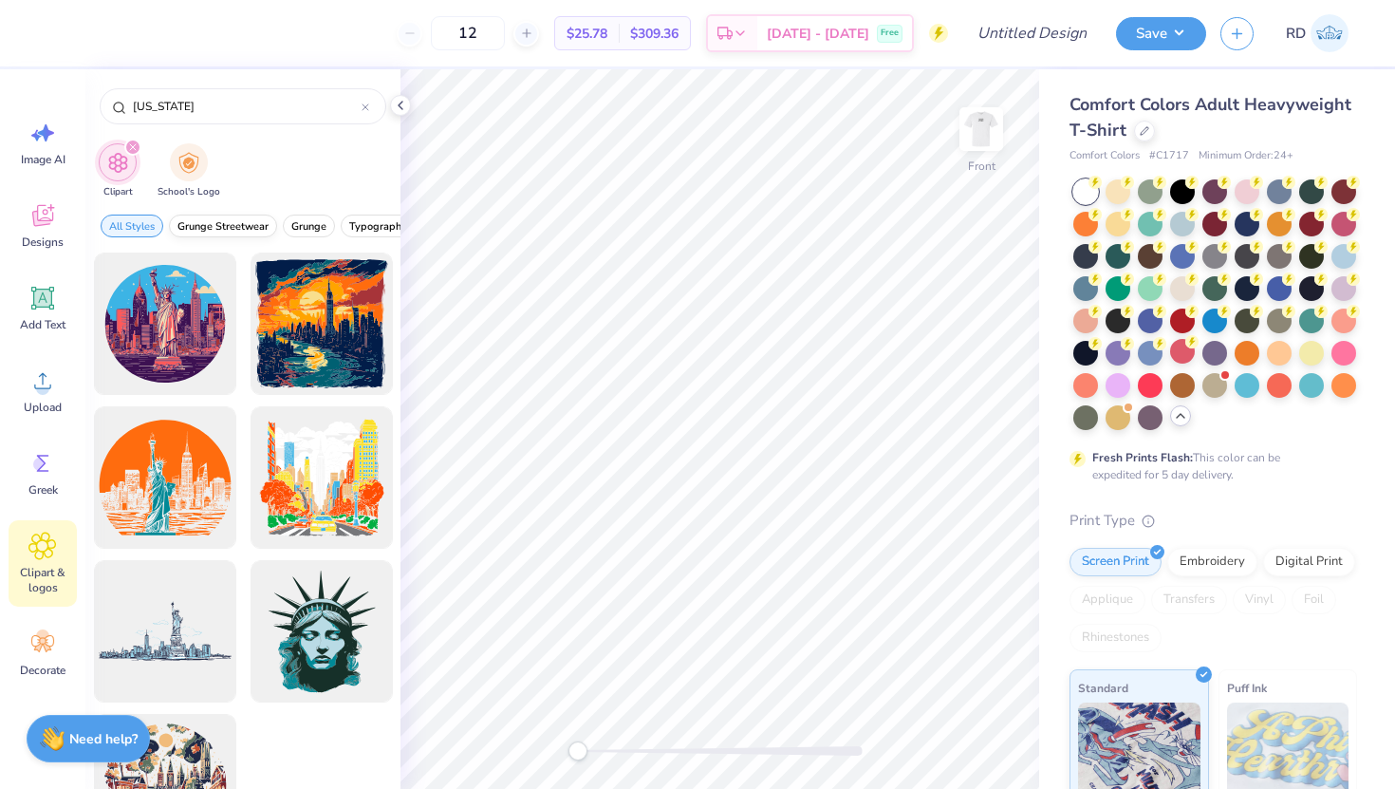
click at [220, 226] on span "Grunge Streetwear" at bounding box center [223, 226] width 91 height 14
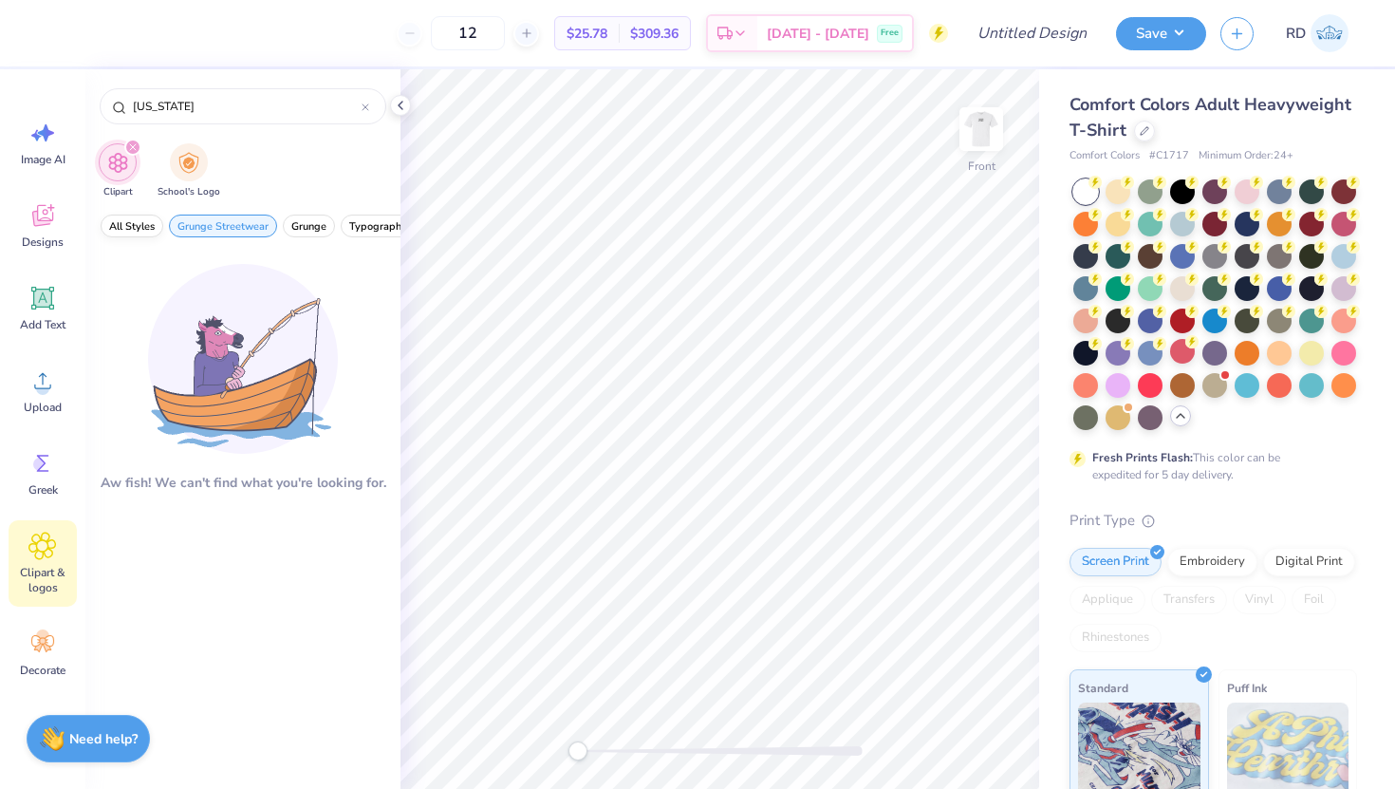
click at [146, 221] on span "All Styles" at bounding box center [132, 226] width 46 height 14
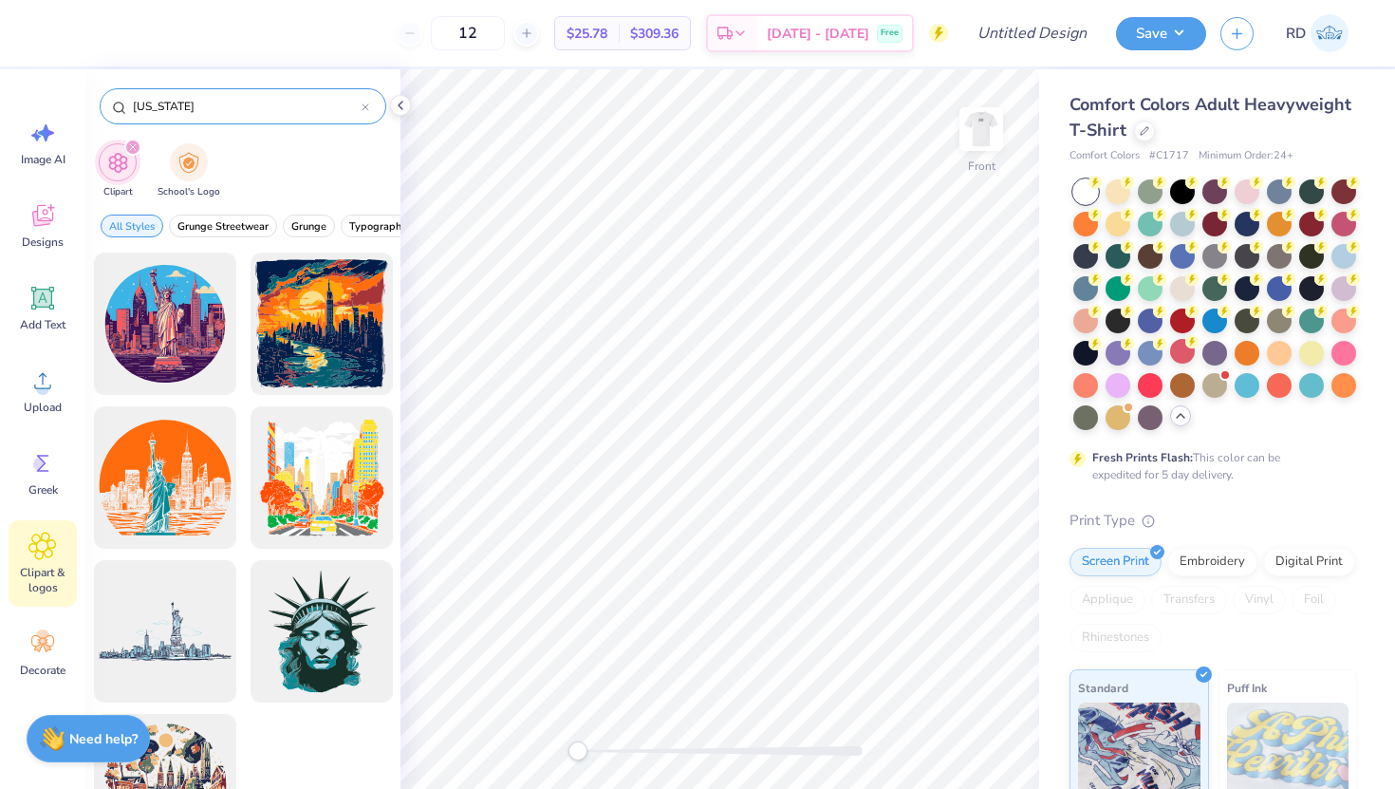
click at [181, 109] on input "new york" at bounding box center [246, 106] width 231 height 19
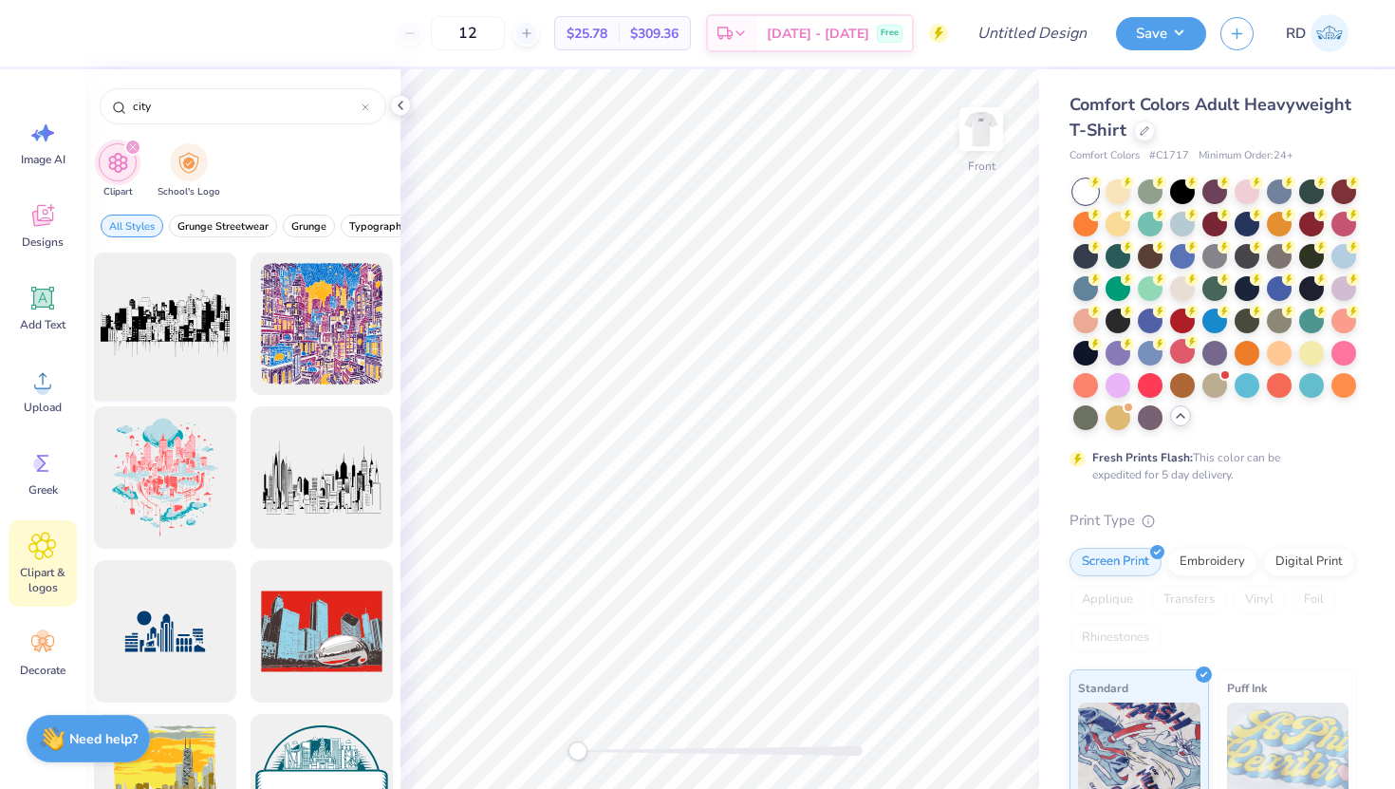
type input "city"
click at [166, 320] on div at bounding box center [164, 324] width 157 height 157
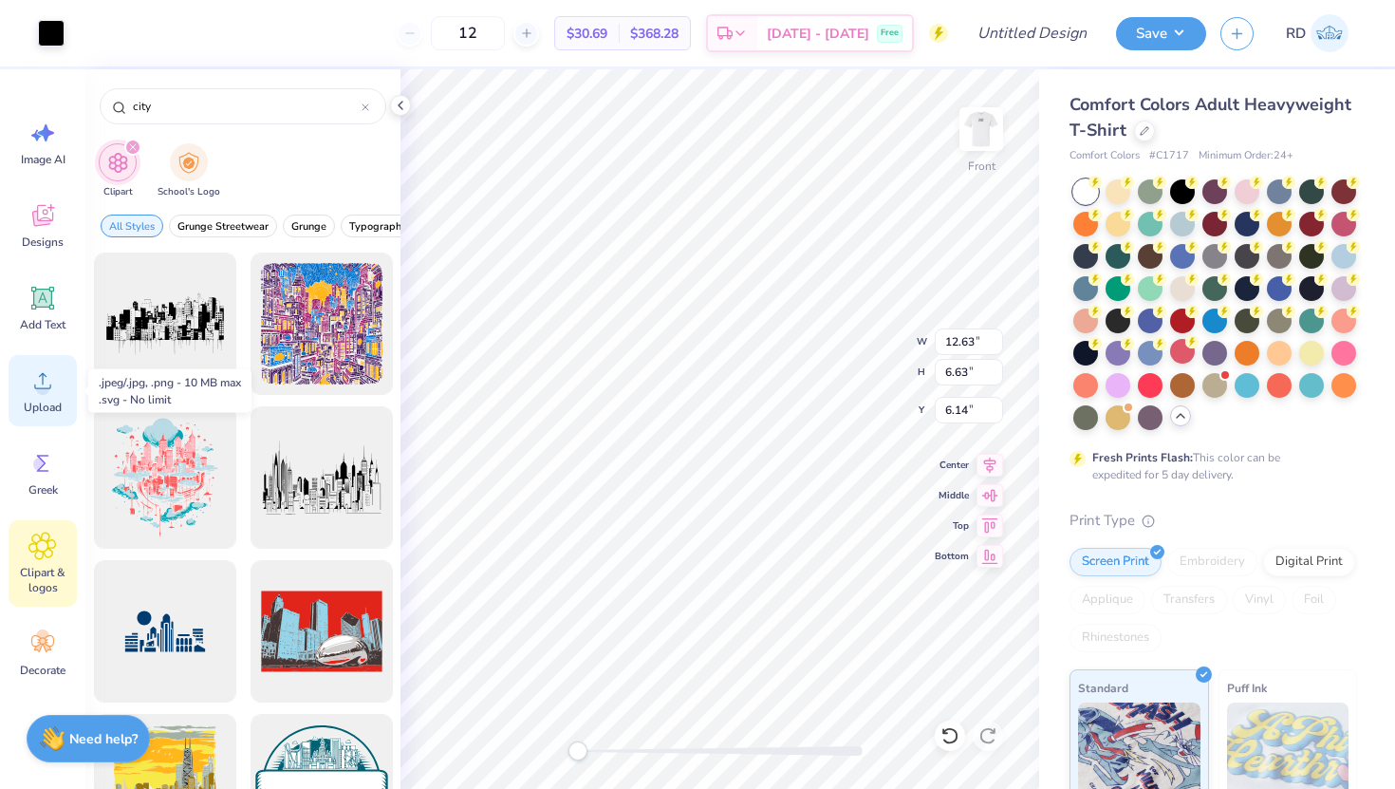
click at [38, 392] on circle at bounding box center [42, 388] width 13 height 13
click at [38, 309] on icon at bounding box center [42, 298] width 28 height 28
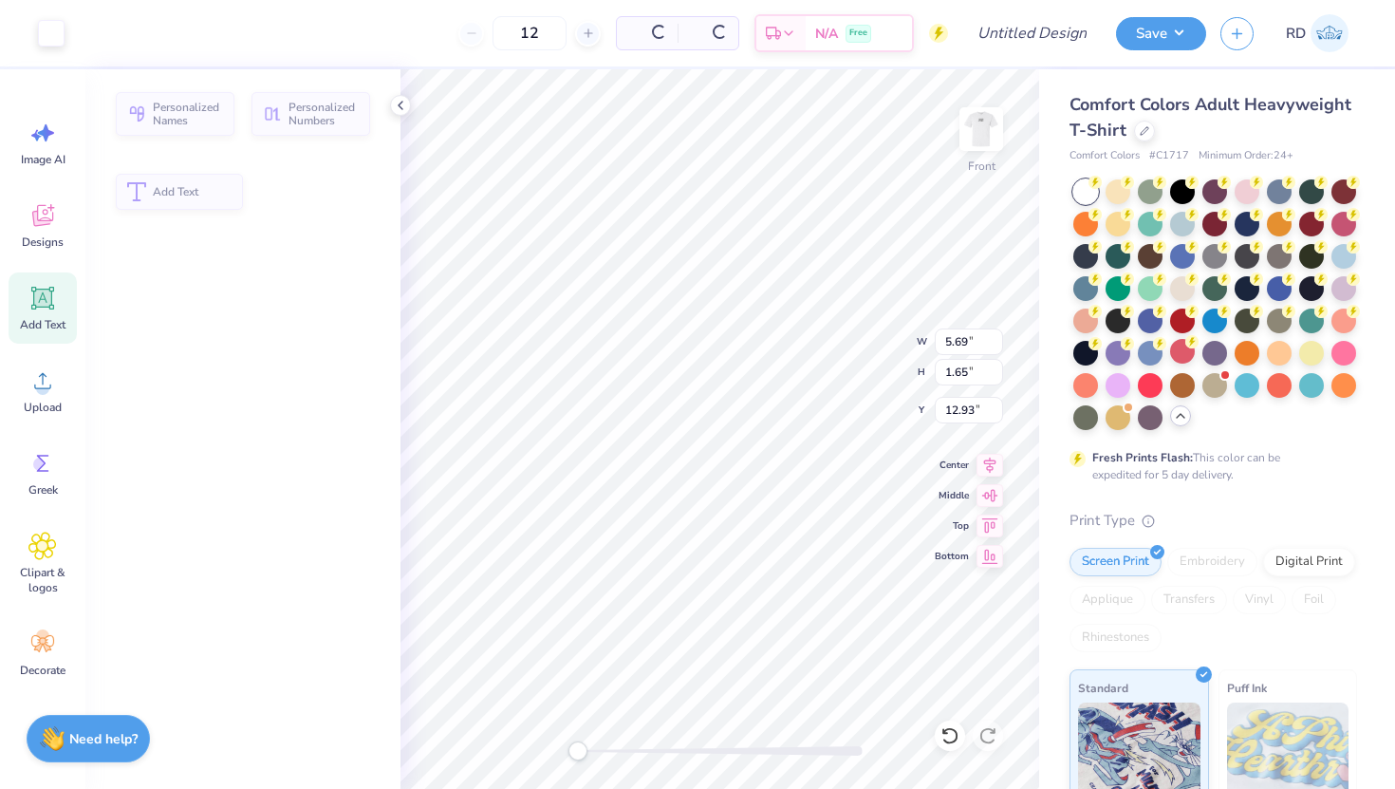
type input "5.69"
type input "1.65"
type input "12.93"
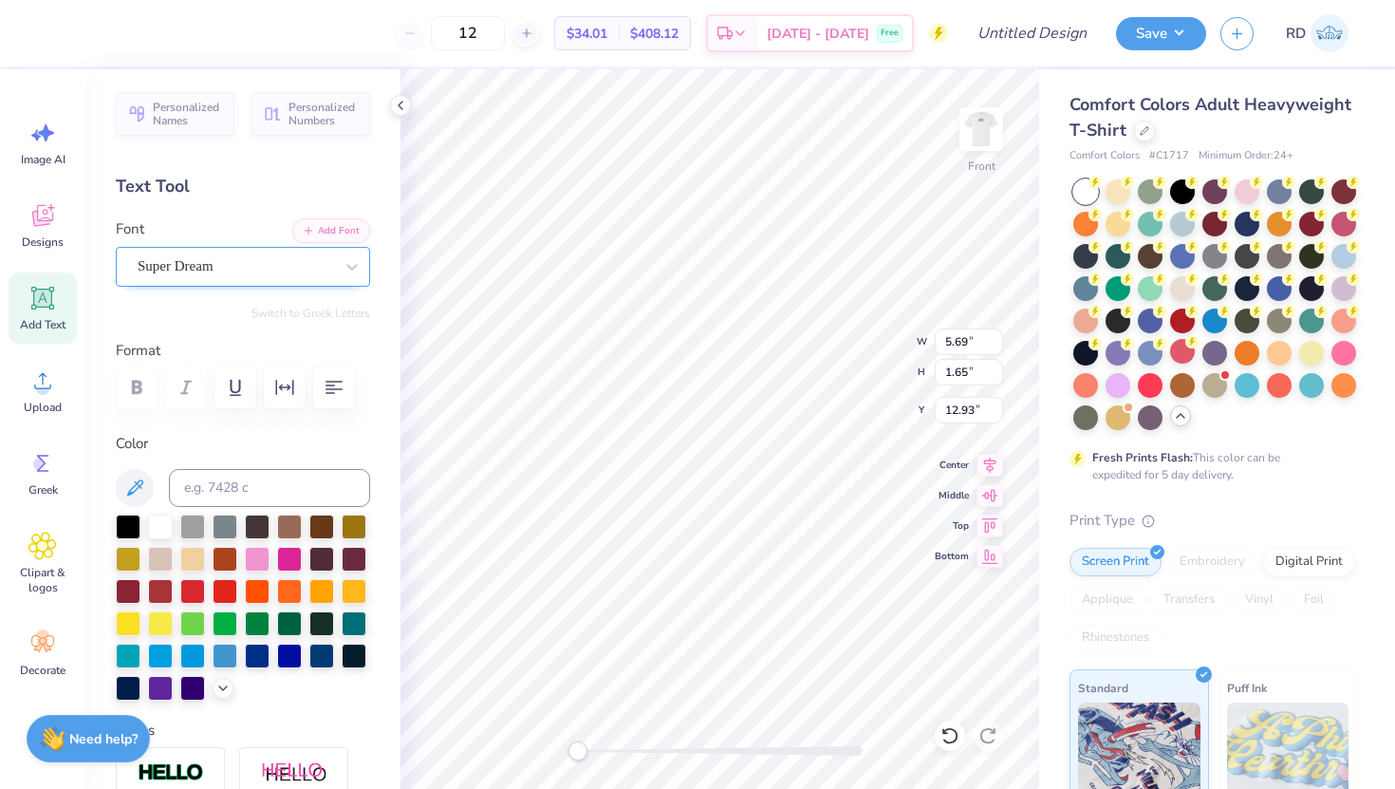
click at [207, 266] on div "Super Dream" at bounding box center [235, 266] width 199 height 29
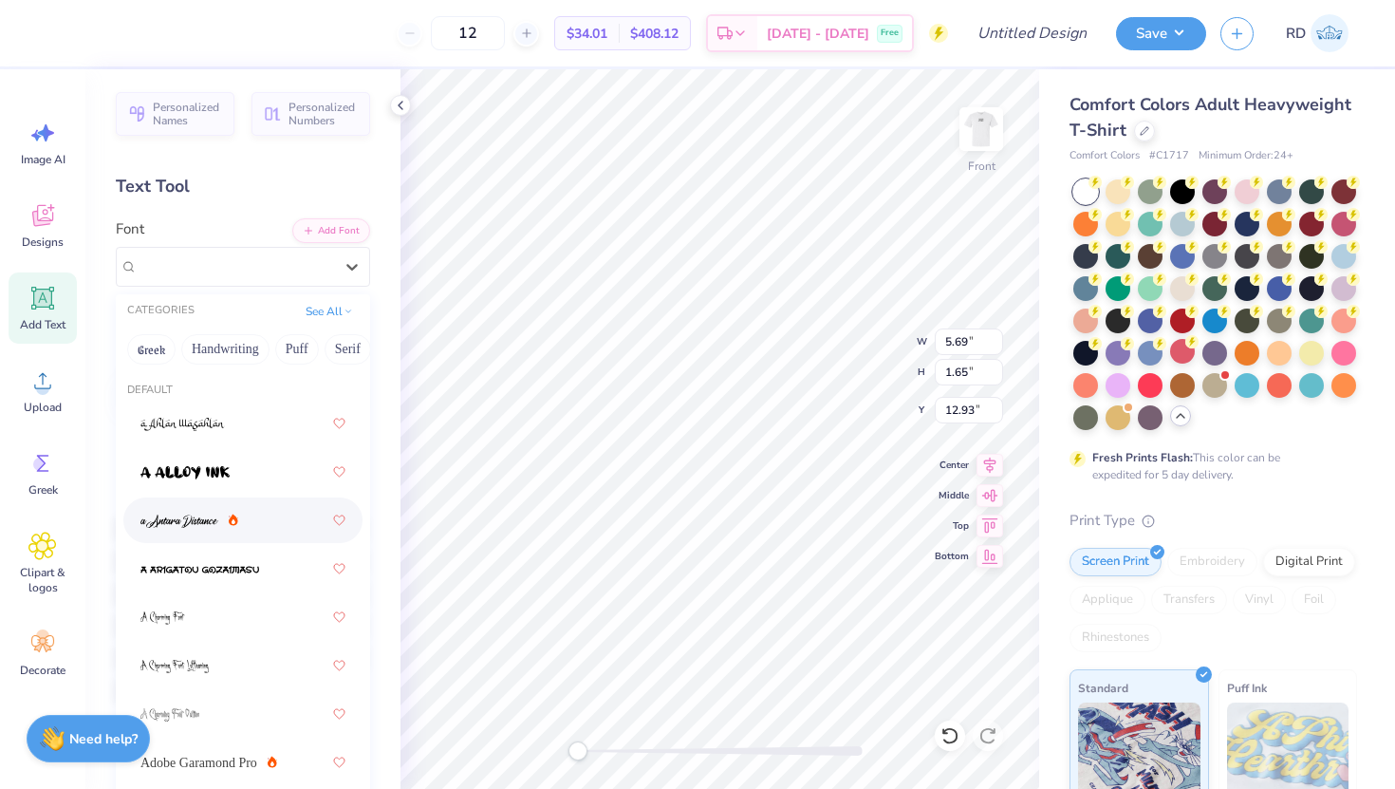
click at [220, 525] on div at bounding box center [189, 521] width 98 height 20
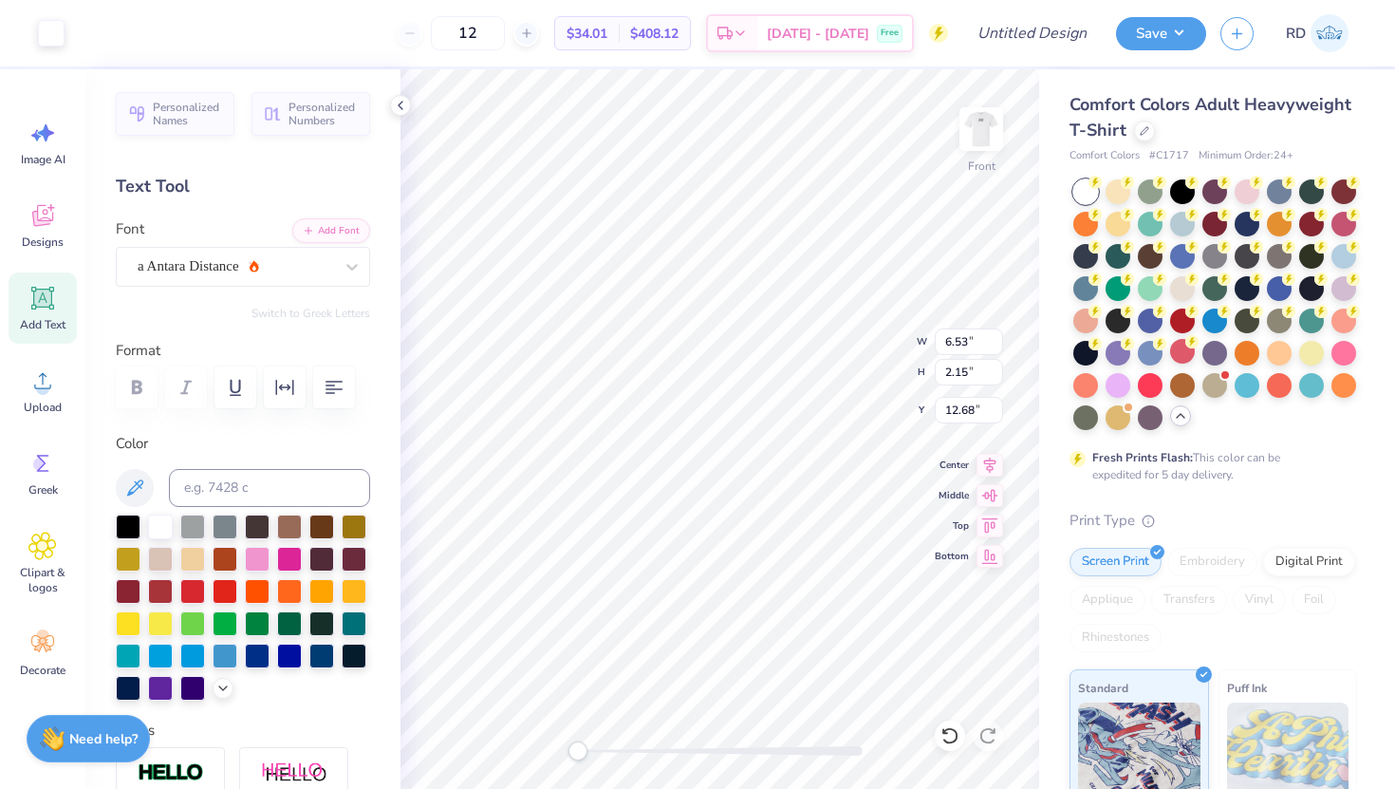
scroll to position [15, 2]
click at [116, 520] on div at bounding box center [128, 525] width 25 height 25
type textarea "N"
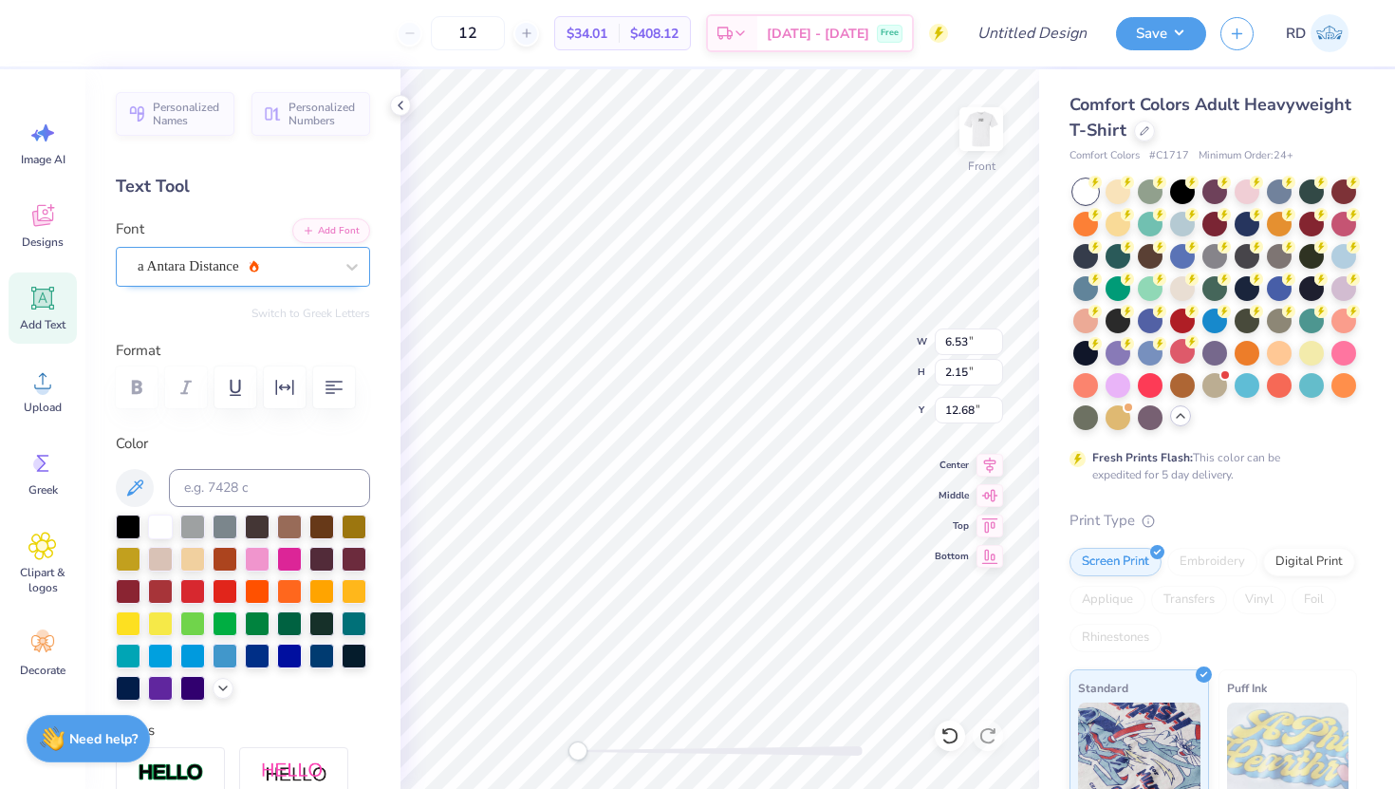
type textarea "New York"
click at [212, 285] on div "a Antara Distance" at bounding box center [243, 267] width 254 height 40
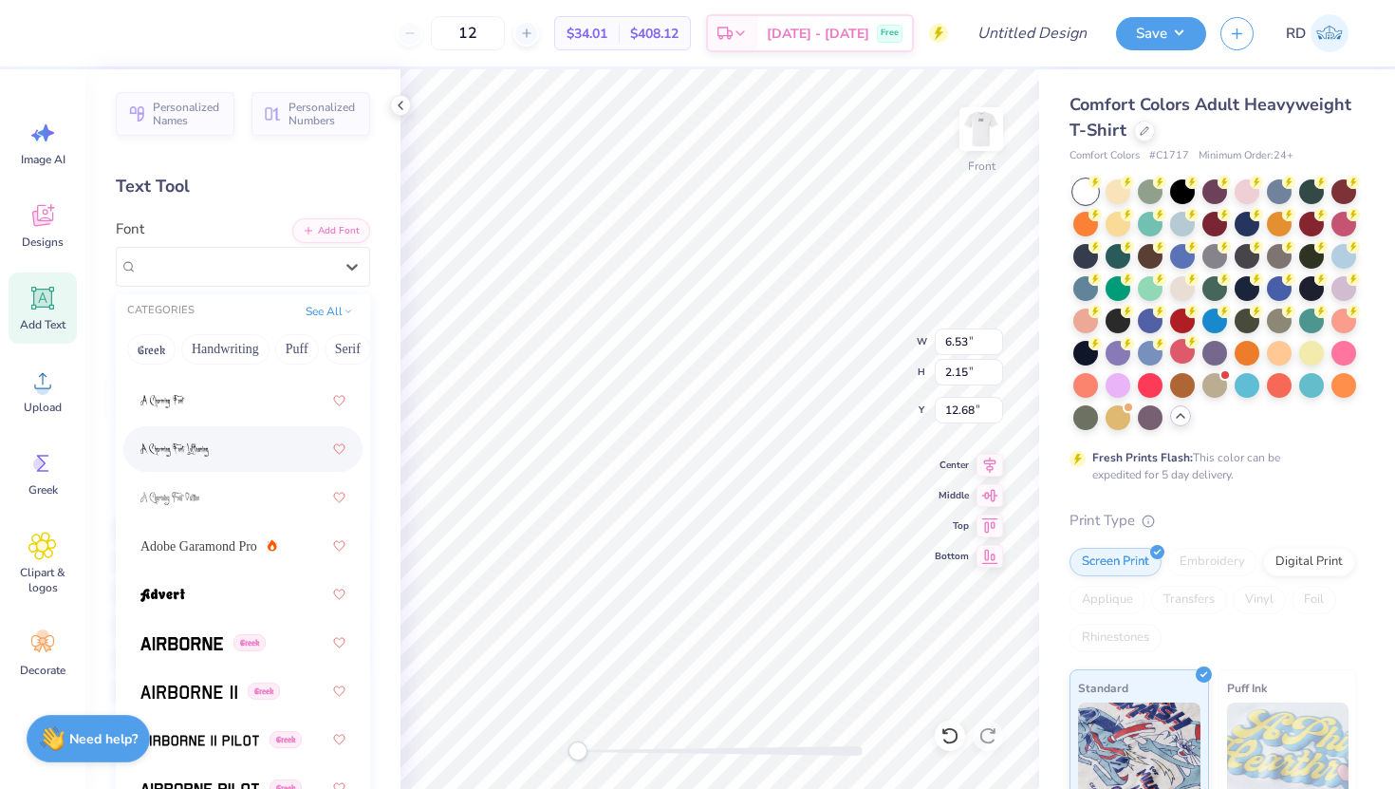
scroll to position [227, 0]
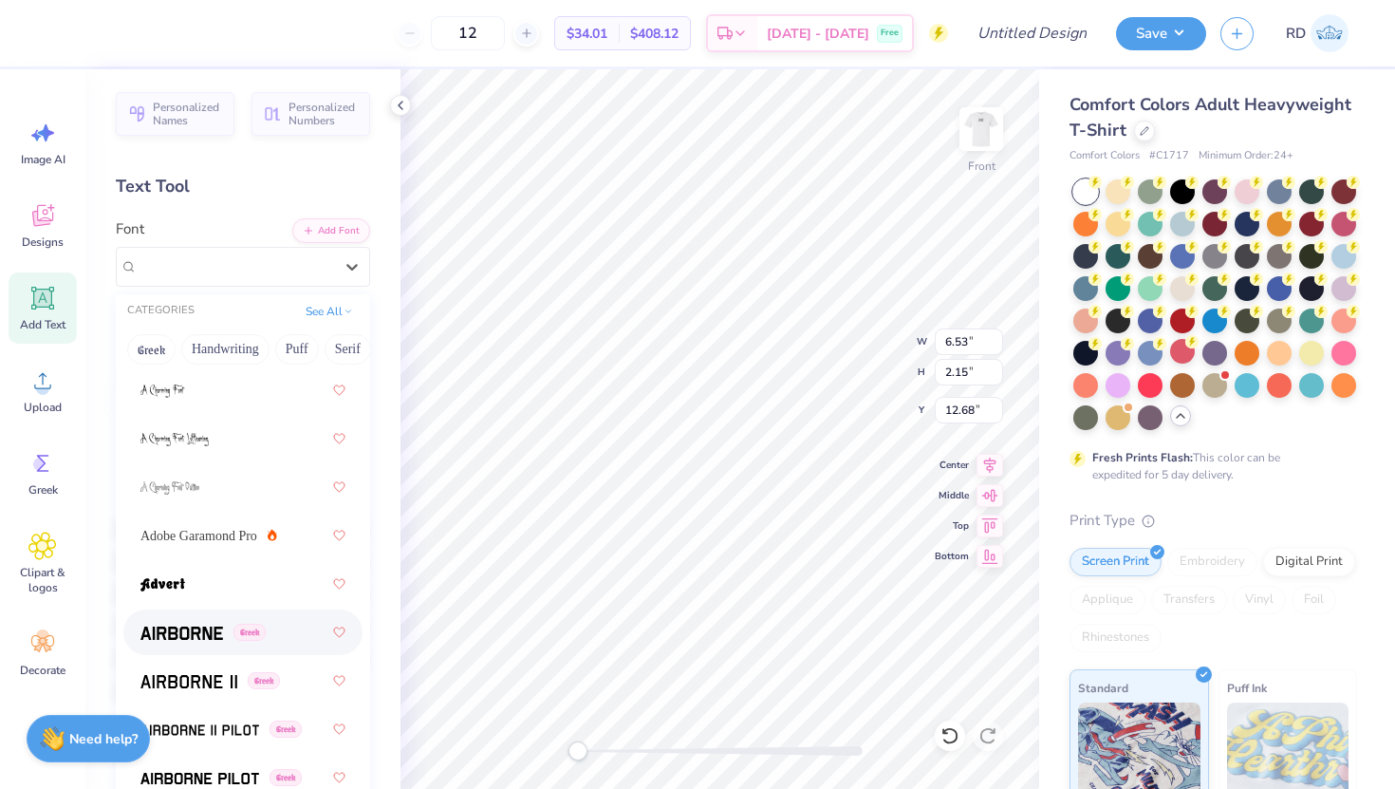
click at [209, 644] on div "Greek" at bounding box center [242, 632] width 205 height 34
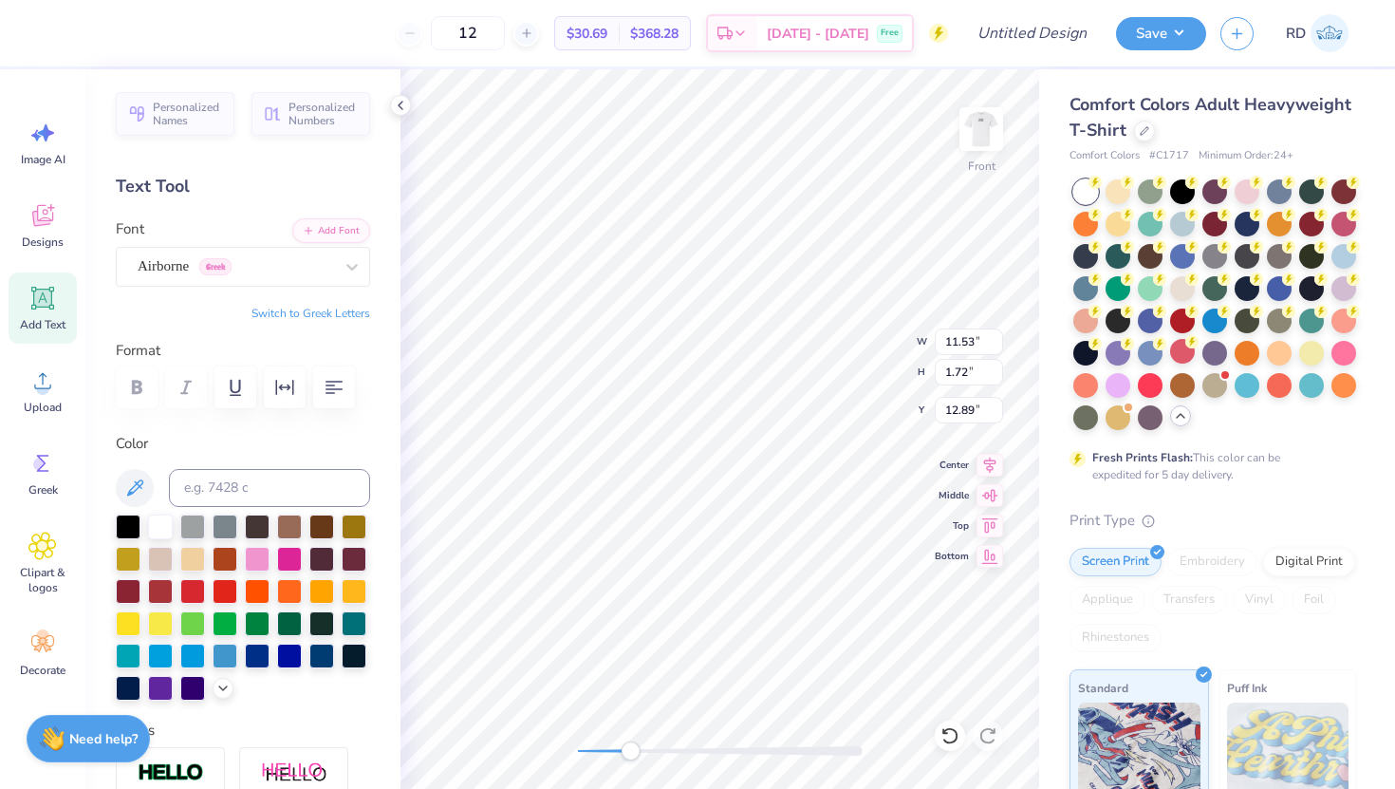
drag, startPoint x: 577, startPoint y: 752, endPoint x: 630, endPoint y: 748, distance: 53.3
click at [630, 748] on div "Accessibility label" at bounding box center [630, 750] width 19 height 19
drag, startPoint x: 624, startPoint y: 757, endPoint x: 572, endPoint y: 757, distance: 51.3
click at [572, 757] on div "Accessibility label" at bounding box center [578, 750] width 19 height 19
click at [32, 475] on icon at bounding box center [42, 463] width 28 height 28
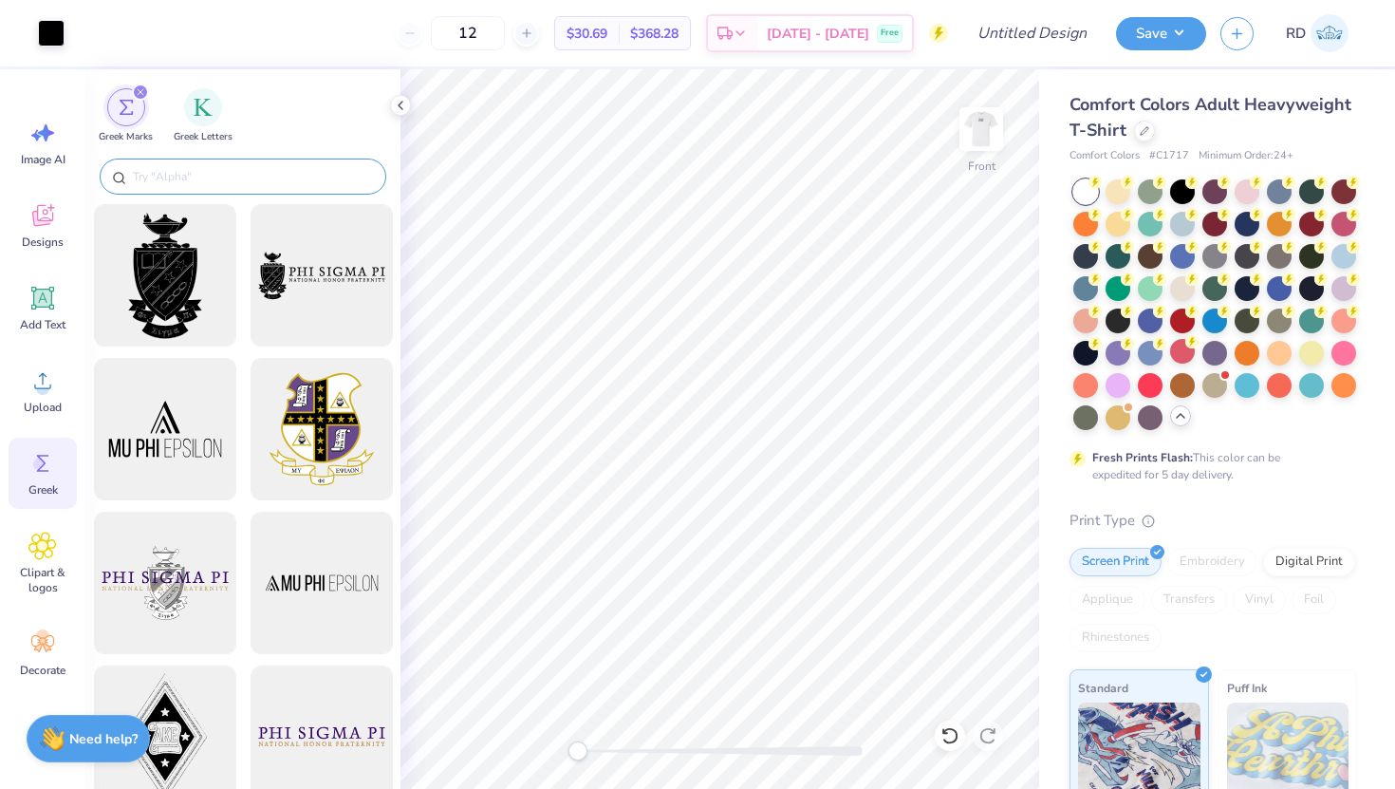
click at [204, 168] on input "text" at bounding box center [252, 176] width 243 height 19
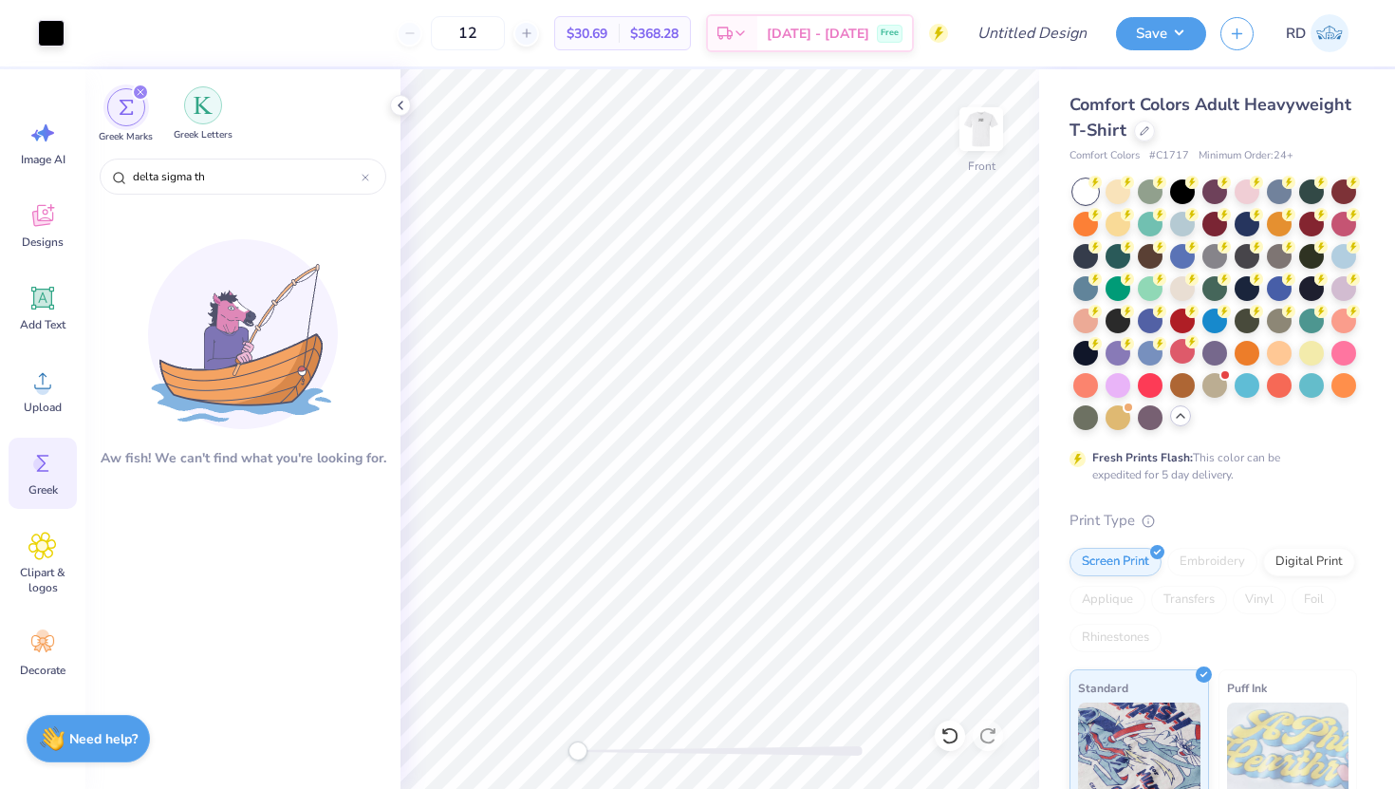
type input "delta sigma th"
click at [201, 102] on img "filter for Greek Letters" at bounding box center [203, 105] width 19 height 19
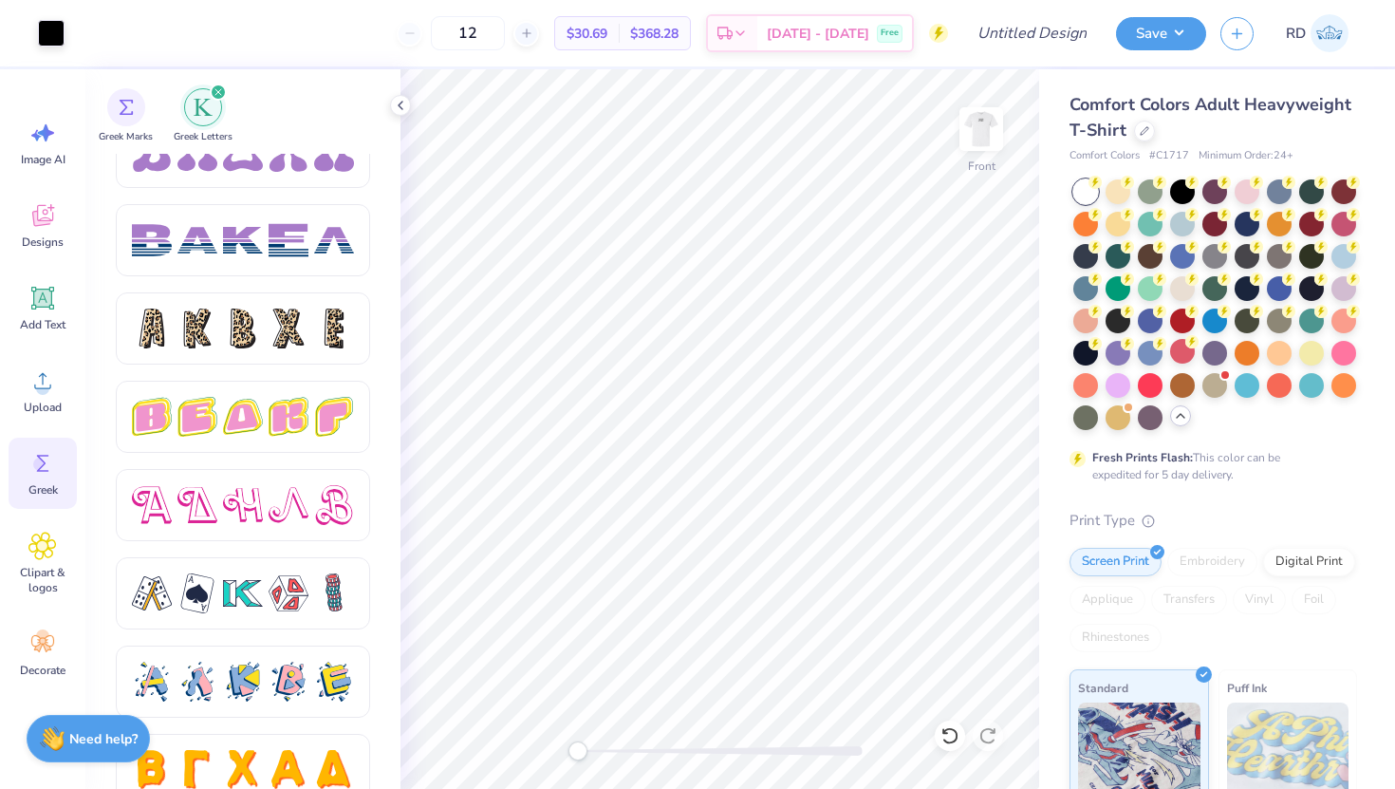
scroll to position [3158, 0]
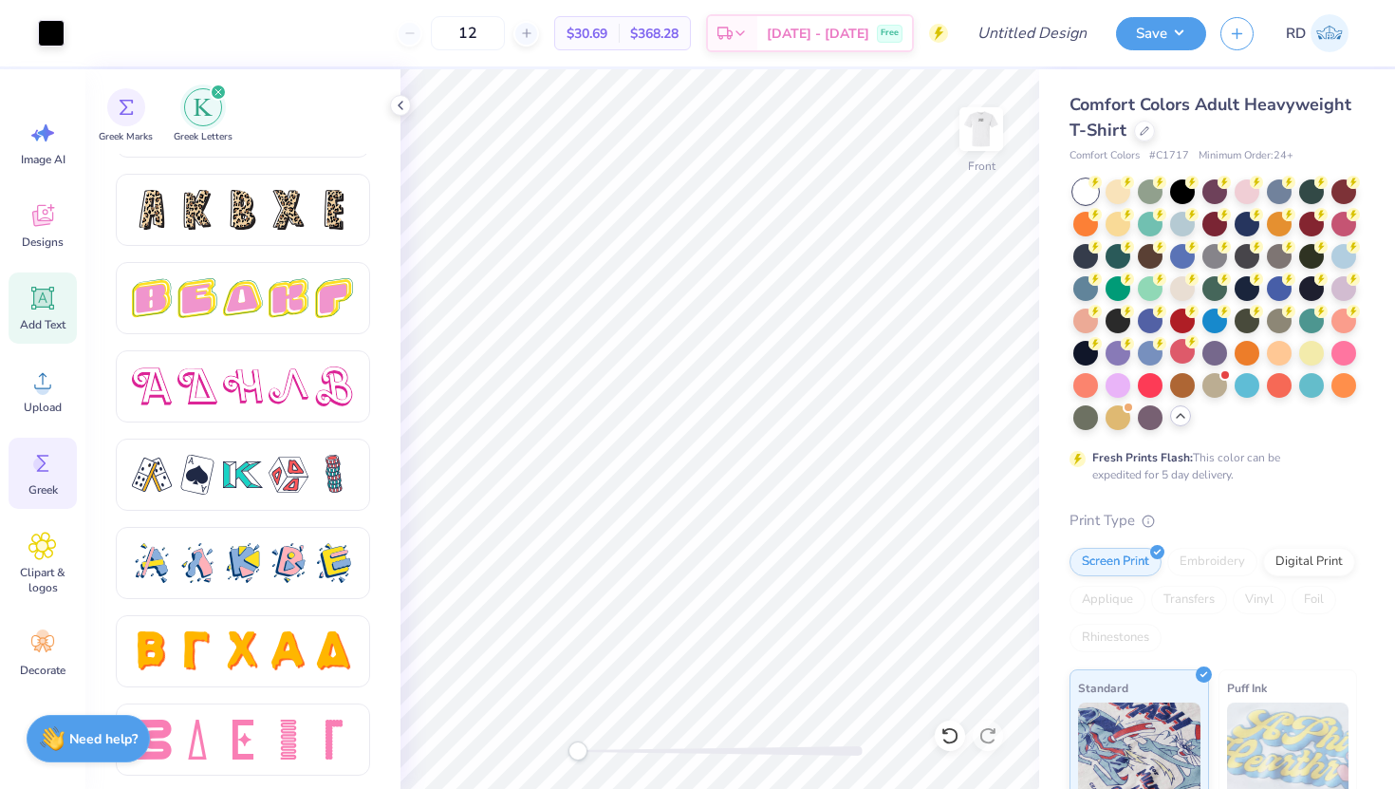
click at [50, 298] on icon at bounding box center [43, 299] width 18 height 18
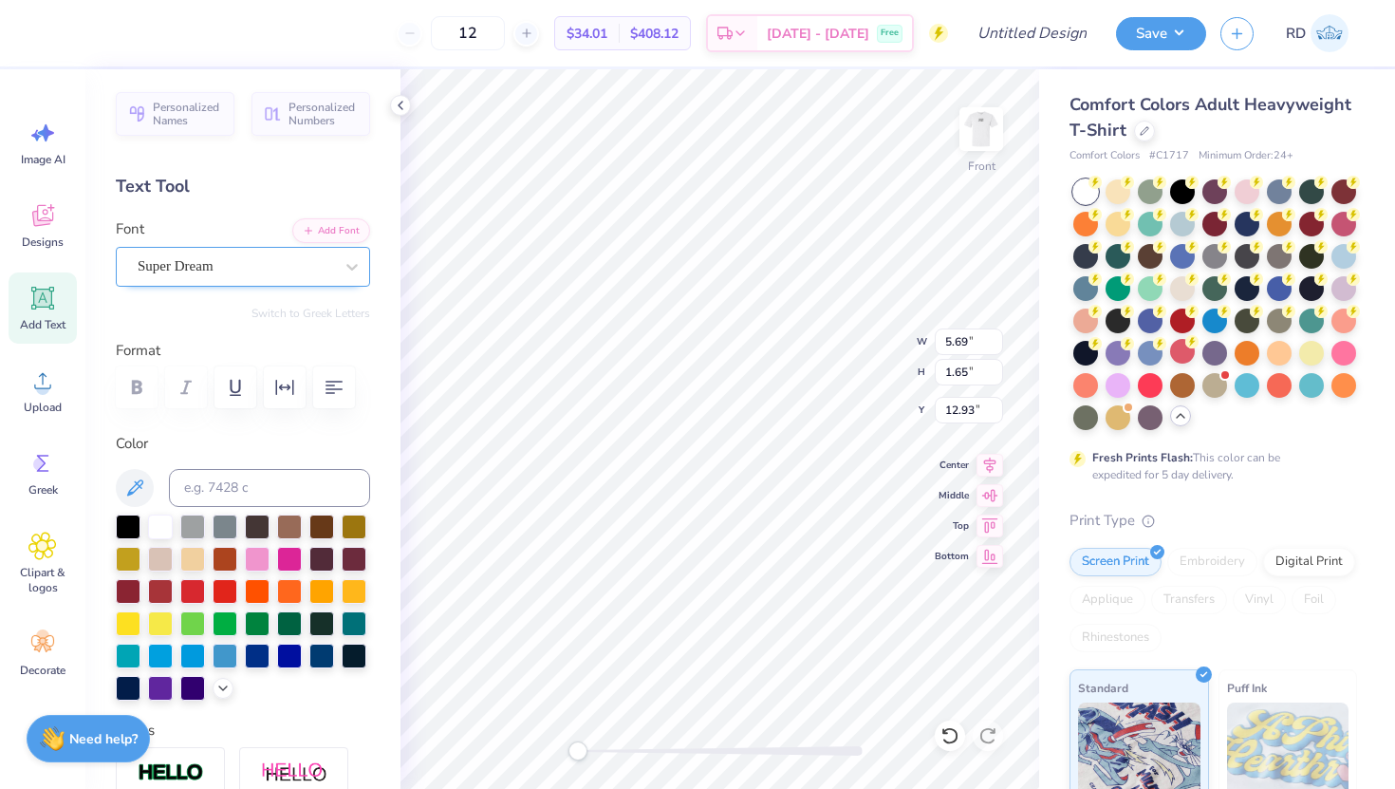
click at [258, 275] on div "Super Dream" at bounding box center [235, 266] width 199 height 29
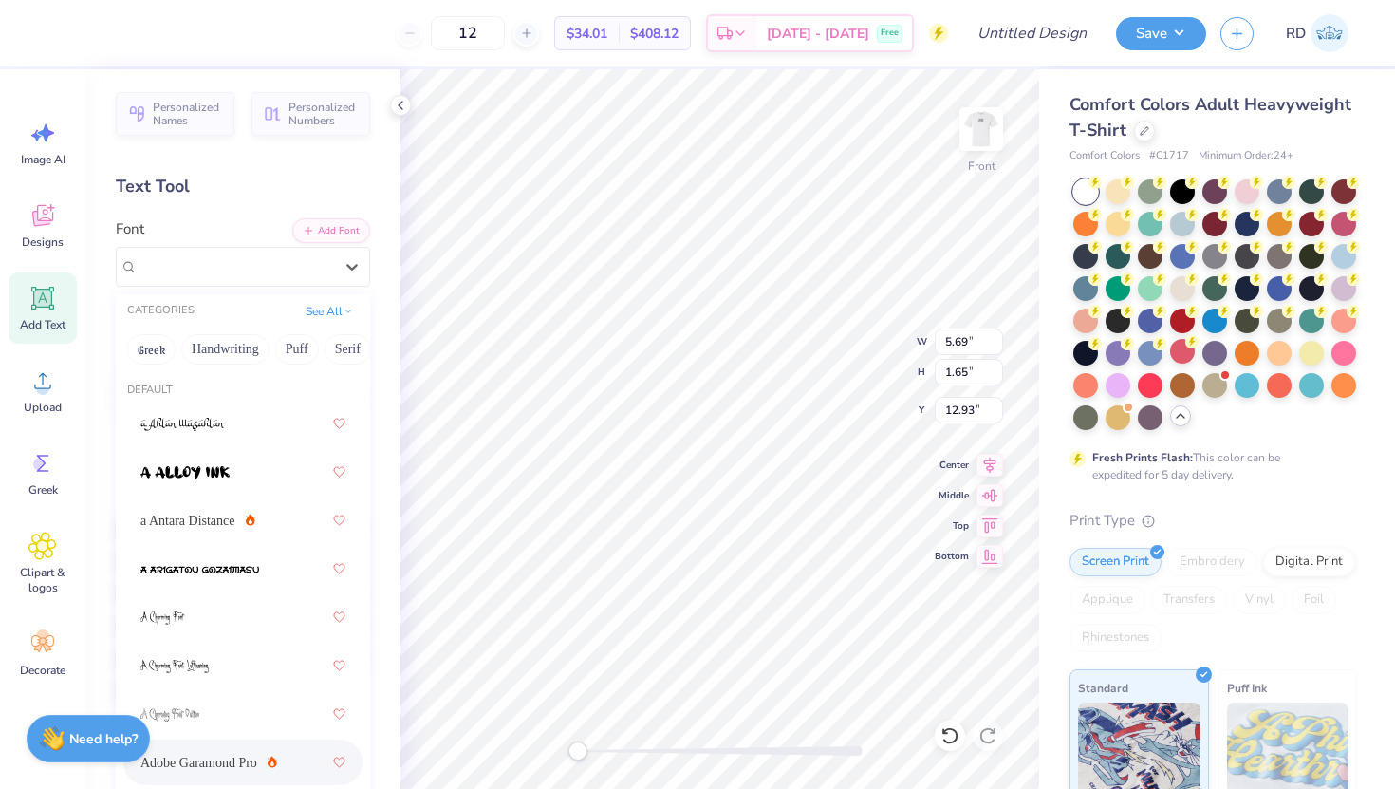
click at [241, 750] on div "Adobe Garamond Pro" at bounding box center [242, 762] width 205 height 34
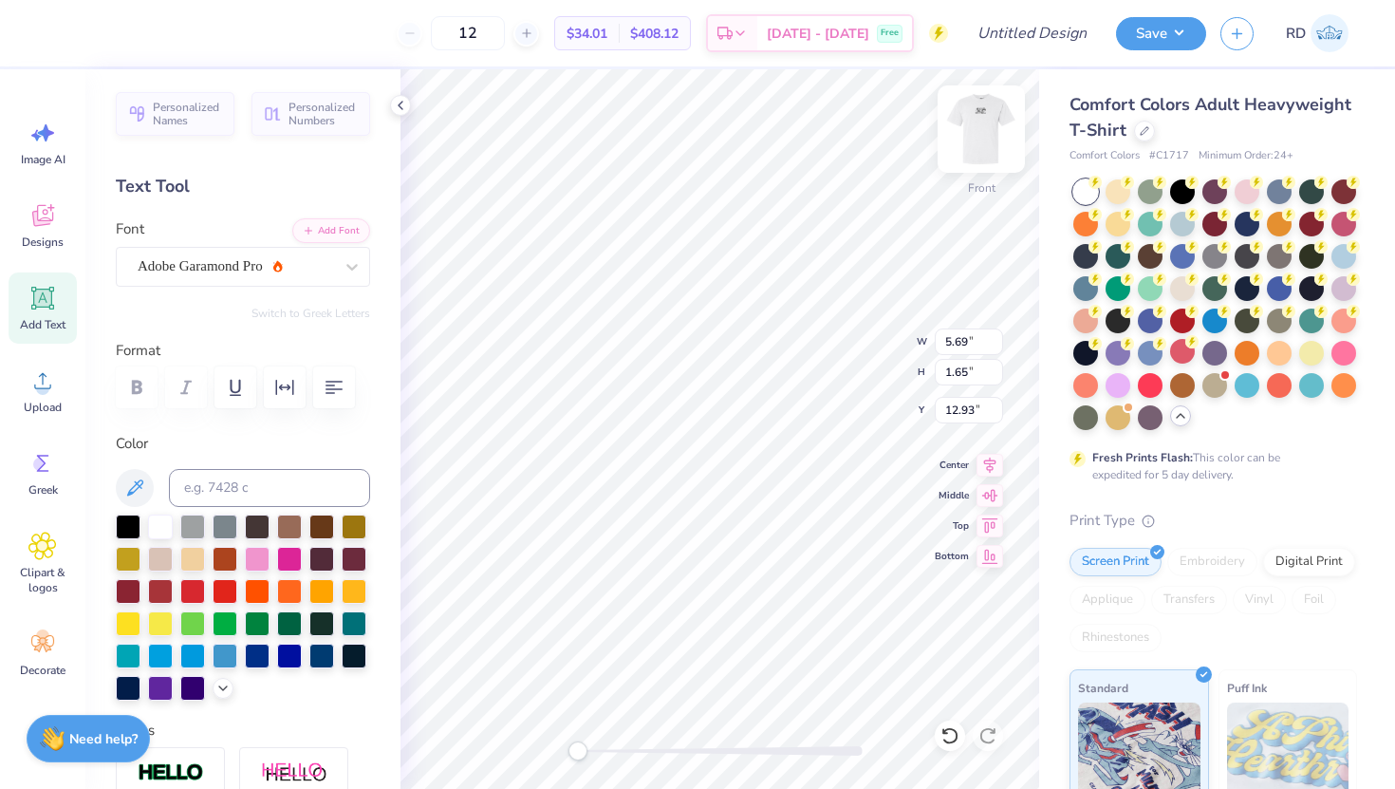
scroll to position [15, 2]
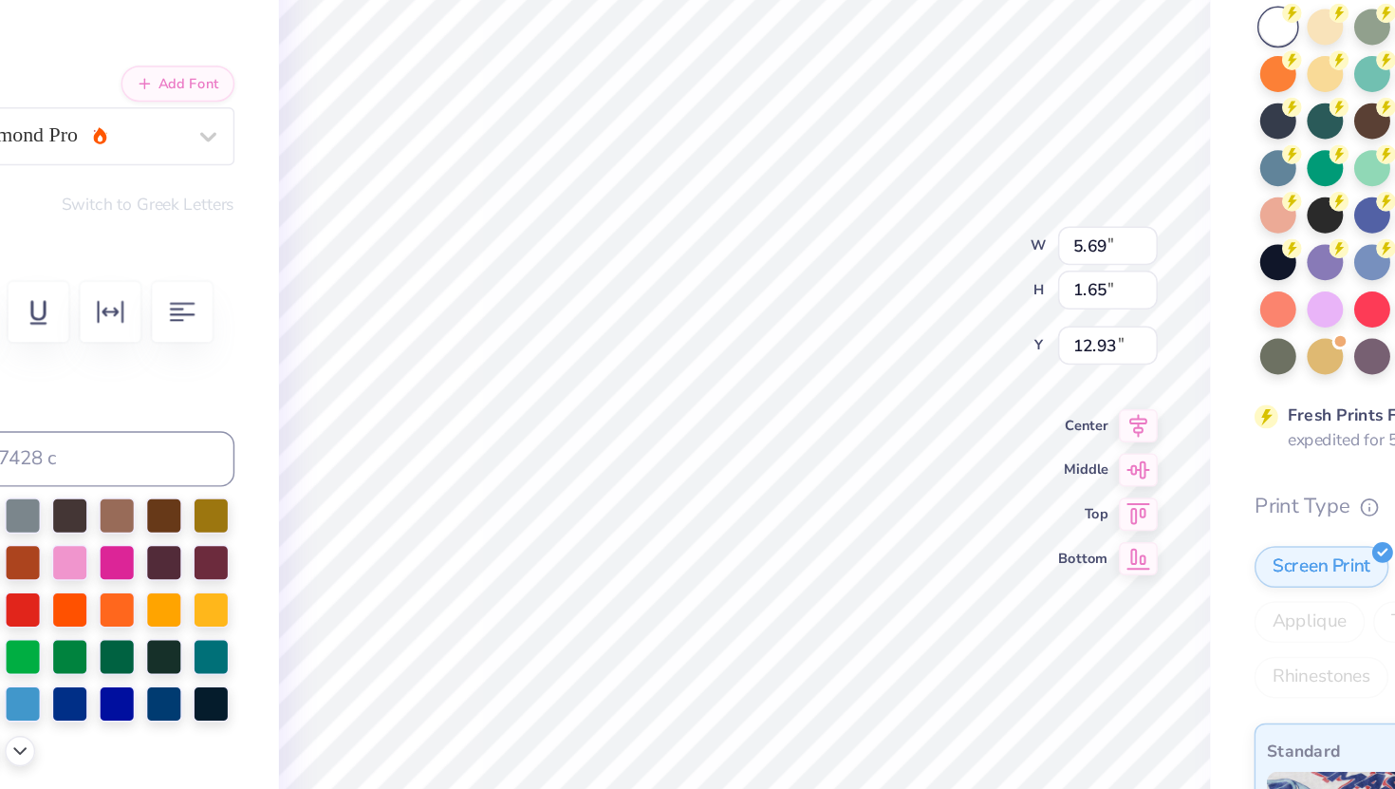
type textarea "d"
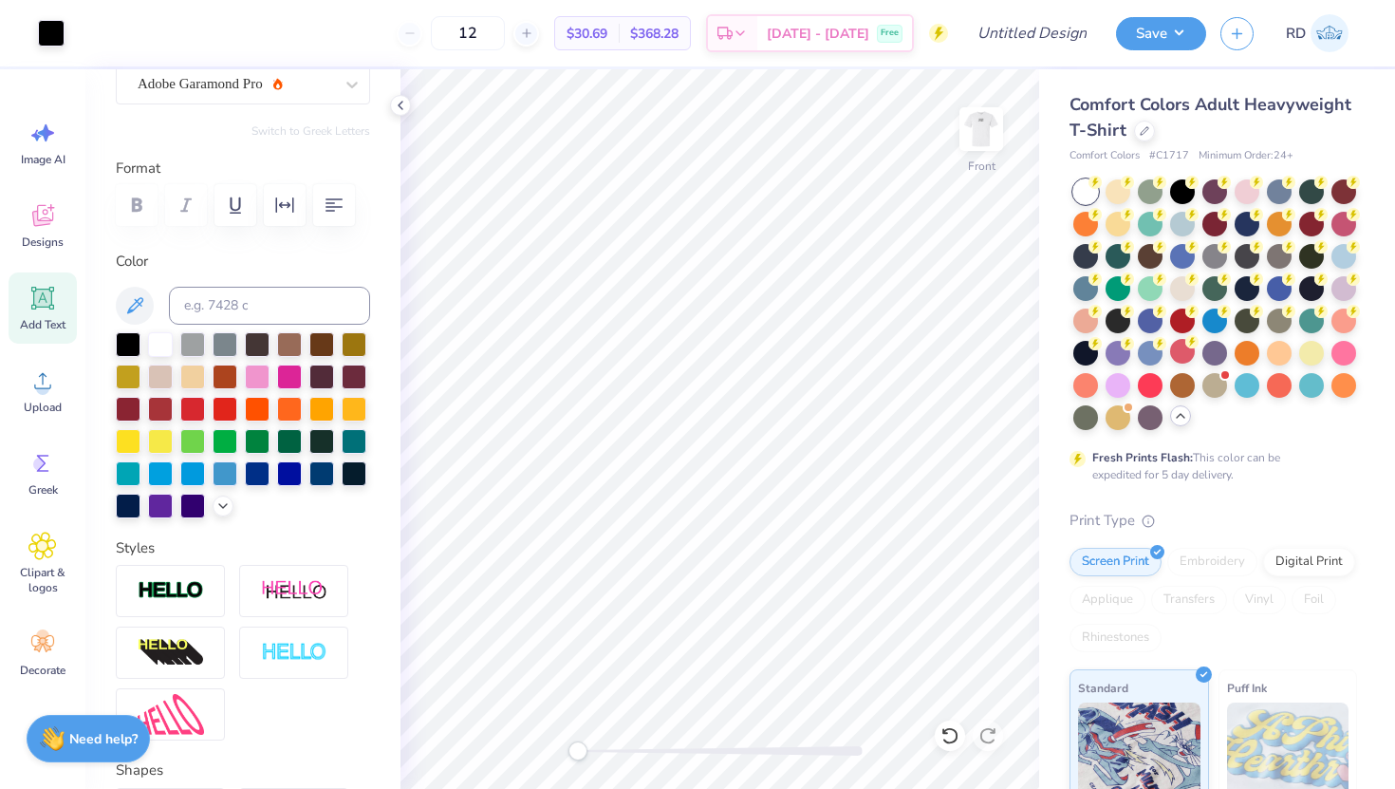
scroll to position [421, 0]
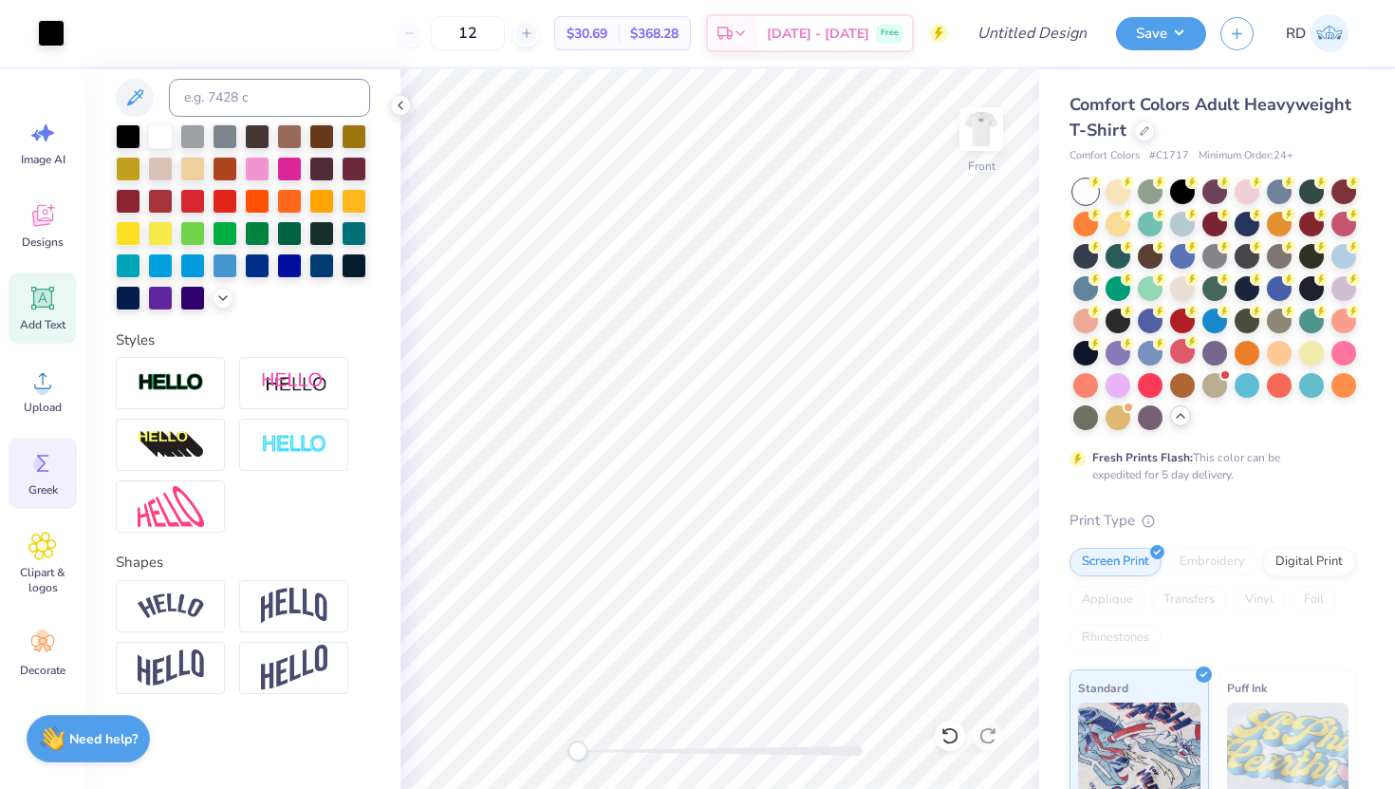
click at [56, 473] on icon at bounding box center [42, 463] width 28 height 28
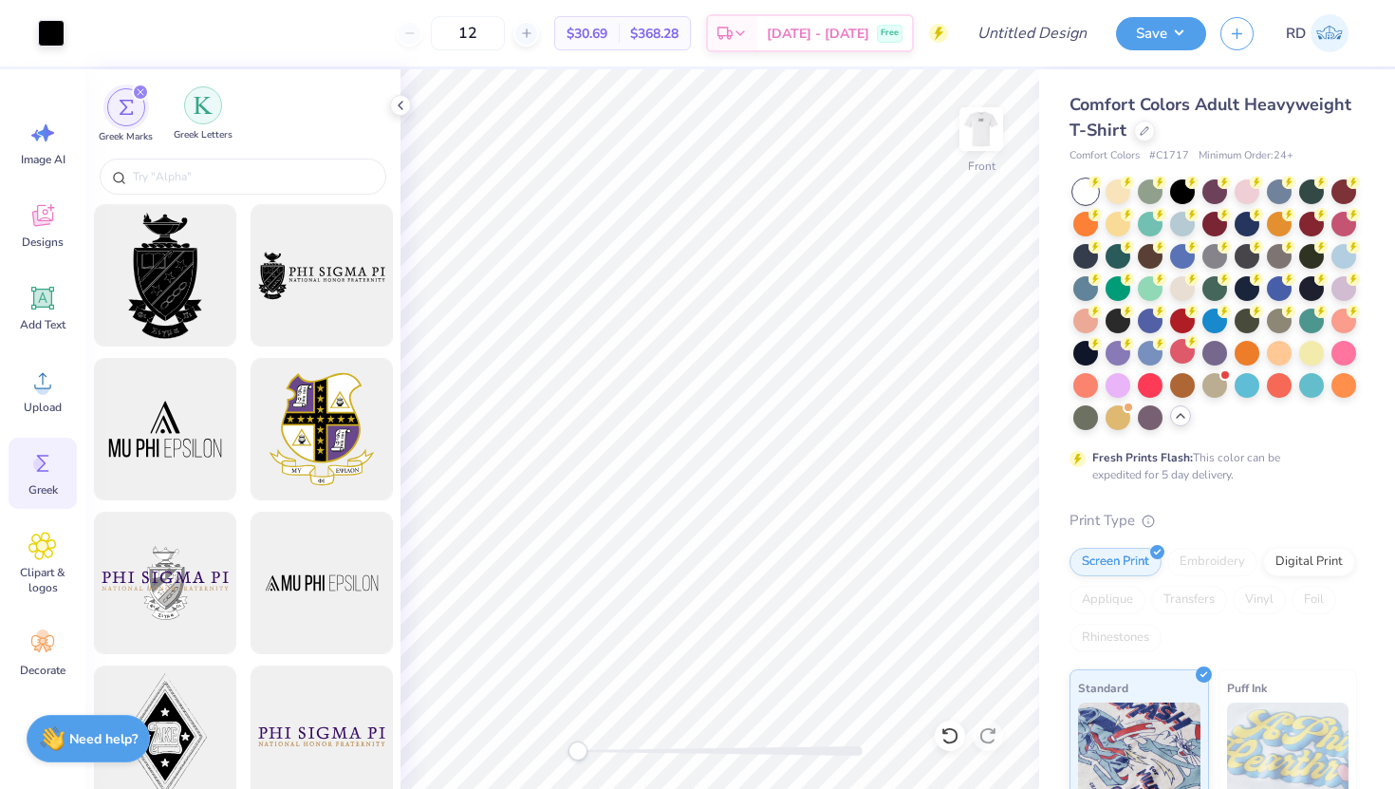
click at [195, 97] on img "filter for Greek Letters" at bounding box center [203, 105] width 19 height 19
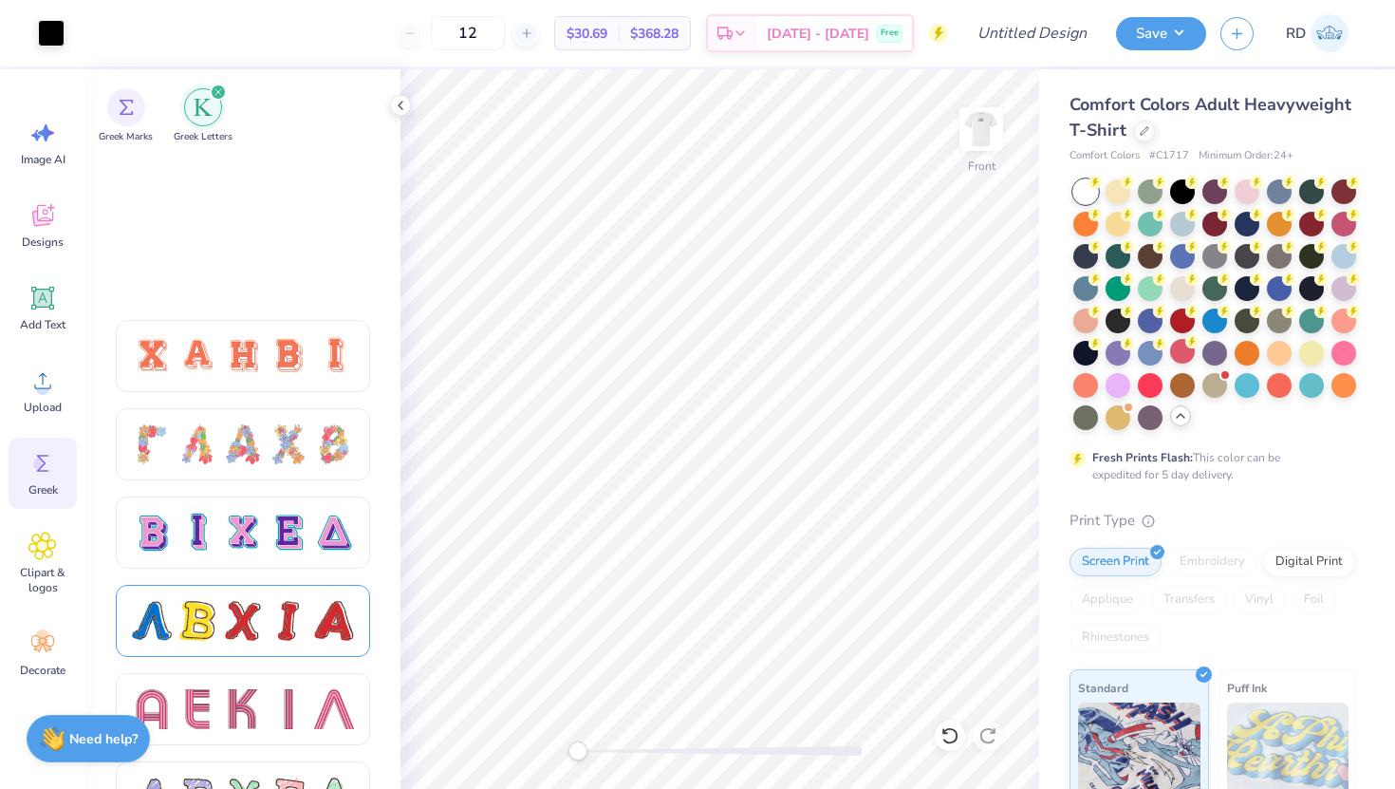
scroll to position [1544, 0]
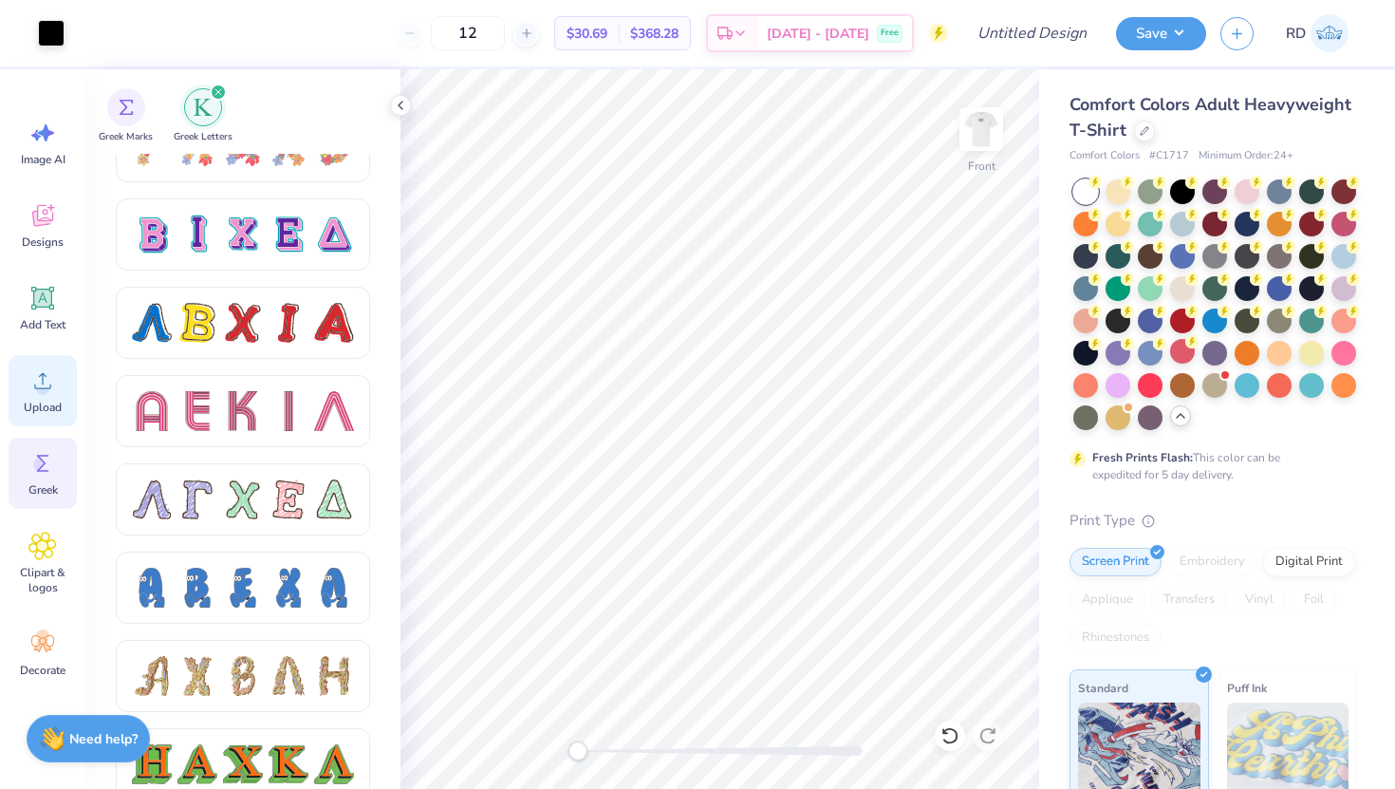
click at [25, 399] on div "Upload" at bounding box center [43, 390] width 68 height 71
click at [1194, 69] on div "Comfort Colors Adult Heavyweight T-Shirt Comfort Colors # C1717 Minimum Order: …" at bounding box center [1217, 583] width 356 height 1029
click at [40, 424] on div "Upload" at bounding box center [43, 390] width 68 height 71
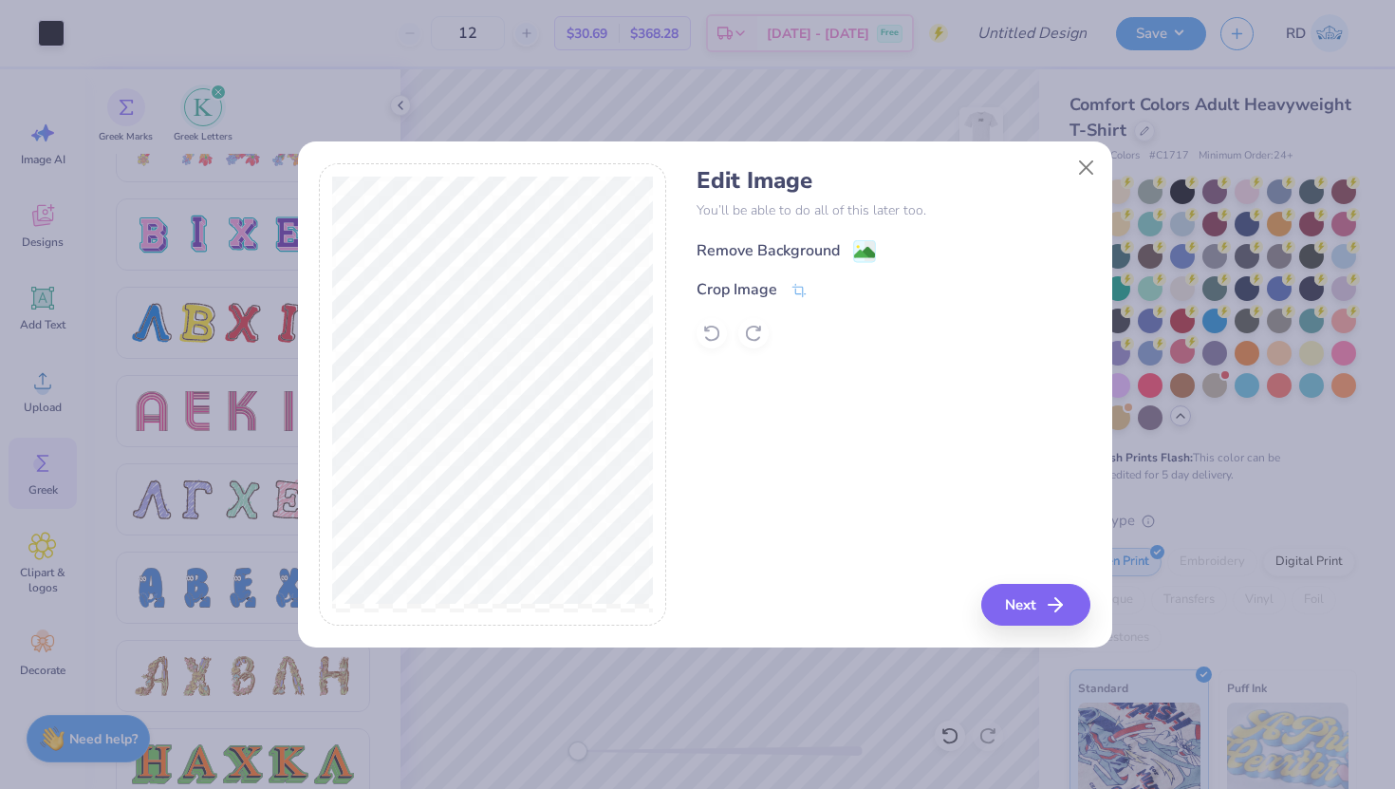
click at [747, 255] on div "Remove Background" at bounding box center [768, 250] width 143 height 23
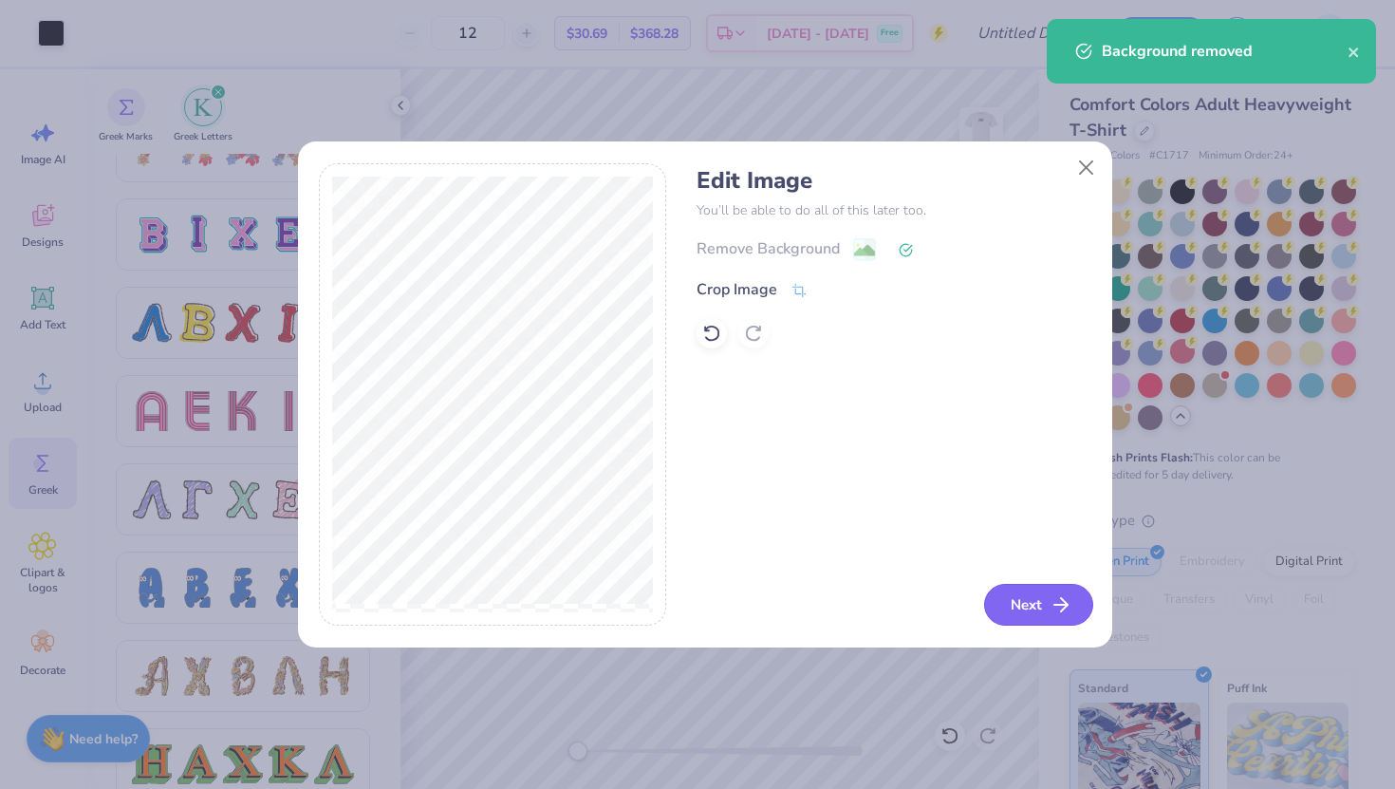
click at [1063, 597] on icon "button" at bounding box center [1061, 604] width 23 height 23
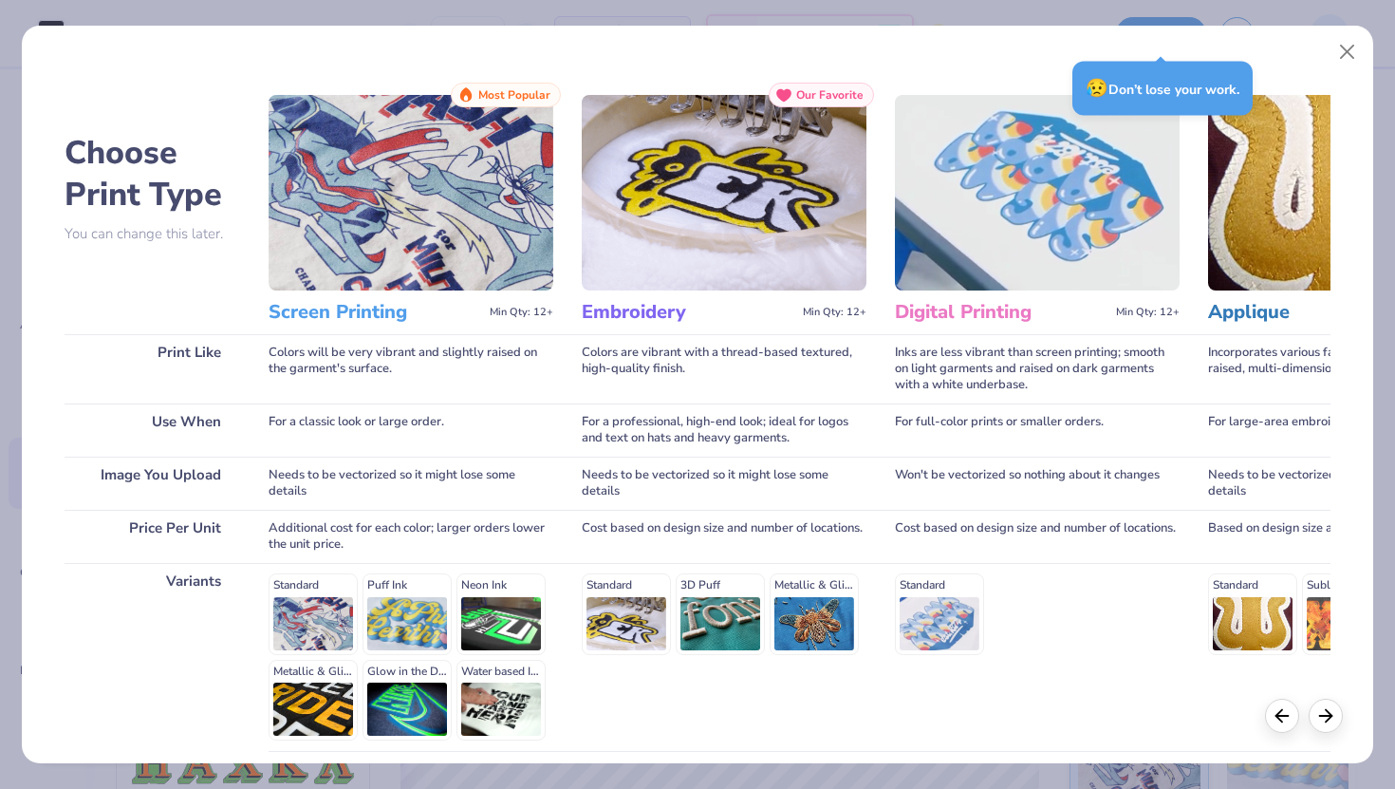
scroll to position [158, 0]
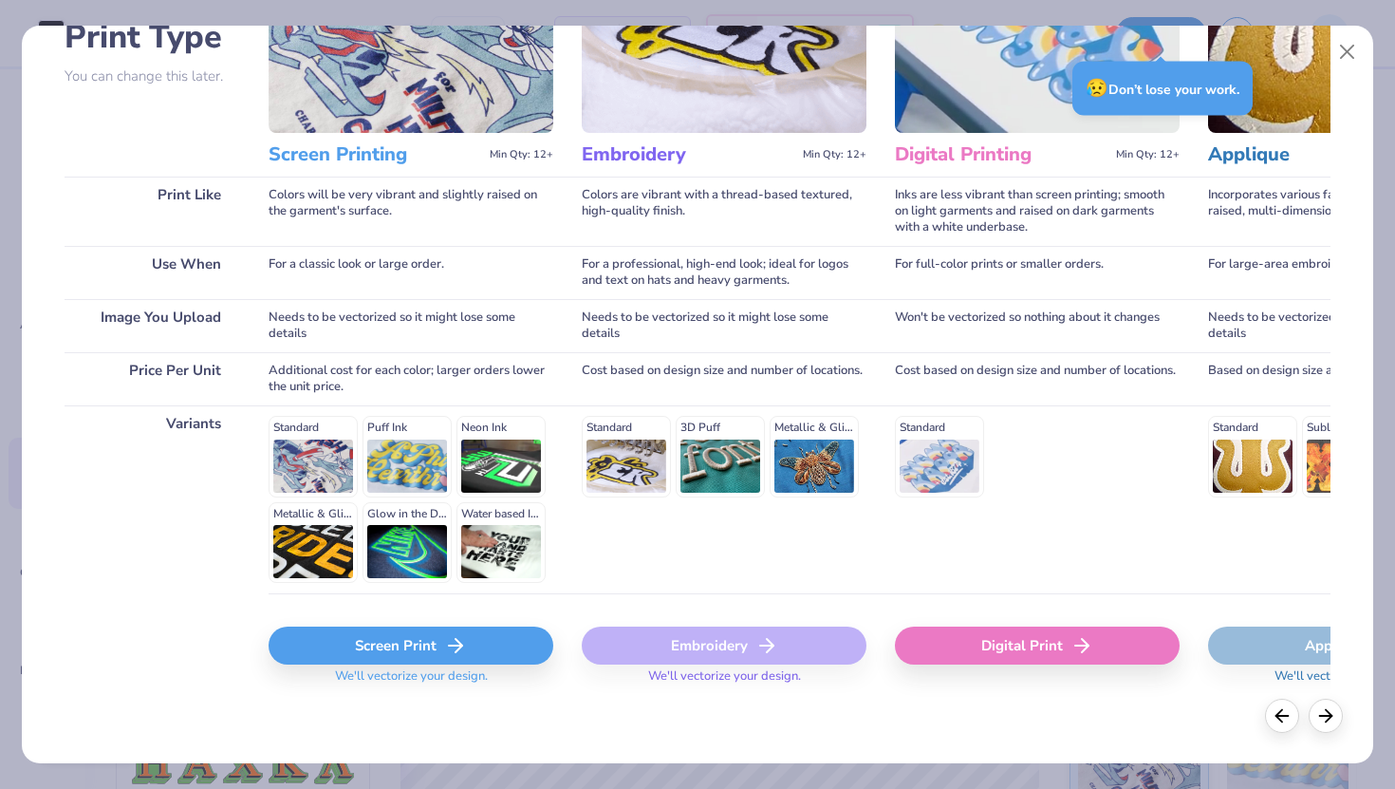
click at [403, 669] on span "We'll vectorize your design." at bounding box center [411, 682] width 168 height 28
click at [405, 653] on div "Screen Print" at bounding box center [411, 646] width 285 height 38
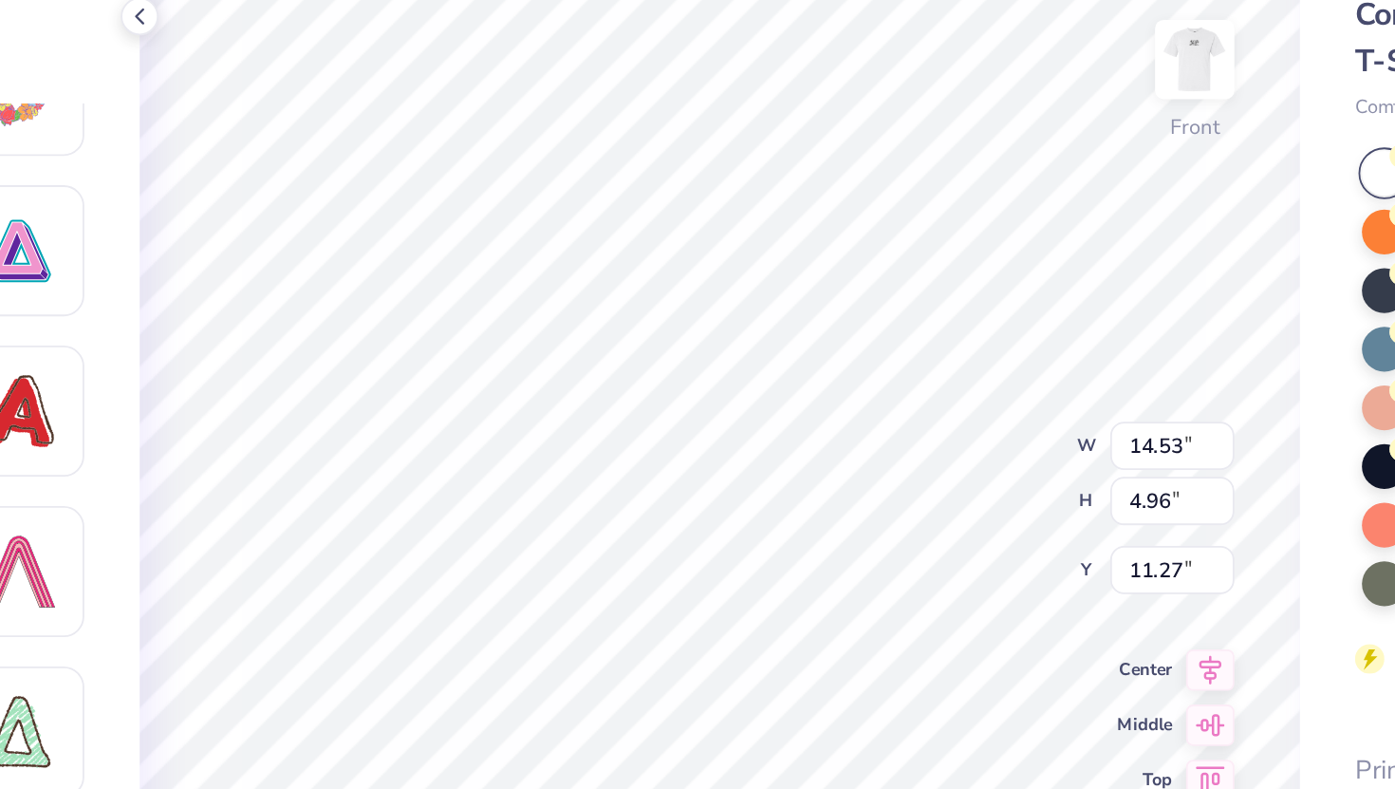
type input "12.63"
type input "6.63"
type input "5.67"
type input "8.10"
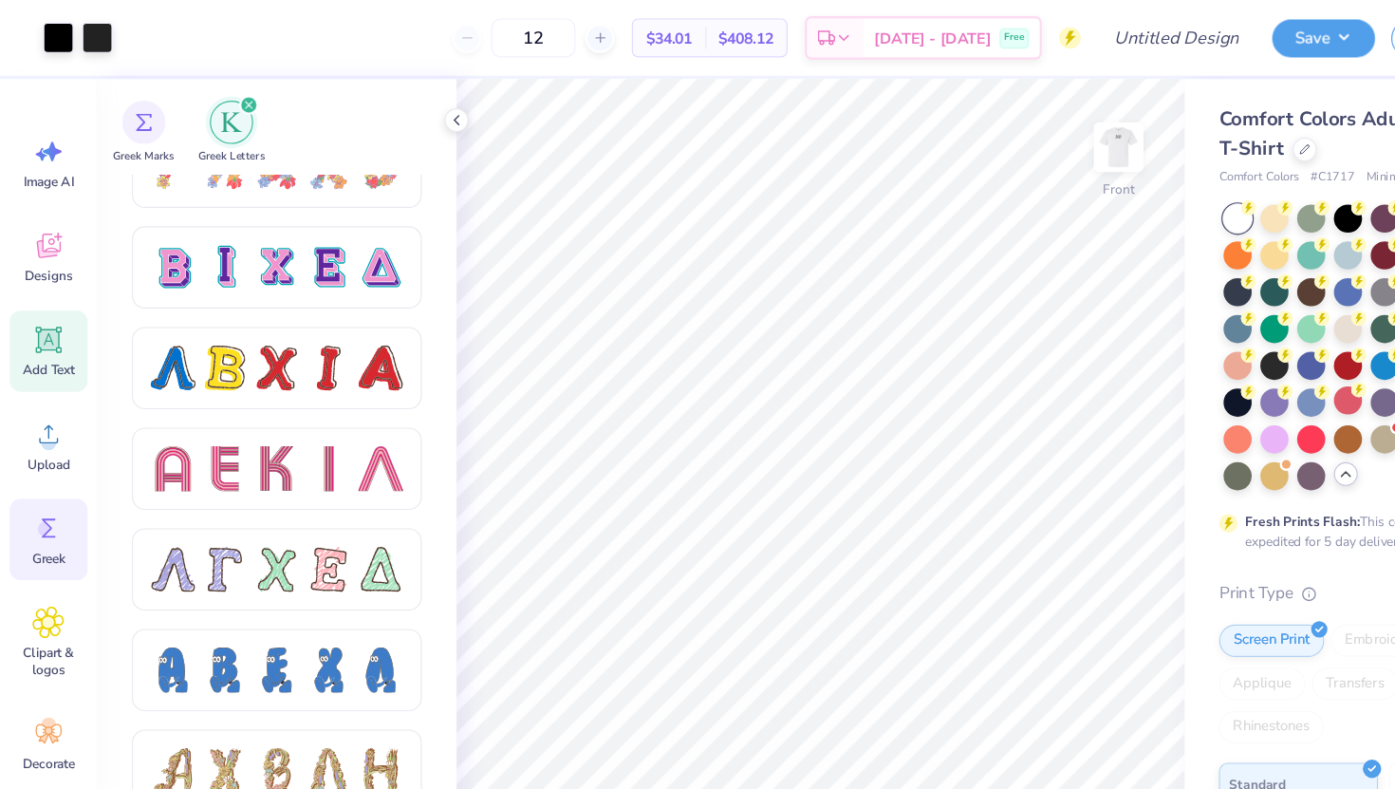
click at [51, 309] on icon at bounding box center [42, 298] width 23 height 23
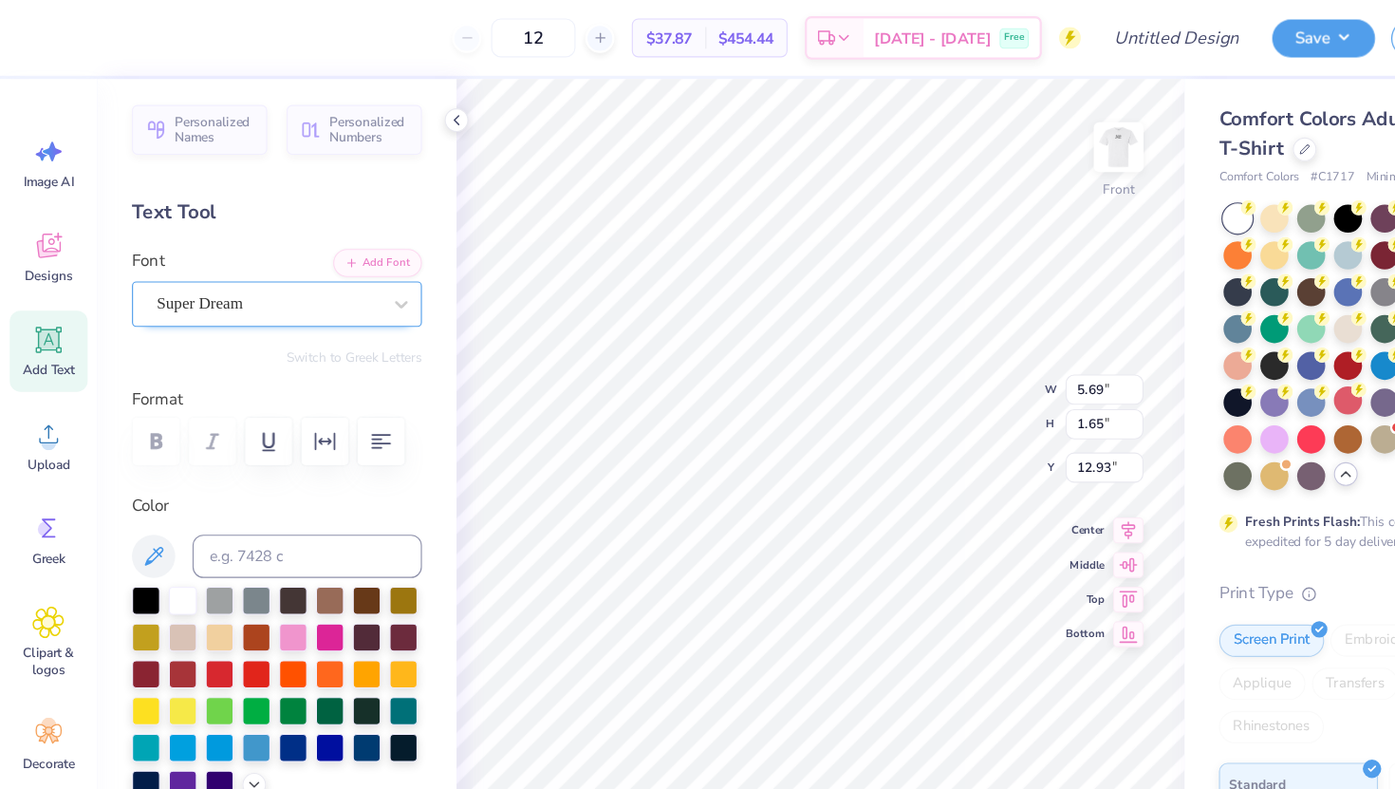
click at [277, 271] on div "Super Dream" at bounding box center [235, 266] width 199 height 29
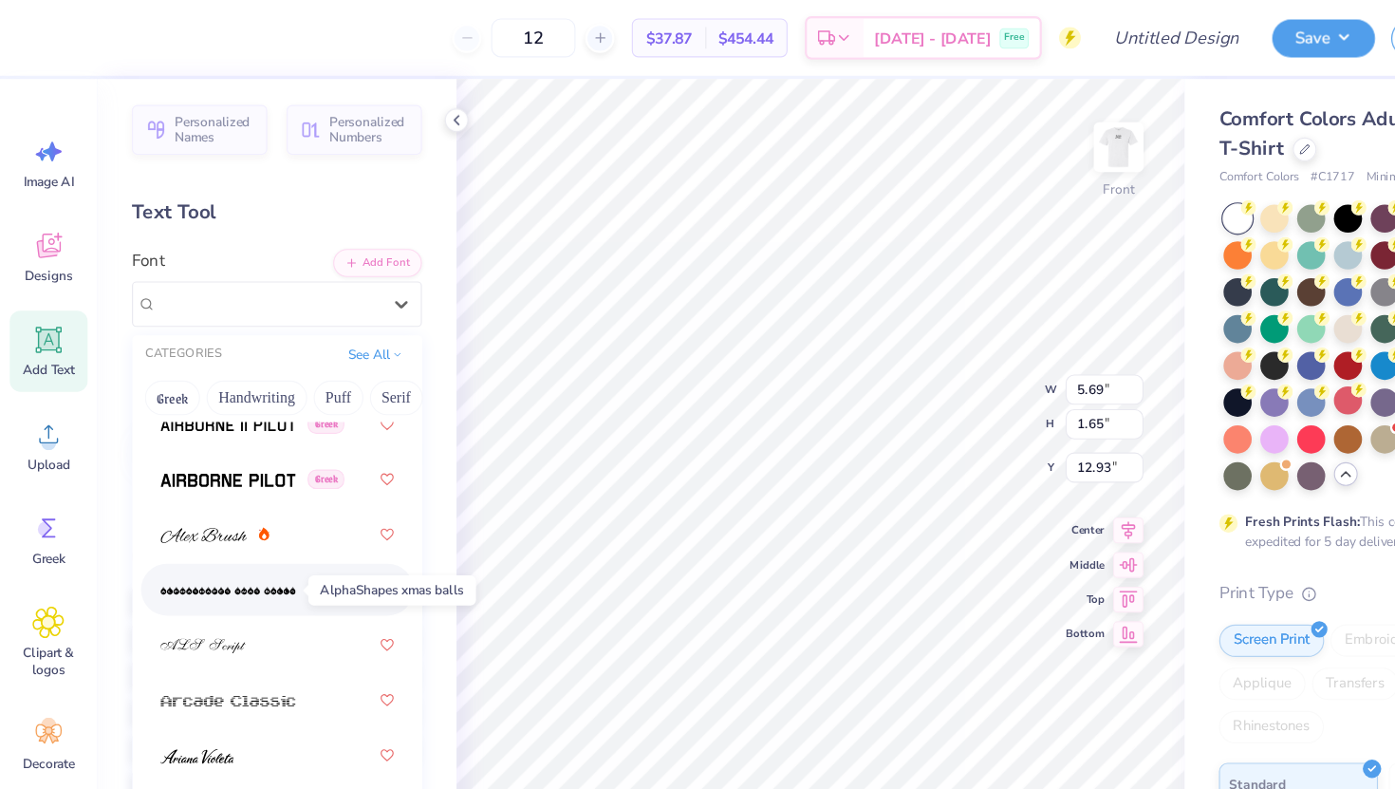
scroll to position [549, 0]
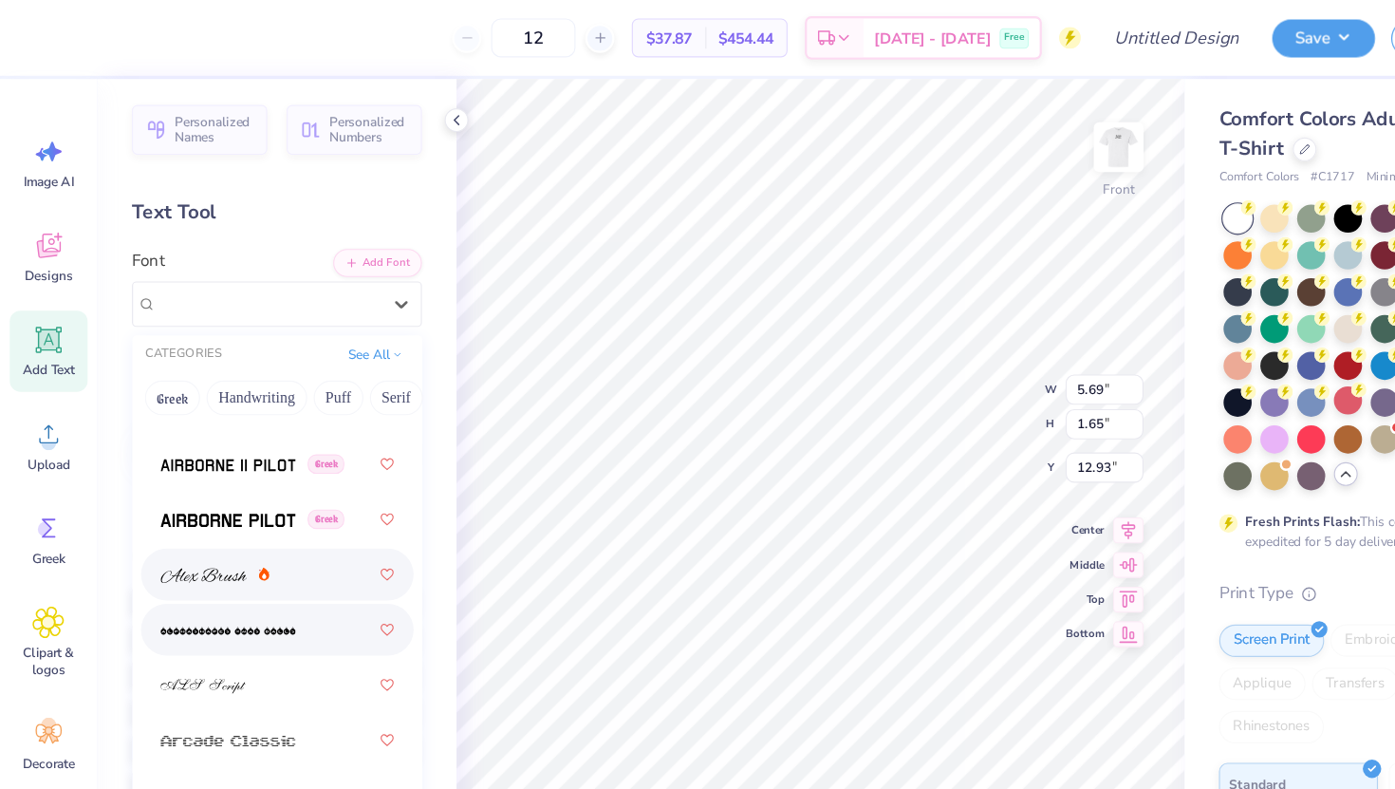
click at [187, 519] on div at bounding box center [242, 504] width 205 height 34
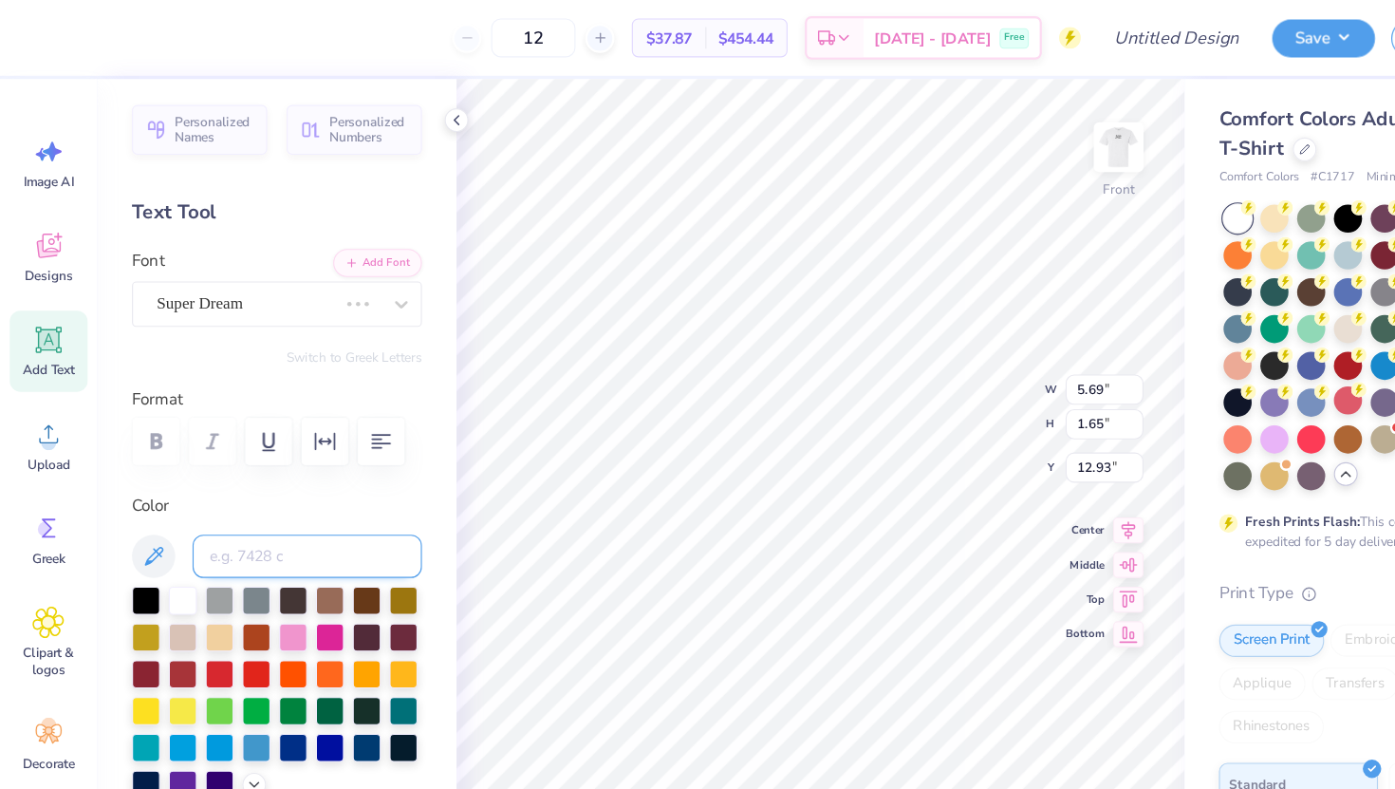
click at [248, 481] on input at bounding box center [269, 488] width 201 height 38
type input "p"
click at [126, 529] on div at bounding box center [128, 525] width 25 height 25
type textarea "Presents"
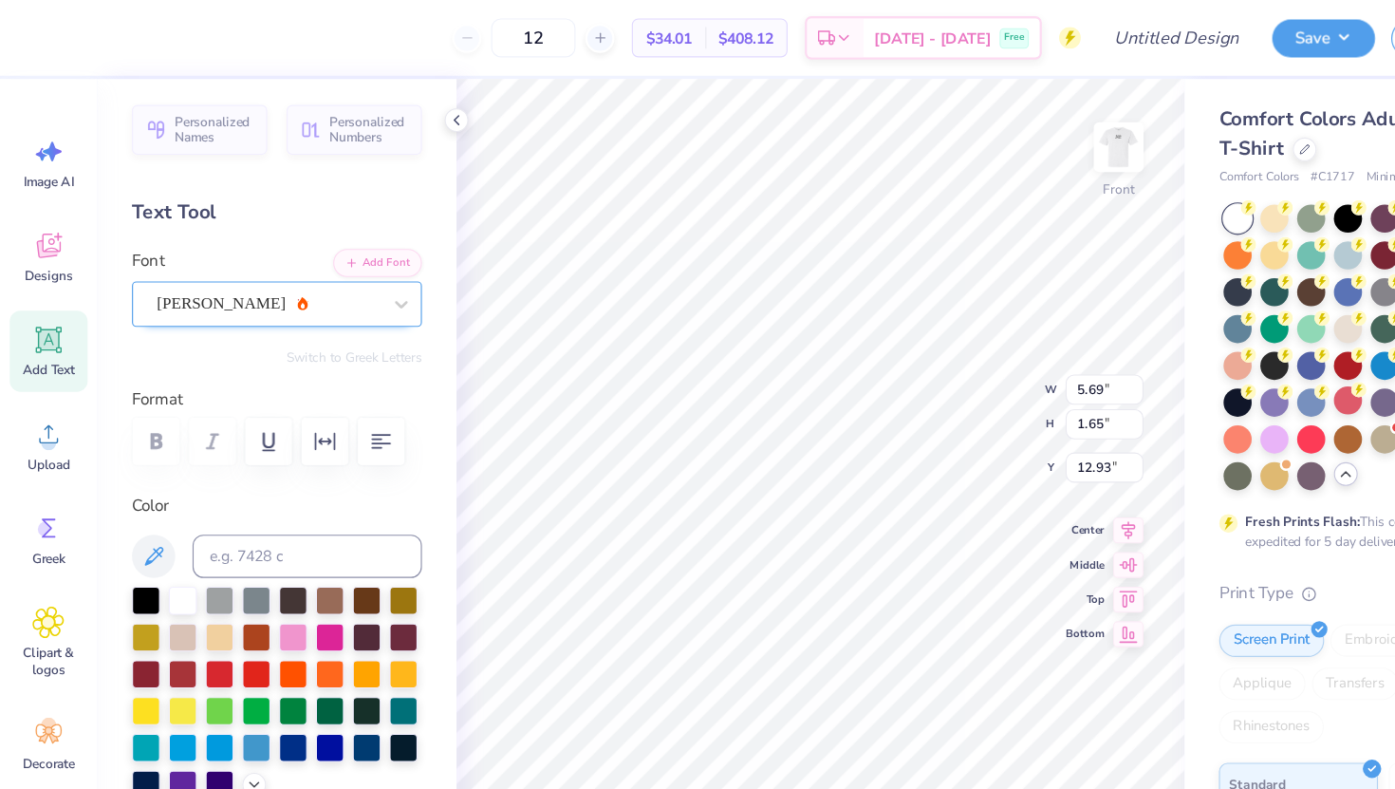
click at [224, 264] on div "Alex Brush" at bounding box center [235, 266] width 199 height 29
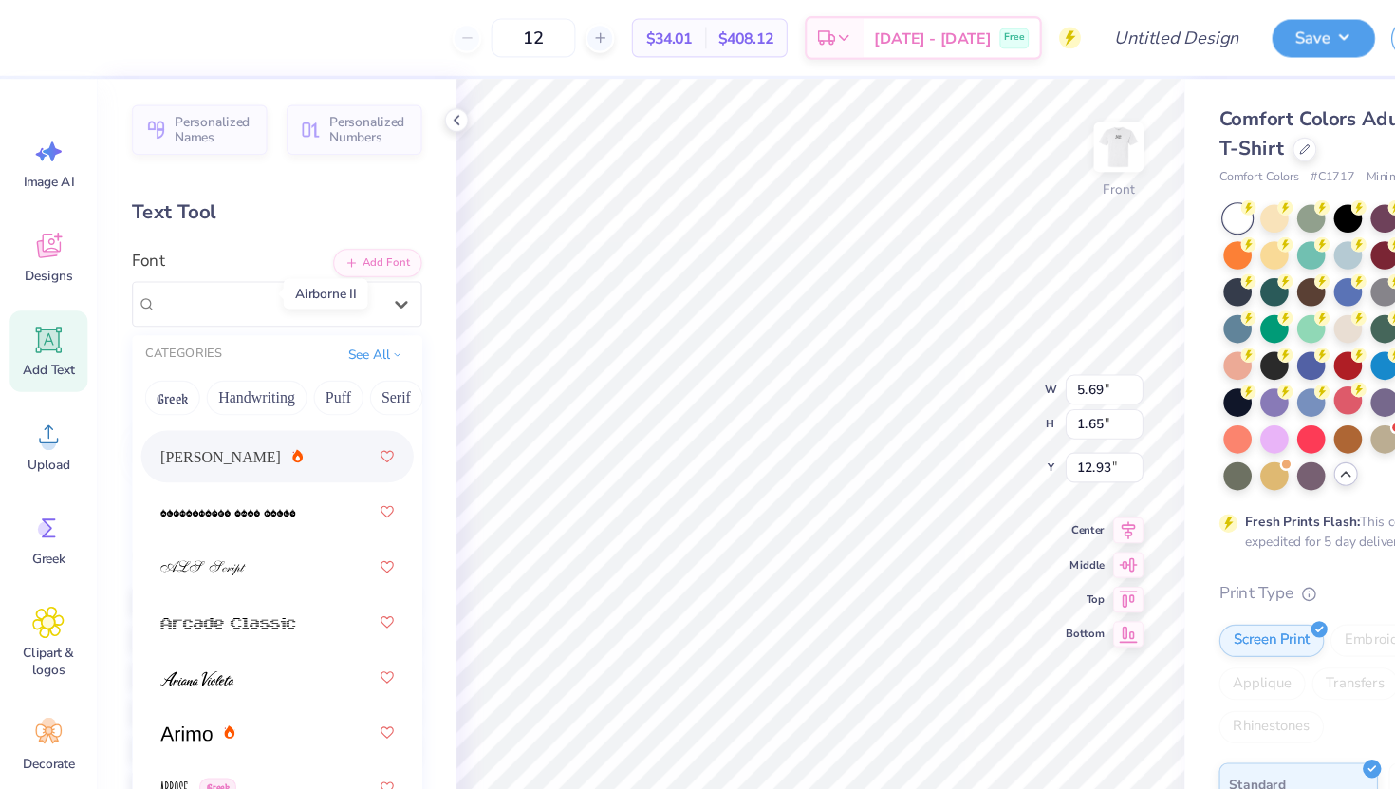
scroll to position [653, 0]
click at [224, 504] on div at bounding box center [242, 496] width 205 height 34
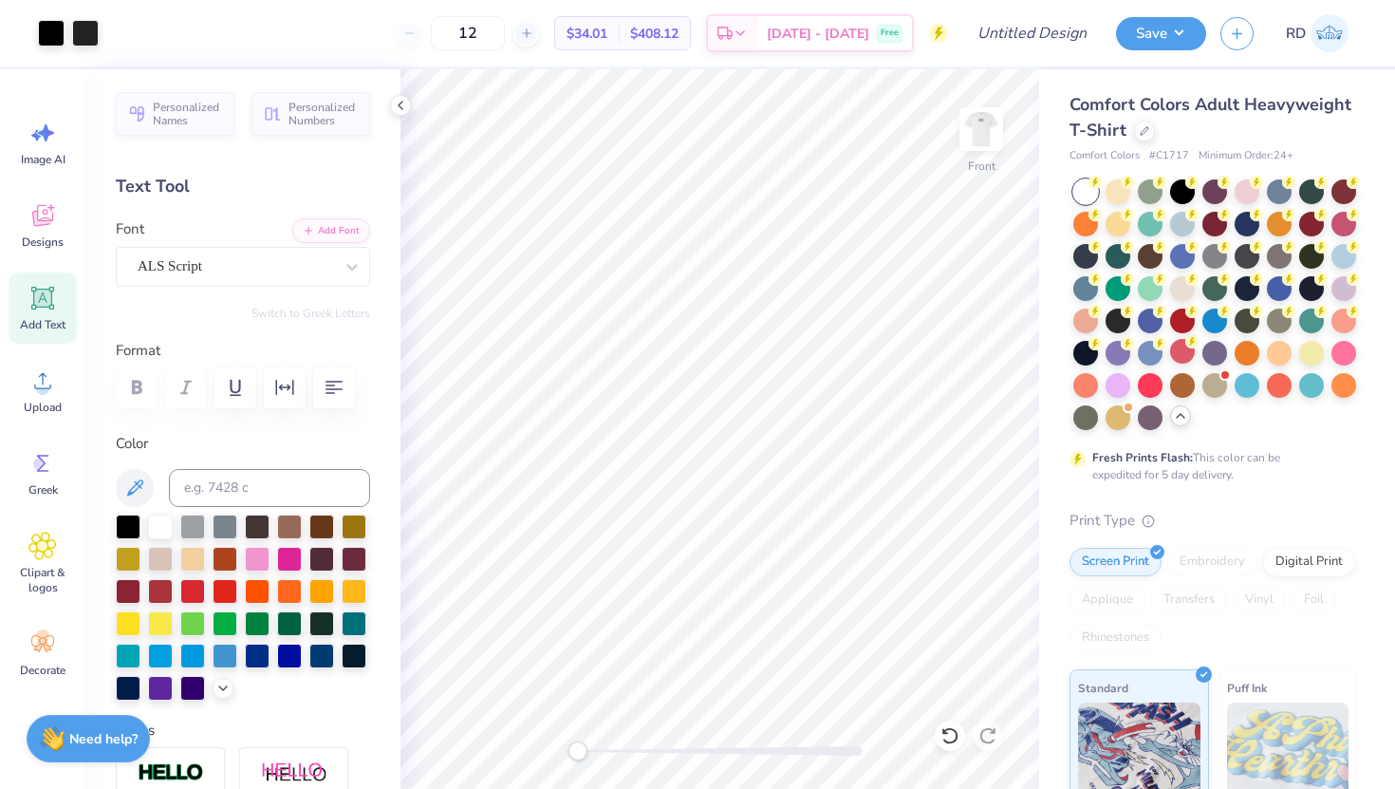
click at [48, 299] on icon at bounding box center [43, 299] width 18 height 18
type textarea "C"
type textarea "CHARITY BASH"
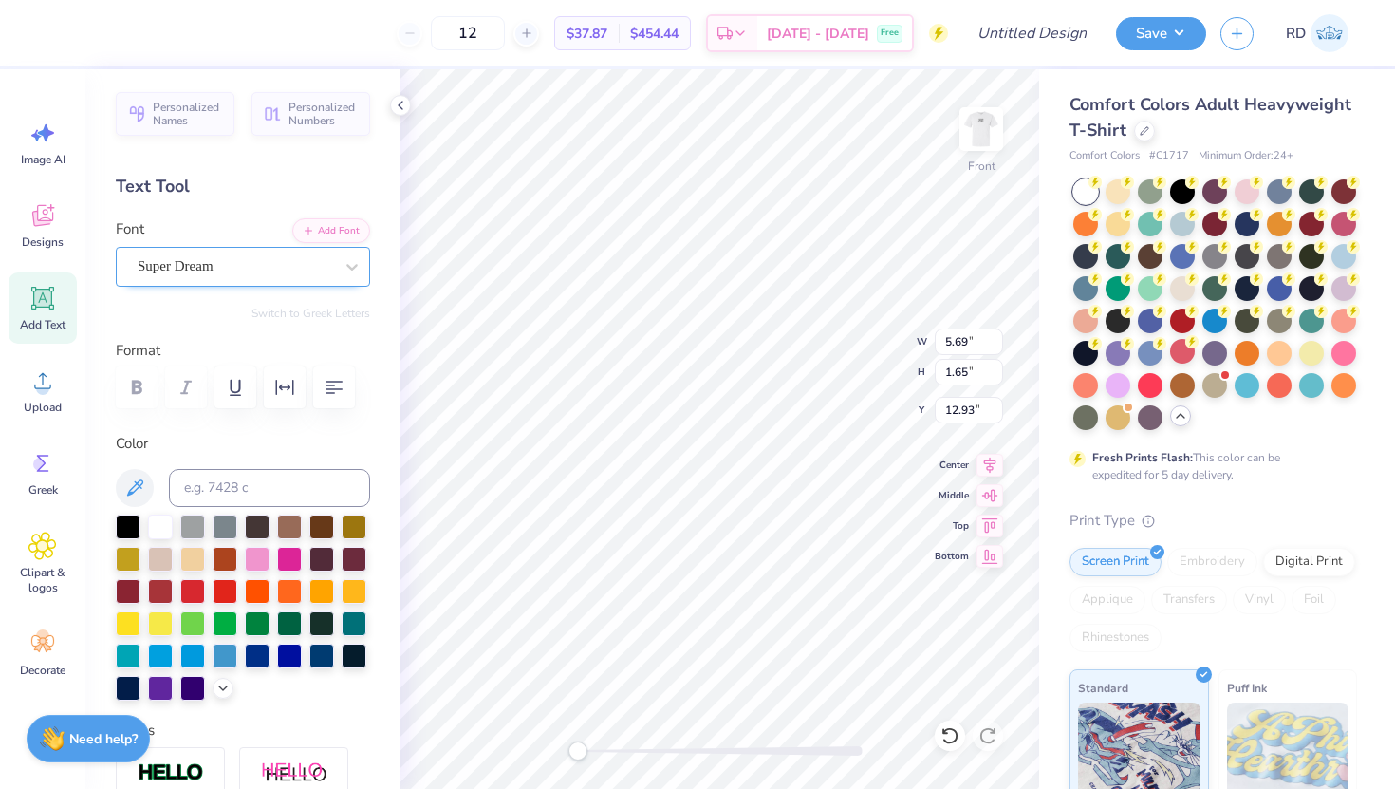
click at [243, 266] on div "Super Dream" at bounding box center [235, 266] width 199 height 29
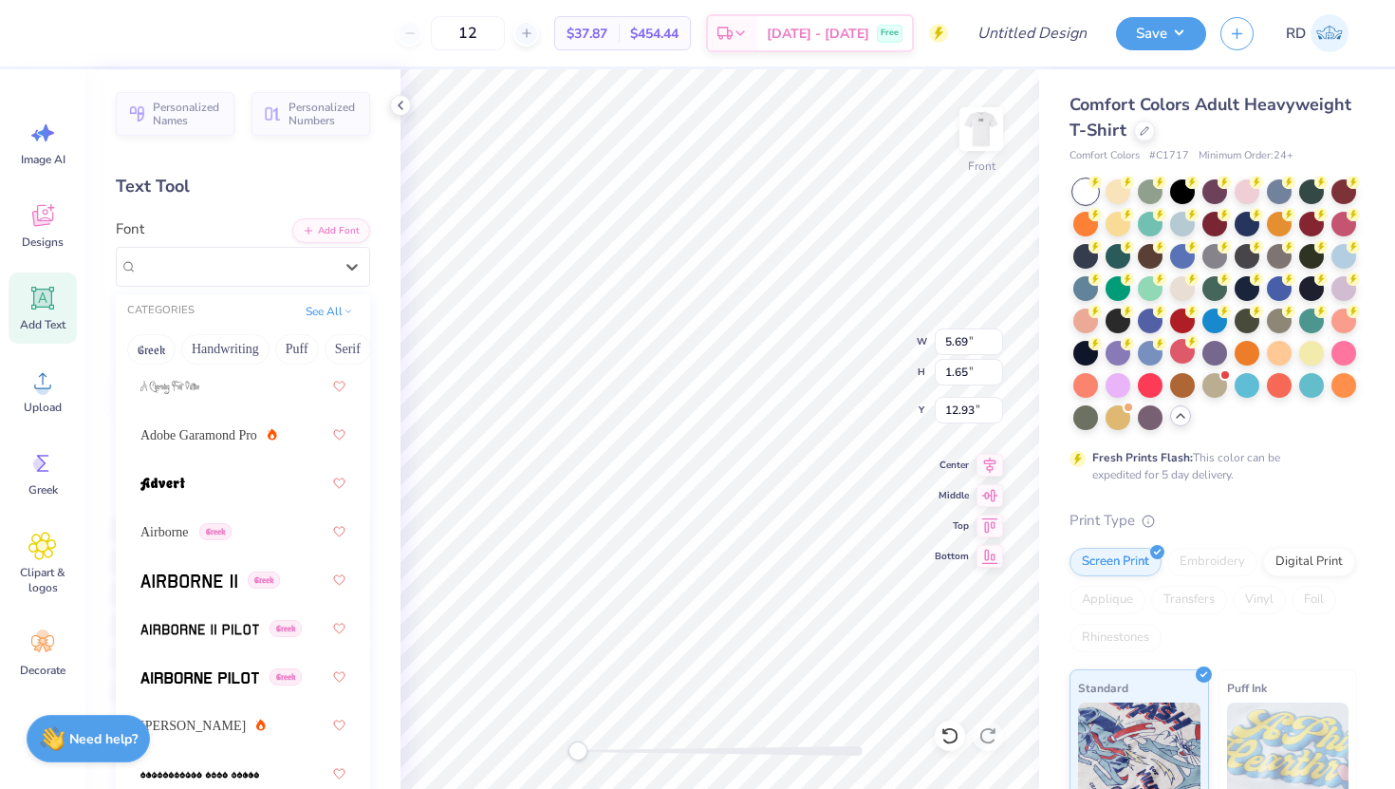
scroll to position [371, 0]
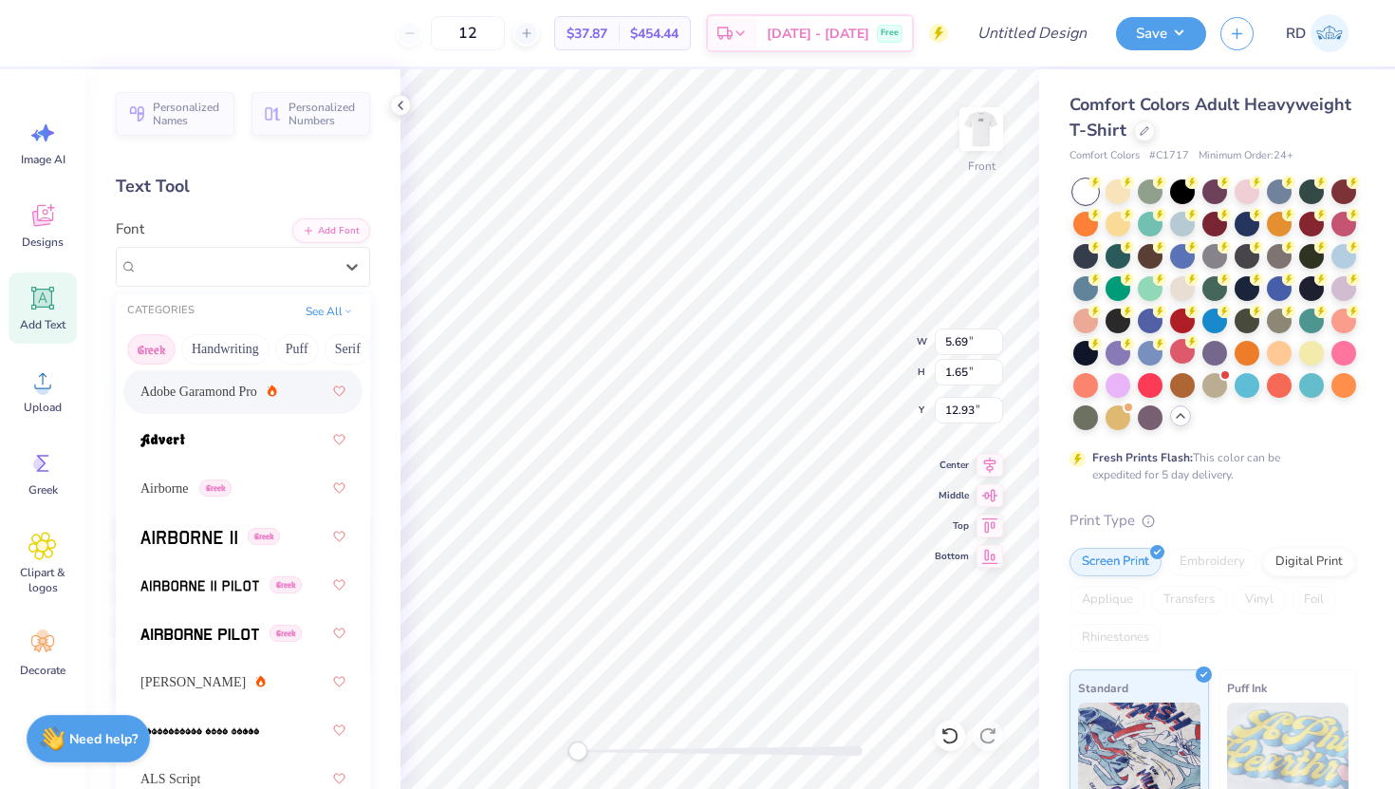
click at [143, 358] on button "Greek" at bounding box center [151, 349] width 48 height 30
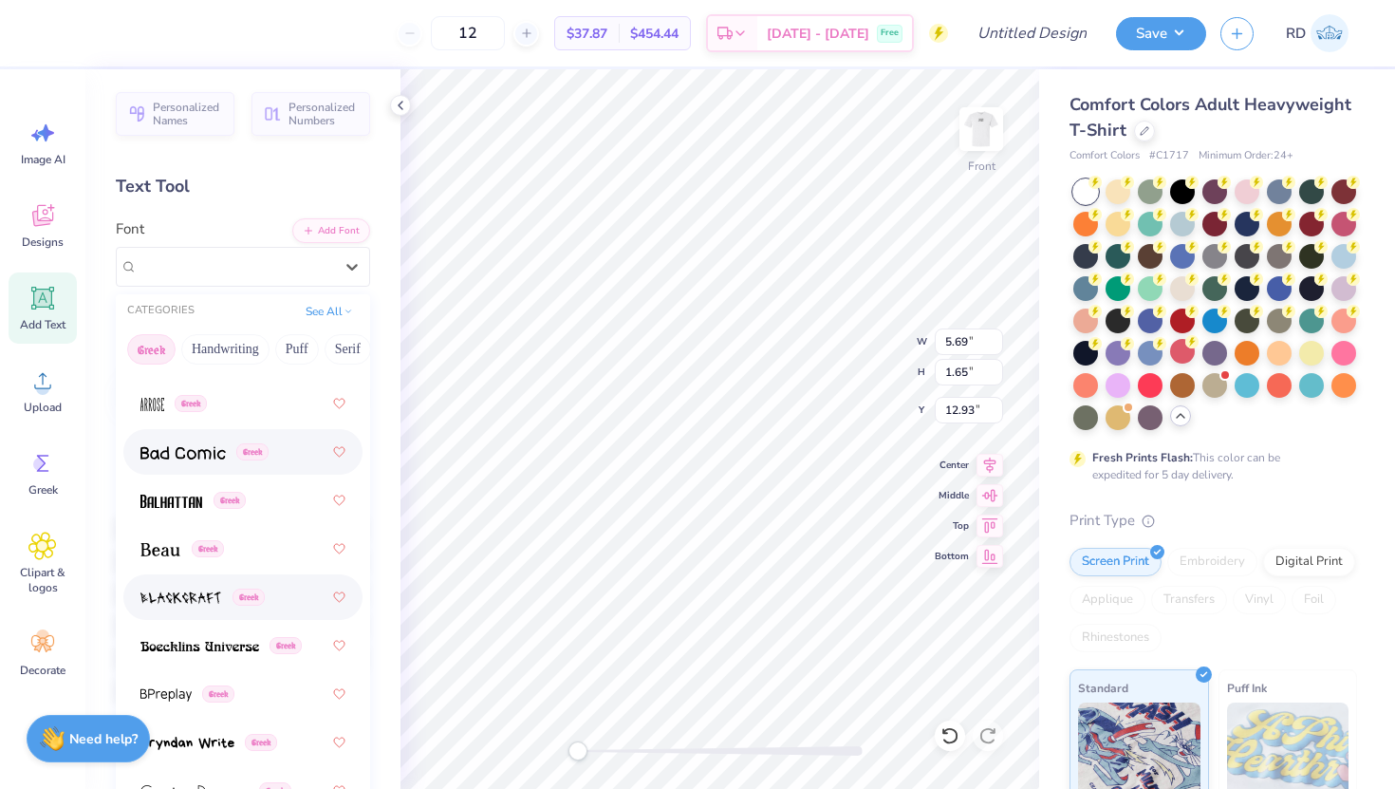
scroll to position [229, 0]
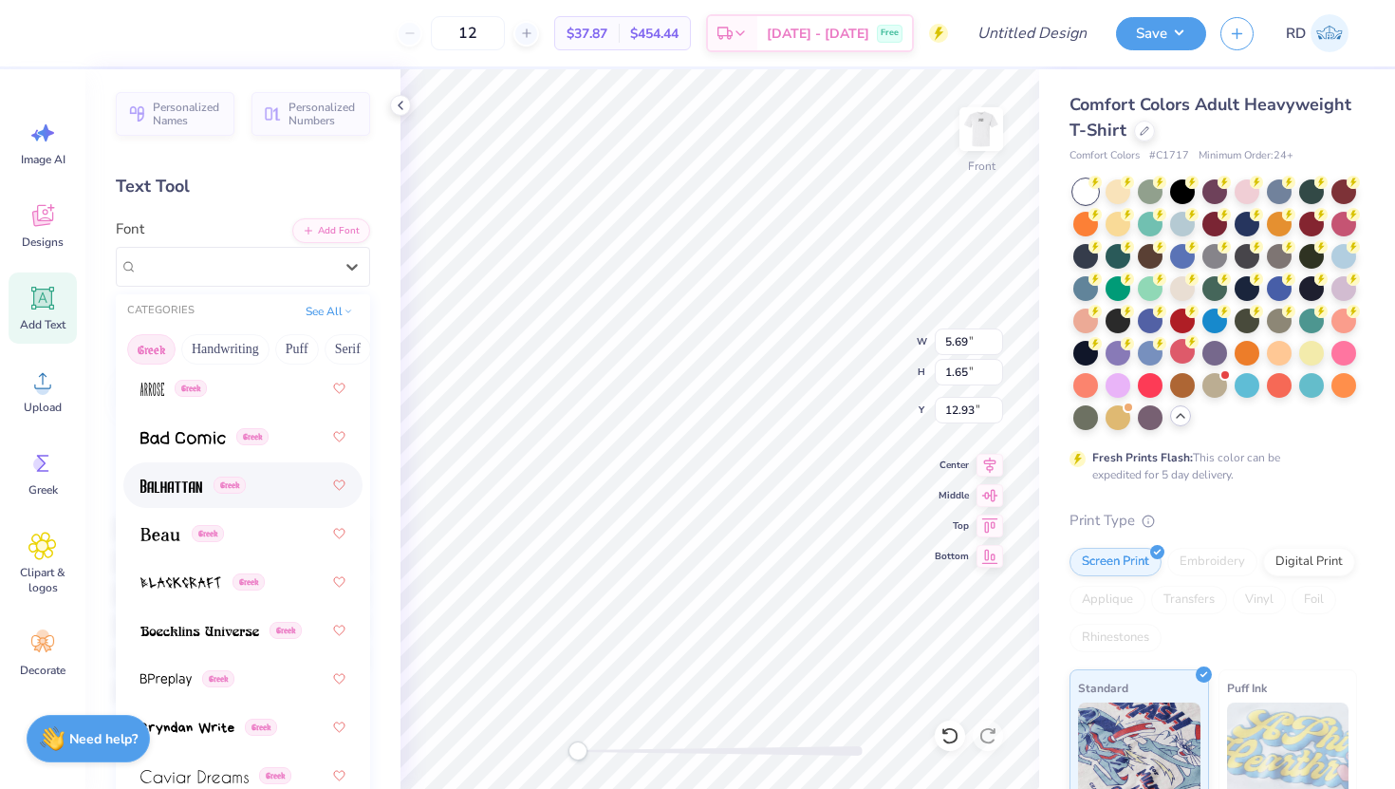
click at [171, 477] on span at bounding box center [171, 486] width 62 height 20
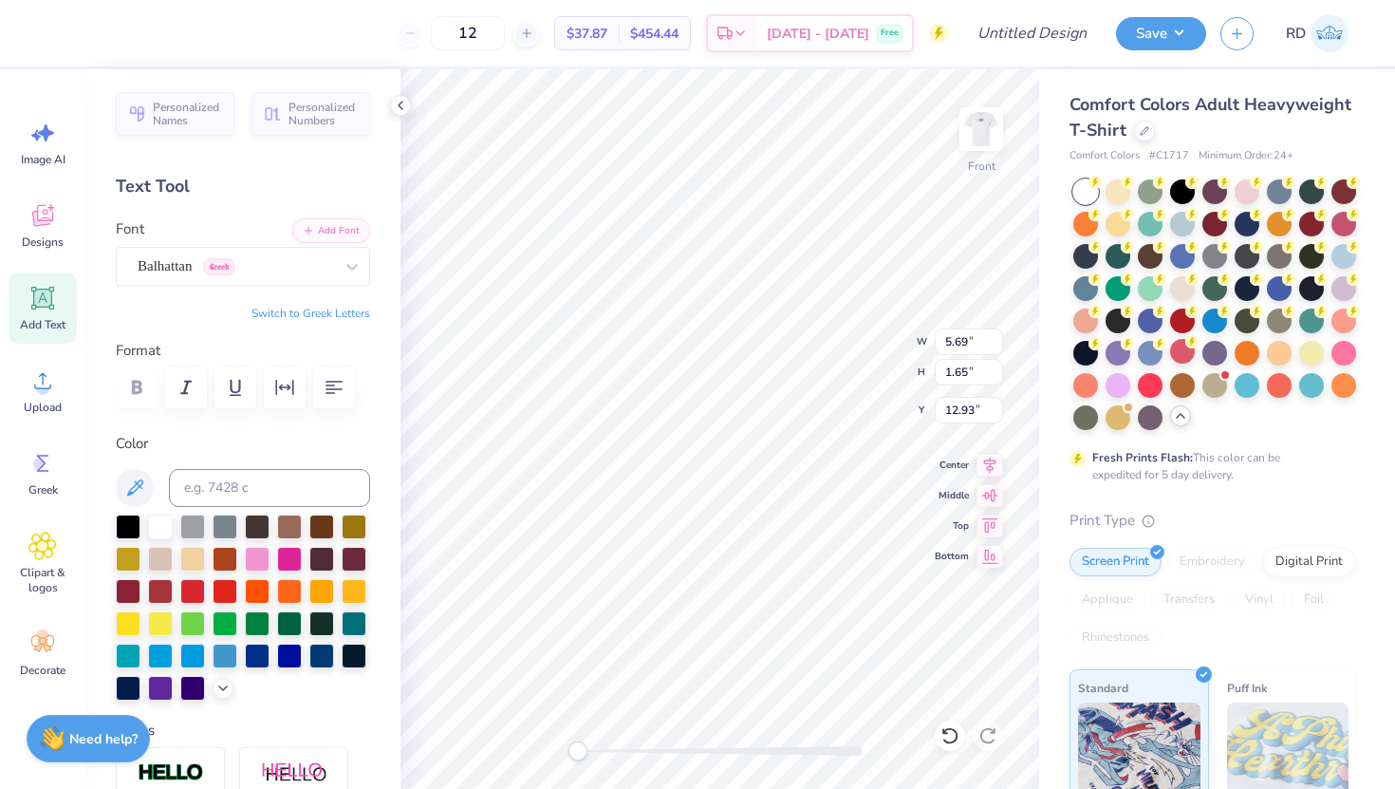
scroll to position [15, 8]
click at [173, 652] on div at bounding box center [160, 654] width 25 height 25
type input "12.61"
type input "1.88"
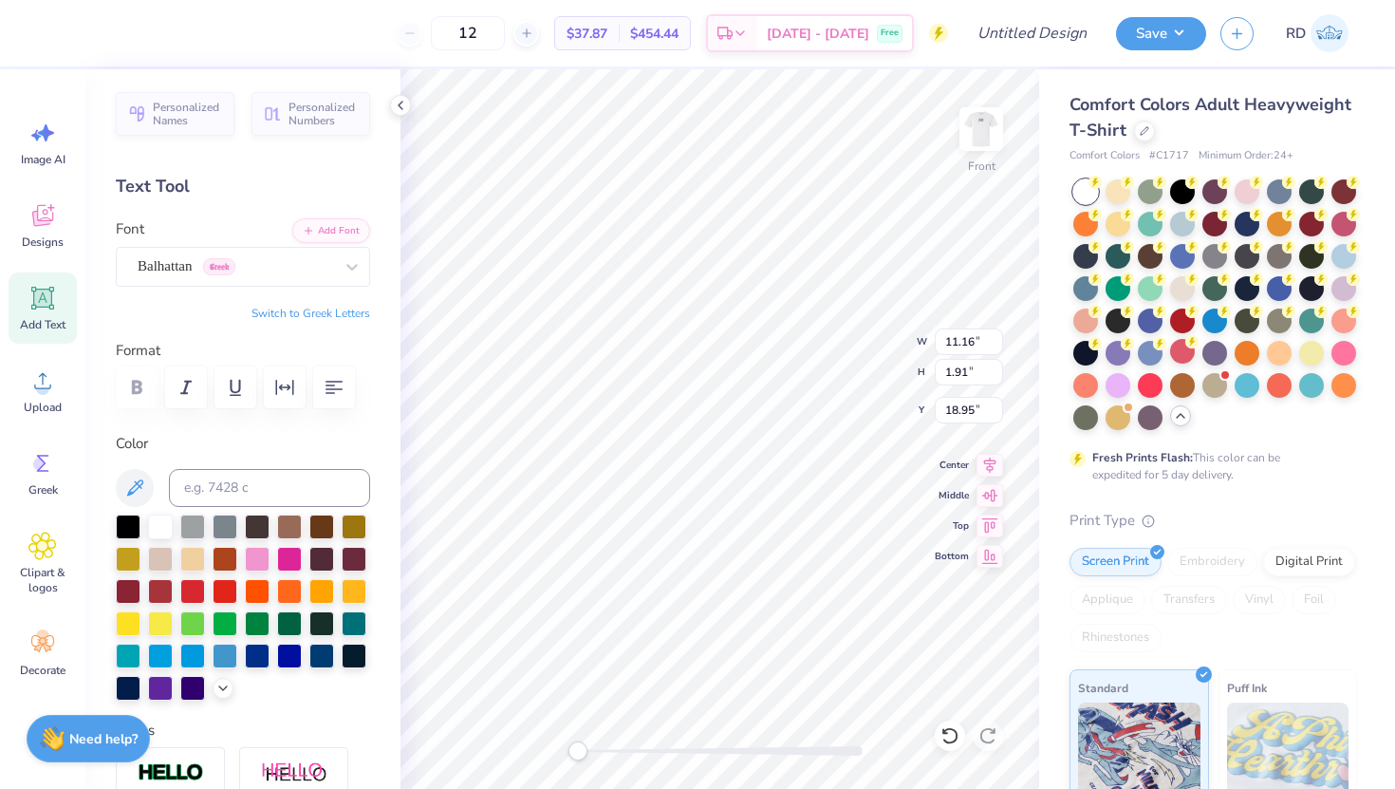
type input "13.16"
click at [173, 658] on div at bounding box center [160, 654] width 25 height 25
click at [205, 658] on div at bounding box center [192, 654] width 25 height 25
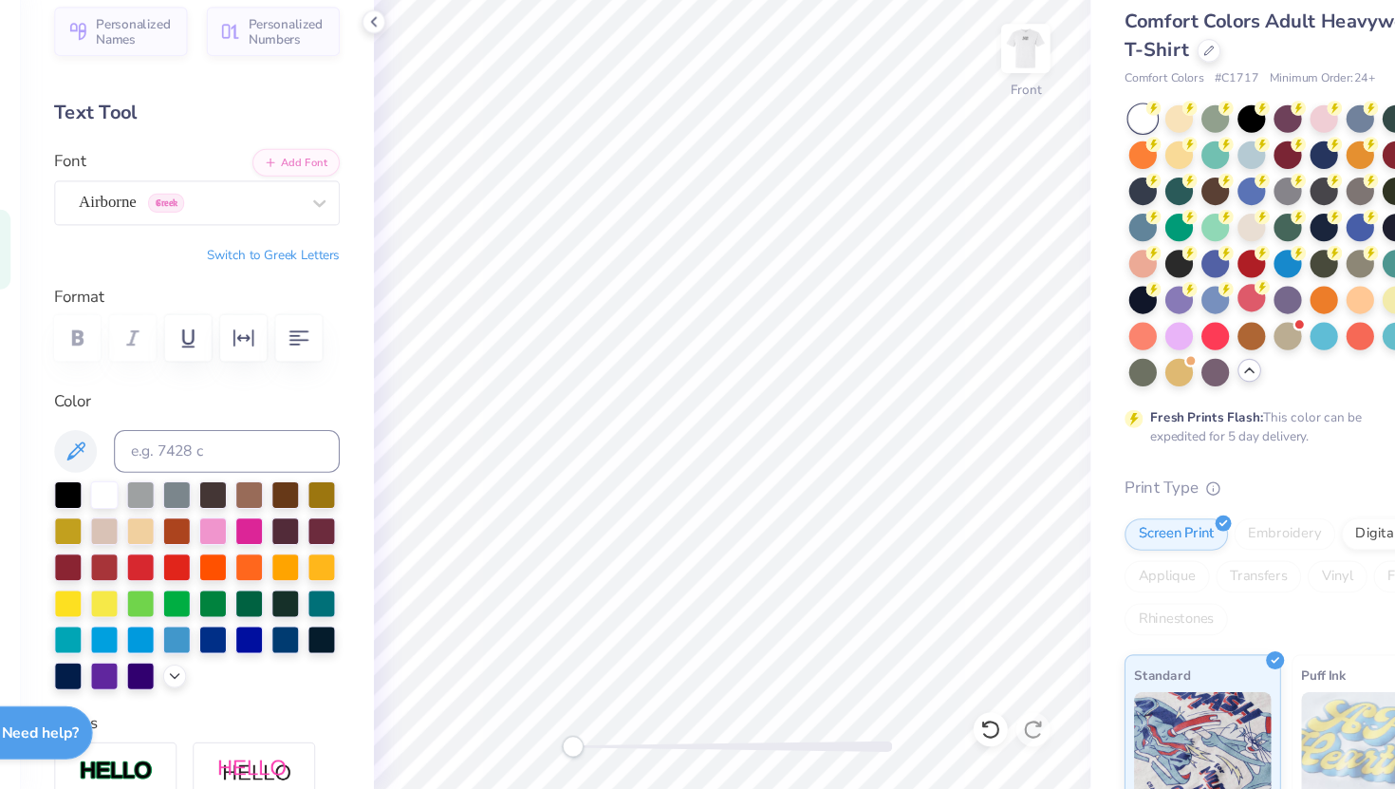
scroll to position [0, 0]
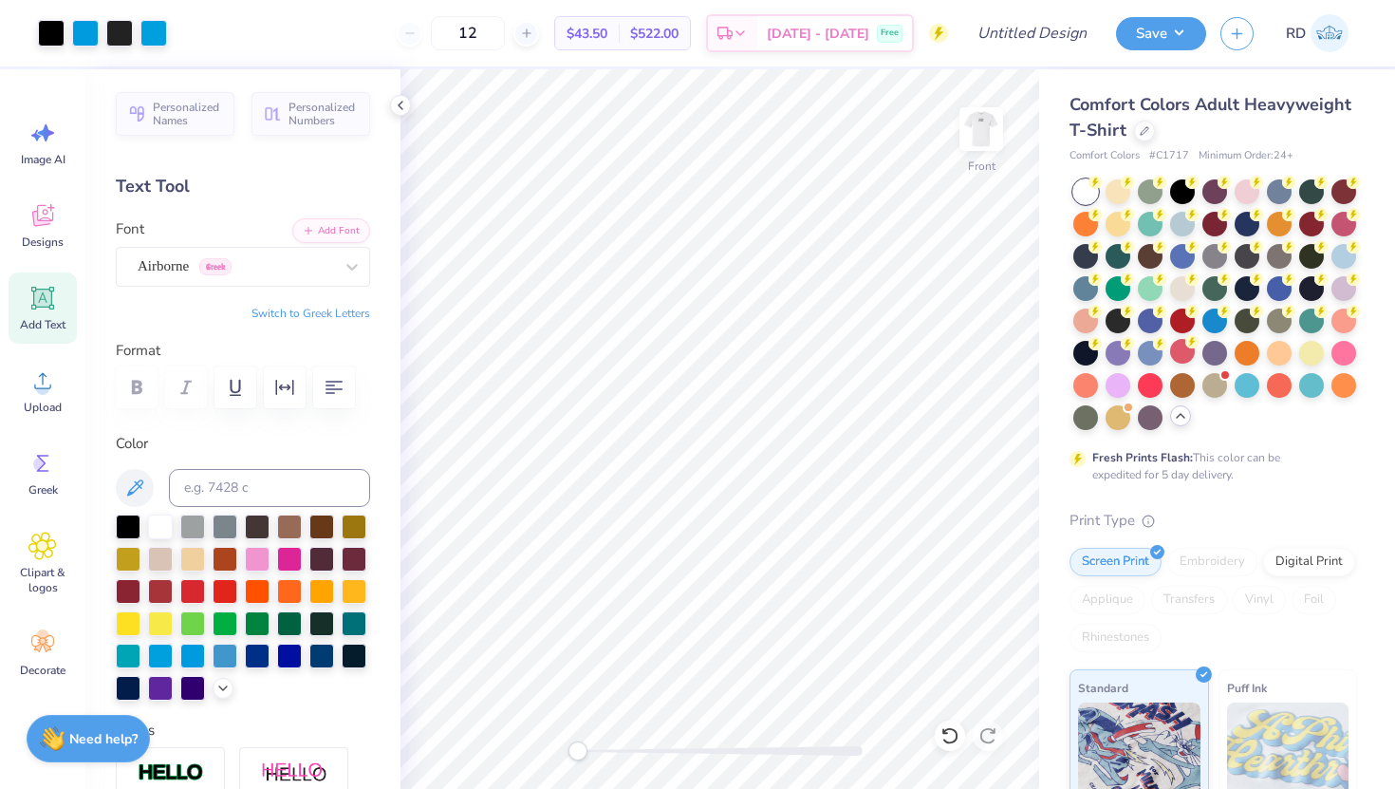
click at [58, 317] on span "Add Text" at bounding box center [43, 324] width 46 height 15
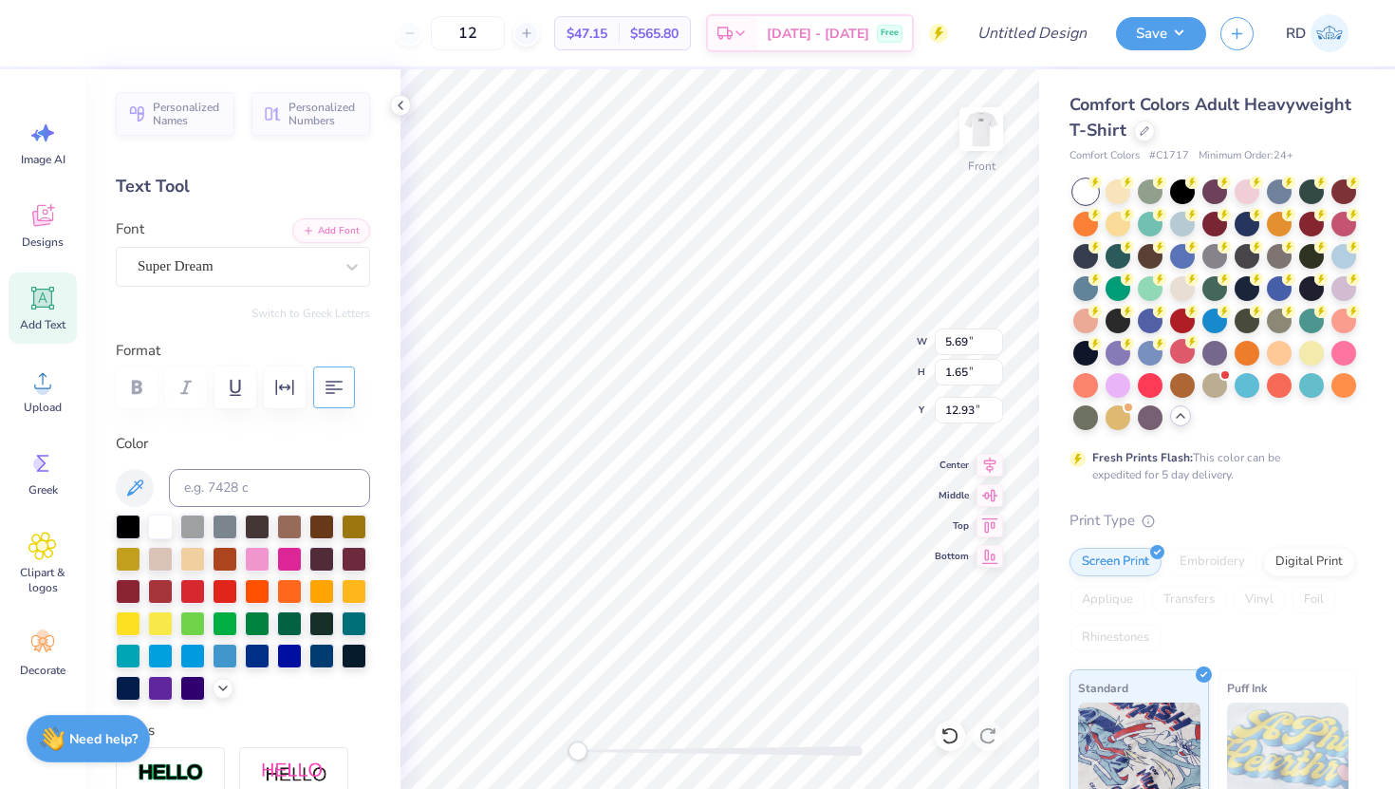
scroll to position [15, 5]
type textarea "1.19.2022"
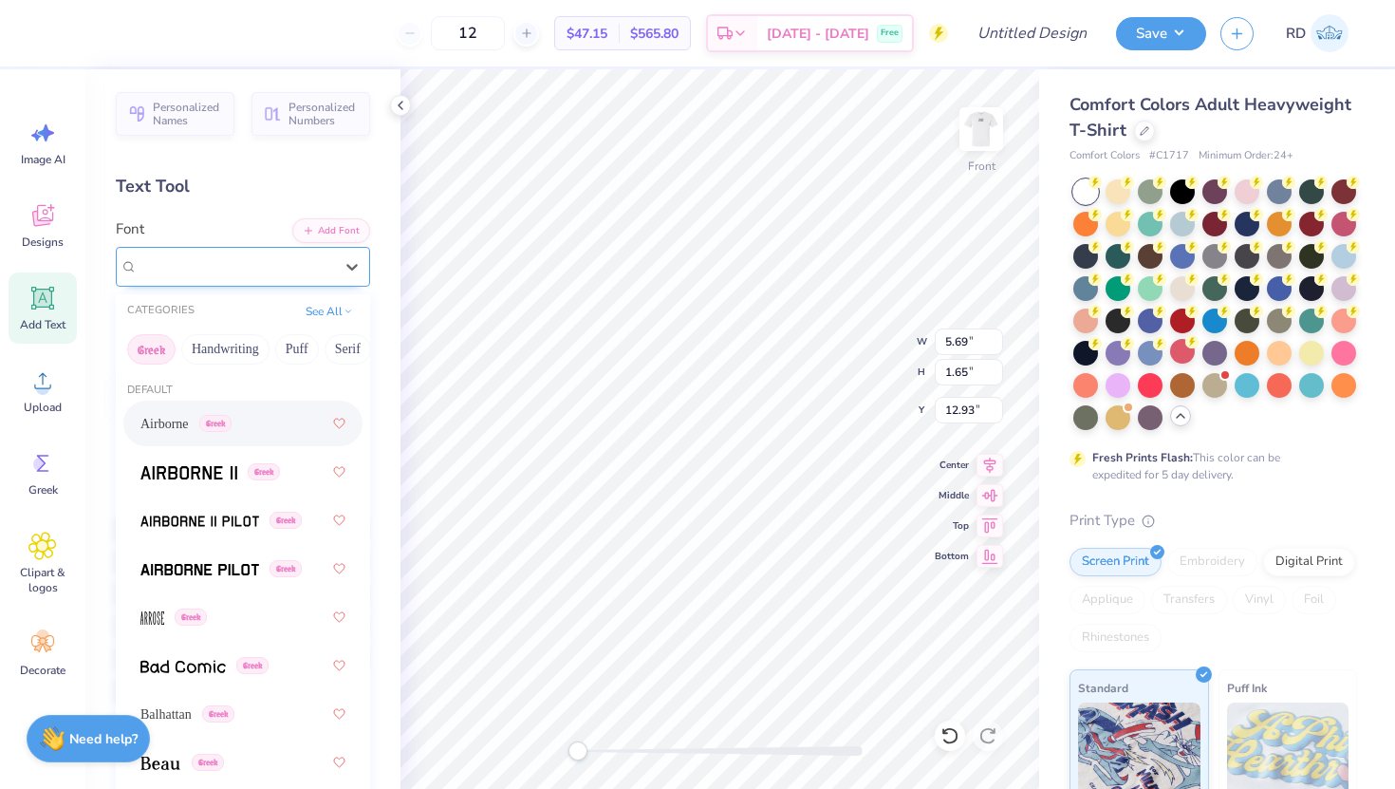
click at [218, 277] on div at bounding box center [236, 266] width 196 height 26
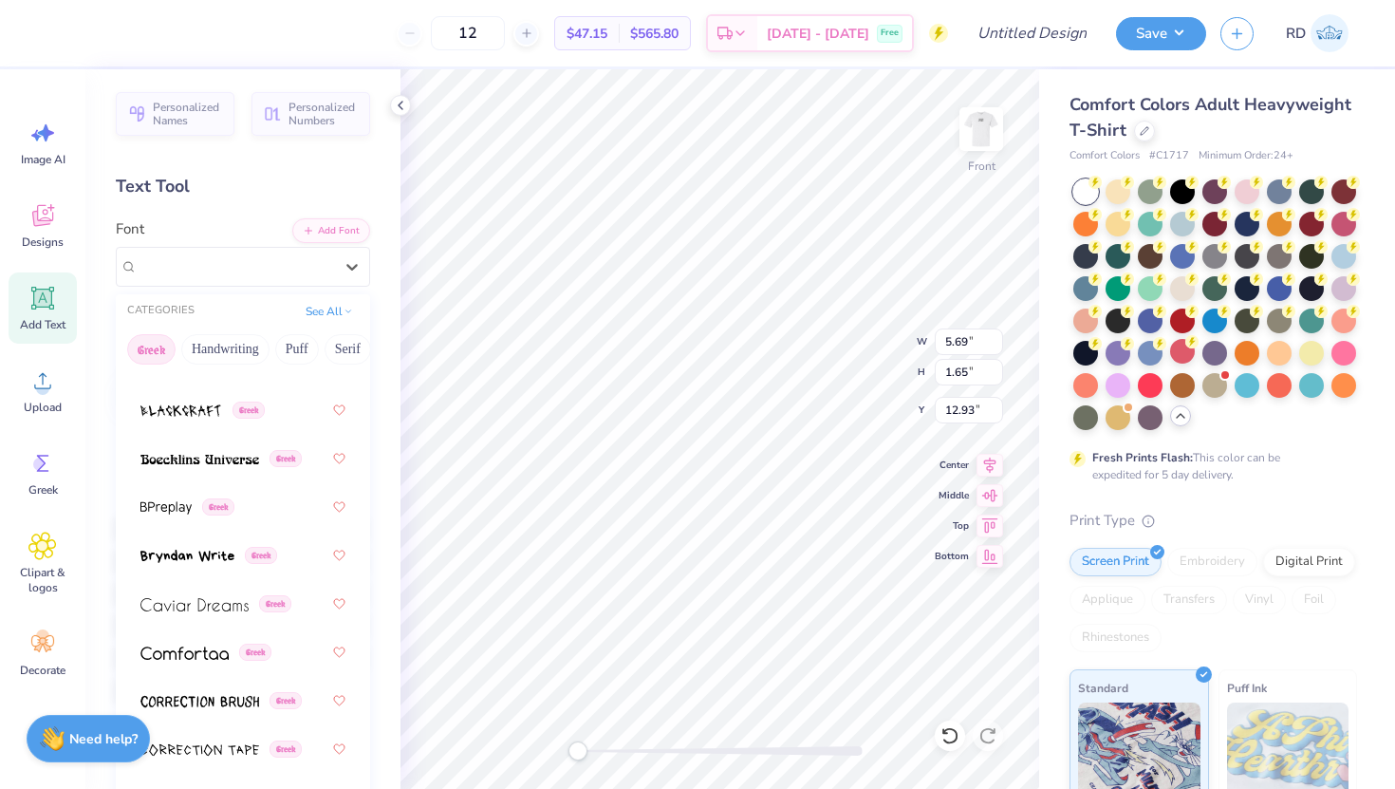
scroll to position [410, 0]
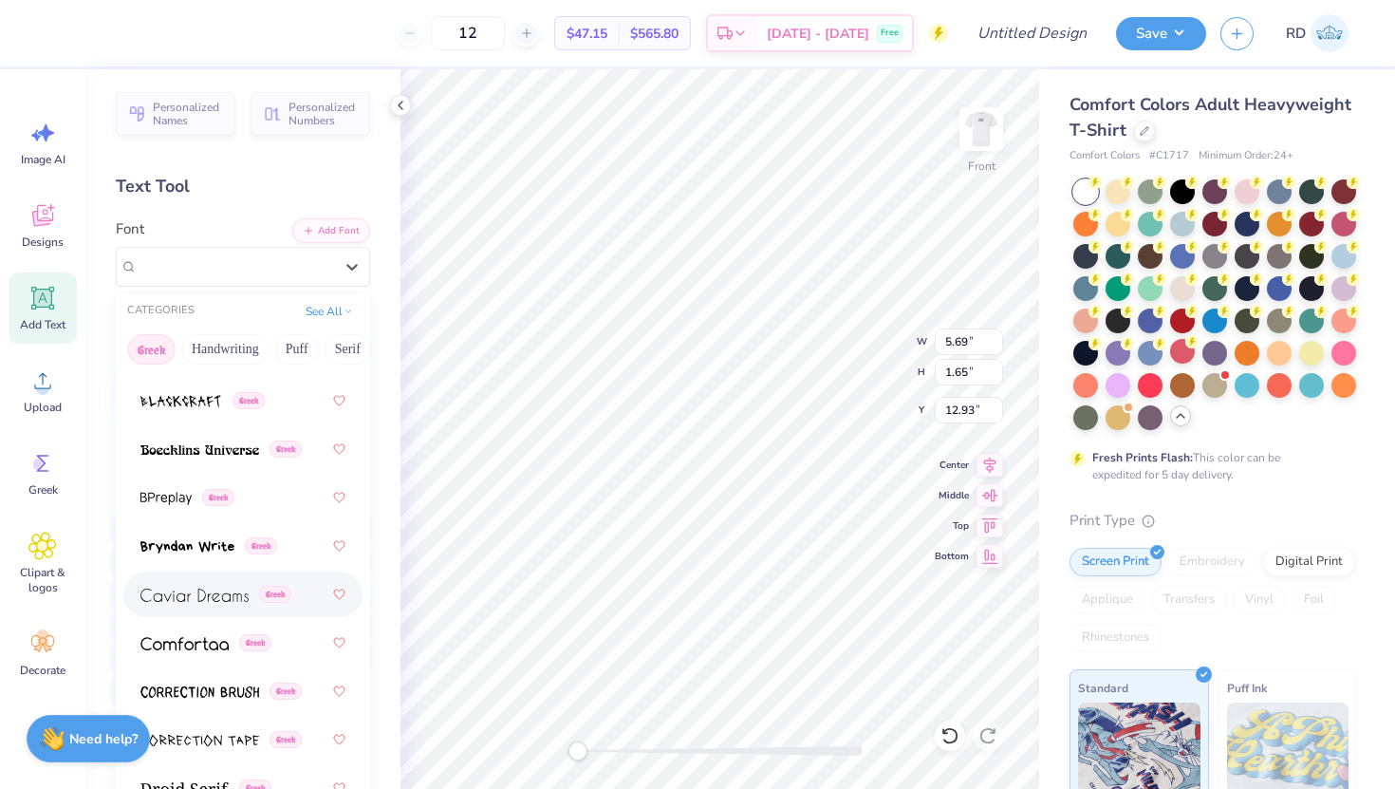
click at [226, 593] on img at bounding box center [194, 595] width 108 height 13
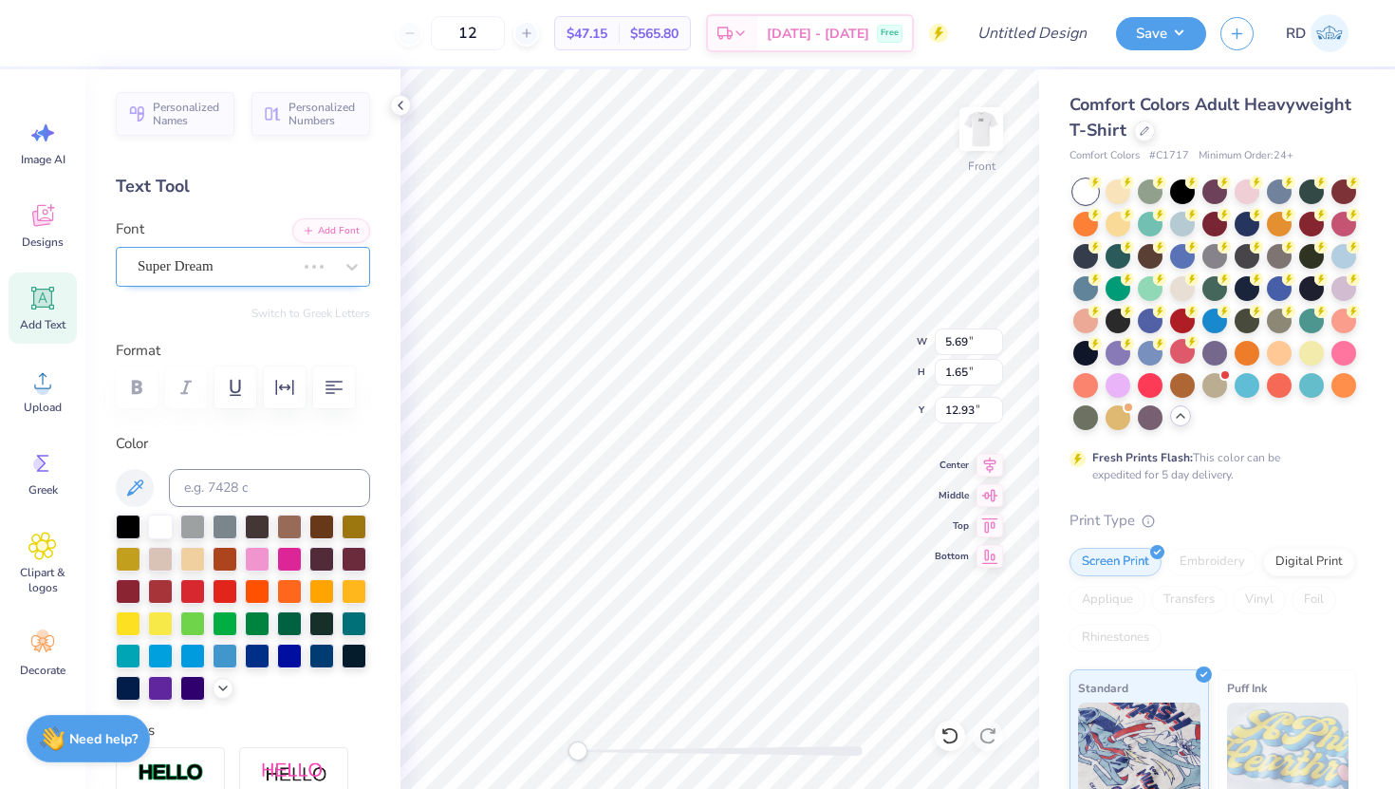
click at [195, 266] on div "Super Dream" at bounding box center [216, 266] width 161 height 29
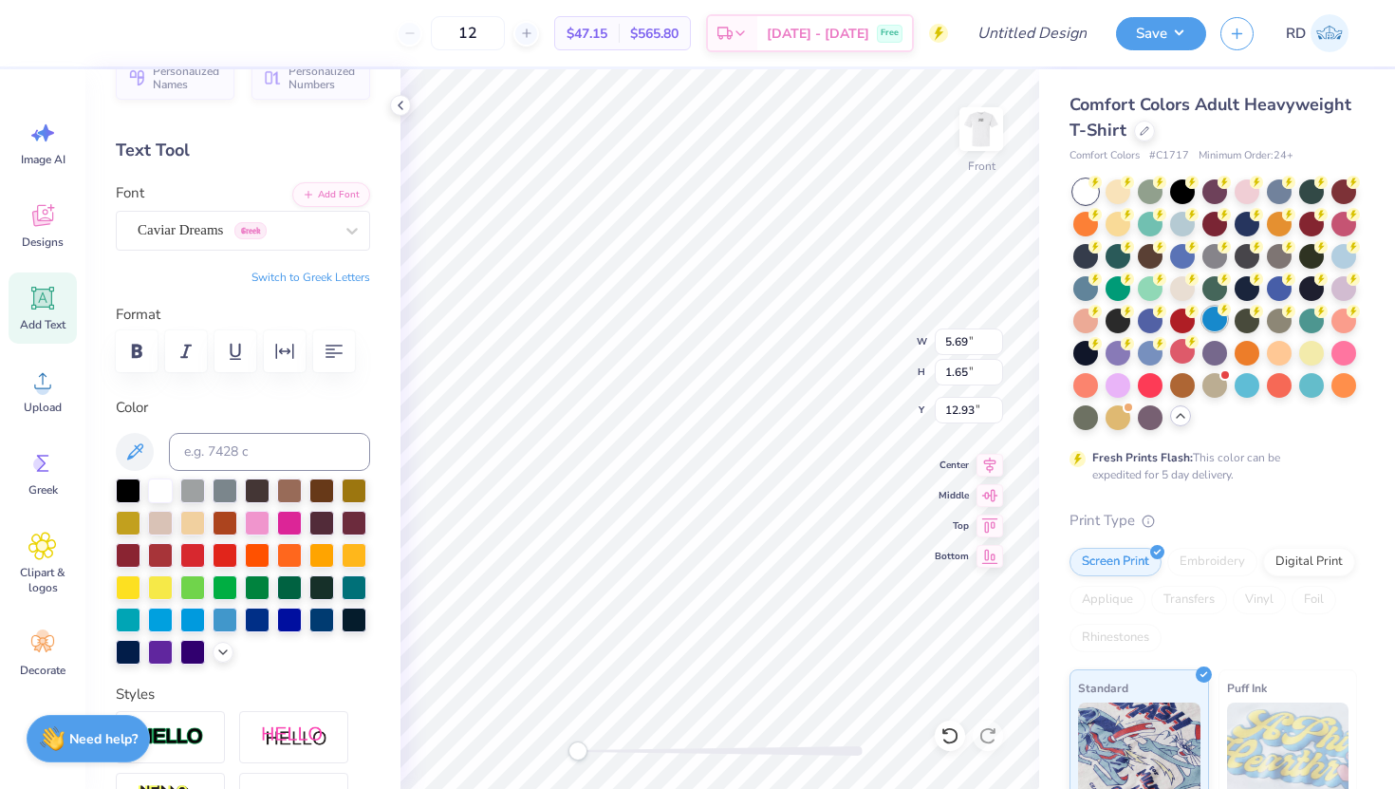
click at [1203, 331] on div at bounding box center [1215, 319] width 25 height 25
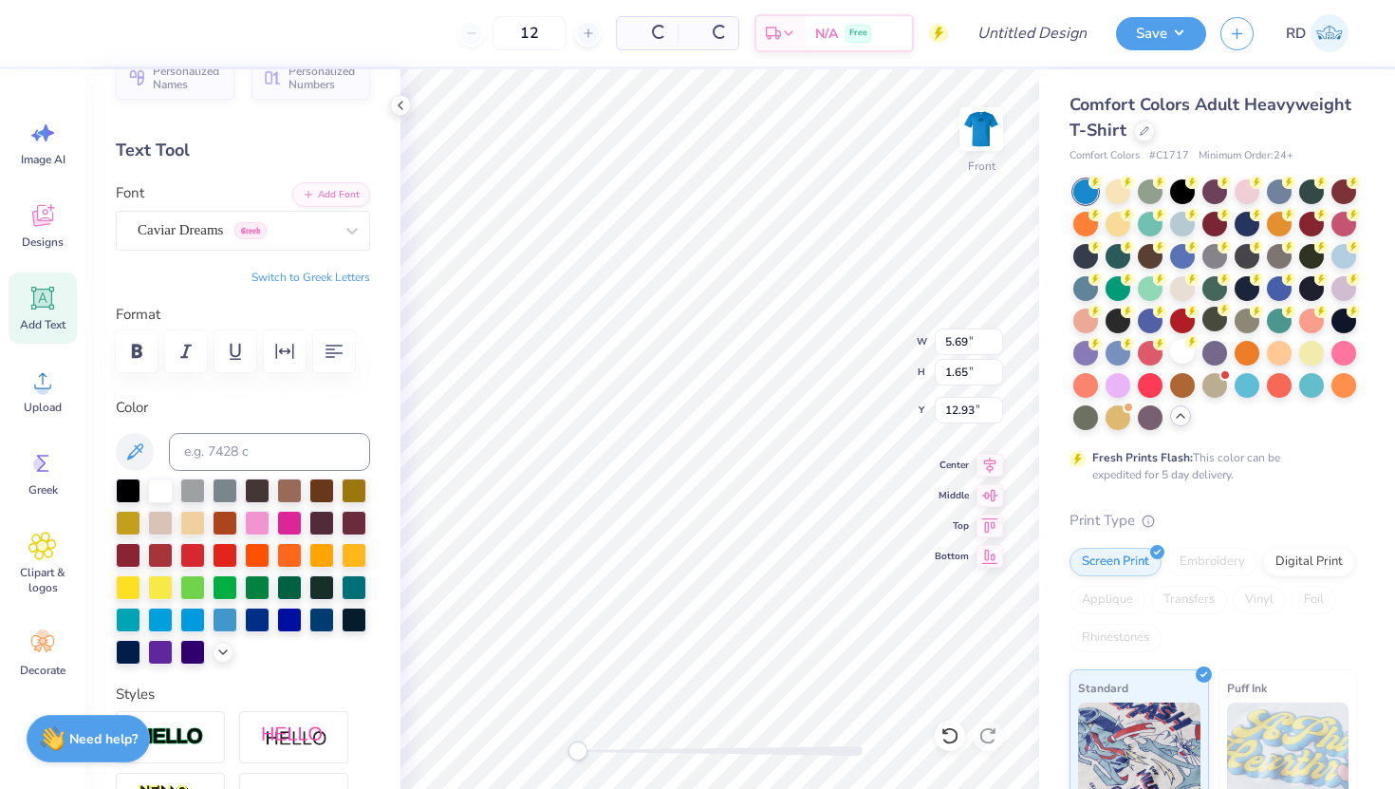
type input "10.13"
type input "1.89"
type input "16.29"
click at [1170, 364] on div at bounding box center [1182, 351] width 25 height 25
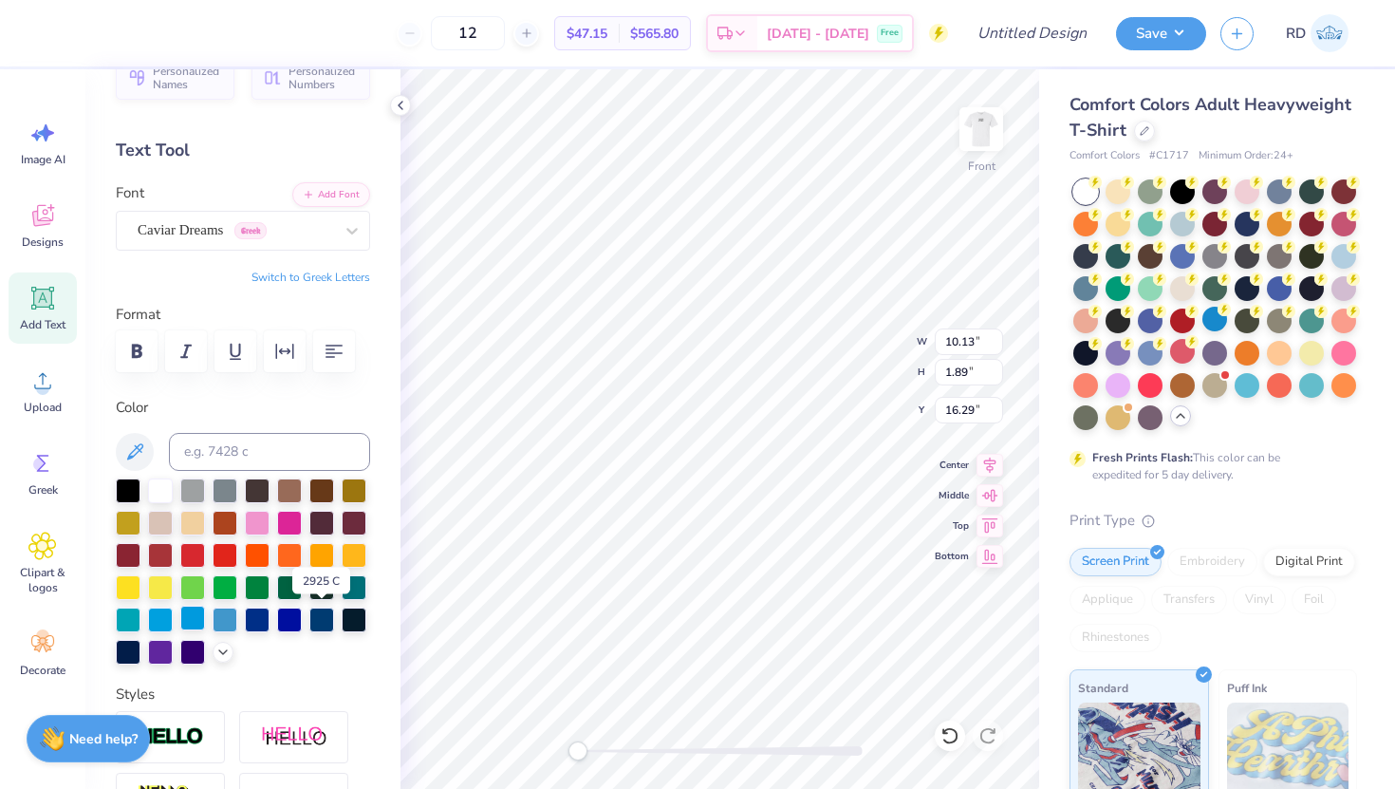
click at [205, 625] on div at bounding box center [192, 618] width 25 height 25
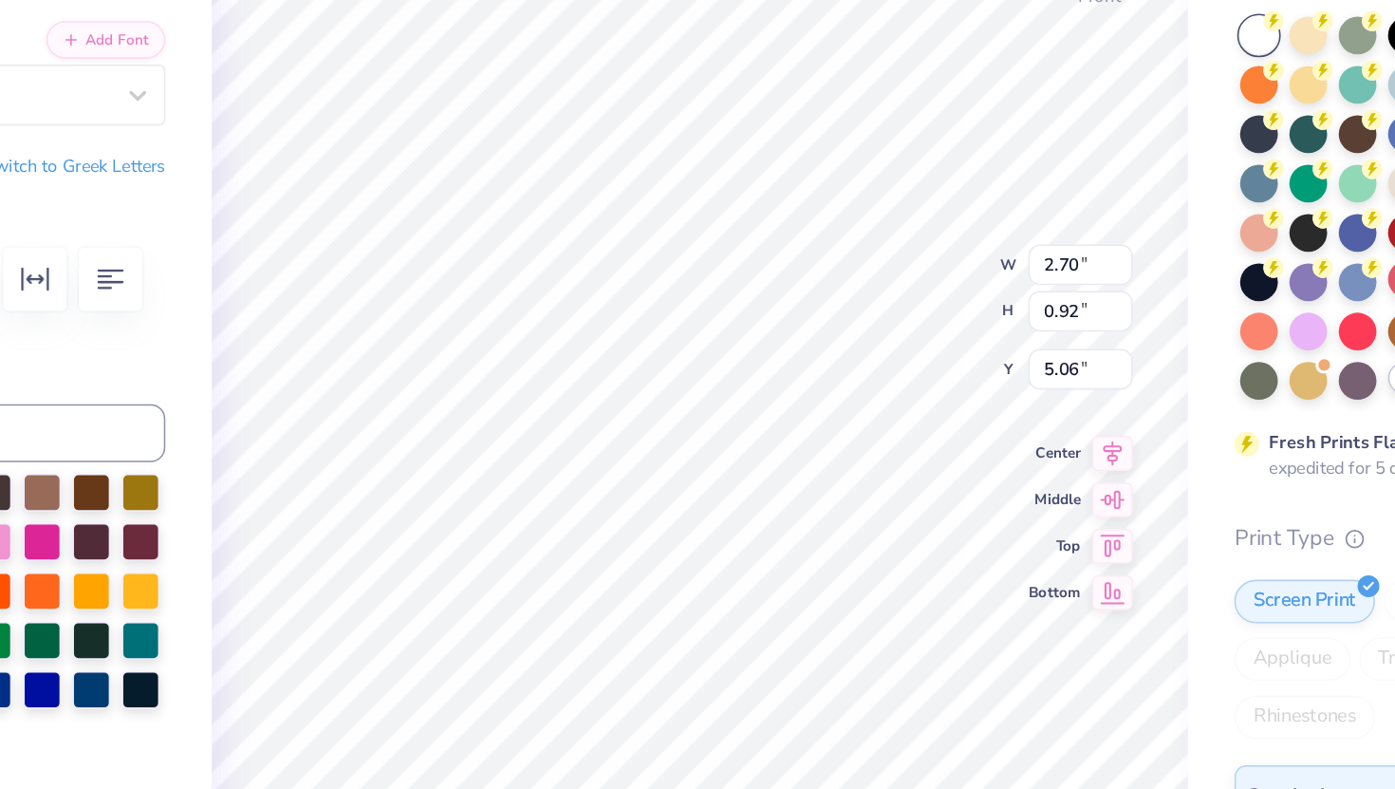
type input "2.70"
type input "0.92"
type input "5.06"
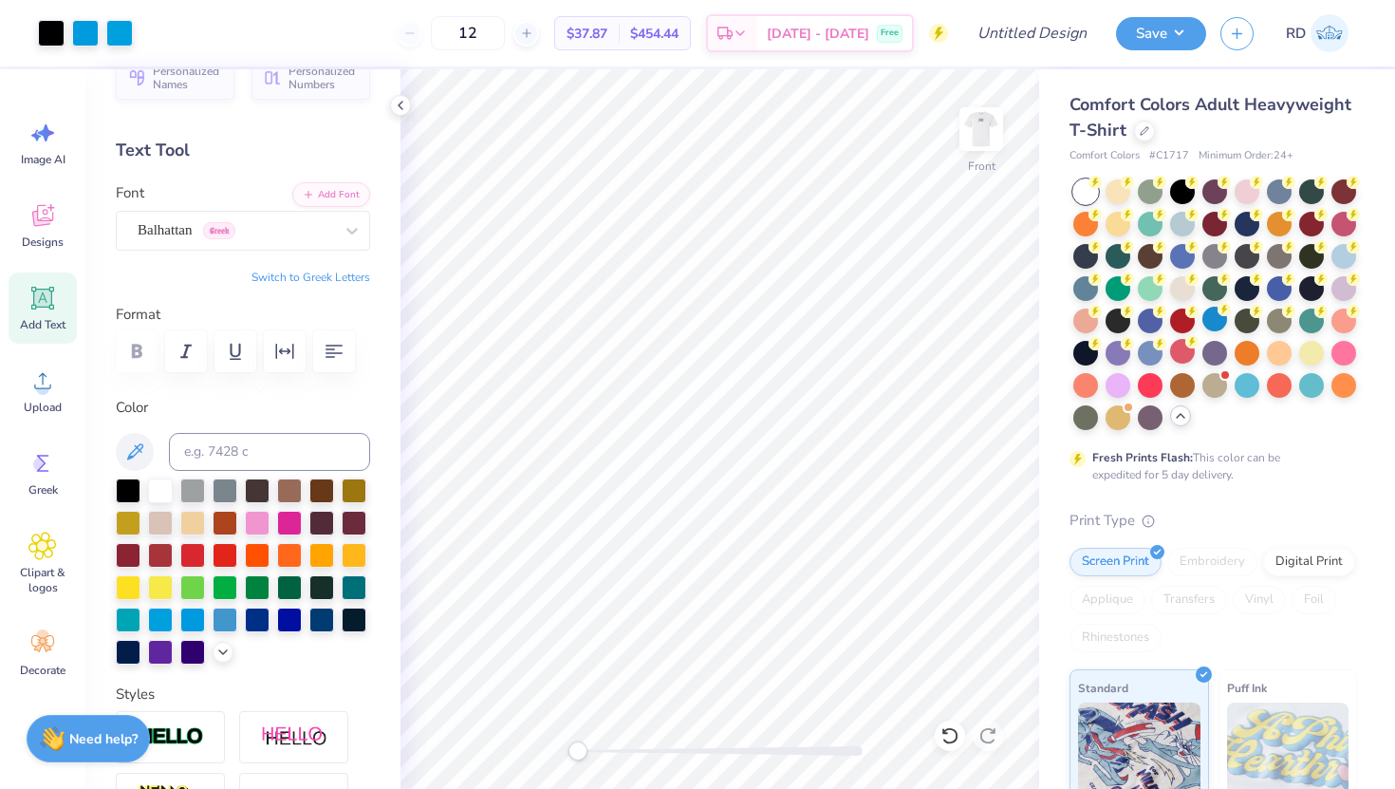
click at [63, 308] on div "Add Text" at bounding box center [43, 307] width 68 height 71
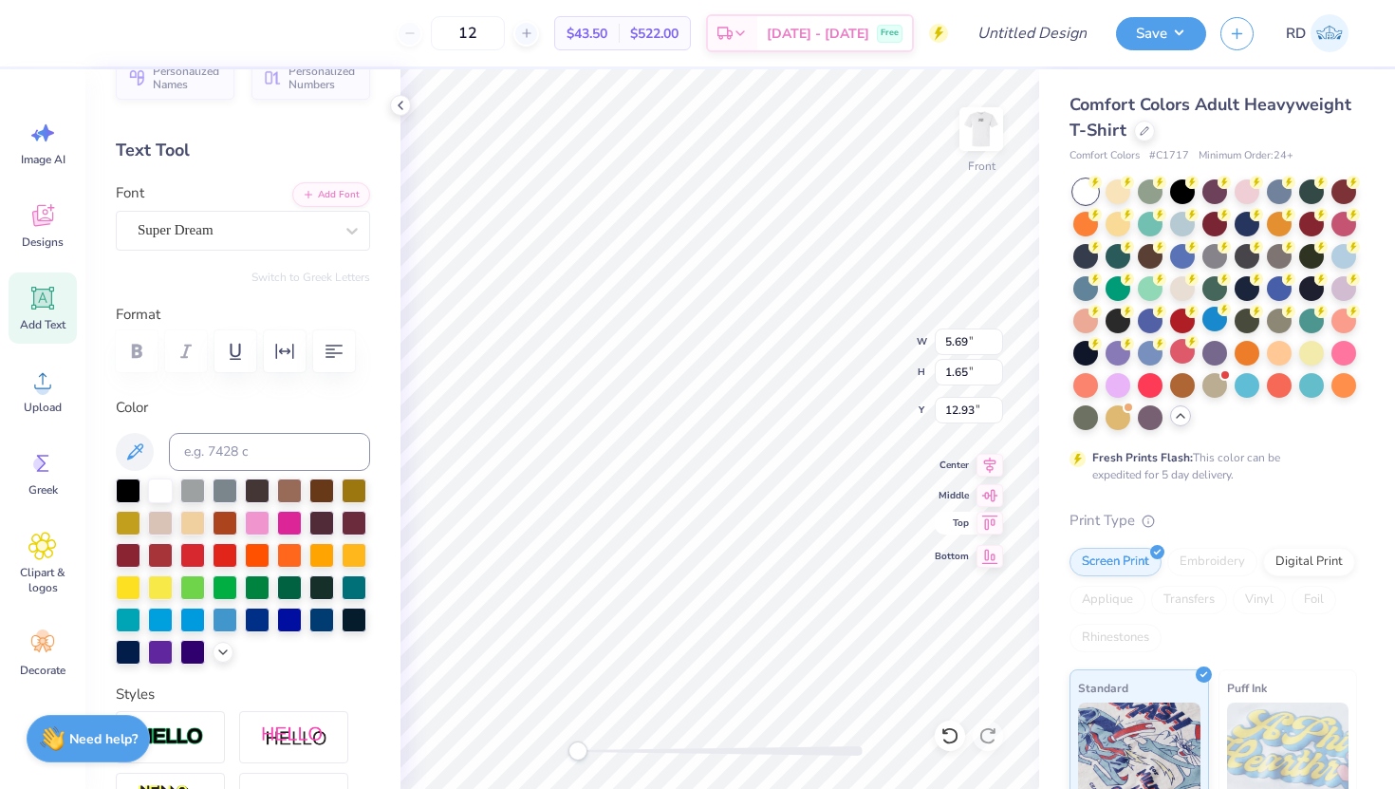
scroll to position [15, 2]
type textarea "DST"
click at [296, 246] on div "Super Dream" at bounding box center [243, 231] width 254 height 40
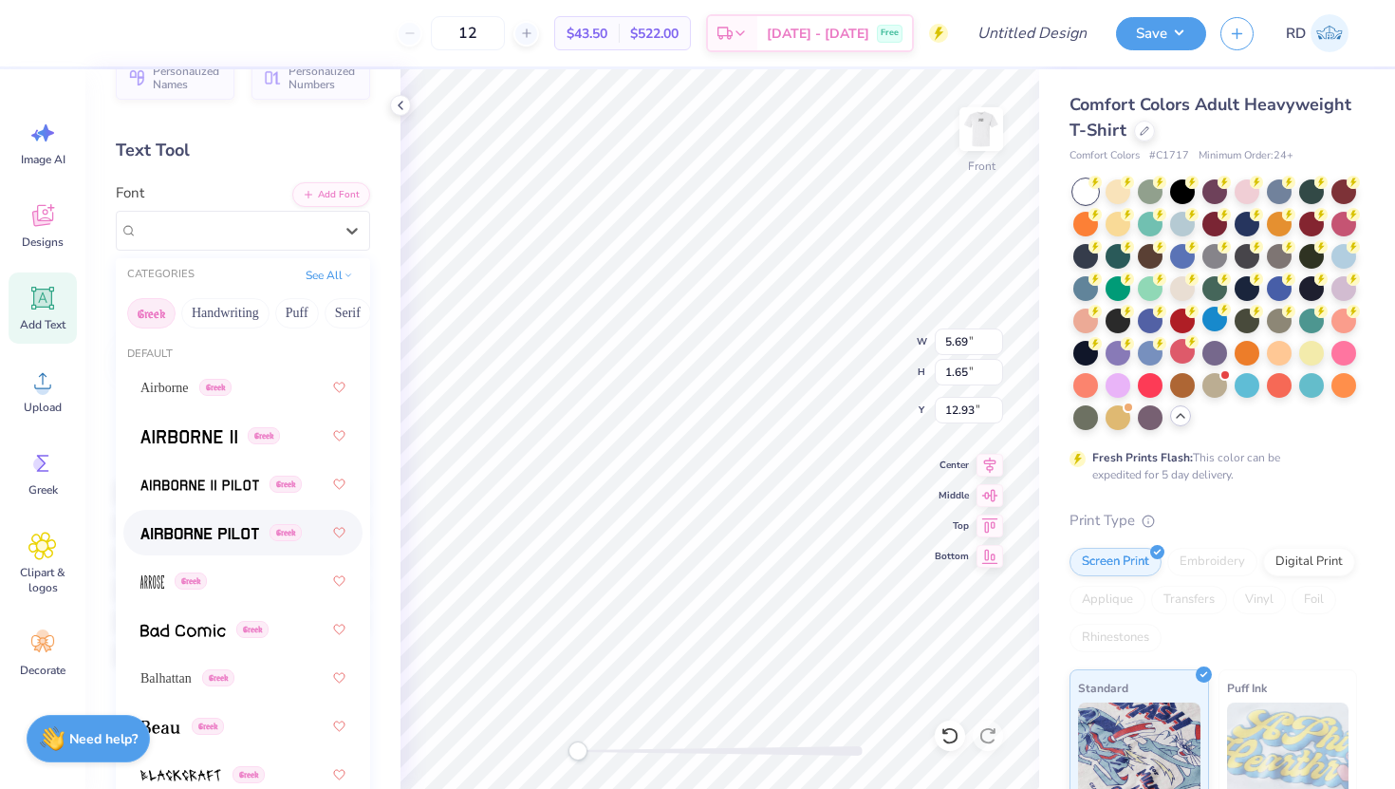
click at [206, 520] on div "Greek" at bounding box center [242, 532] width 205 height 34
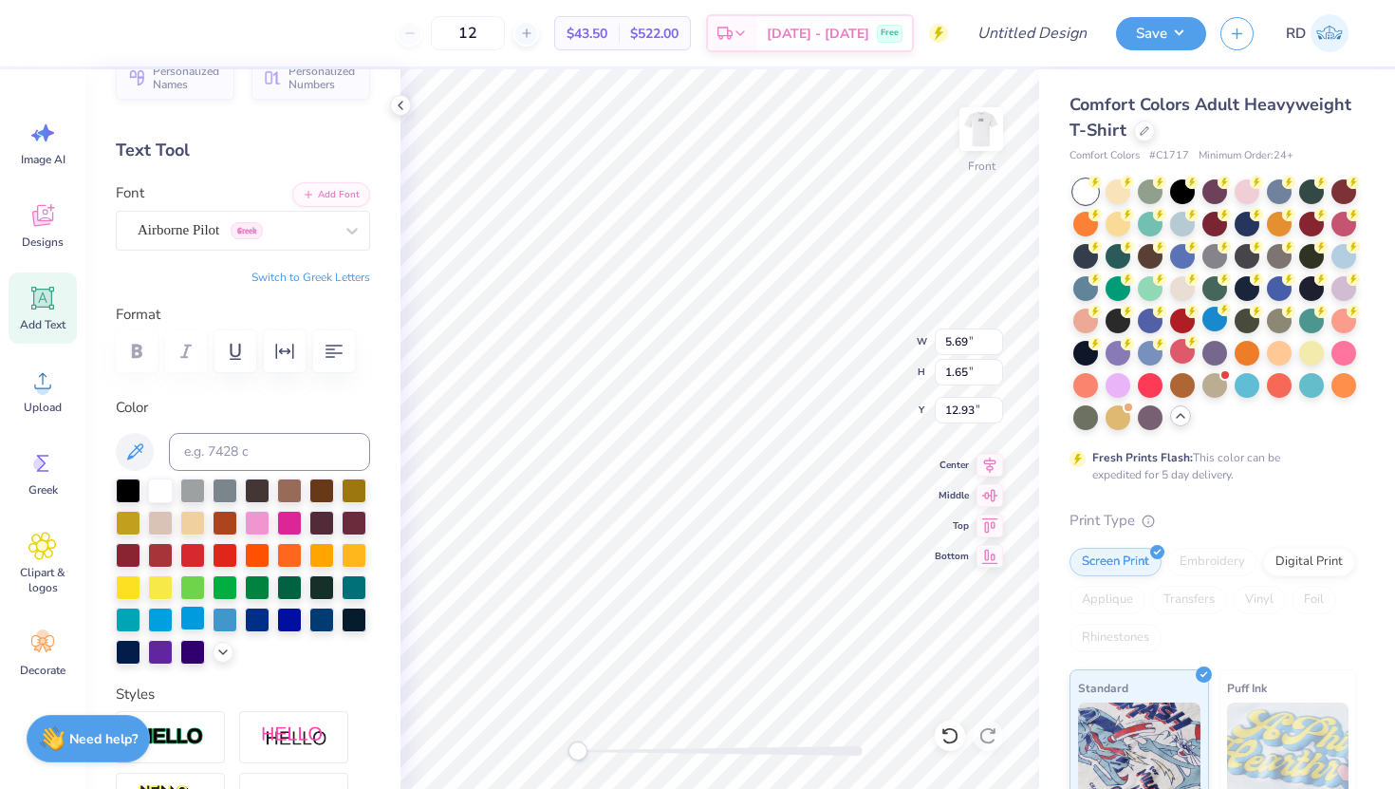
click at [205, 618] on div at bounding box center [192, 618] width 25 height 25
click at [403, 105] on icon at bounding box center [400, 105] width 15 height 15
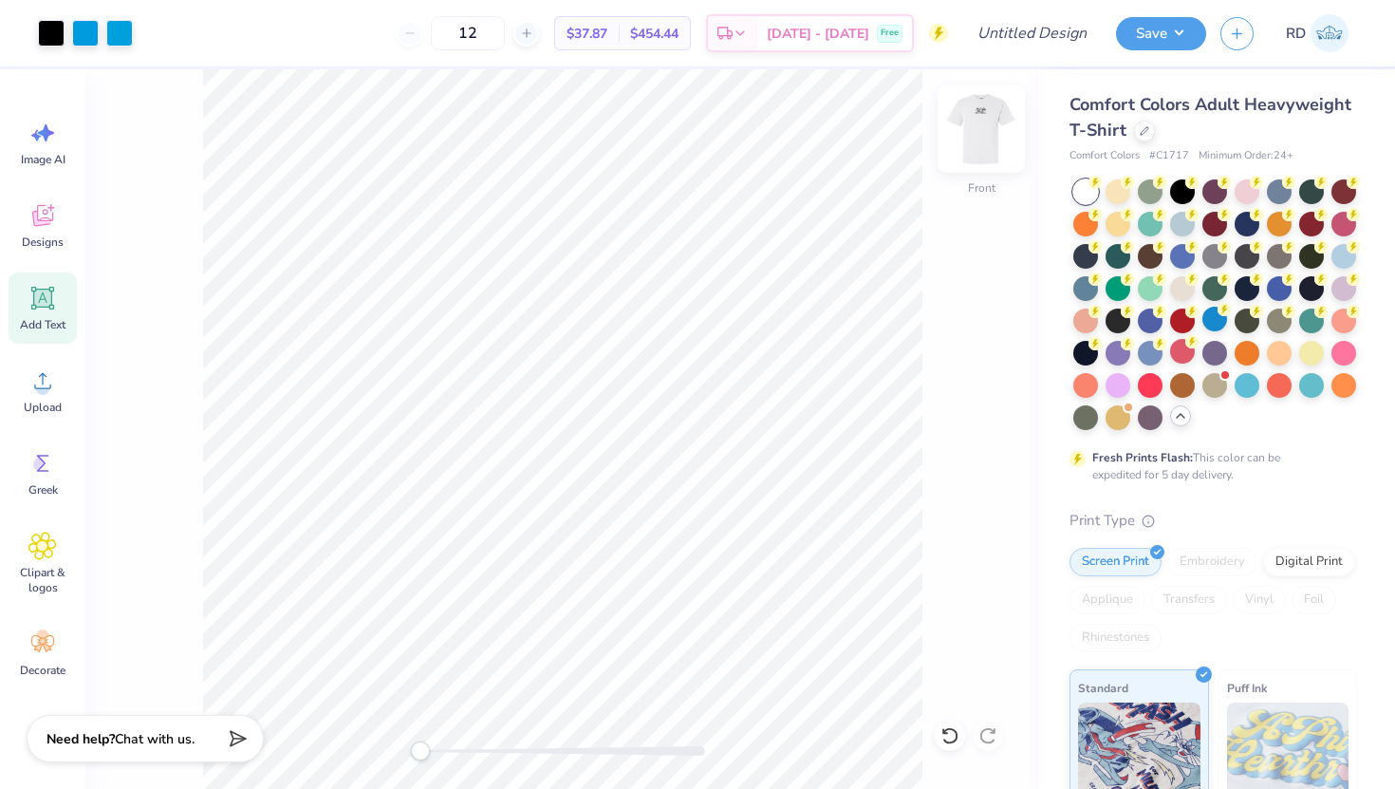
click at [982, 132] on img at bounding box center [982, 129] width 76 height 76
click at [1320, 34] on img at bounding box center [1330, 33] width 38 height 38
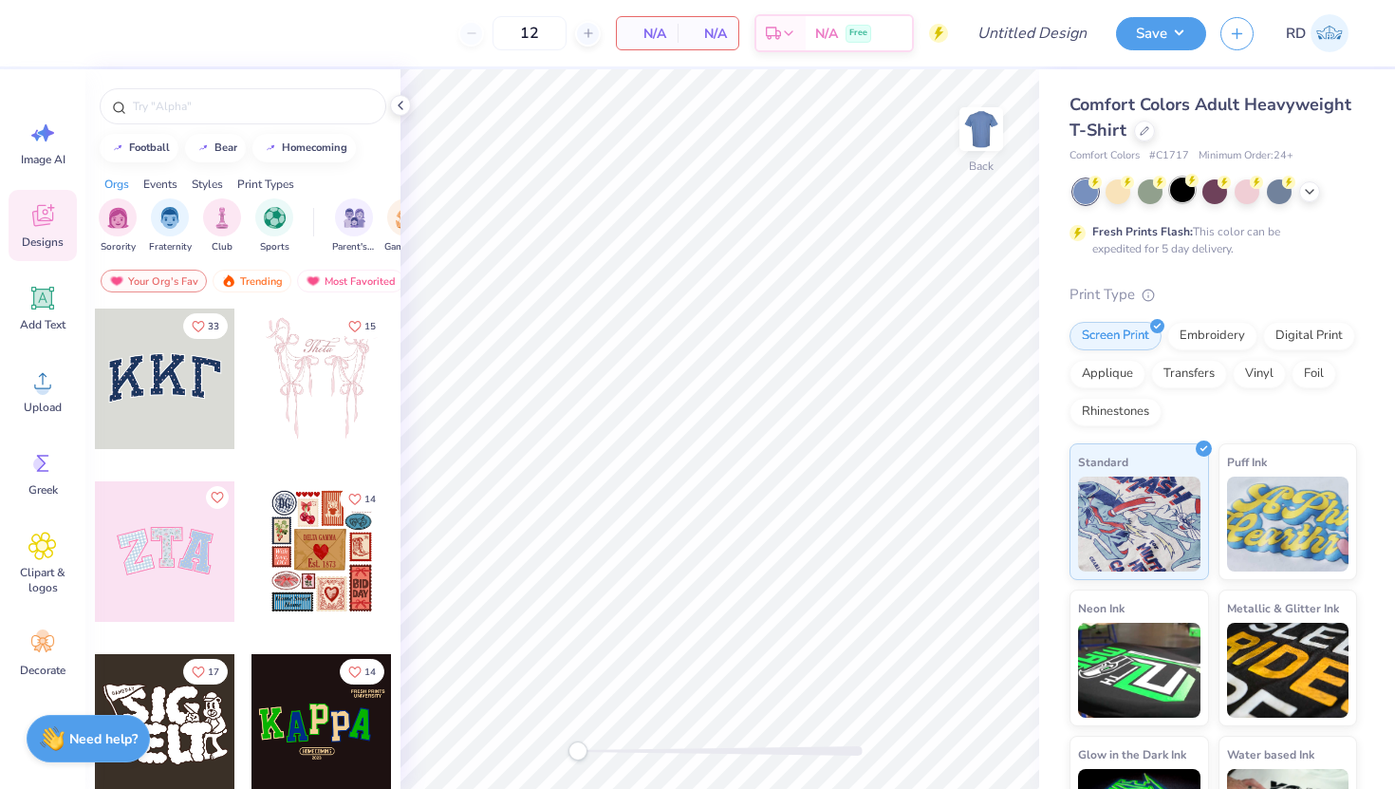
click at [1180, 190] on div at bounding box center [1182, 190] width 25 height 25
click at [1108, 153] on span "Comfort Colors" at bounding box center [1105, 156] width 70 height 16
click at [402, 105] on icon at bounding box center [400, 105] width 15 height 15
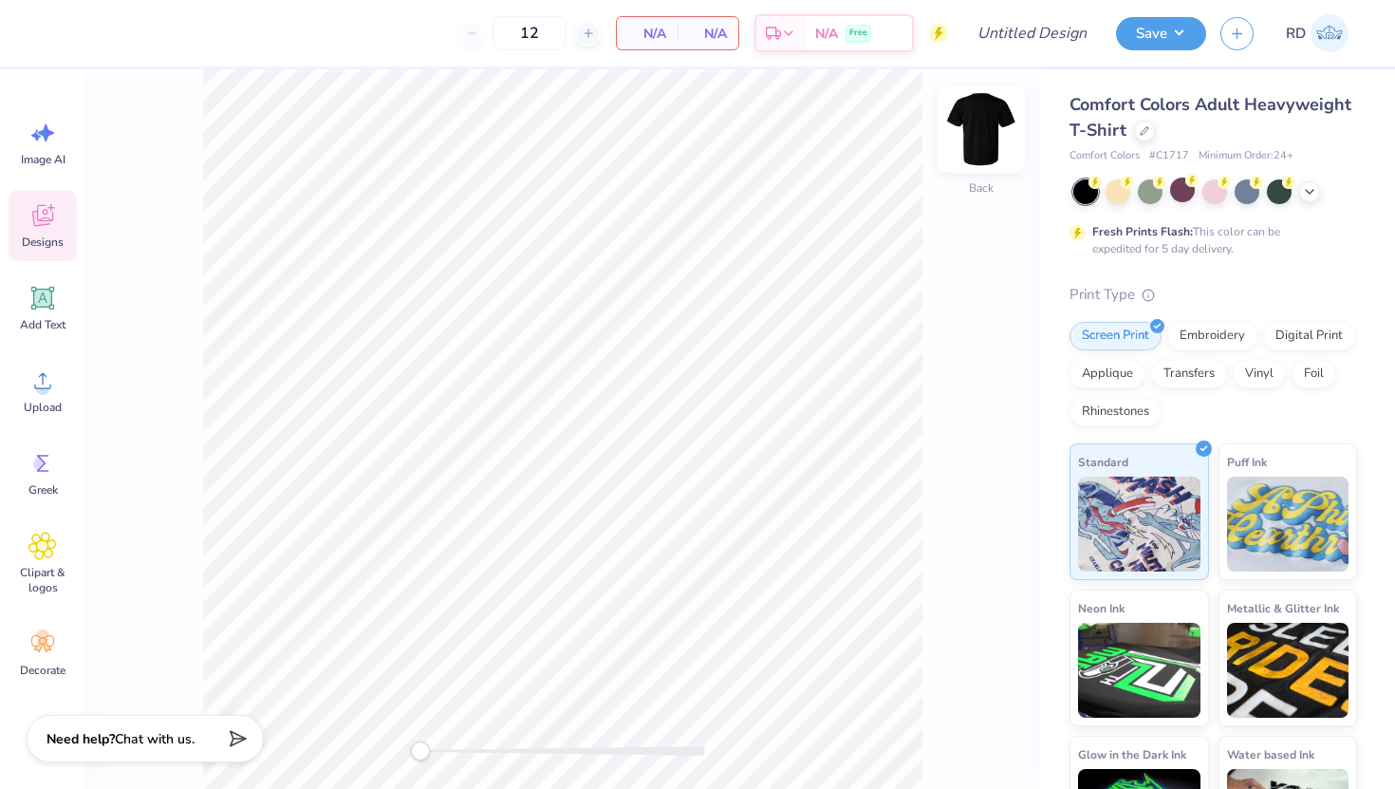
click at [995, 128] on img at bounding box center [982, 129] width 76 height 76
click at [41, 379] on icon at bounding box center [42, 380] width 28 height 28
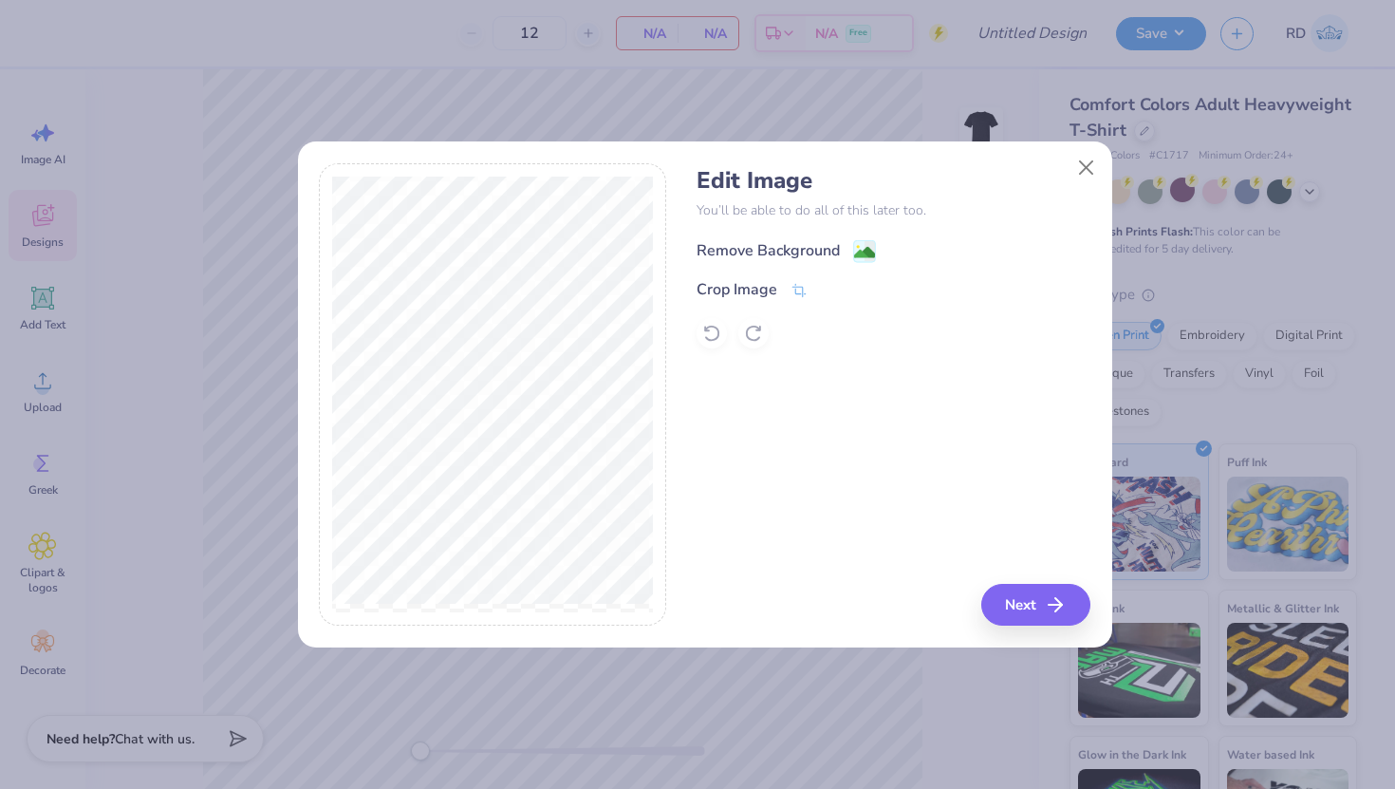
click at [746, 250] on div "Remove Background" at bounding box center [768, 250] width 143 height 23
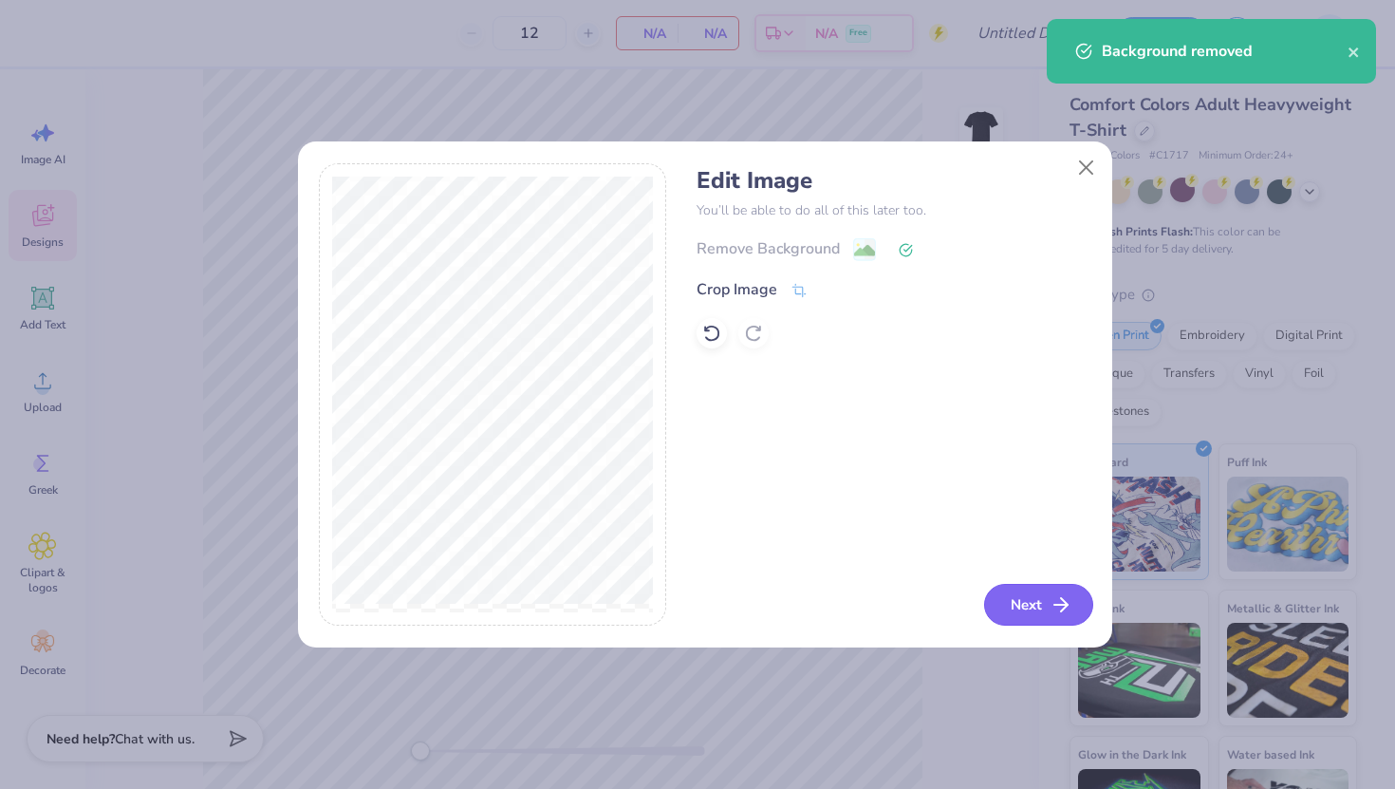
click at [1033, 606] on button "Next" at bounding box center [1038, 605] width 109 height 42
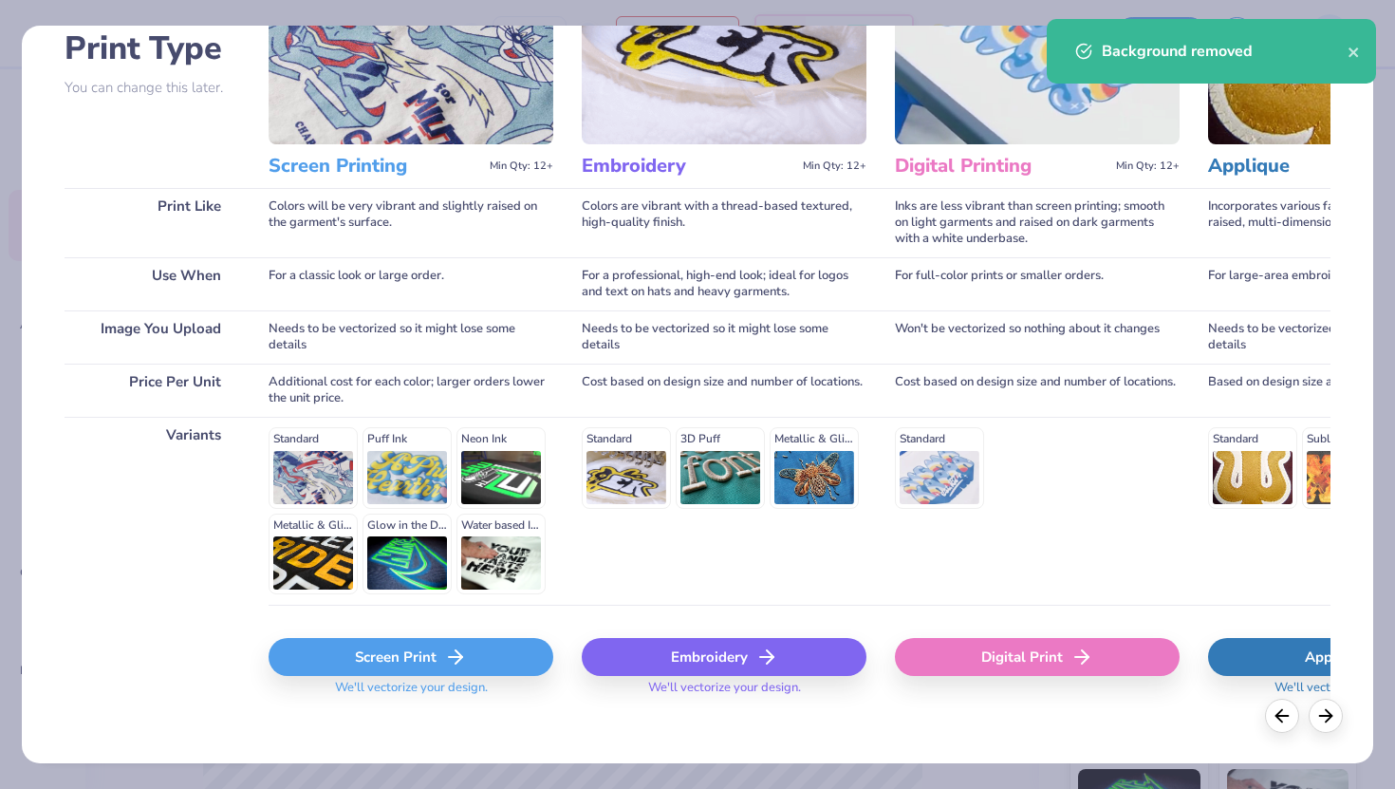
scroll to position [158, 0]
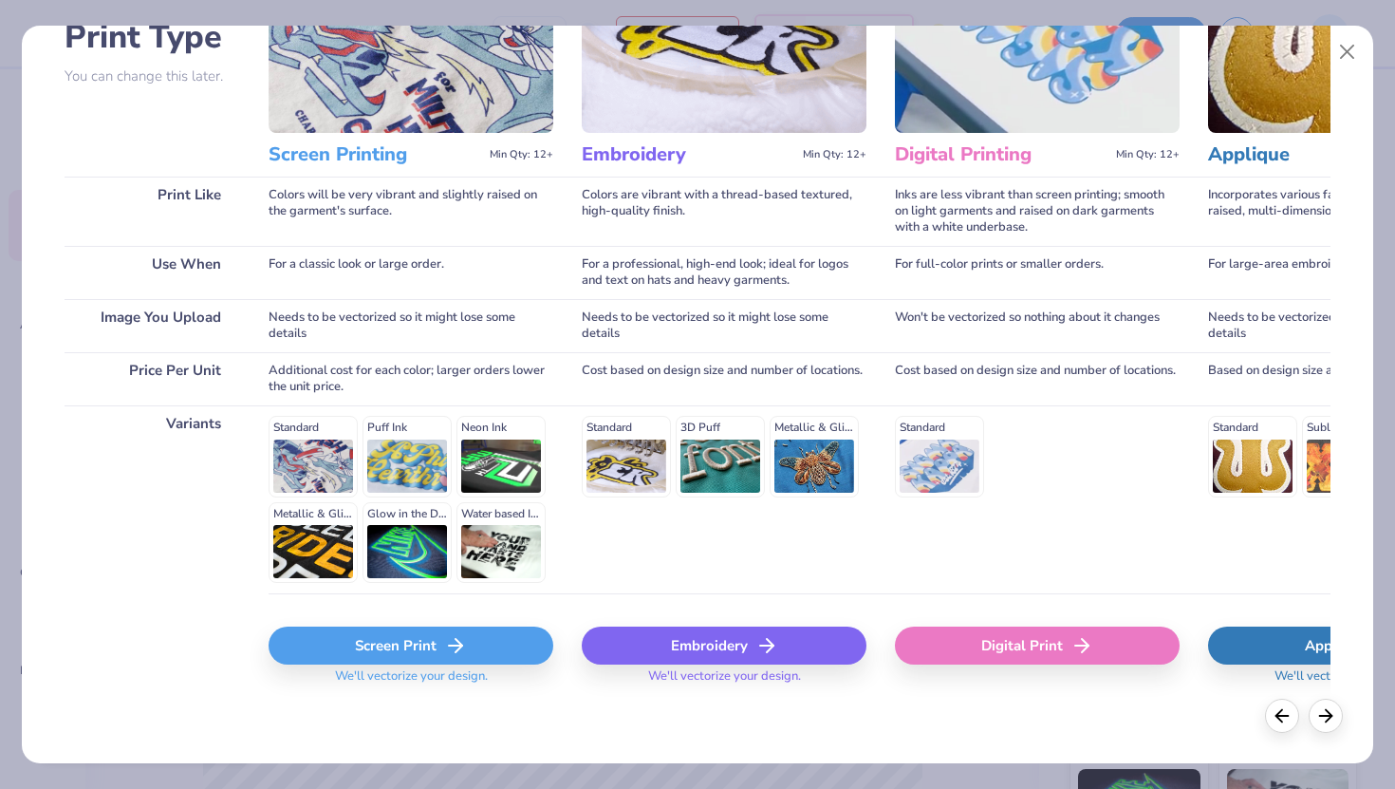
click at [468, 655] on div "Screen Print" at bounding box center [411, 646] width 285 height 38
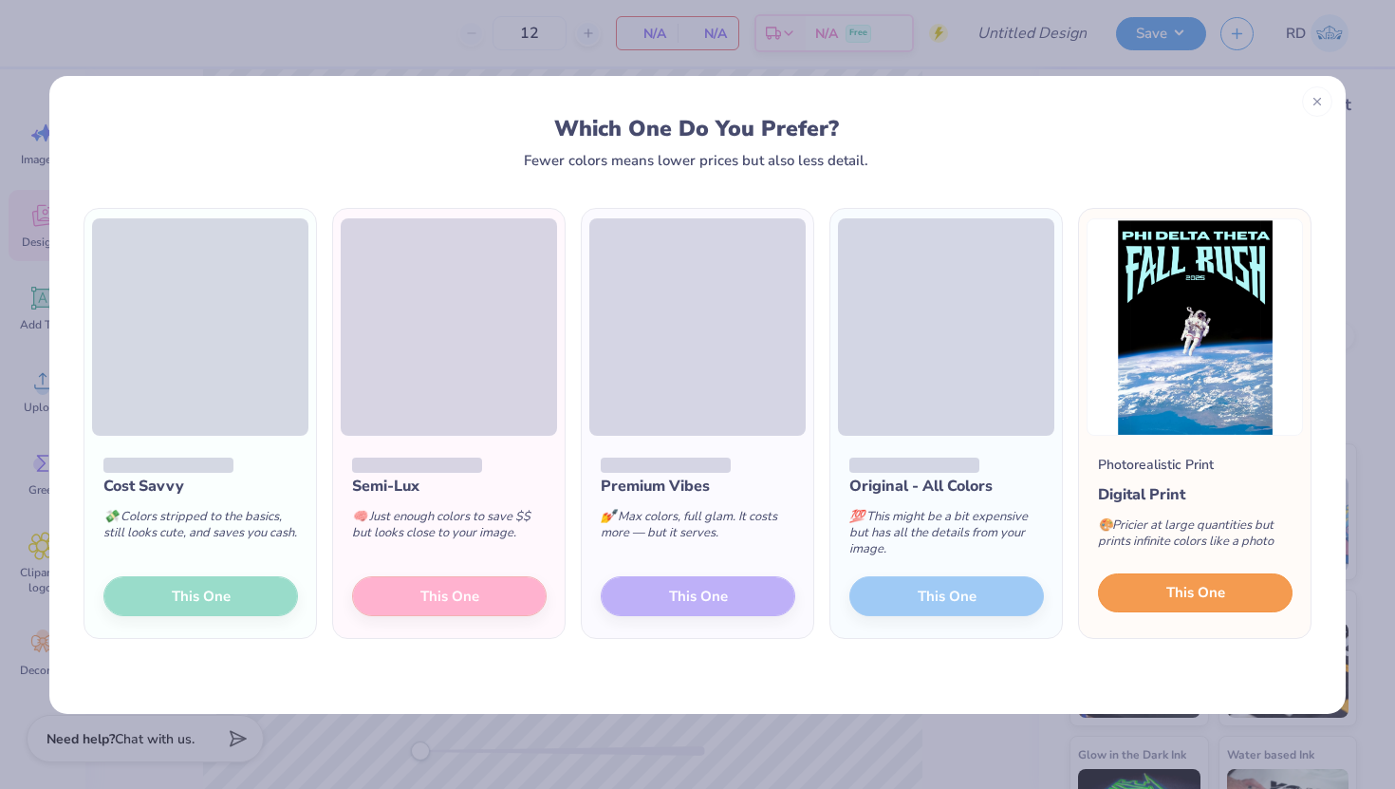
click at [1153, 601] on button "This One" at bounding box center [1195, 593] width 195 height 40
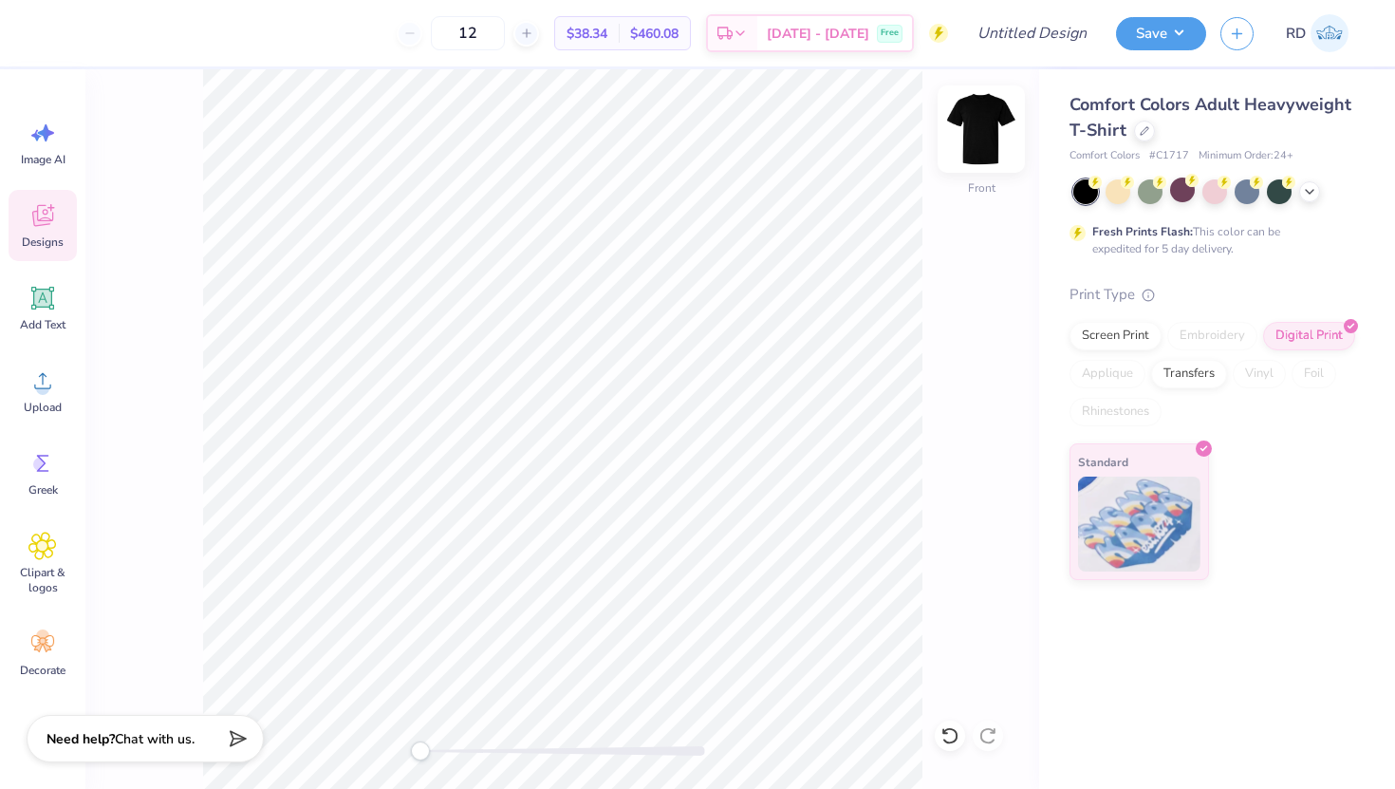
click at [971, 131] on img at bounding box center [982, 129] width 76 height 76
click at [38, 449] on icon at bounding box center [42, 463] width 28 height 28
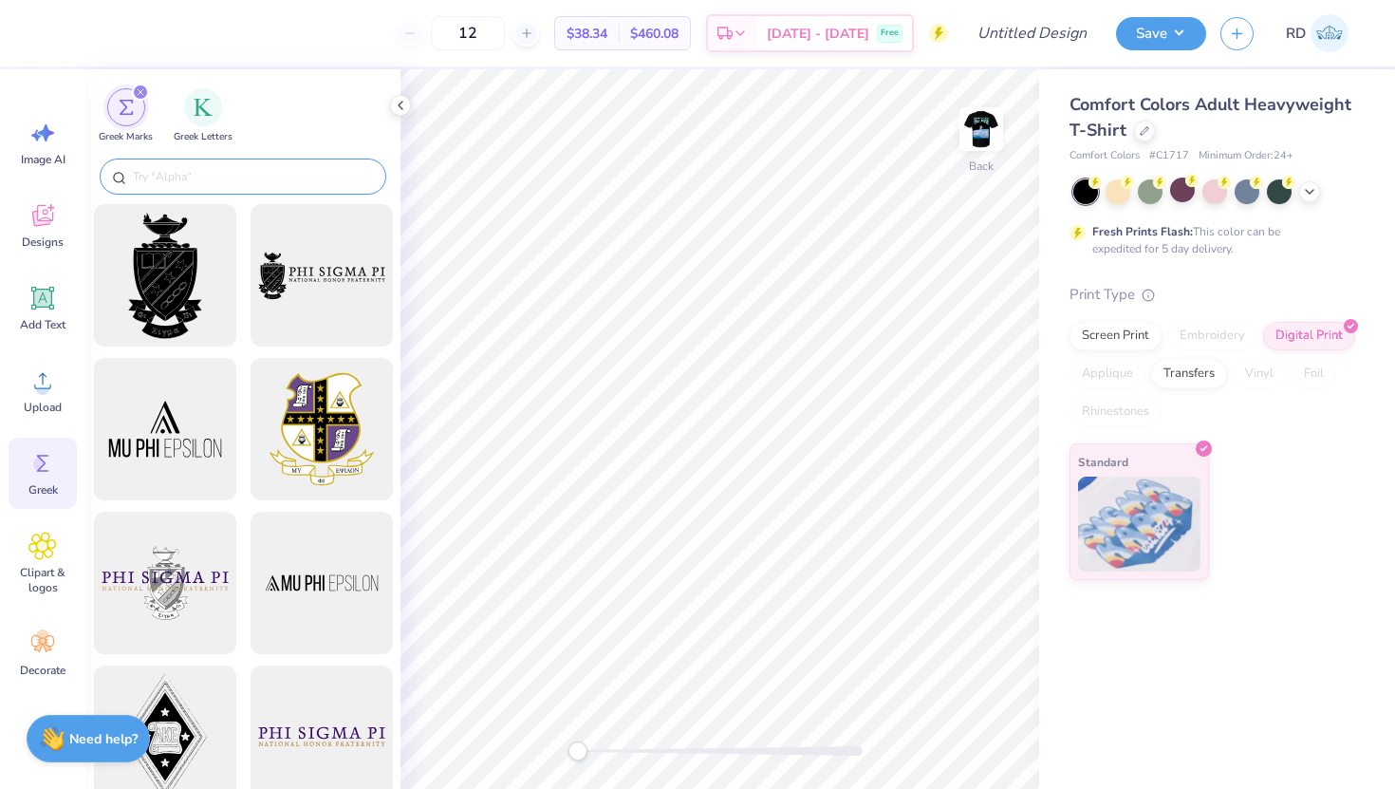
click at [242, 175] on input "text" at bounding box center [252, 176] width 243 height 19
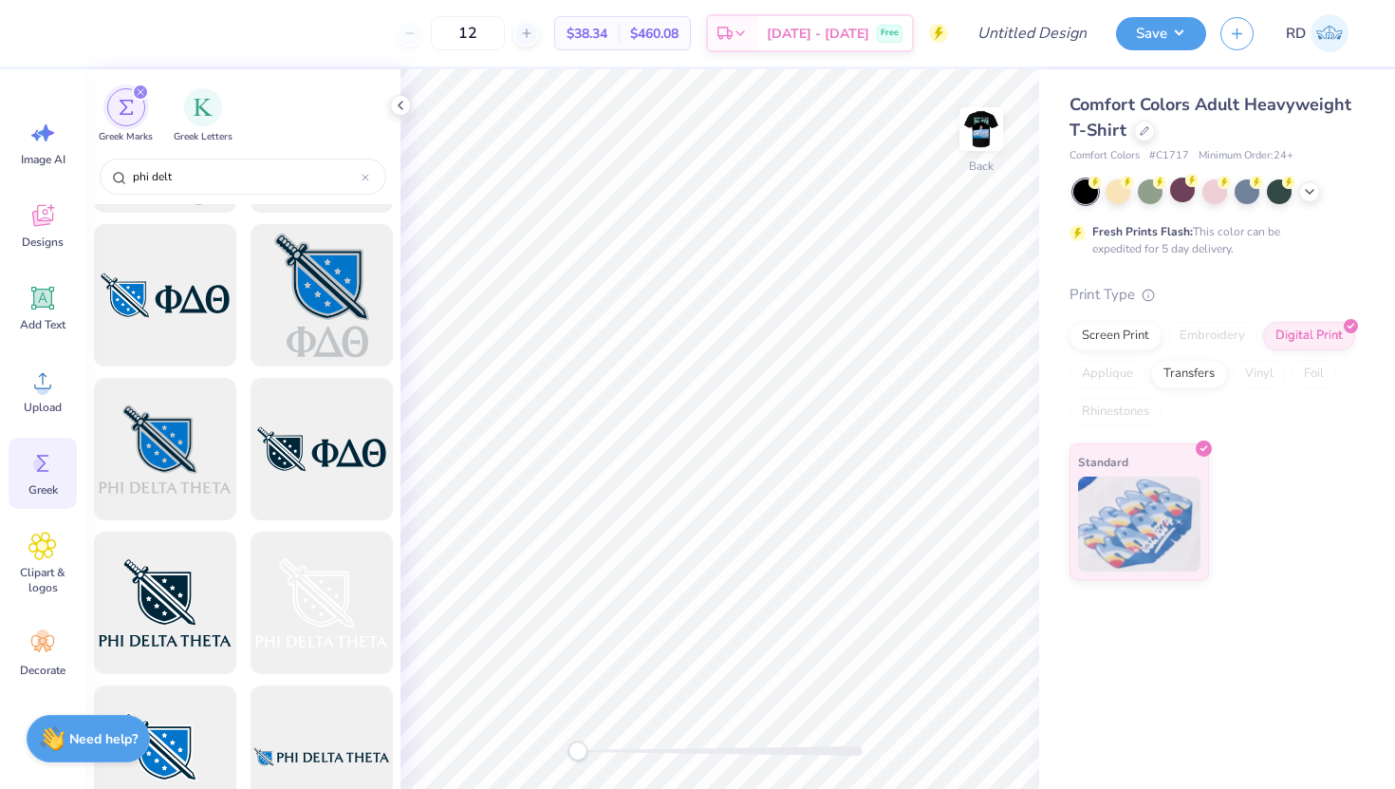
scroll to position [1059, 0]
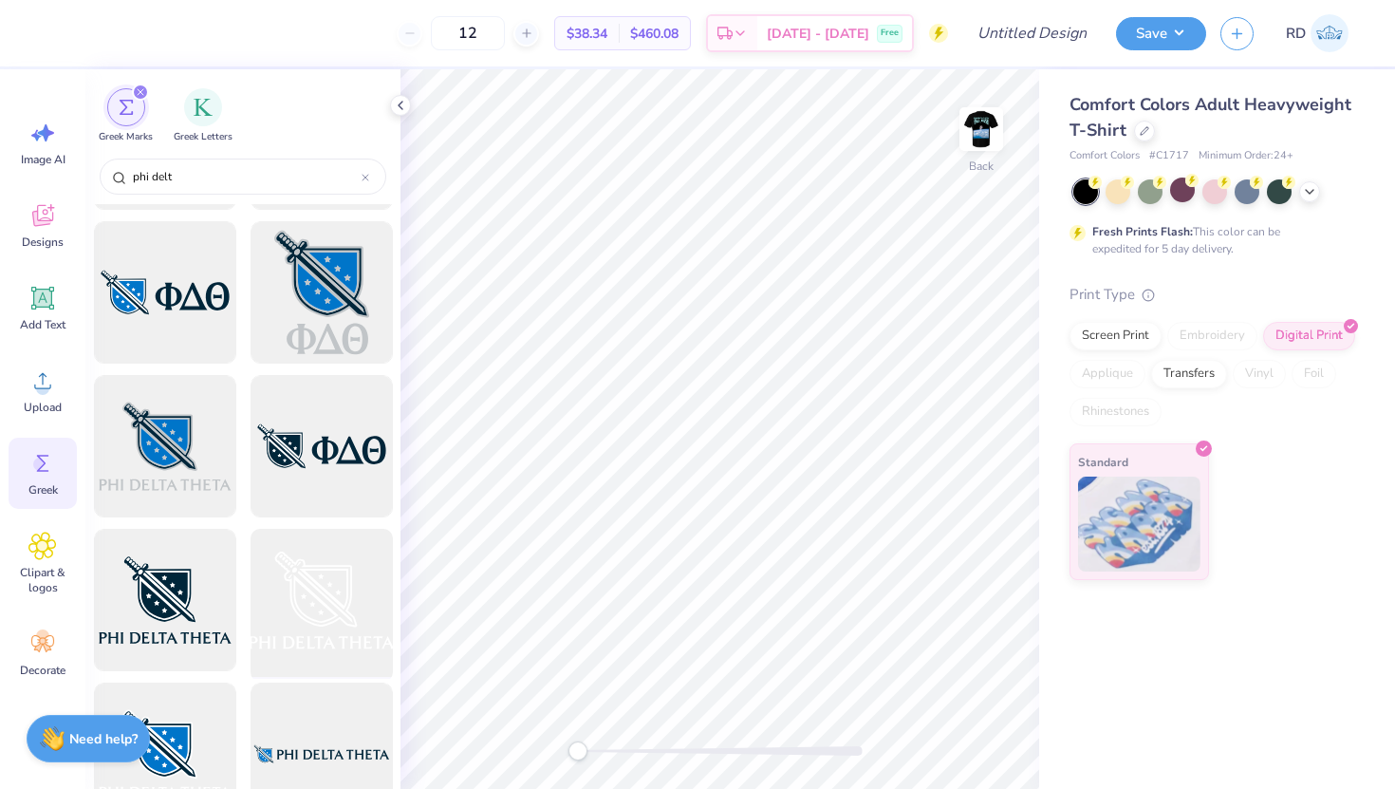
type input "phi delt"
click at [309, 587] on div at bounding box center [321, 600] width 157 height 157
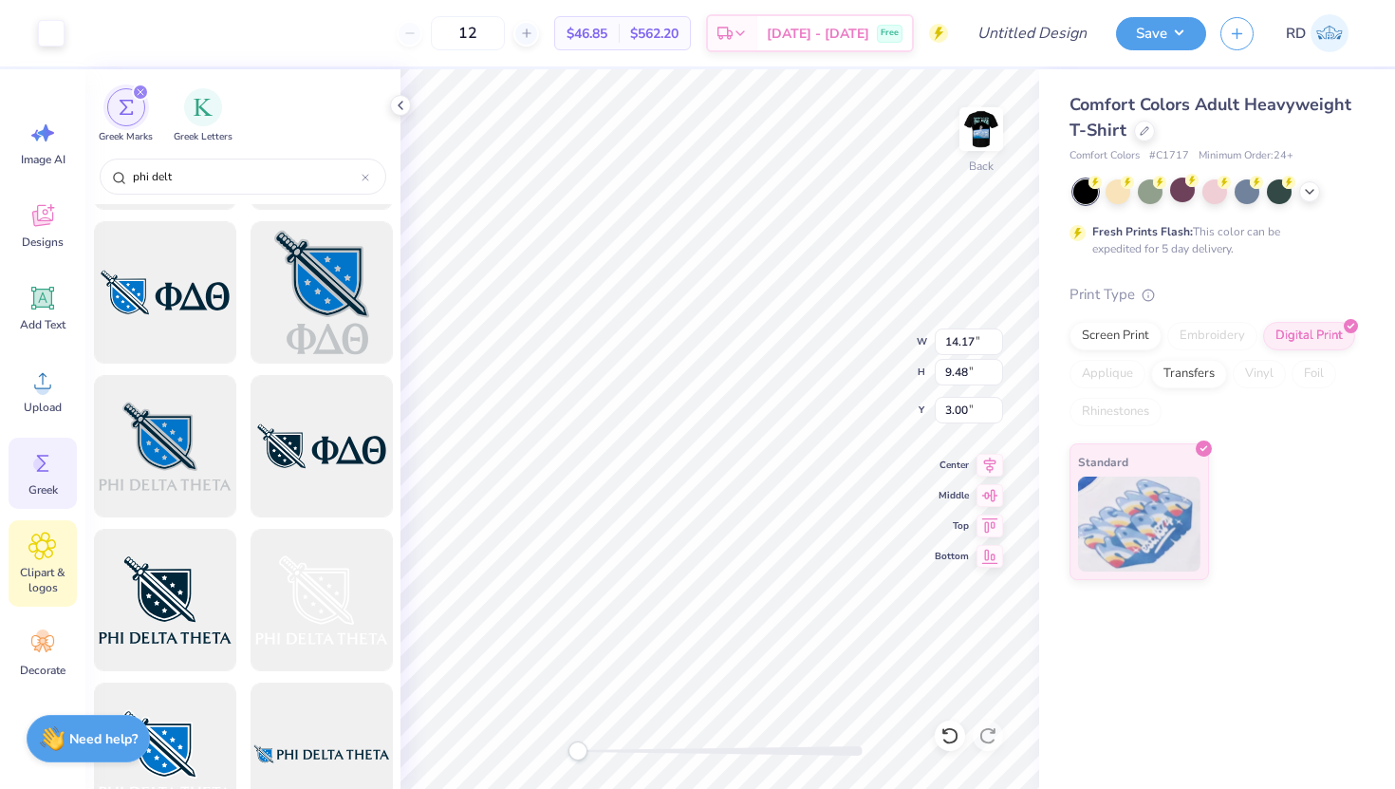
click at [28, 578] on span "Clipart & logos" at bounding box center [42, 580] width 63 height 30
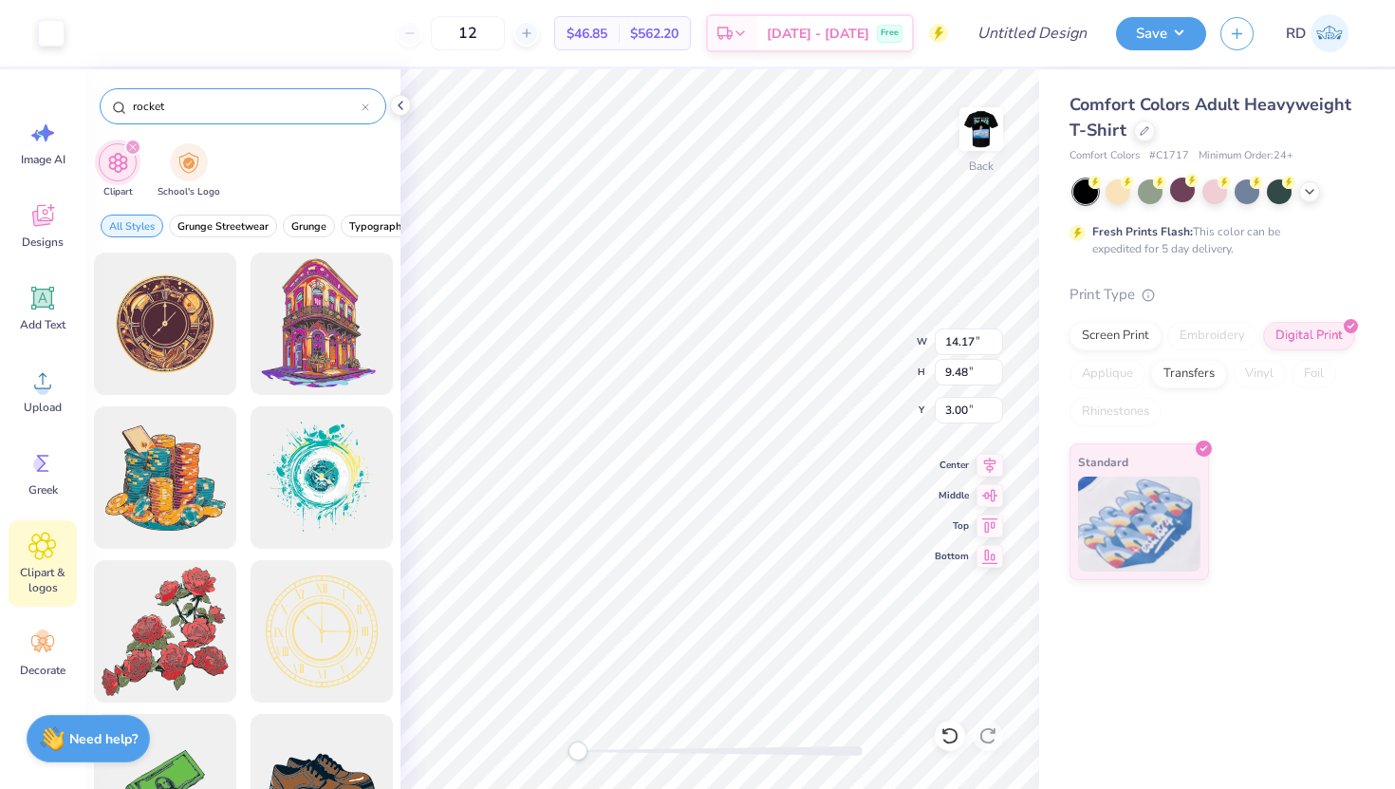
type input "rocket"
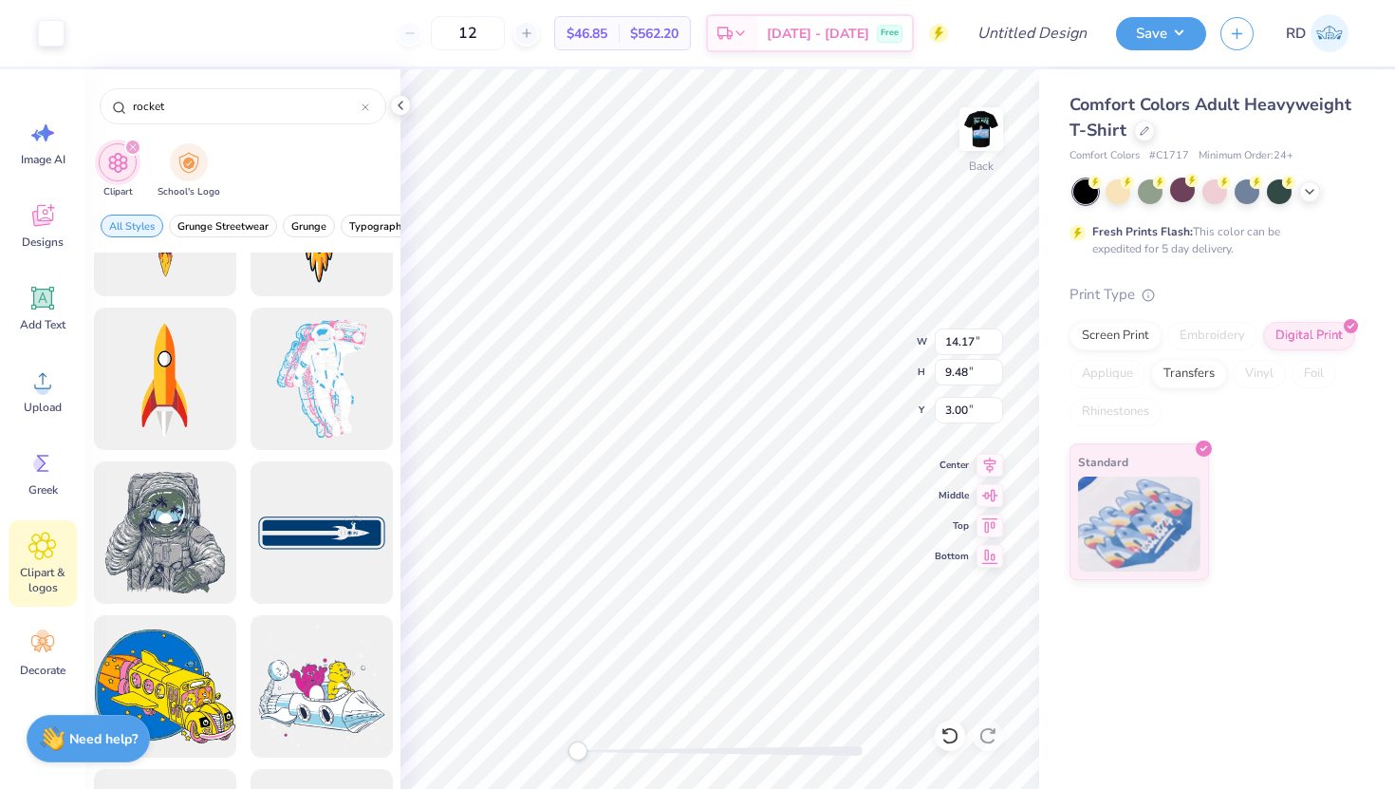
scroll to position [1946, 0]
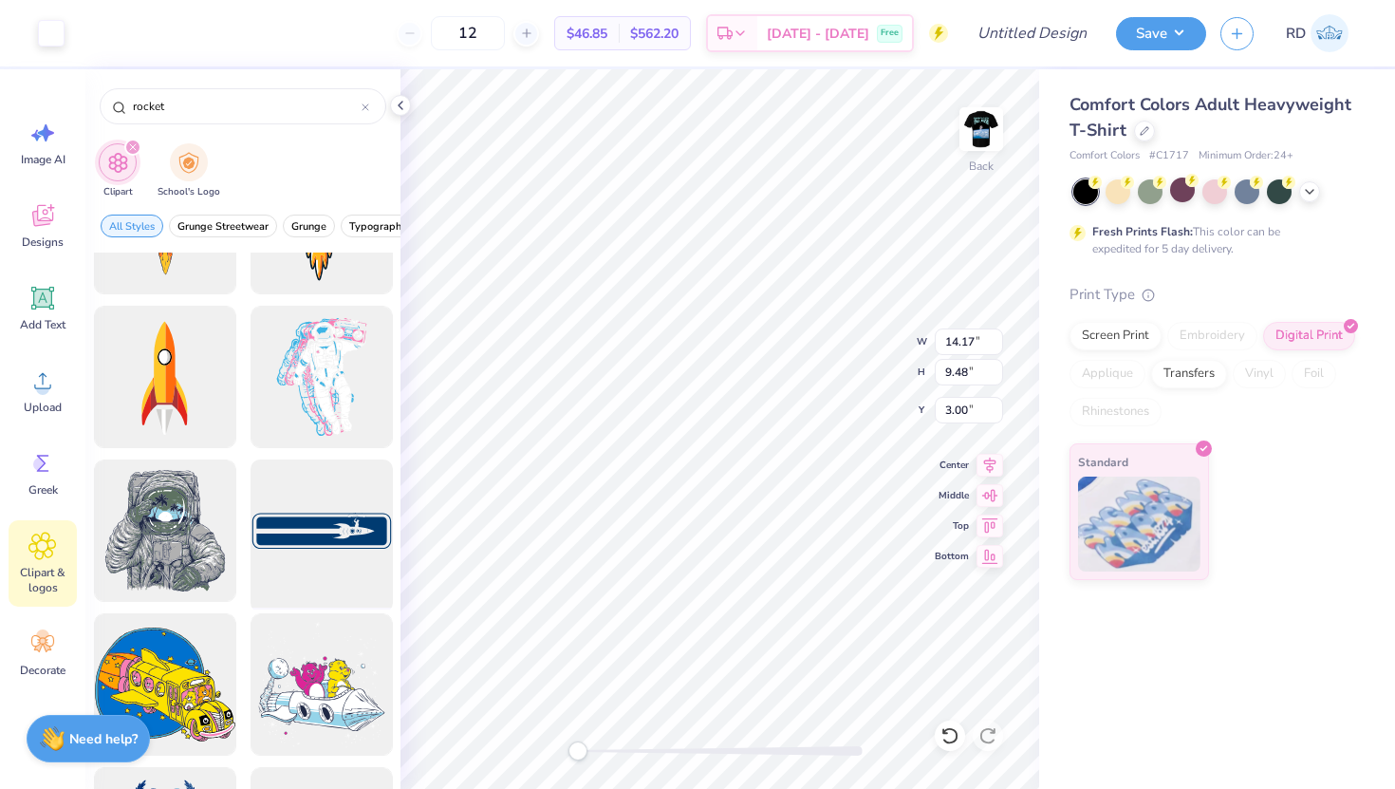
click at [297, 532] on div at bounding box center [321, 531] width 157 height 157
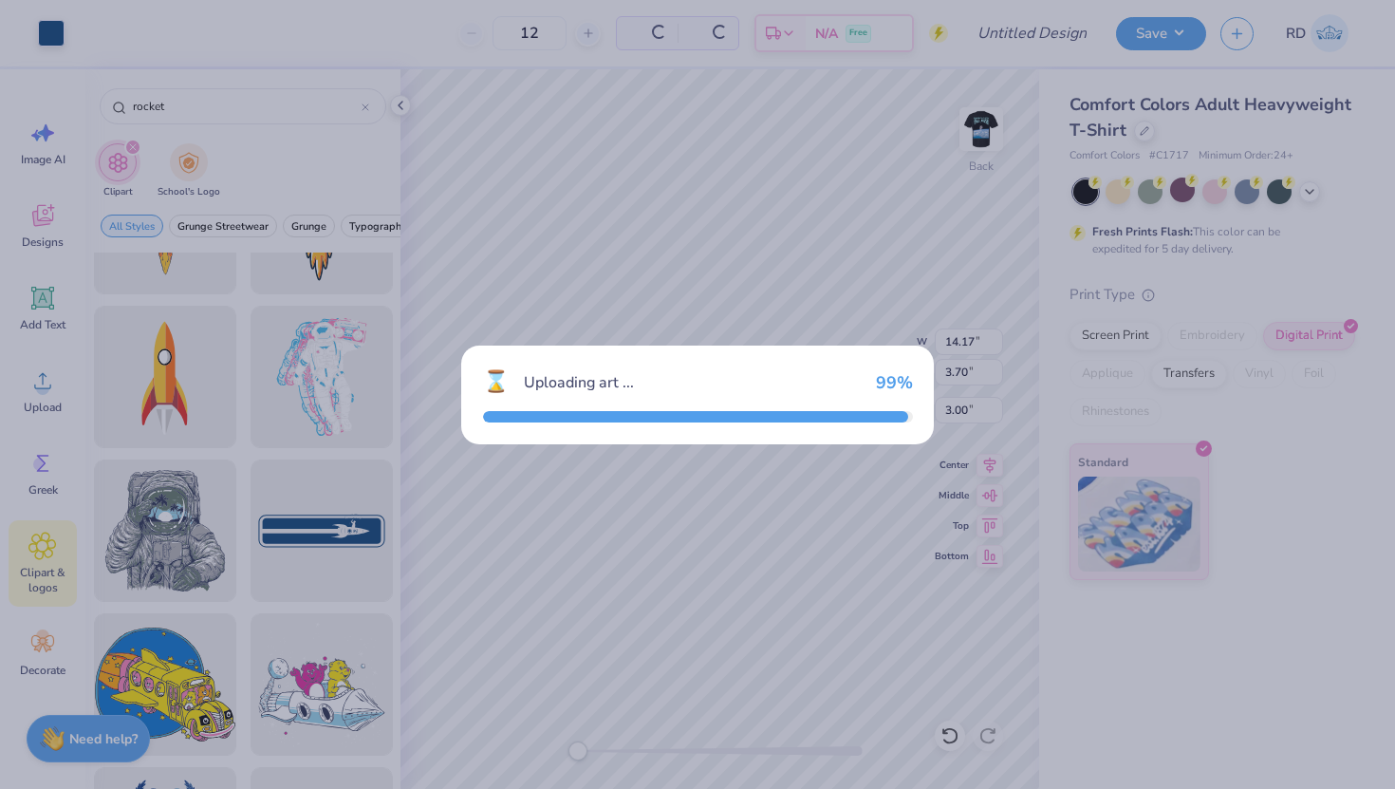
type input "3.70"
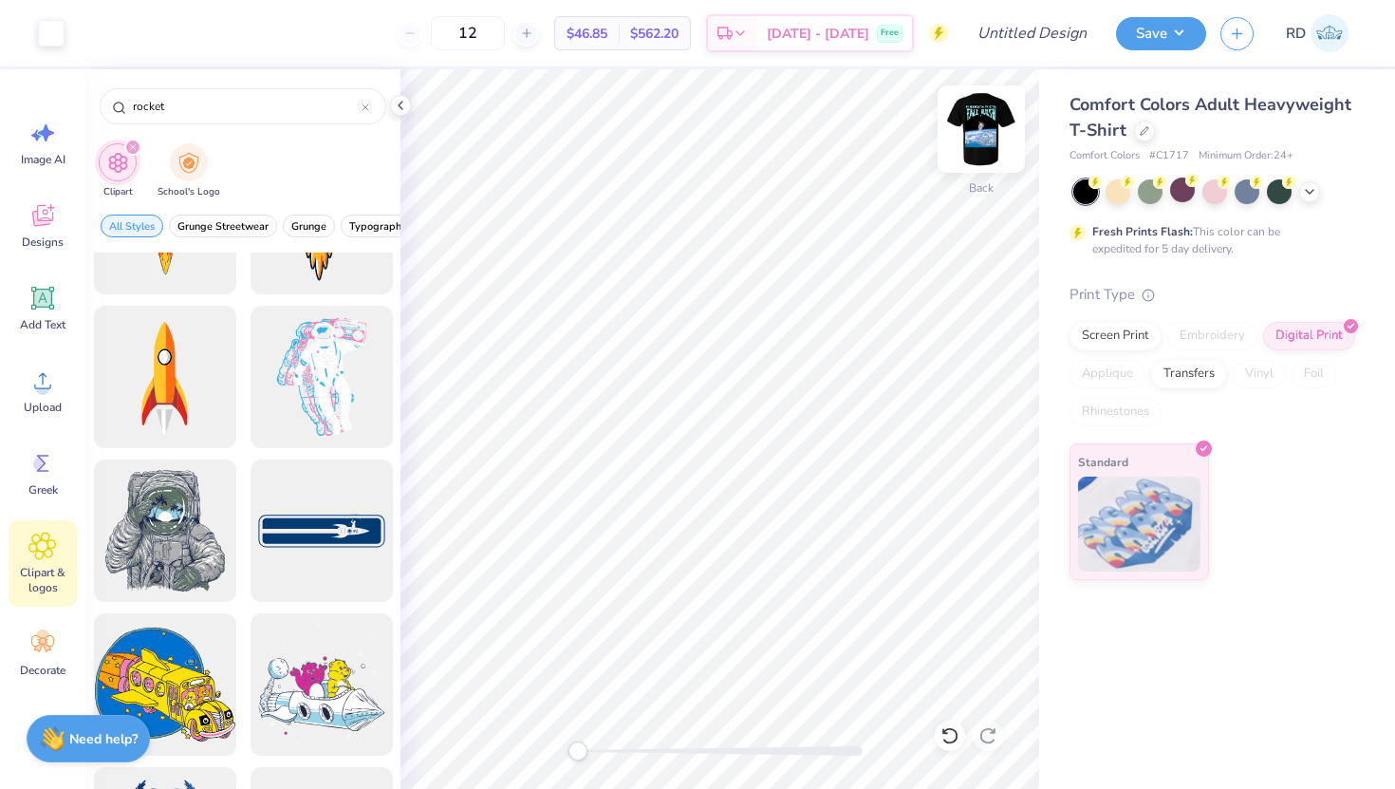
click at [982, 141] on img at bounding box center [982, 129] width 76 height 76
click at [982, 141] on img at bounding box center [982, 129] width 38 height 38
click at [1078, 32] on input "Design Title" at bounding box center [1055, 33] width 93 height 38
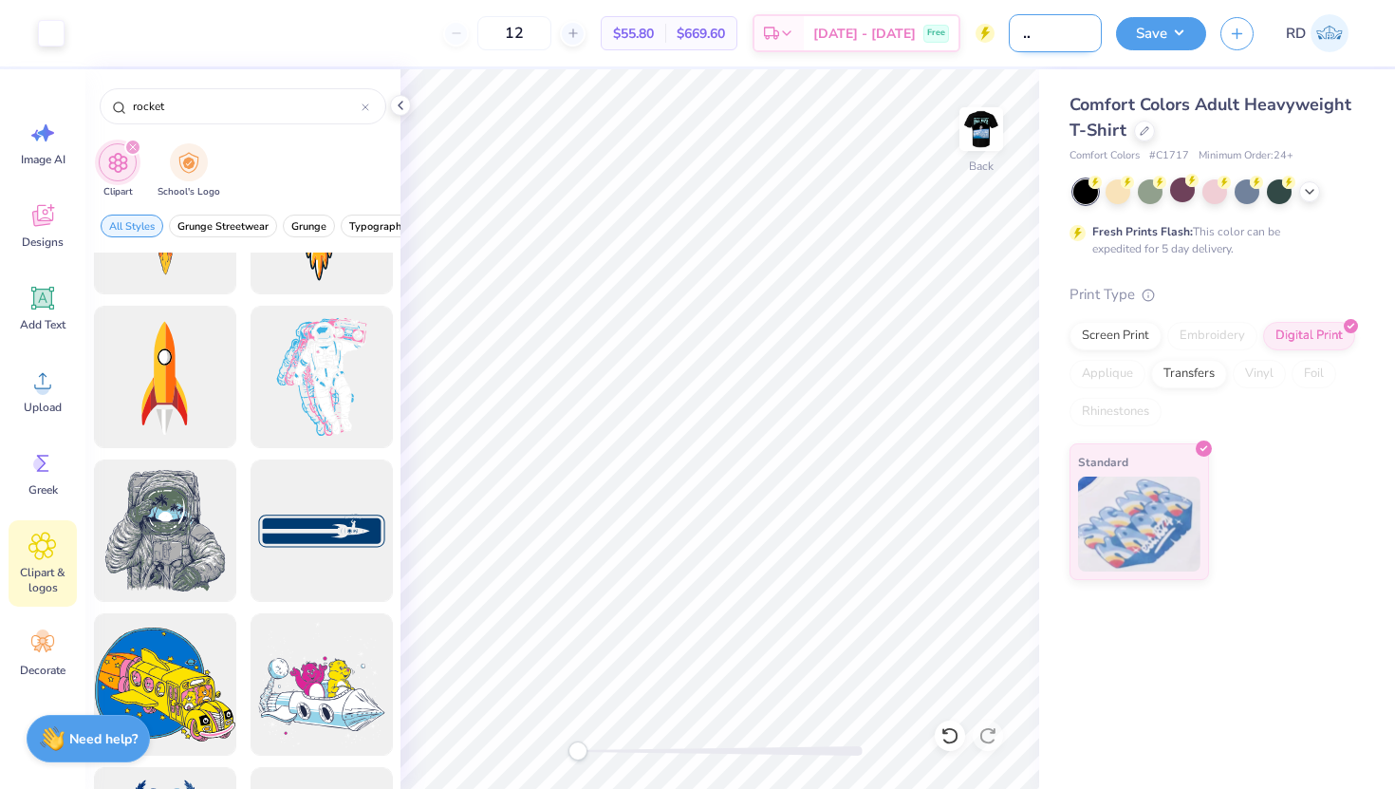
scroll to position [0, 65]
type input "Phi Delt Fall Rush"
click at [1185, 44] on button "Save" at bounding box center [1161, 30] width 90 height 33
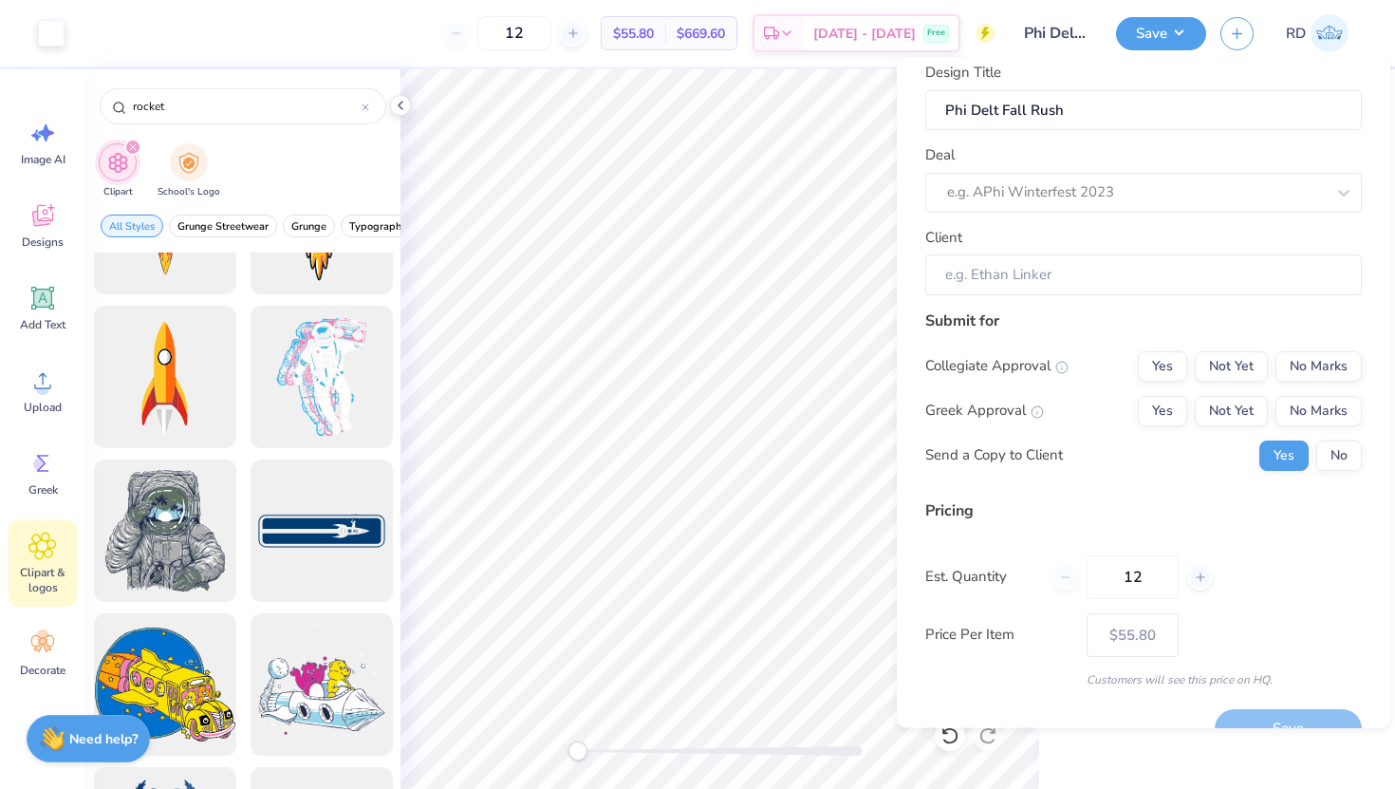
scroll to position [0, 0]
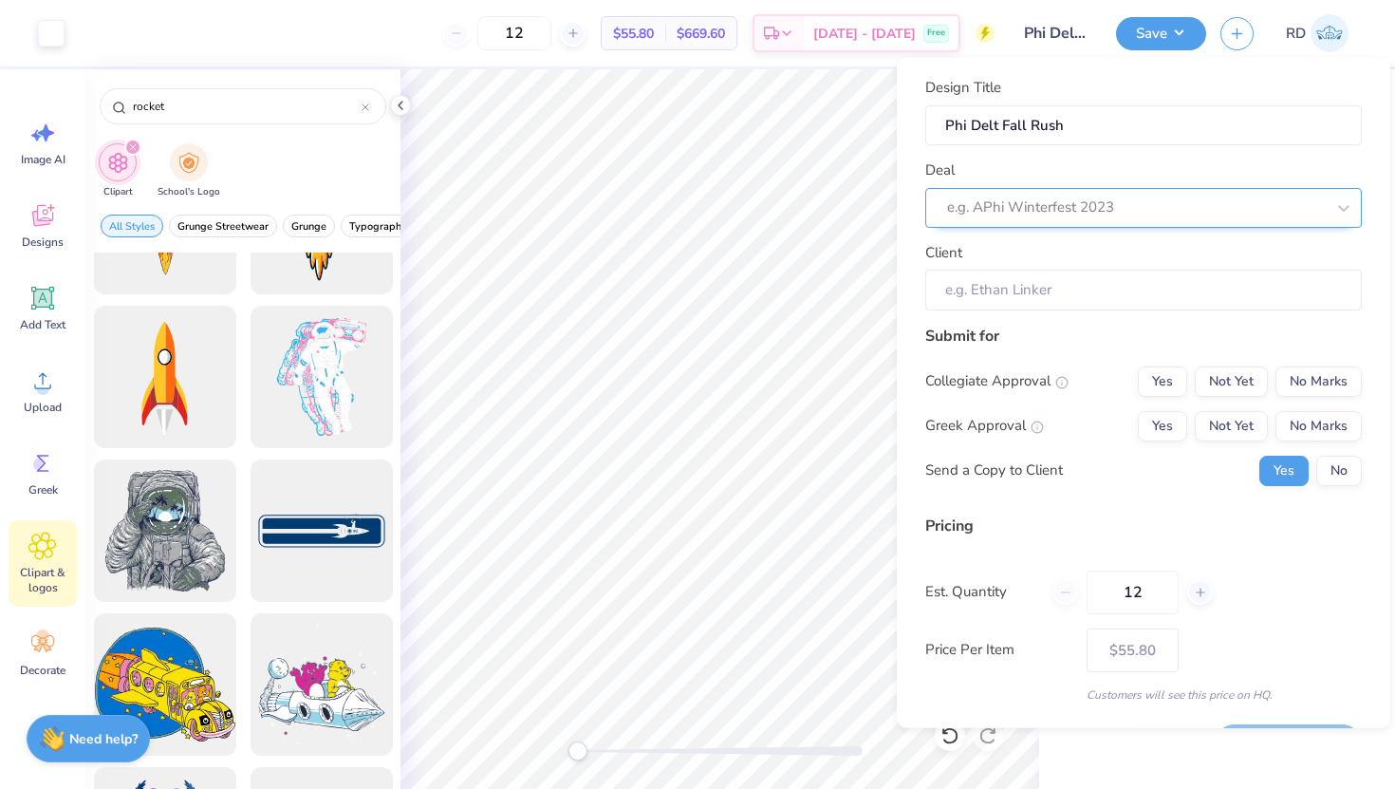
click at [1033, 213] on div at bounding box center [1136, 208] width 378 height 26
click at [1035, 248] on div "Phi Delt Winter Rush" at bounding box center [1143, 257] width 421 height 31
type input "[PERSON_NAME]"
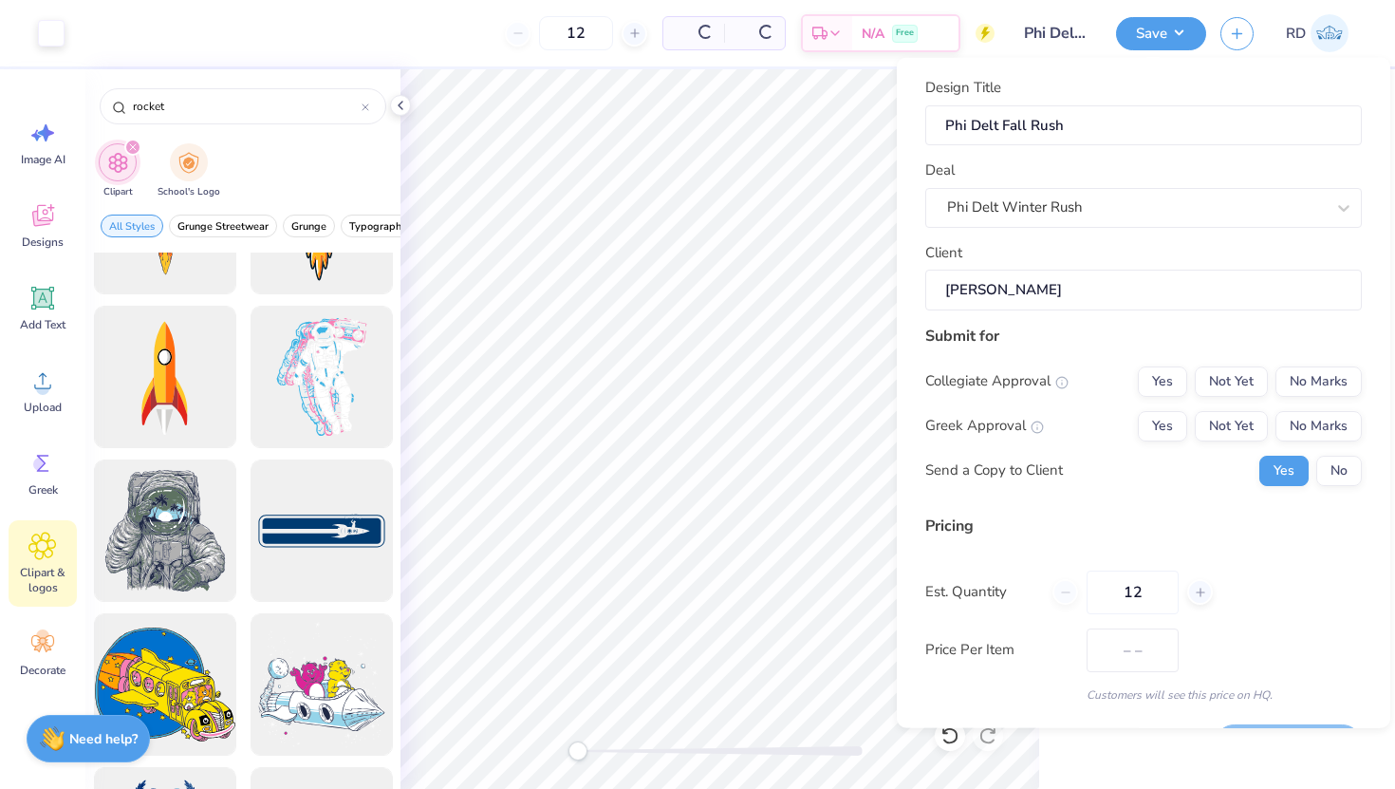
type input "$65.19"
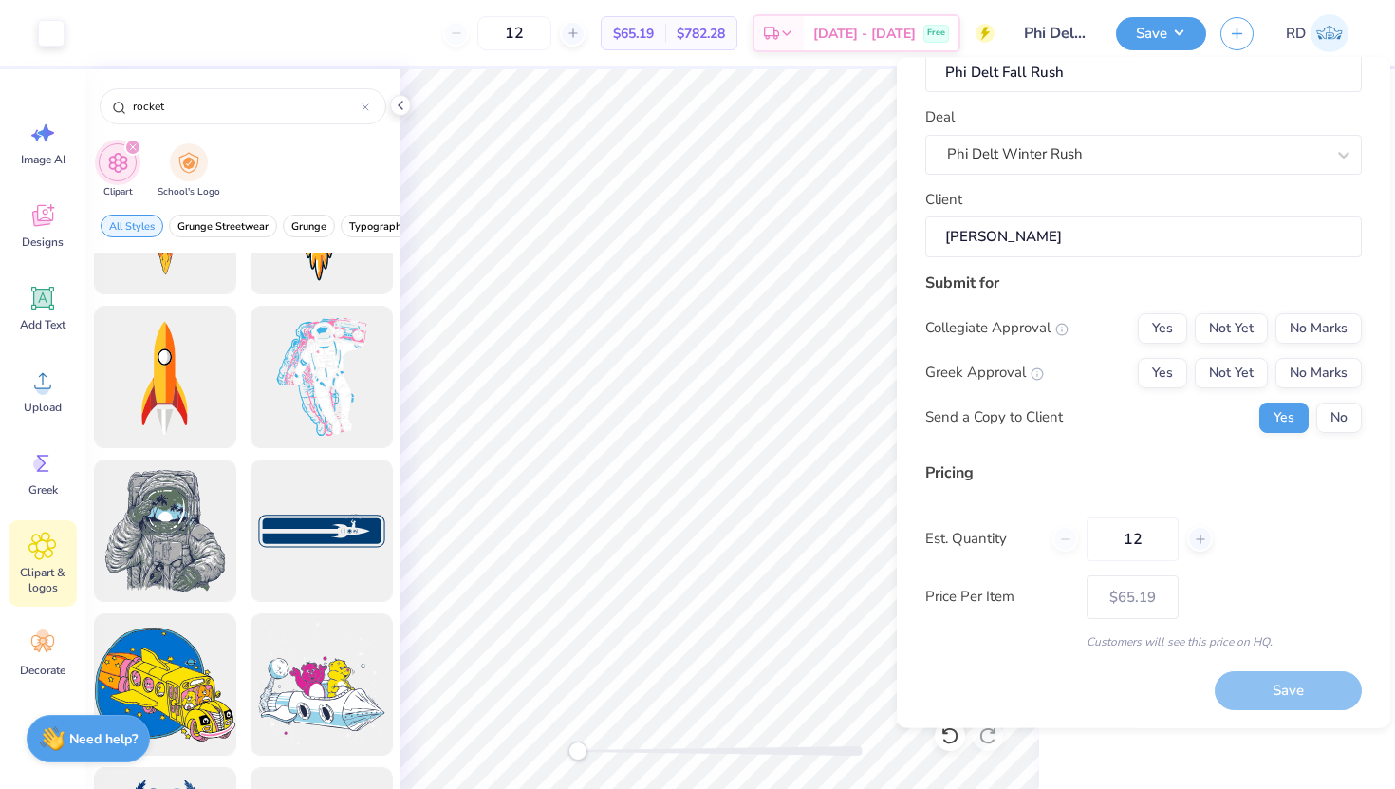
scroll to position [52, 0]
click at [1215, 333] on button "Not Yet" at bounding box center [1231, 328] width 73 height 30
click at [1217, 365] on button "Not Yet" at bounding box center [1231, 373] width 73 height 30
click at [1202, 535] on icon at bounding box center [1200, 539] width 13 height 13
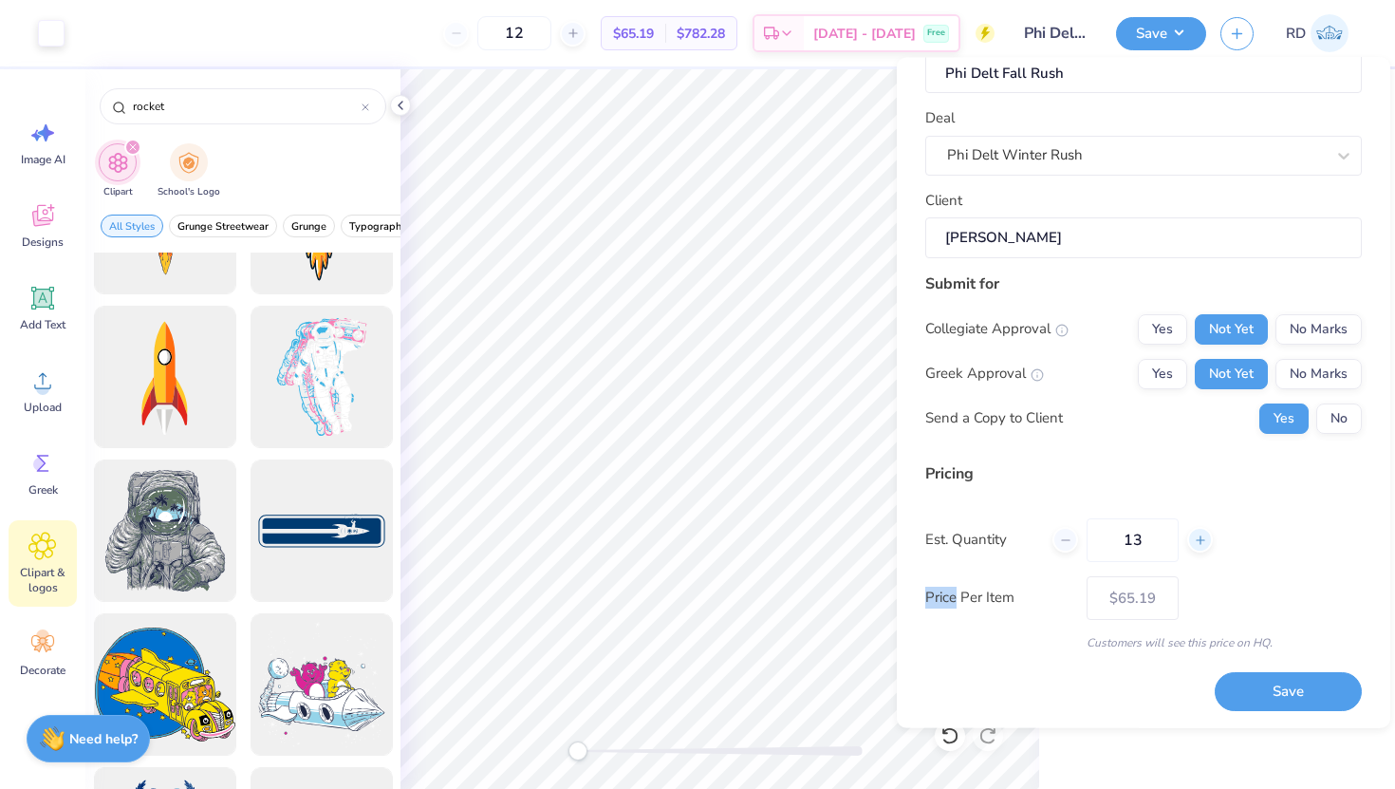
click at [1202, 535] on icon at bounding box center [1200, 539] width 13 height 13
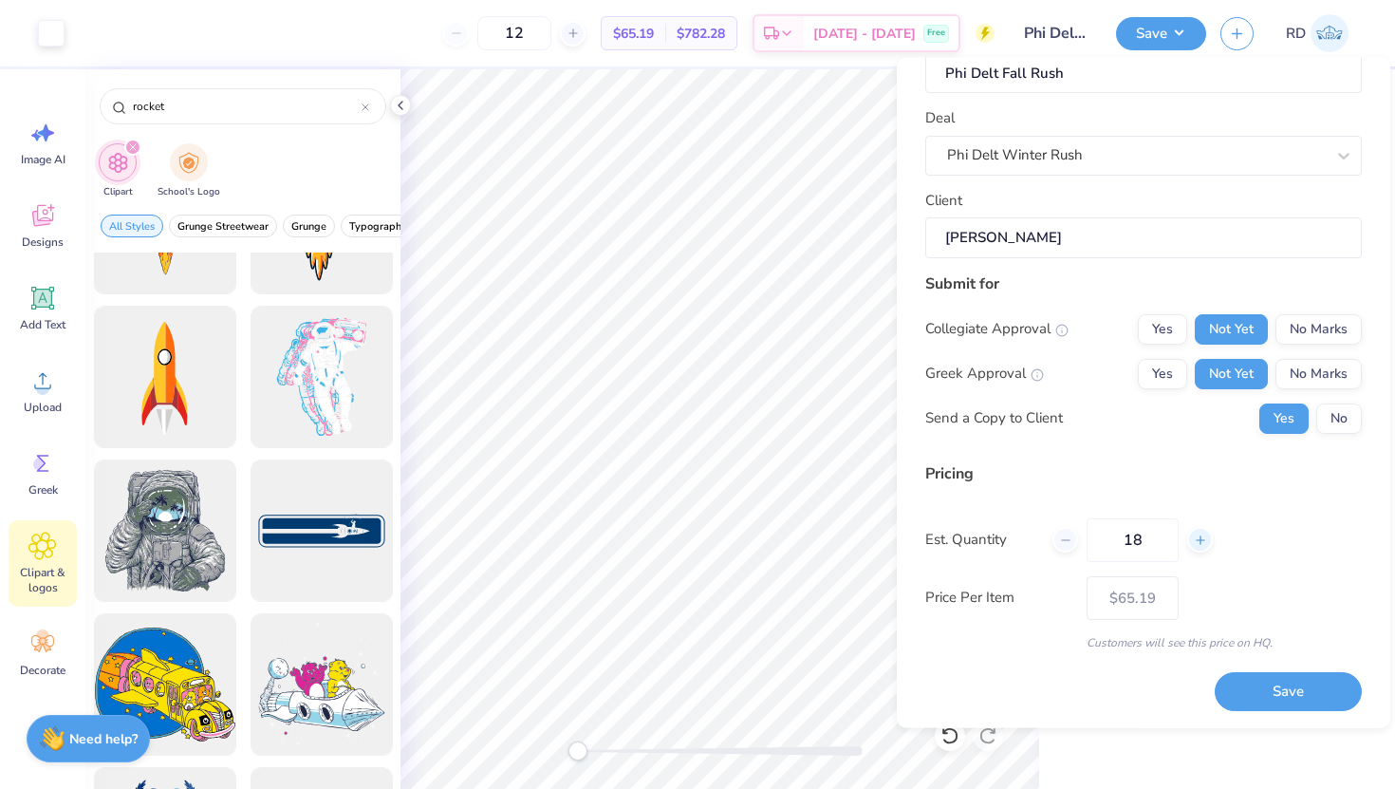
click at [1202, 535] on icon at bounding box center [1200, 539] width 13 height 13
type input "21"
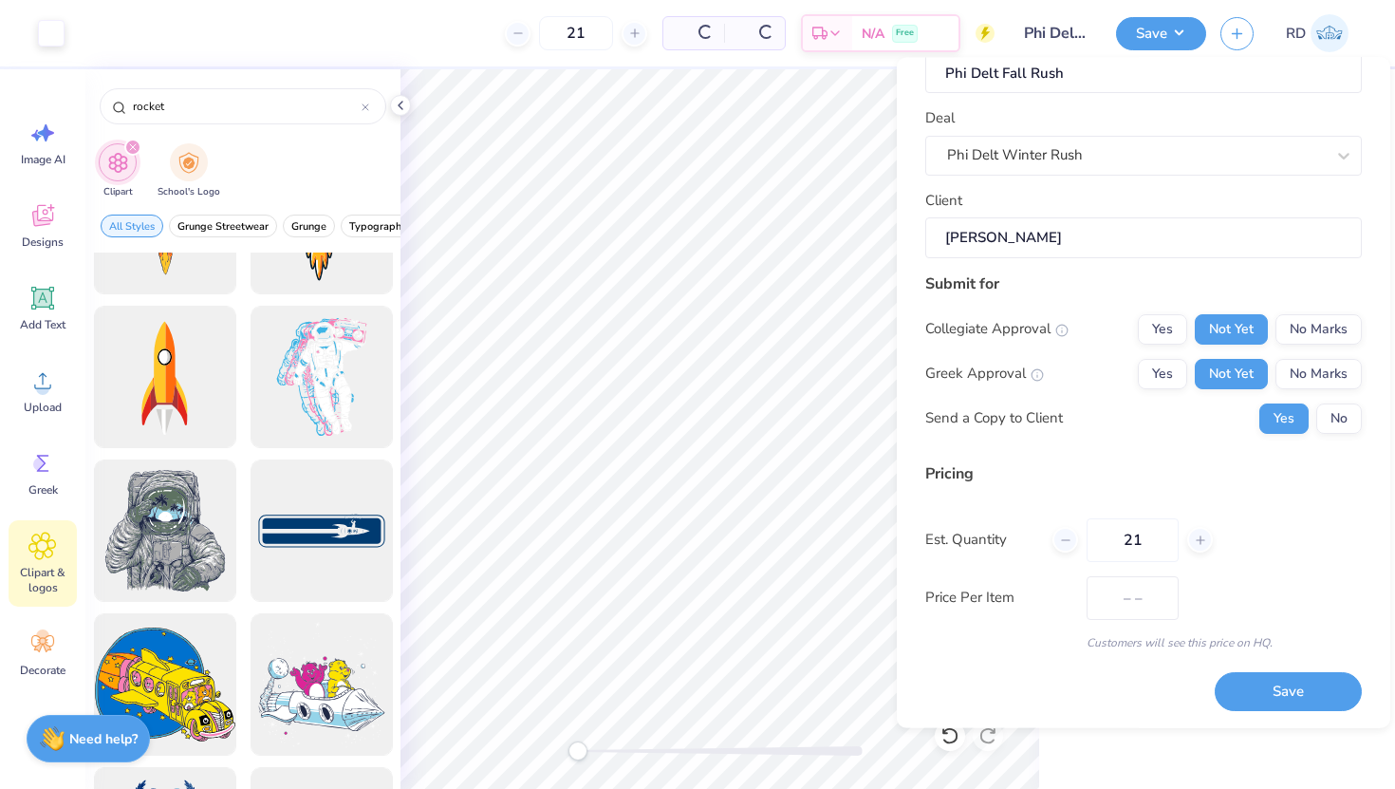
type input "$60.88"
click at [1049, 538] on div "Est. Quantity 21" at bounding box center [1144, 539] width 437 height 44
click at [1062, 536] on icon at bounding box center [1065, 539] width 13 height 13
type input "20"
click at [1061, 606] on label "Price Per Item" at bounding box center [999, 598] width 147 height 22
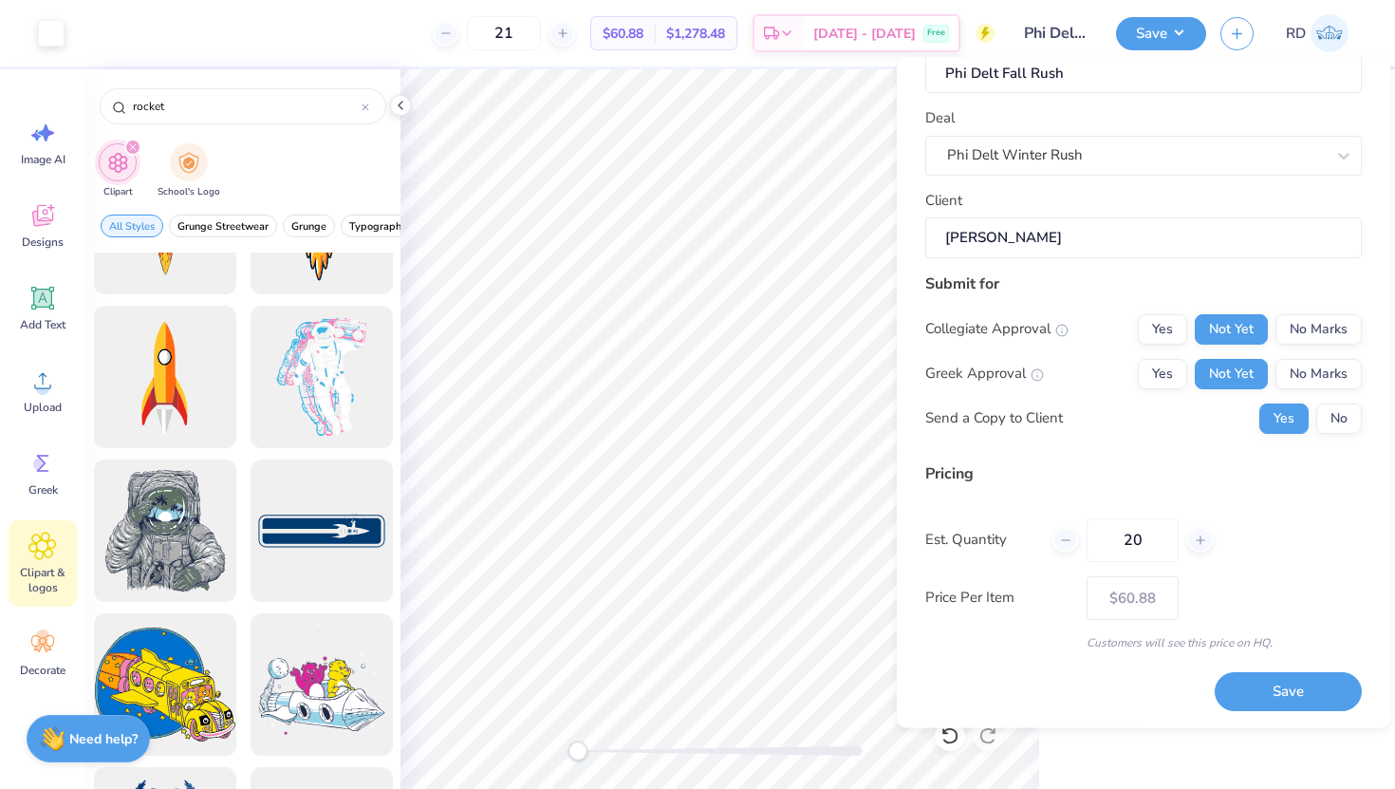
type input "20"
click at [1272, 687] on button "Save" at bounding box center [1288, 691] width 147 height 39
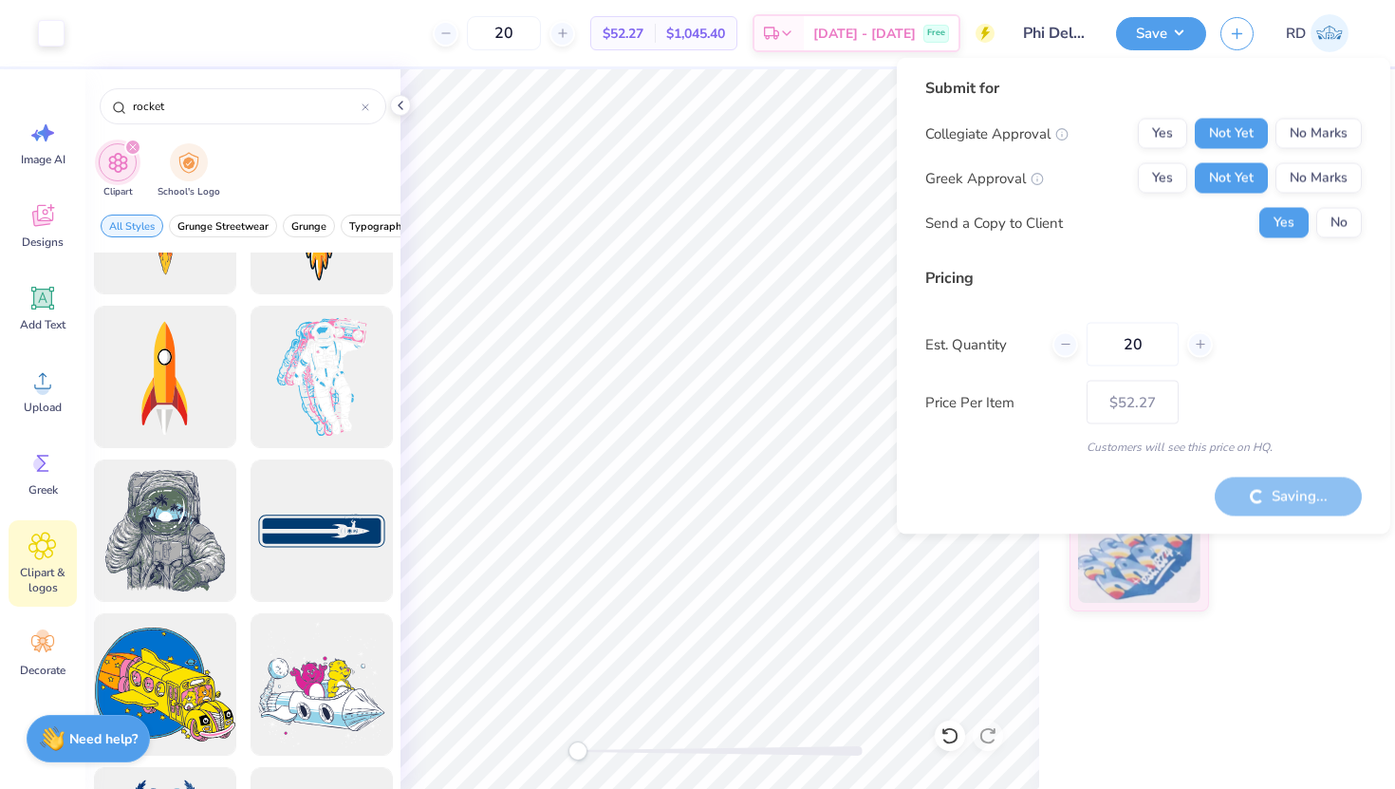
type input "– –"
